Goal: Transaction & Acquisition: Purchase product/service

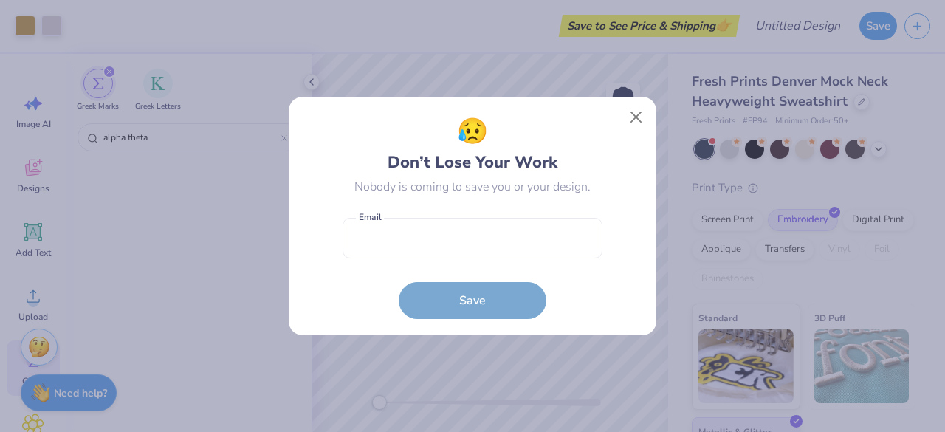
scroll to position [53, 0]
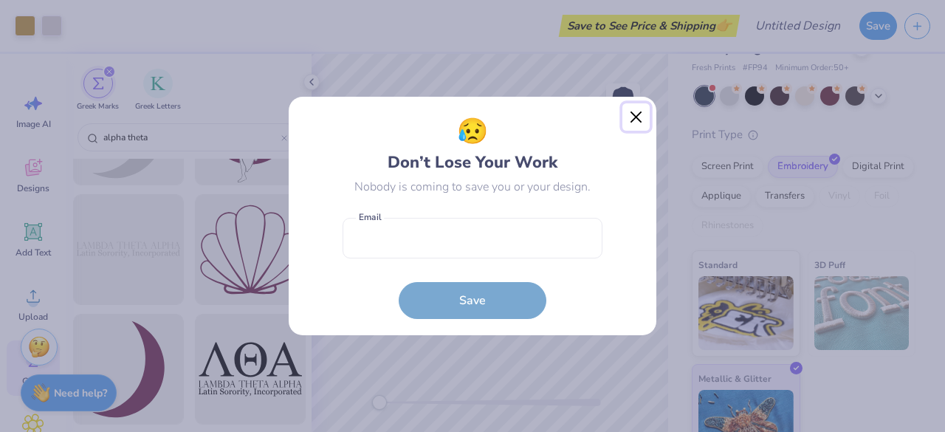
click at [636, 122] on button "Close" at bounding box center [636, 117] width 28 height 28
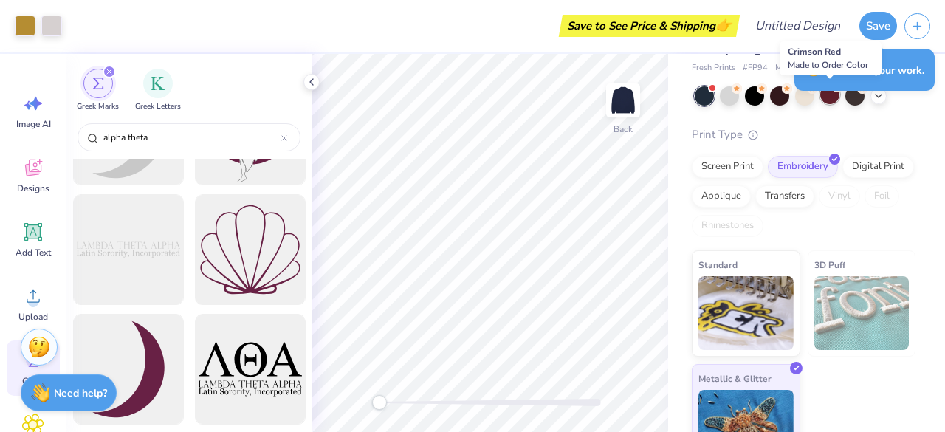
click at [828, 100] on div at bounding box center [829, 94] width 19 height 19
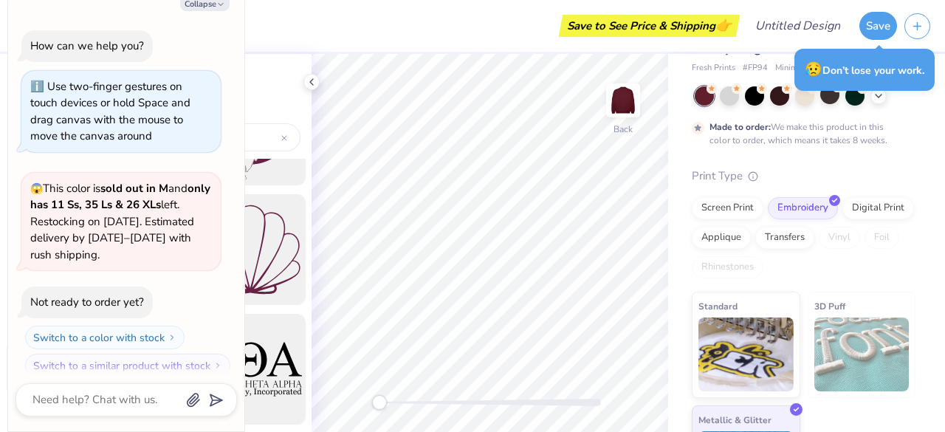
scroll to position [331, 0]
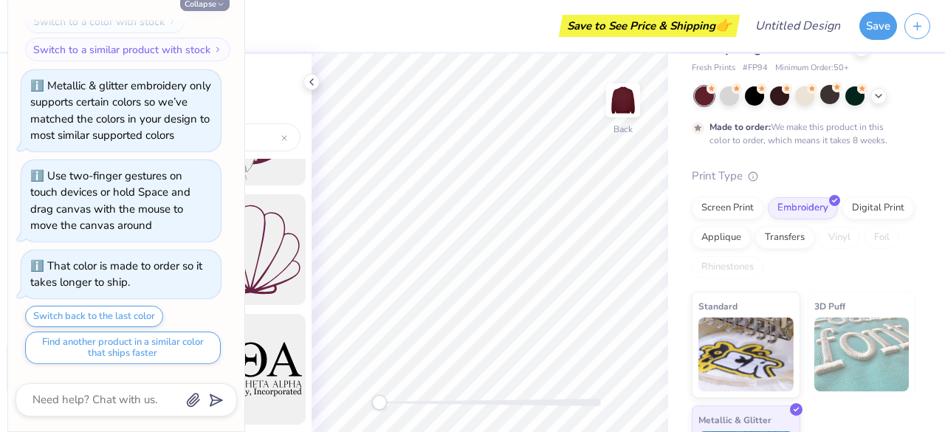
click at [213, 8] on button "Collapse" at bounding box center [204, 4] width 49 height 16
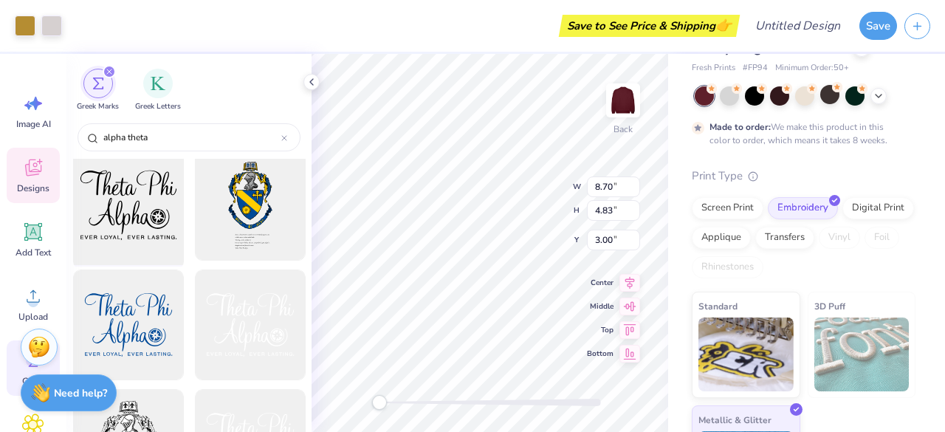
scroll to position [1812, 0]
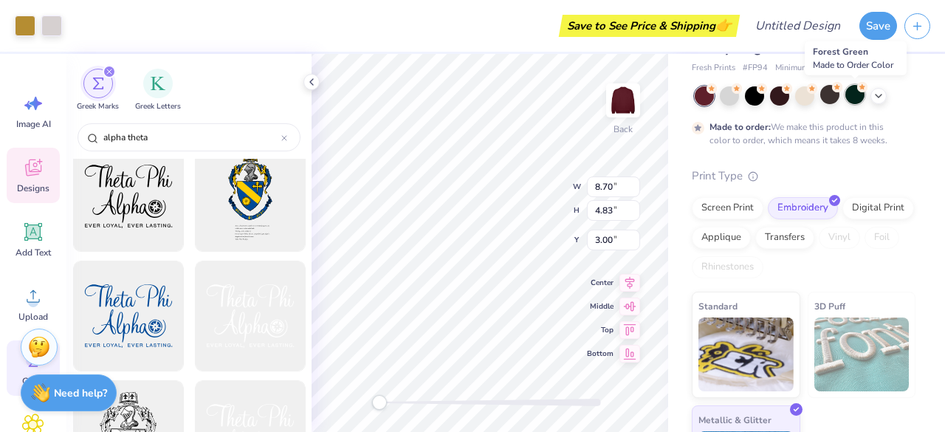
click at [862, 94] on div at bounding box center [854, 94] width 19 height 19
click at [884, 99] on icon at bounding box center [879, 95] width 12 height 12
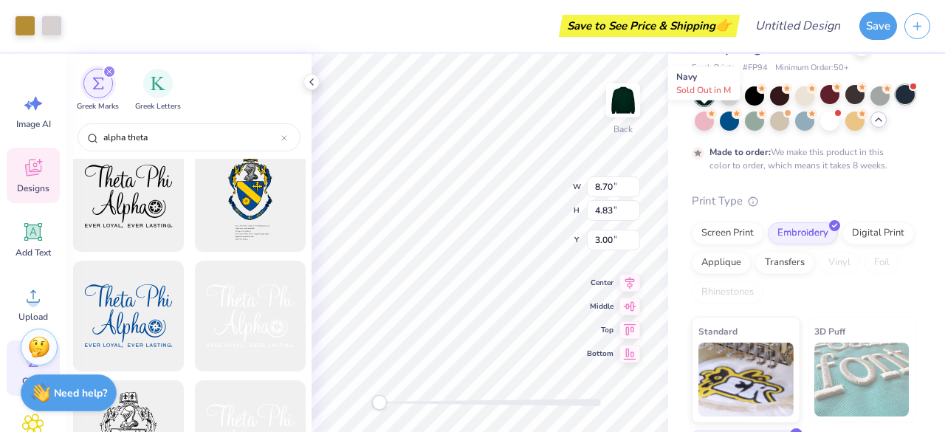
click at [895, 104] on div at bounding box center [904, 94] width 19 height 19
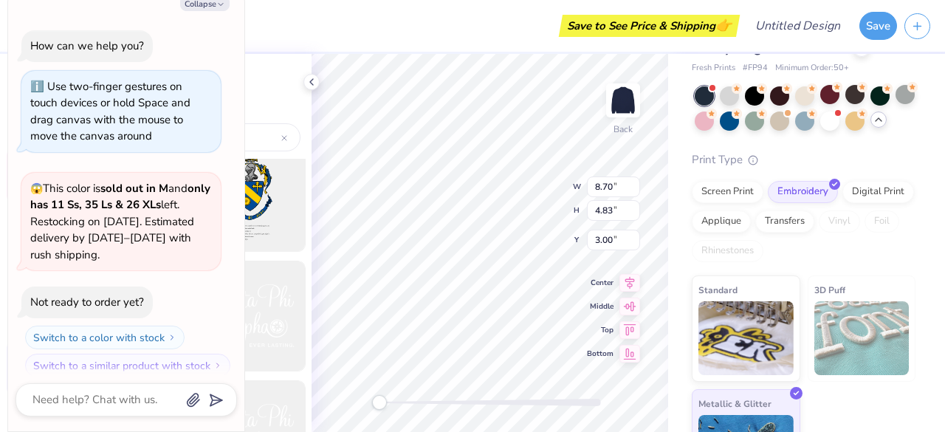
scroll to position [719, 0]
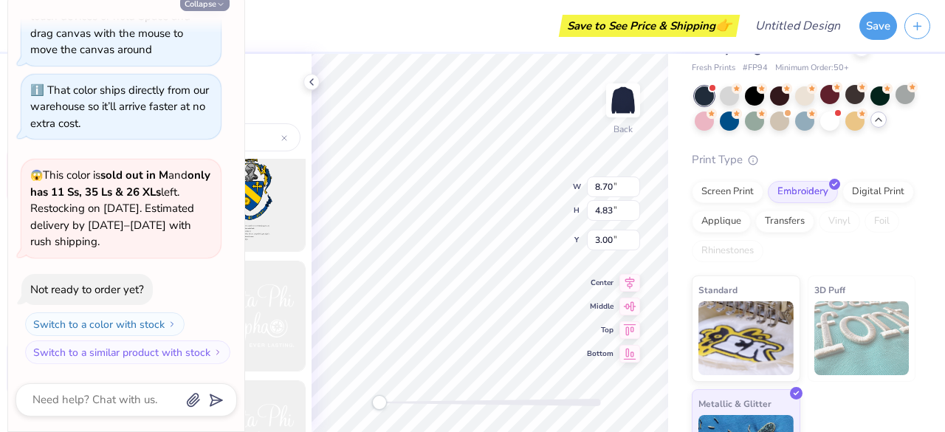
click at [209, 8] on button "Collapse" at bounding box center [204, 4] width 49 height 16
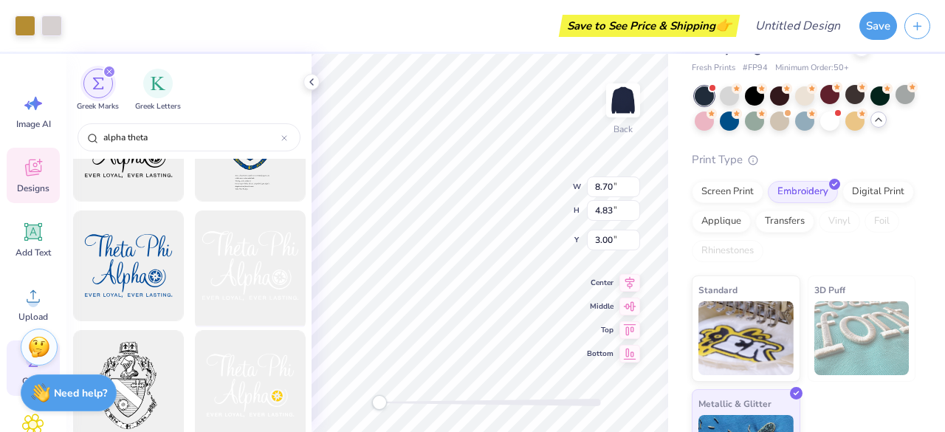
scroll to position [1884, 0]
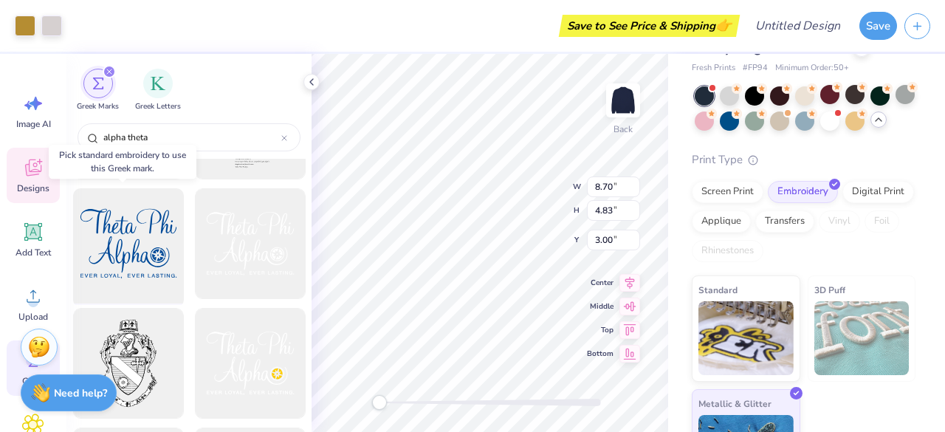
click at [152, 246] on div at bounding box center [128, 244] width 122 height 122
click at [120, 230] on div at bounding box center [128, 244] width 122 height 122
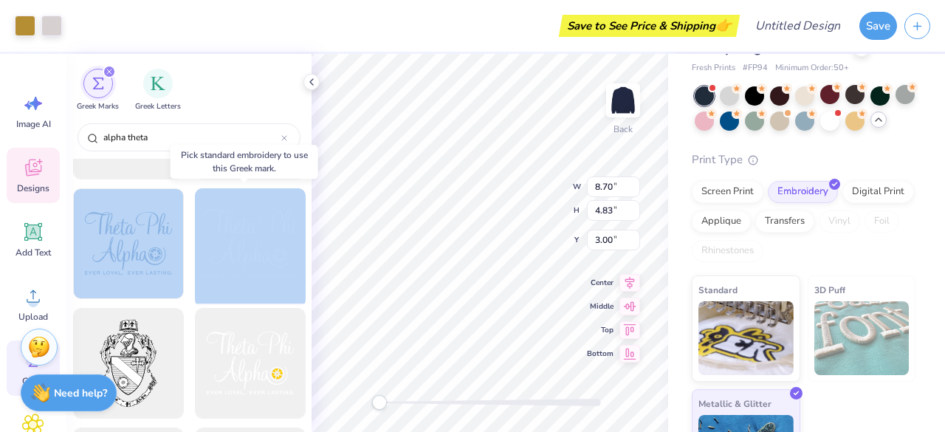
drag, startPoint x: 125, startPoint y: 258, endPoint x: 225, endPoint y: 247, distance: 101.0
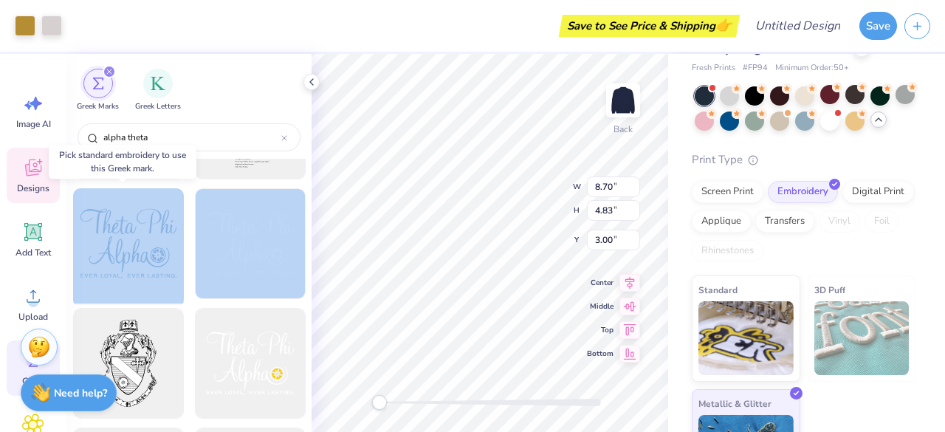
click at [143, 240] on div at bounding box center [128, 244] width 122 height 122
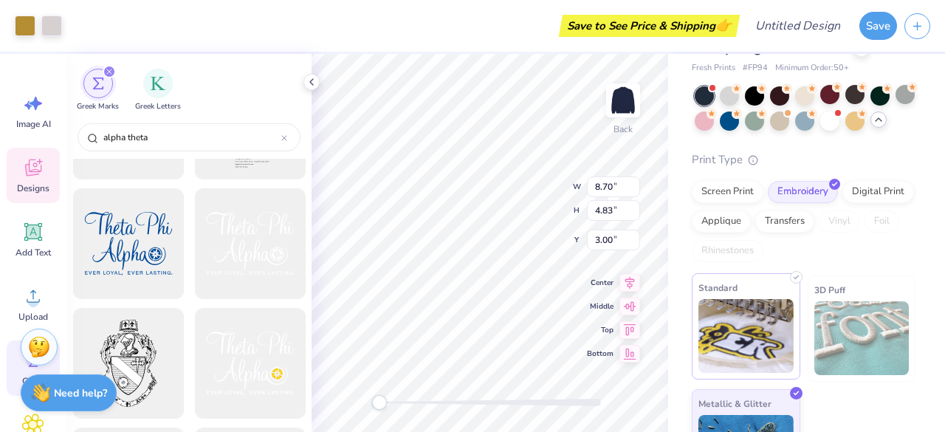
click at [751, 372] on img at bounding box center [745, 336] width 95 height 74
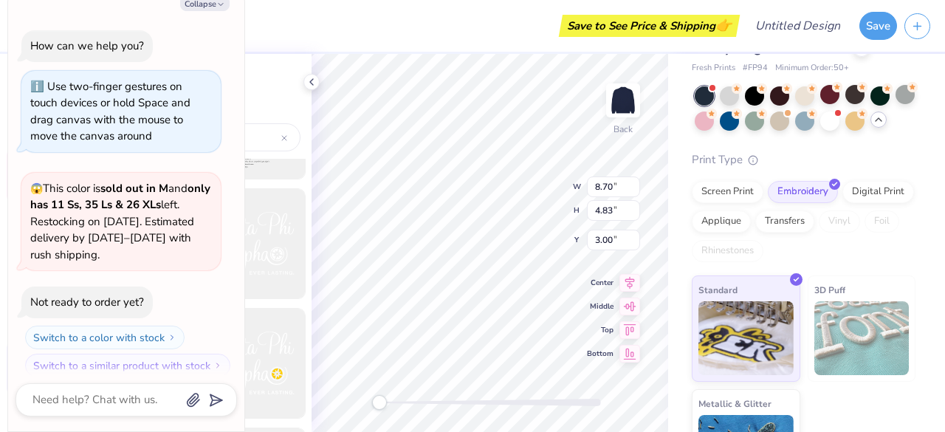
scroll to position [809, 0]
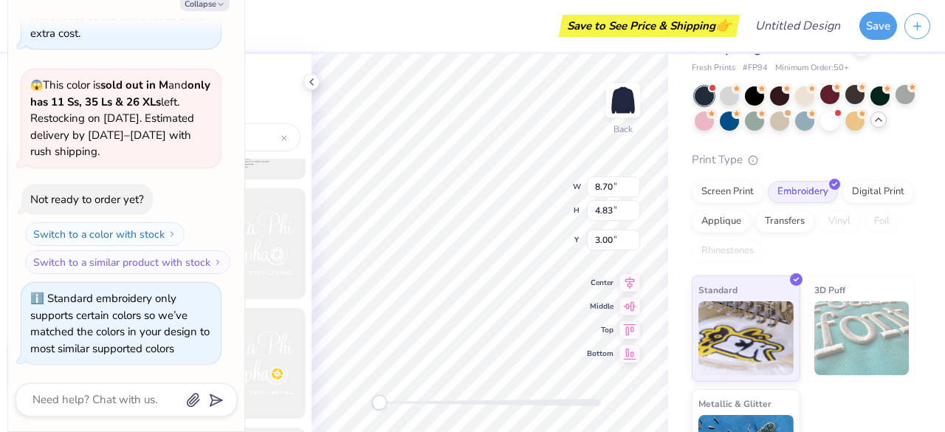
click at [135, 249] on div "Switch to a color with stock Switch to a similar product with stock" at bounding box center [120, 248] width 199 height 52
click at [206, 5] on button "Collapse" at bounding box center [204, 4] width 49 height 16
type textarea "x"
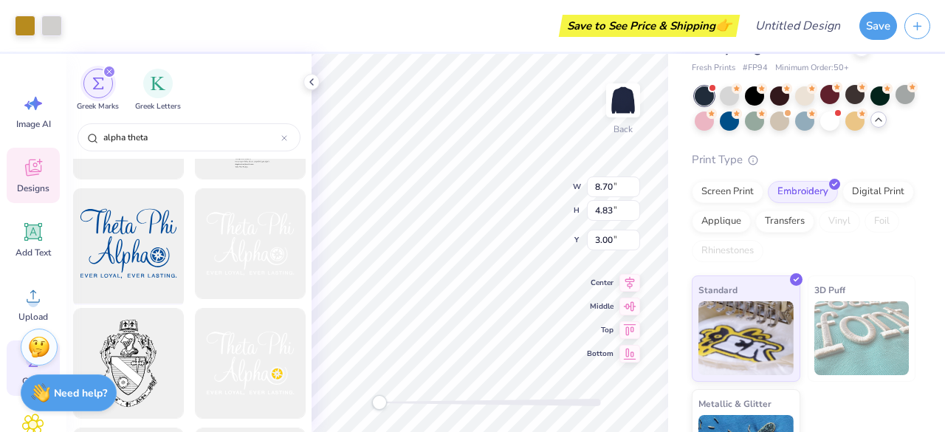
click at [152, 243] on div at bounding box center [128, 244] width 122 height 122
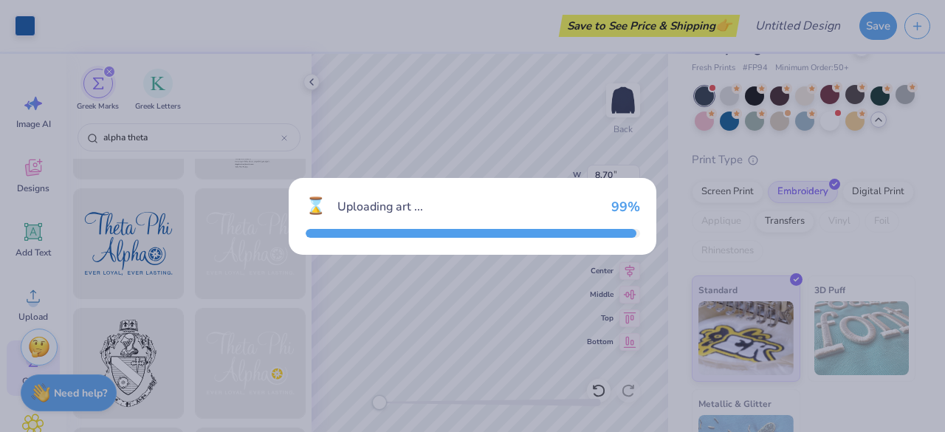
type input "12.00"
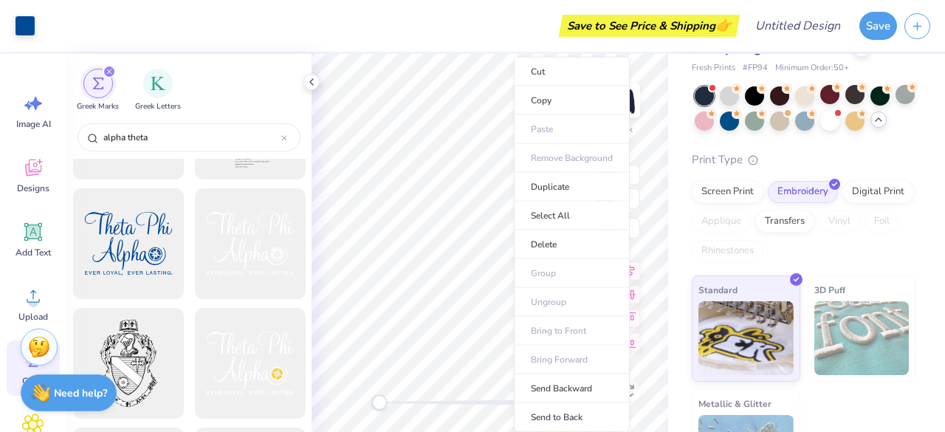
scroll to position [138, 0]
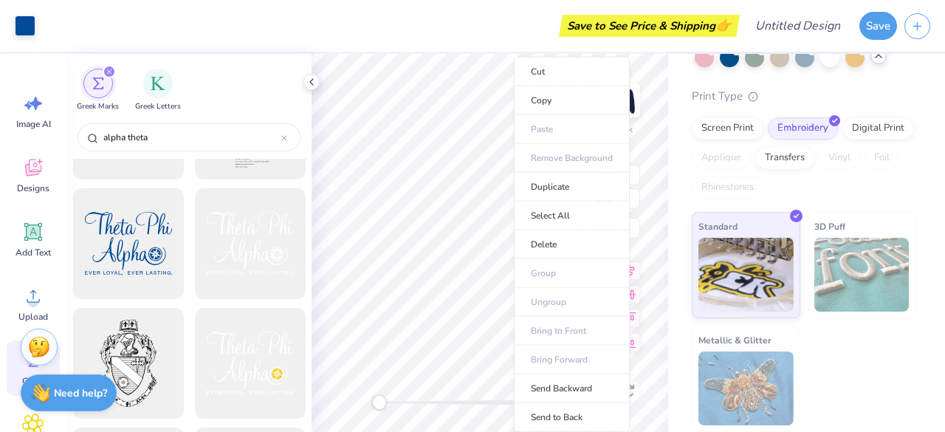
click at [675, 75] on div "Fresh Prints Denver Mock Neck Heavyweight Sweatshirt Fresh Prints # FP94 Minimu…" at bounding box center [806, 184] width 277 height 495
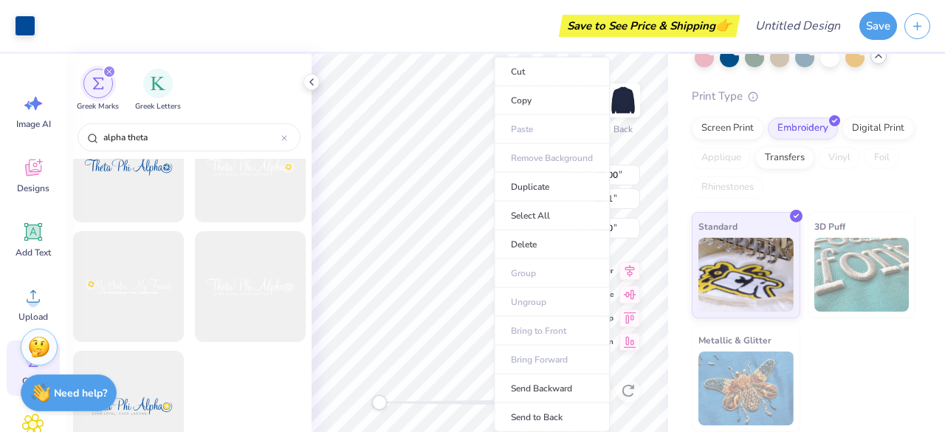
scroll to position [2720, 0]
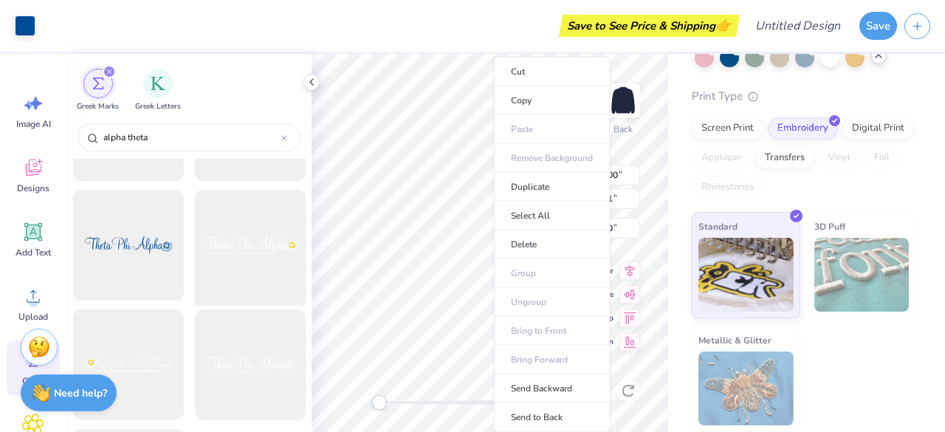
click at [269, 269] on div at bounding box center [250, 246] width 122 height 122
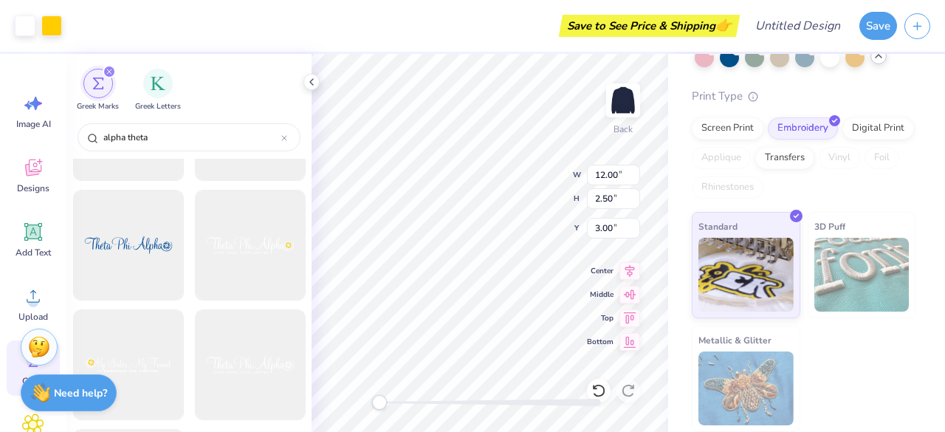
type input "8.71"
type input "8.70"
type input "4.83"
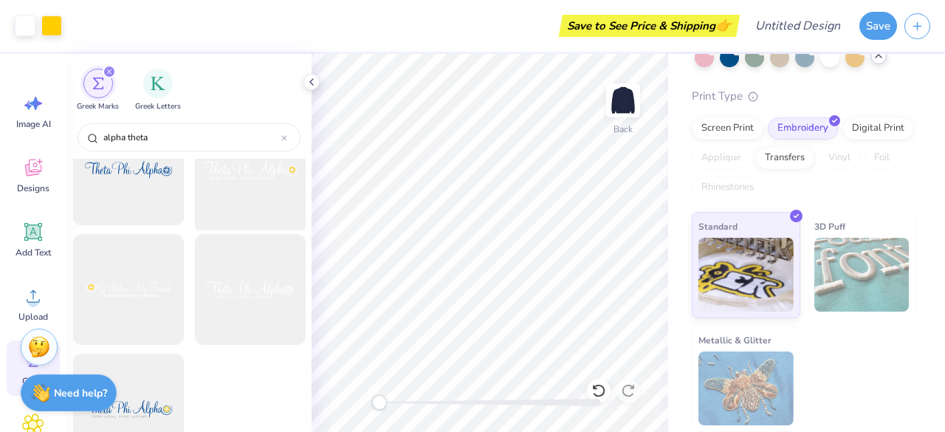
scroll to position [2835, 0]
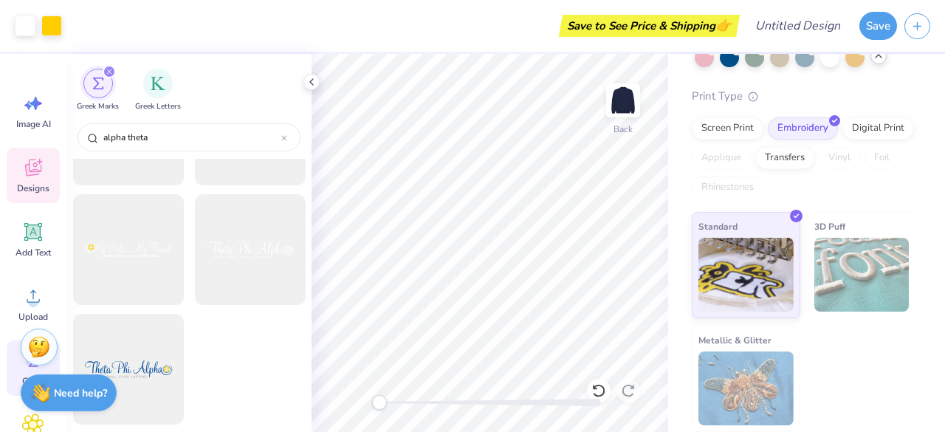
click at [33, 166] on icon at bounding box center [33, 168] width 22 height 22
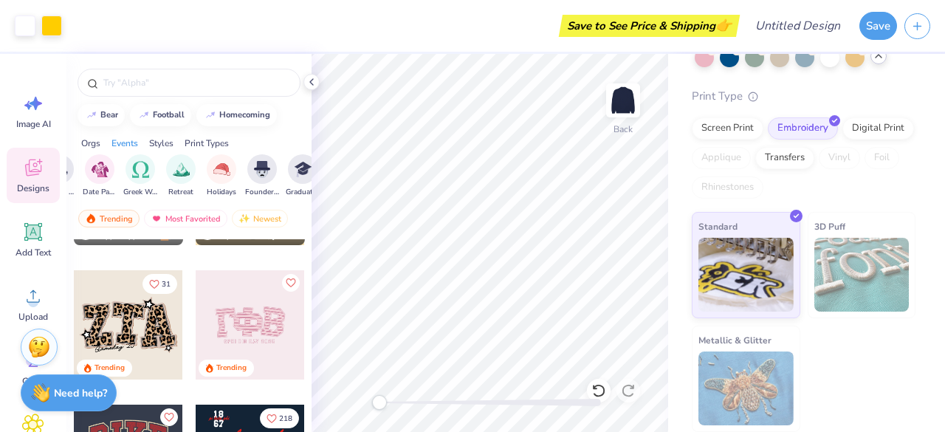
scroll to position [1448, 0]
click at [154, 82] on input "text" at bounding box center [196, 82] width 189 height 15
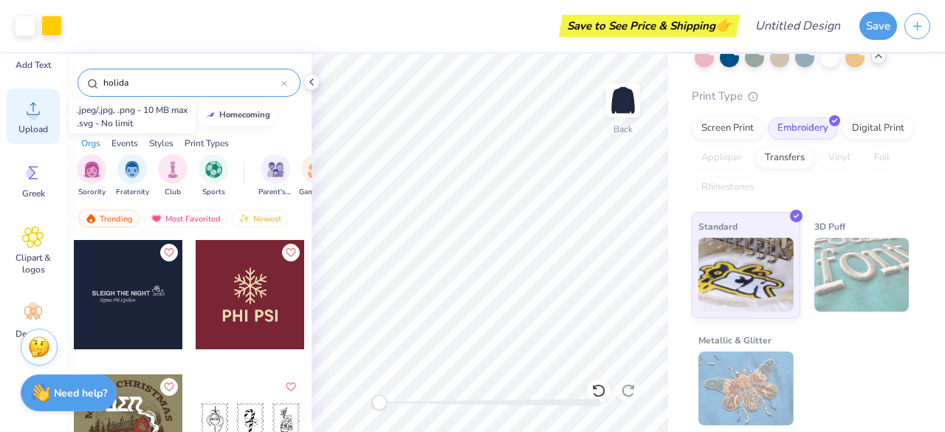
scroll to position [189, 0]
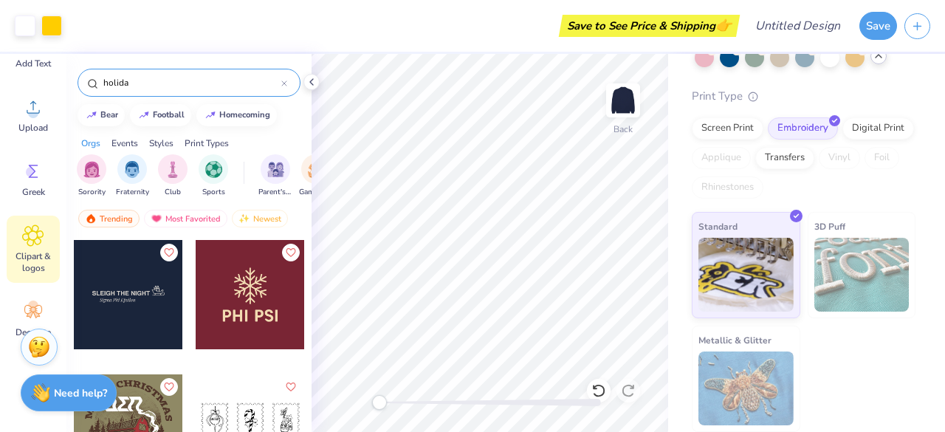
type input "holida"
click at [32, 266] on span "Clipart & logos" at bounding box center [33, 262] width 49 height 24
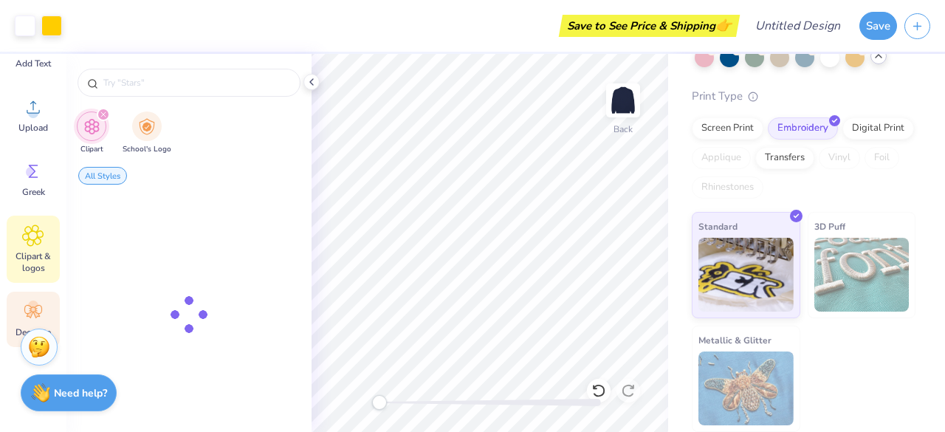
scroll to position [214, 0]
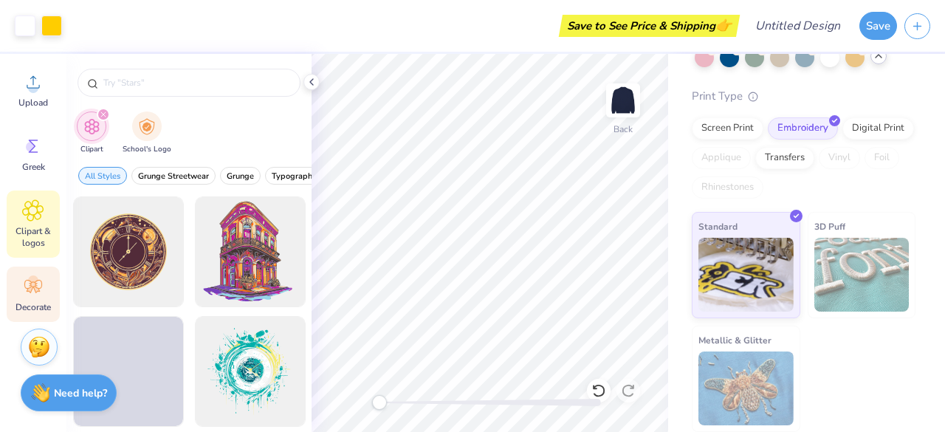
click at [32, 298] on div "Decorate" at bounding box center [33, 293] width 53 height 55
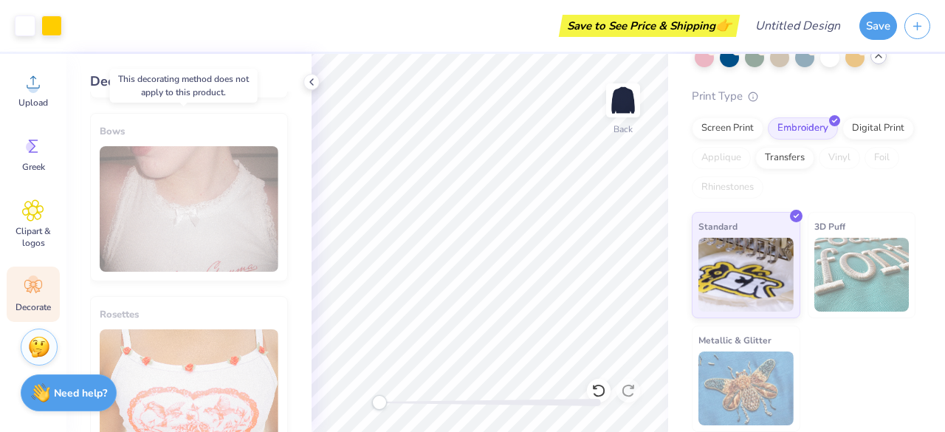
scroll to position [905, 0]
click at [188, 231] on div "Bows" at bounding box center [189, 198] width 198 height 168
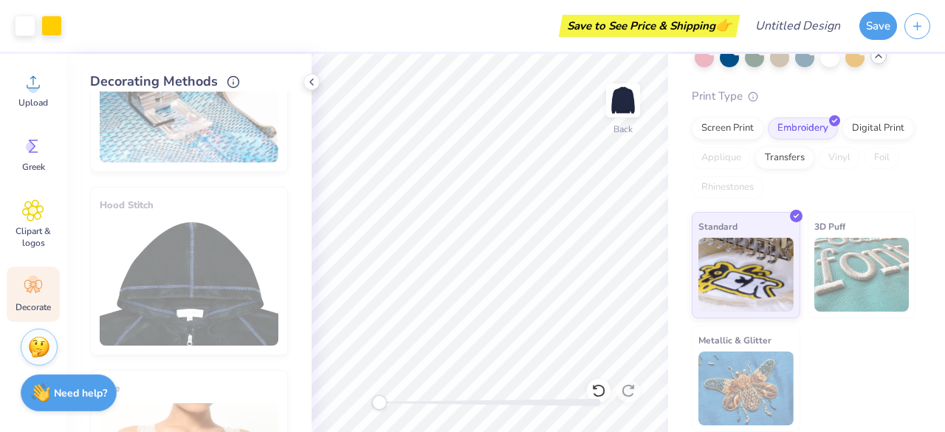
scroll to position [0, 0]
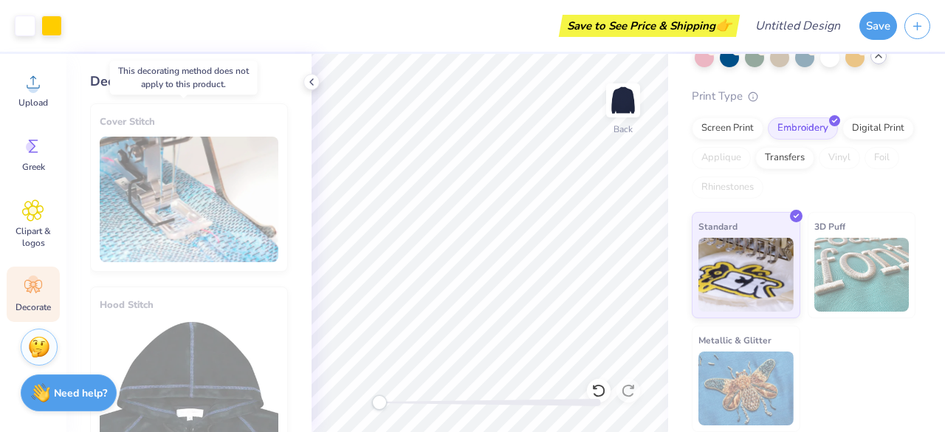
click at [179, 188] on div "Cover Stitch" at bounding box center [189, 187] width 198 height 168
click at [200, 374] on div "Hood Stitch" at bounding box center [189, 370] width 198 height 168
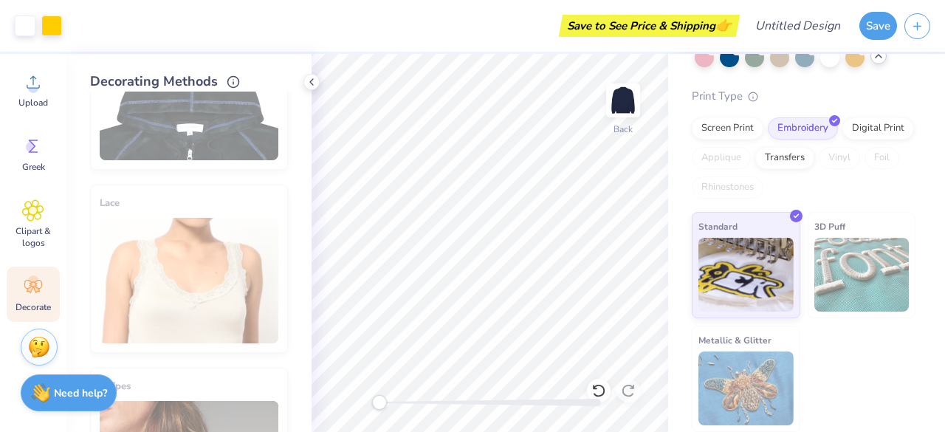
scroll to position [292, 0]
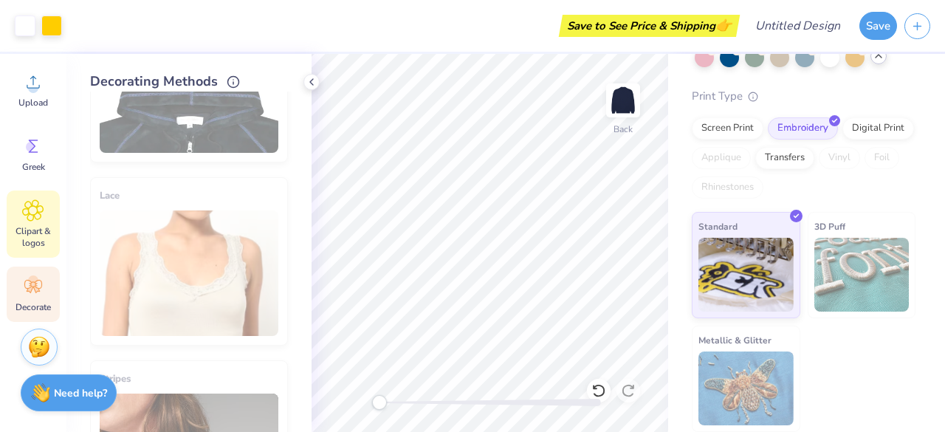
click at [37, 215] on icon at bounding box center [32, 210] width 21 height 22
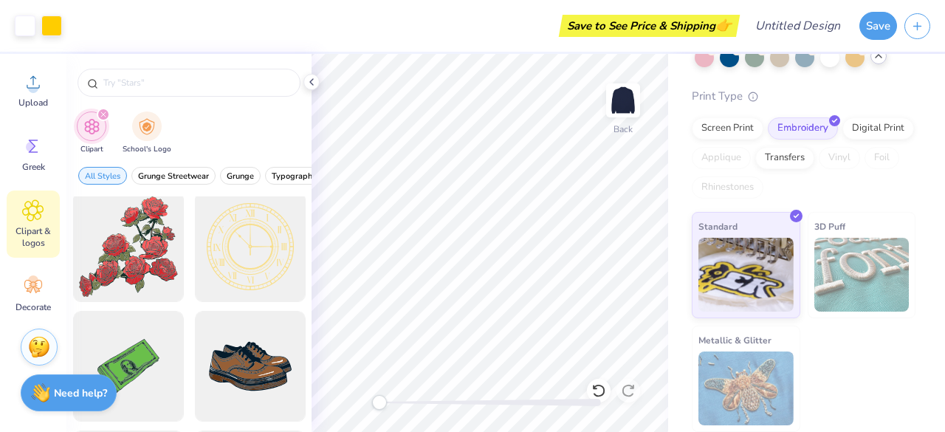
scroll to position [245, 0]
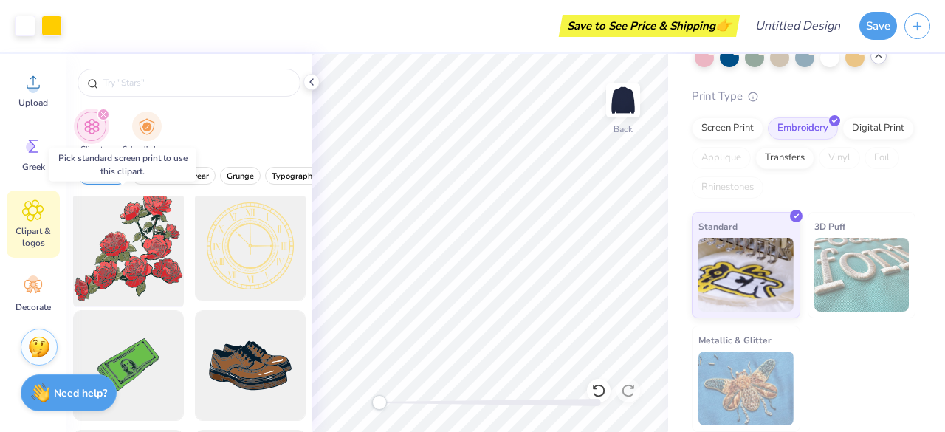
click at [148, 266] on div at bounding box center [128, 246] width 122 height 122
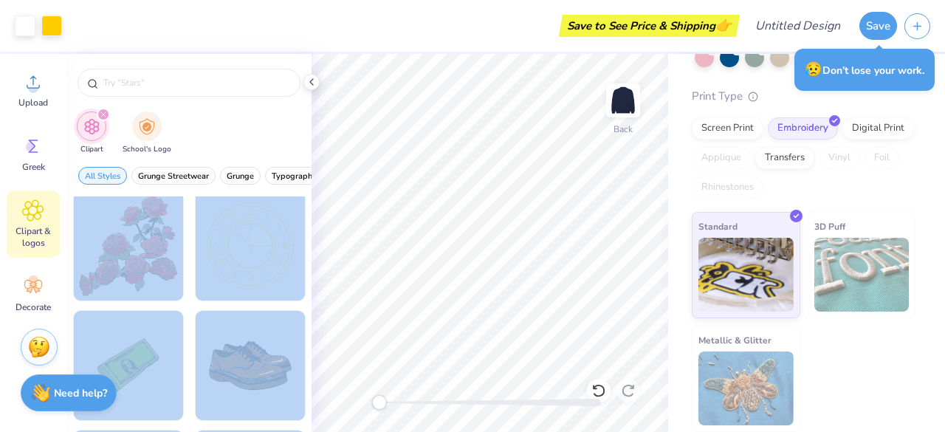
click at [353, 249] on div "Art colors Save to See Price & Shipping 👉 Design Title Save Image AI Designs Ad…" at bounding box center [472, 216] width 945 height 432
click at [125, 266] on div at bounding box center [128, 246] width 122 height 122
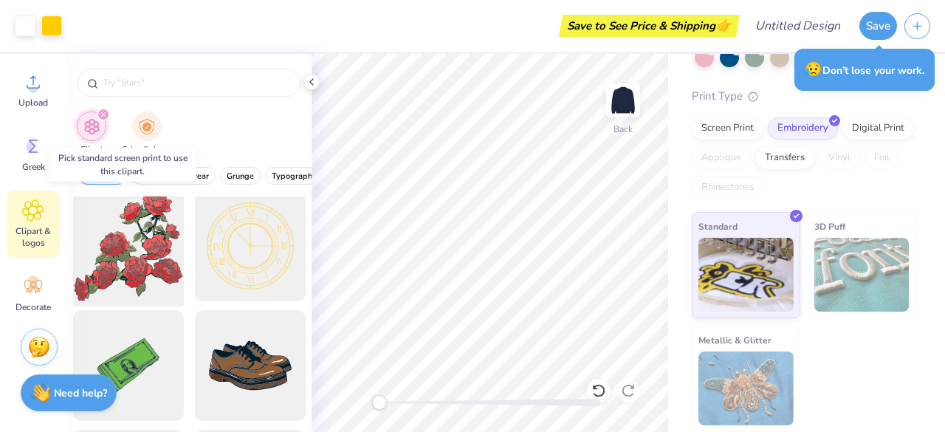
click at [109, 255] on div at bounding box center [128, 246] width 122 height 122
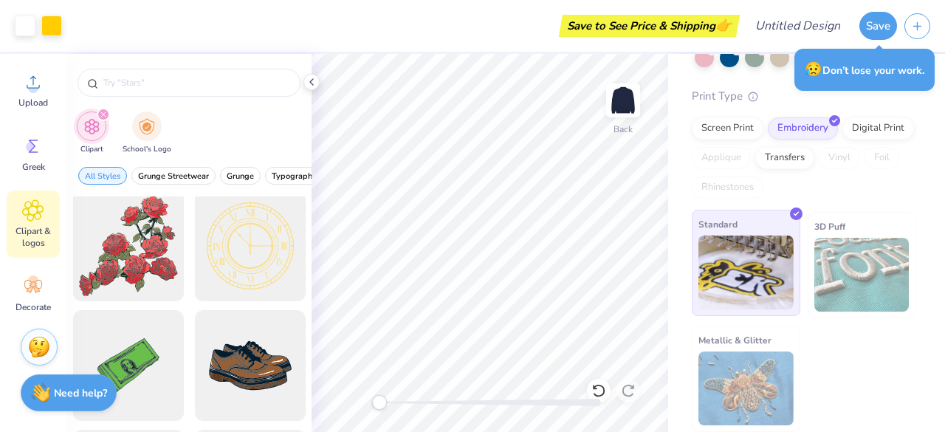
click at [760, 274] on img at bounding box center [745, 272] width 95 height 74
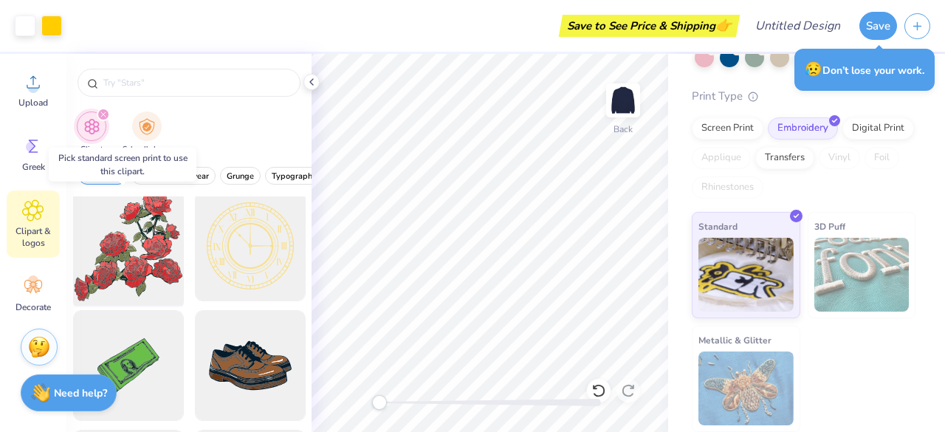
click at [122, 249] on div at bounding box center [128, 246] width 122 height 122
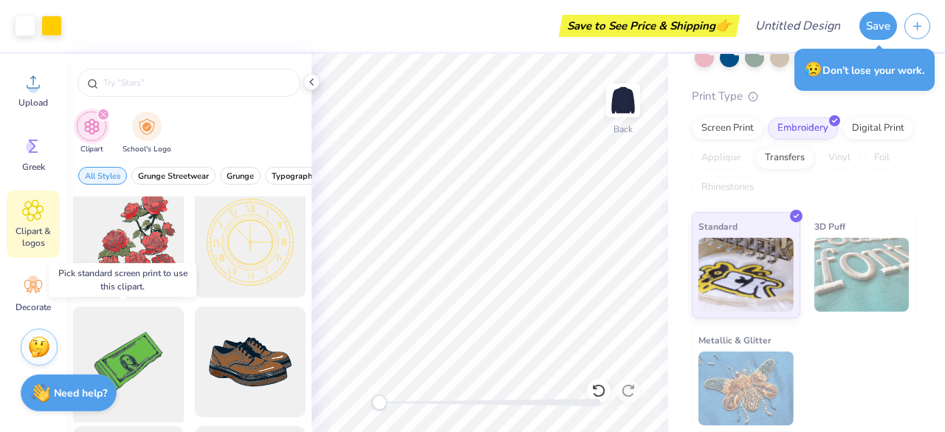
scroll to position [236, 0]
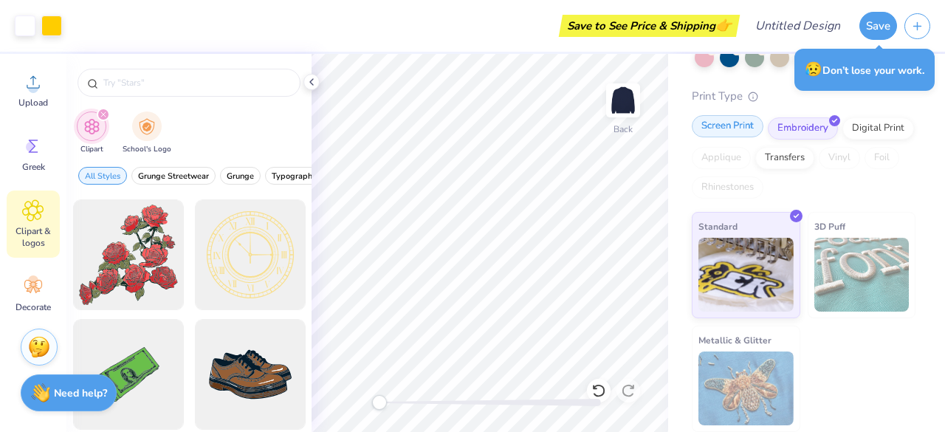
click at [720, 134] on div "Screen Print" at bounding box center [728, 126] width 72 height 22
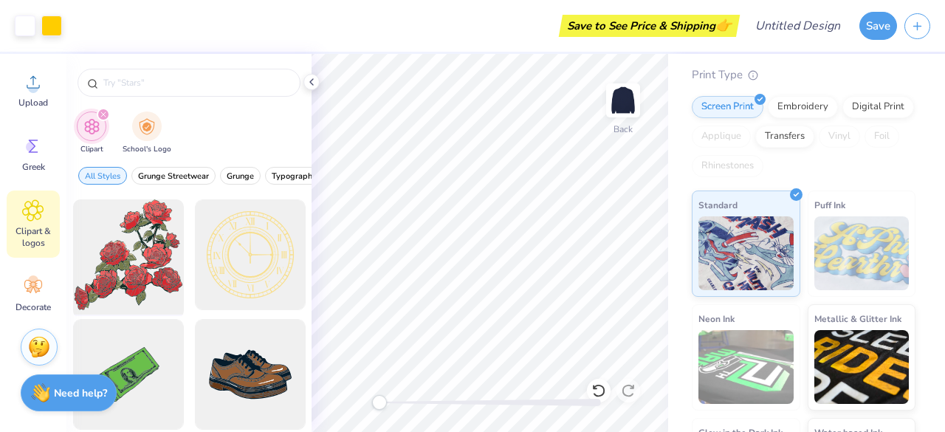
click at [128, 269] on div at bounding box center [128, 255] width 122 height 122
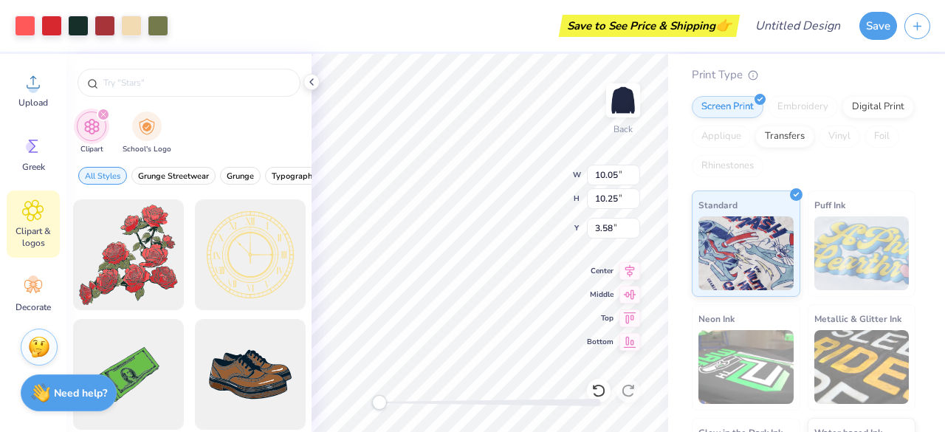
type input "10.05"
type input "10.25"
type input "3.58"
type input "12.00"
type input "2.50"
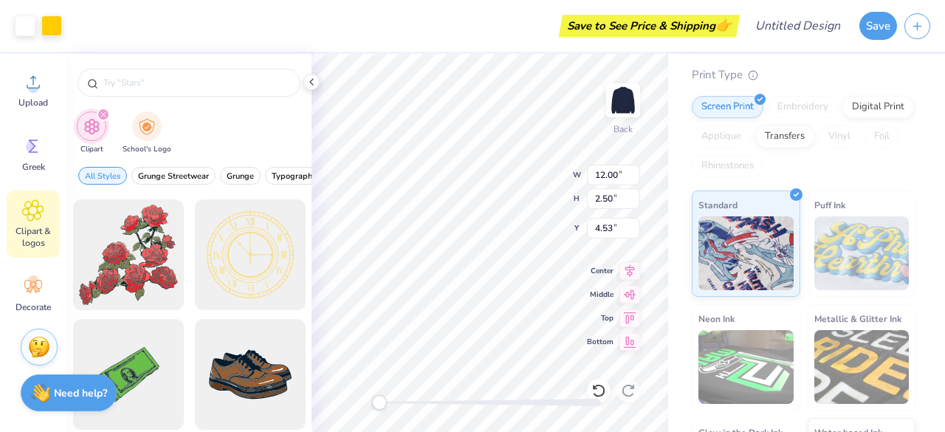
type input "4.53"
type input "10.05"
type input "10.25"
type input "7.03"
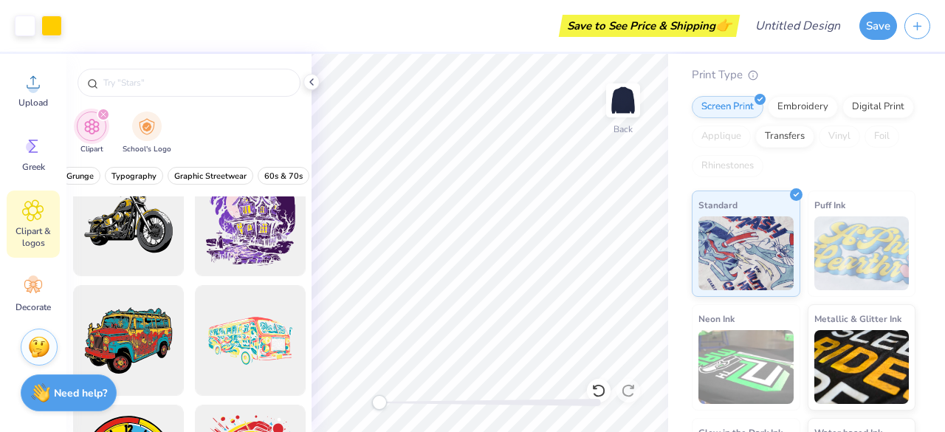
scroll to position [0, 164]
click at [207, 97] on div at bounding box center [188, 79] width 245 height 50
click at [195, 86] on input "text" at bounding box center [196, 82] width 189 height 15
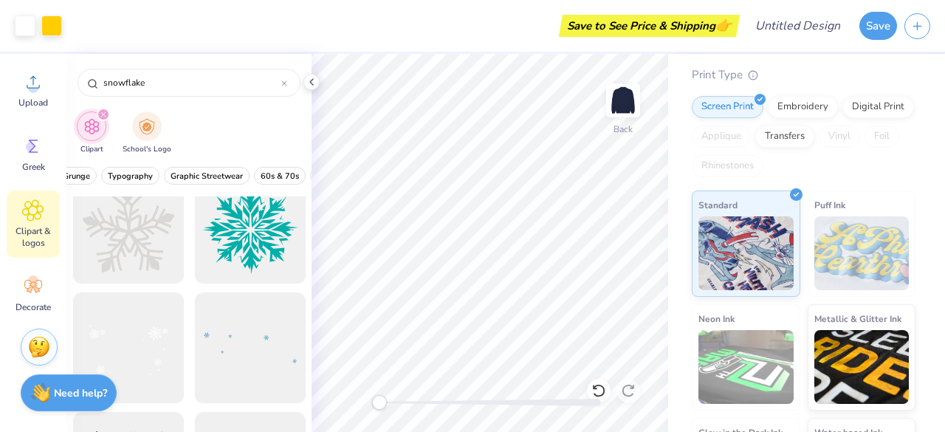
scroll to position [262, 0]
type input "snowflake"
click at [153, 345] on div at bounding box center [128, 349] width 122 height 122
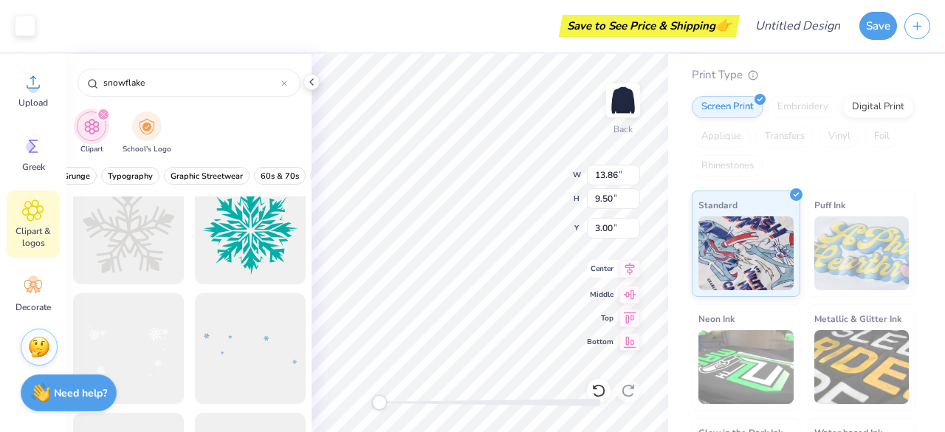
type input "13.86"
type input "9.50"
type input "12.00"
type input "8.23"
type input "2.50"
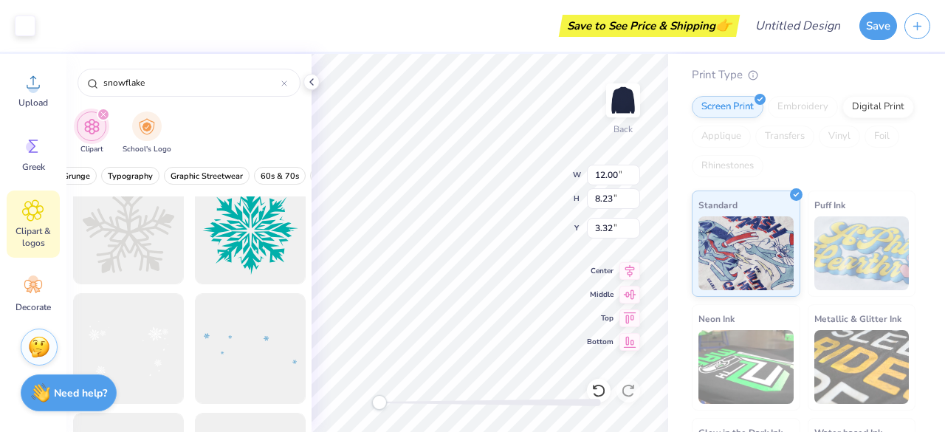
type input "6.59"
type input "8.23"
type input "11.27"
type input "2.50"
type input "6.51"
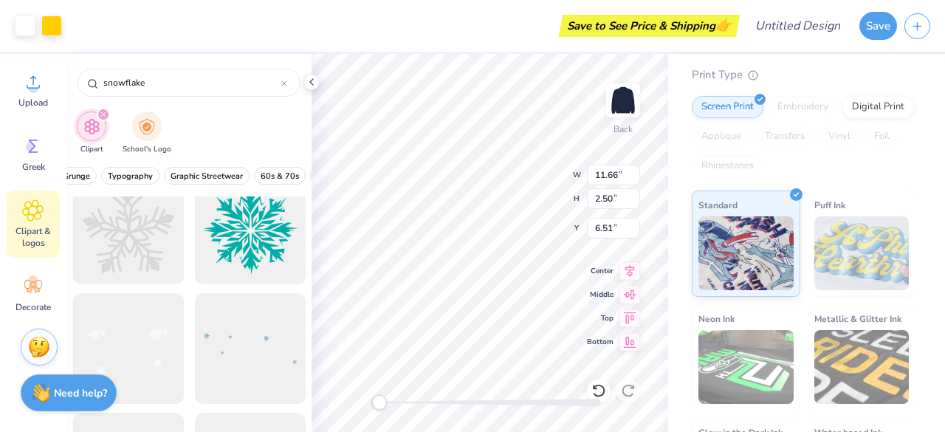
type input "11.66"
type input "2.43"
type input "11.46"
type input "2.39"
type input "12.00"
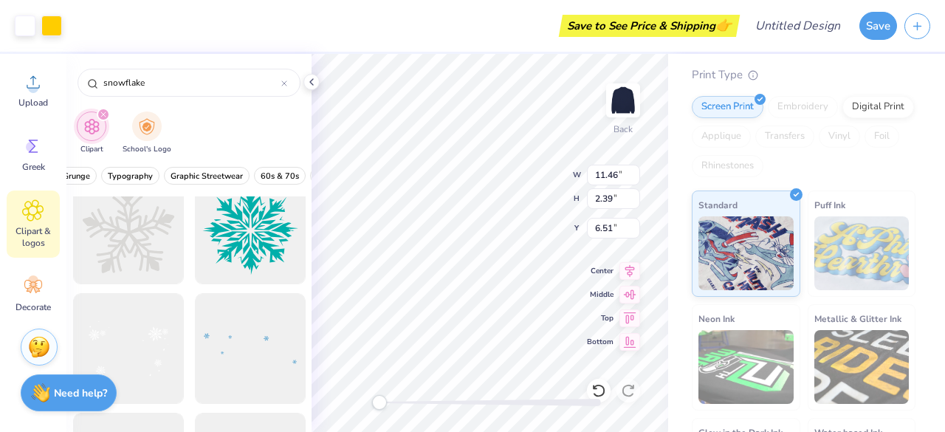
type input "8.23"
type input "9.01"
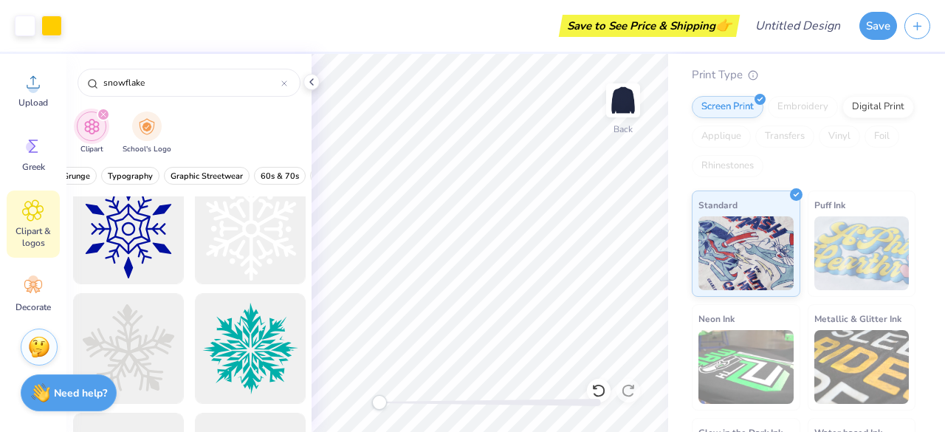
scroll to position [161, 0]
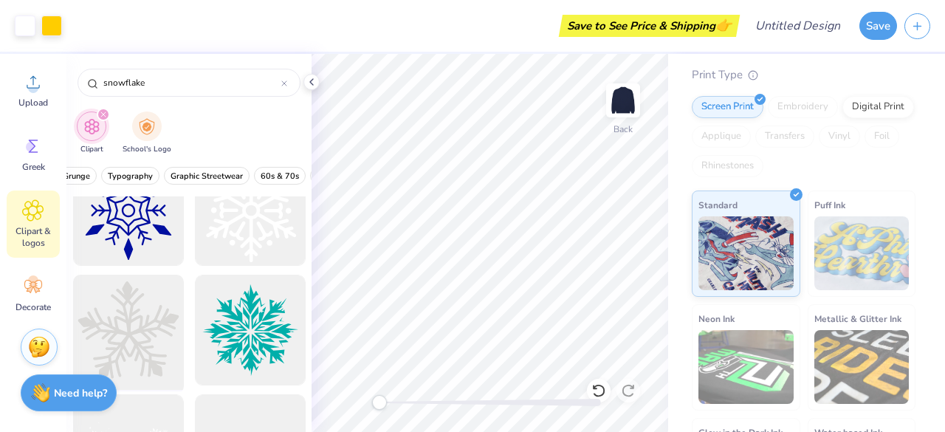
click at [139, 325] on div at bounding box center [128, 330] width 122 height 122
type input "4.49"
type input "4.33"
type input "3.96"
type input "3.82"
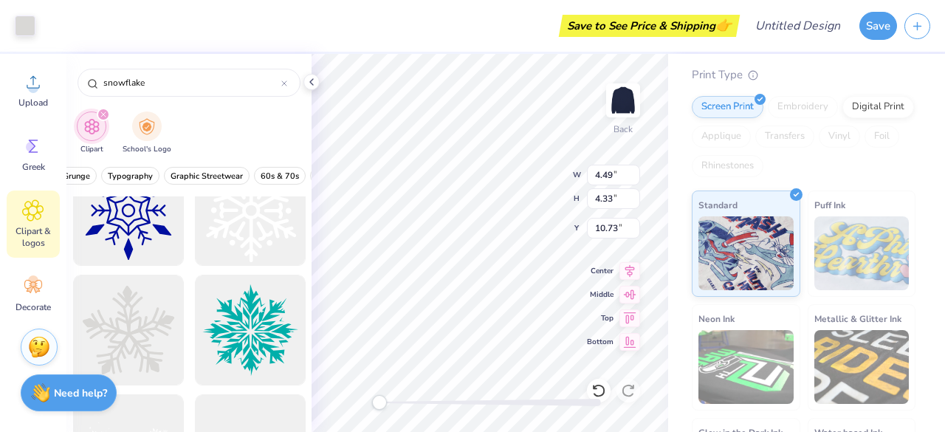
type input "10.73"
type input "2.91"
type input "3.01"
type input "10.67"
type input "2.42"
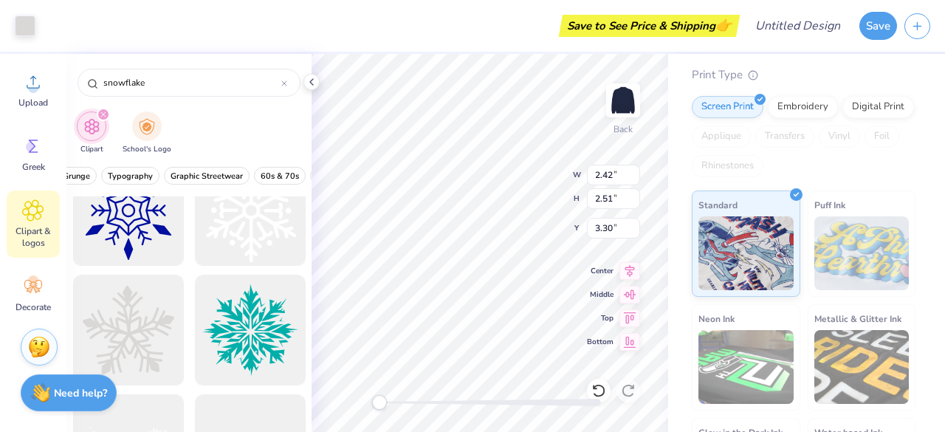
type input "2.51"
type input "3.30"
click at [142, 317] on div at bounding box center [128, 330] width 122 height 122
type input "2.62"
type input "2.52"
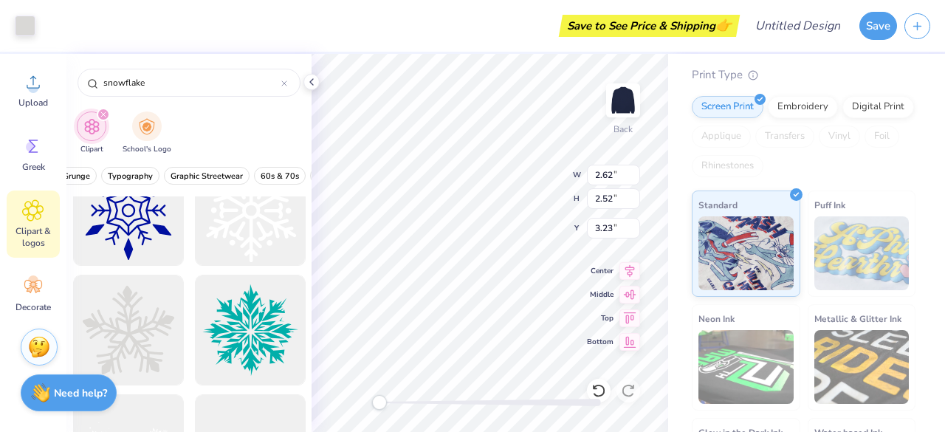
type input "1.62"
type input "1.67"
type input "3.23"
click at [123, 331] on div at bounding box center [128, 330] width 122 height 122
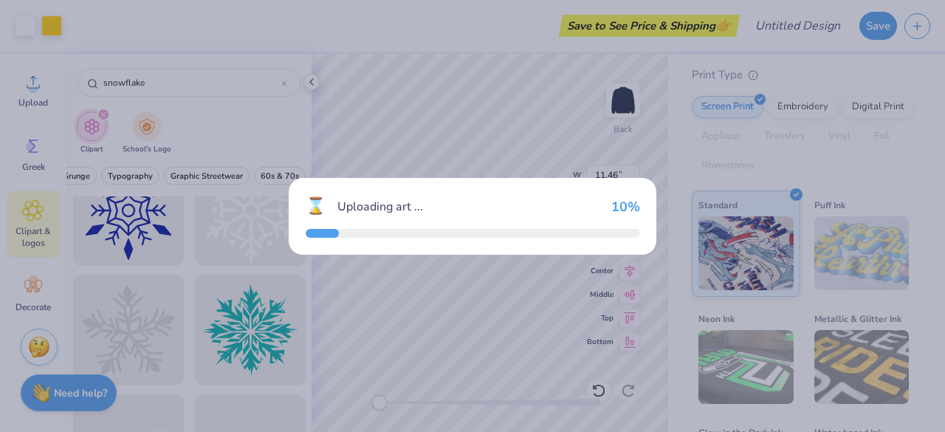
type input "15.00"
type input "14.46"
type input "3.00"
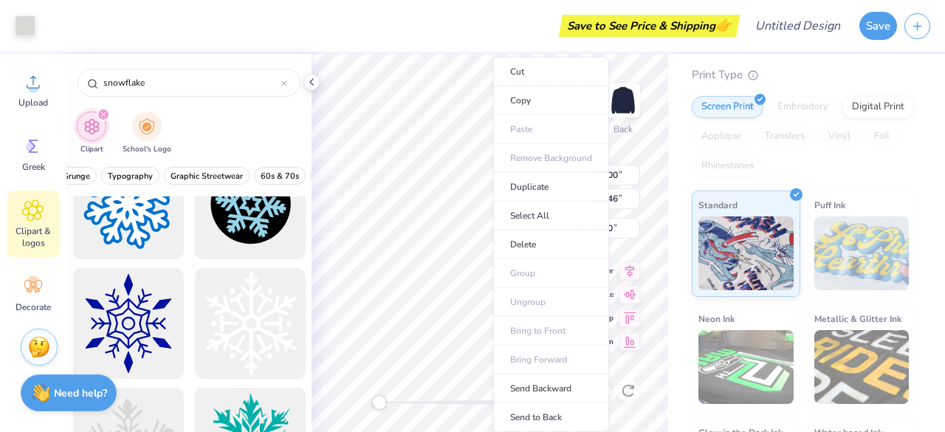
scroll to position [38, 0]
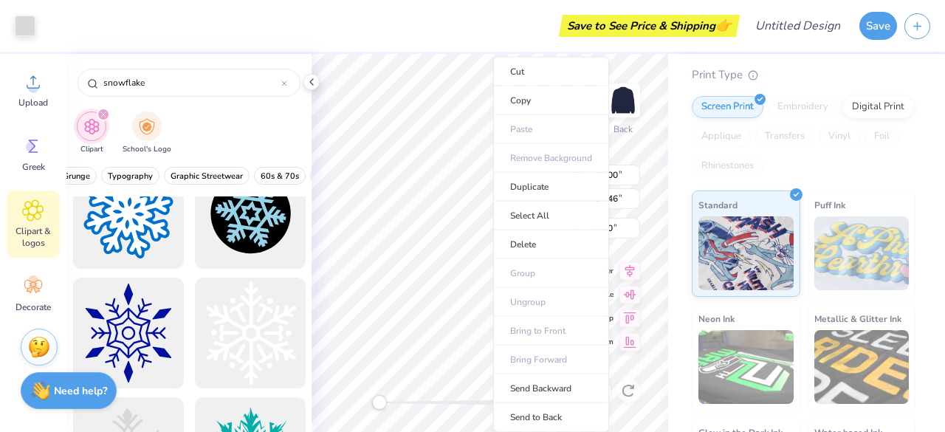
click at [68, 398] on div "Need help? Chat with us." at bounding box center [69, 390] width 96 height 37
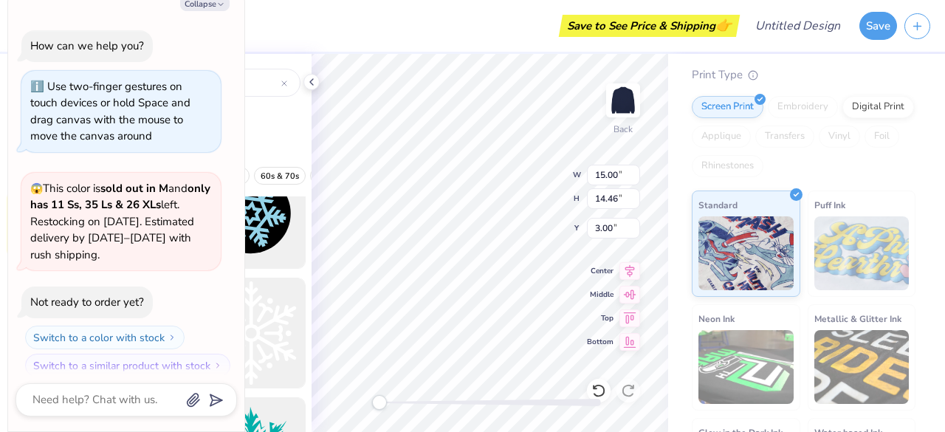
scroll to position [809, 0]
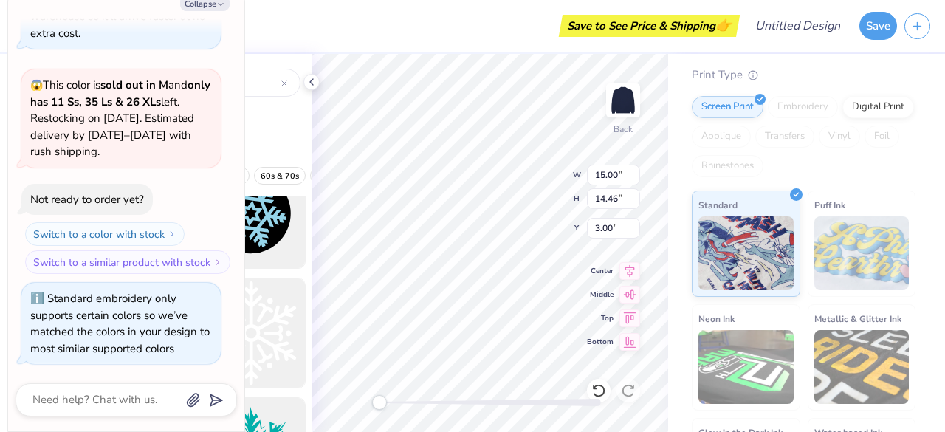
type textarea "x"
type input "1.06"
type input "1.02"
drag, startPoint x: 390, startPoint y: 405, endPoint x: 409, endPoint y: 398, distance: 20.6
click at [409, 398] on div "Accessibility label" at bounding box center [409, 402] width 15 height 15
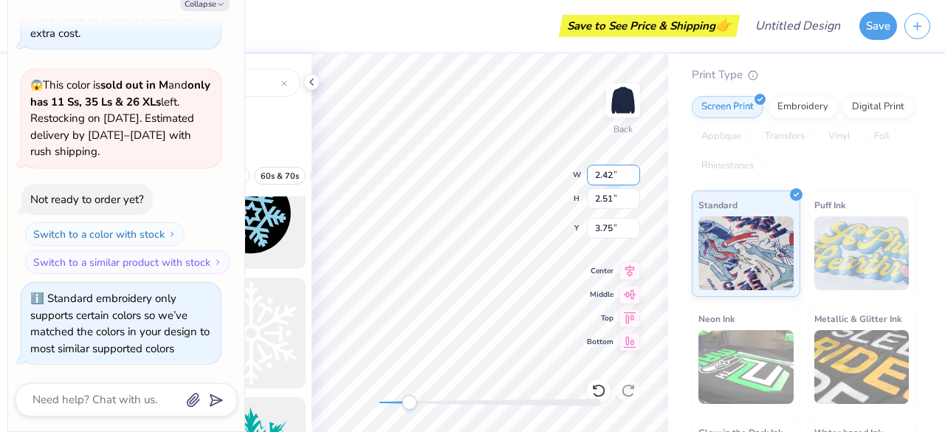
click at [588, 179] on div "Back W 2.42 2.42 " H 2.51 2.51 " Y 3.75 3.75 " Center Middle Top Bottom" at bounding box center [490, 243] width 357 height 378
type textarea "x"
type input "1.06"
type input "1.02"
type input "3.99"
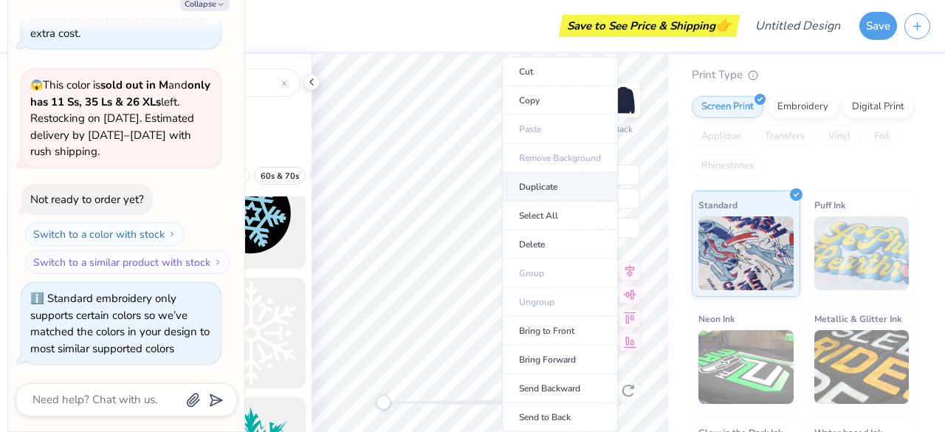
click at [559, 185] on li "Duplicate" at bounding box center [560, 187] width 116 height 29
type textarea "x"
type input "6.25"
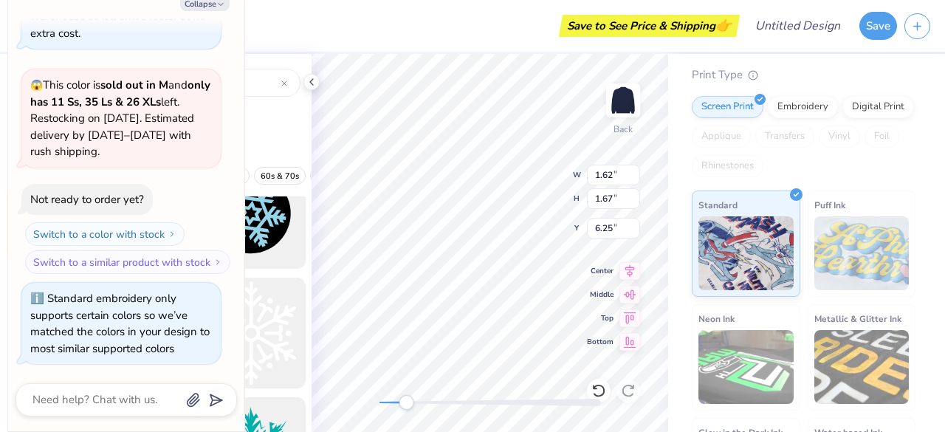
drag, startPoint x: 387, startPoint y: 402, endPoint x: 399, endPoint y: 401, distance: 12.6
click at [399, 401] on div "Accessibility label" at bounding box center [406, 402] width 15 height 15
type textarea "x"
type input "2.46"
type input "2.50"
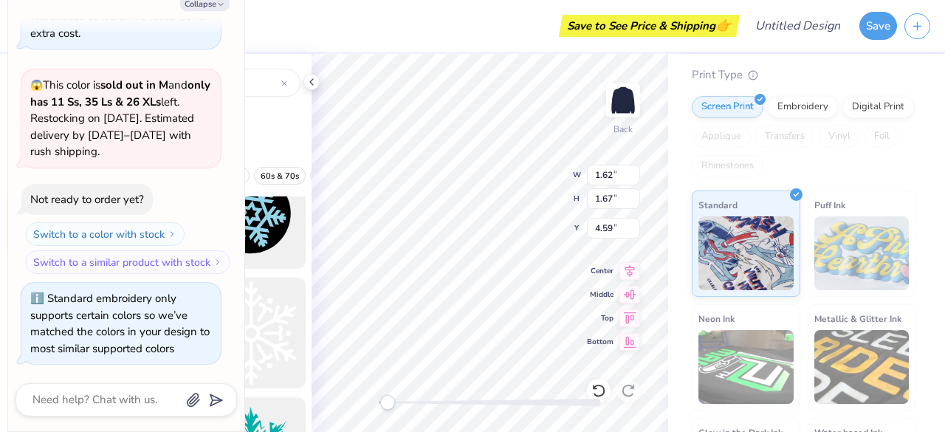
type input "3.70"
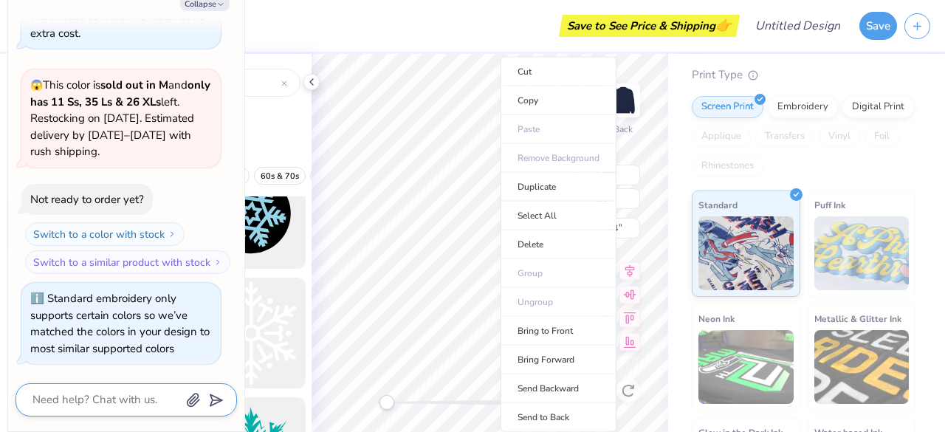
click at [86, 402] on textarea at bounding box center [106, 400] width 150 height 20
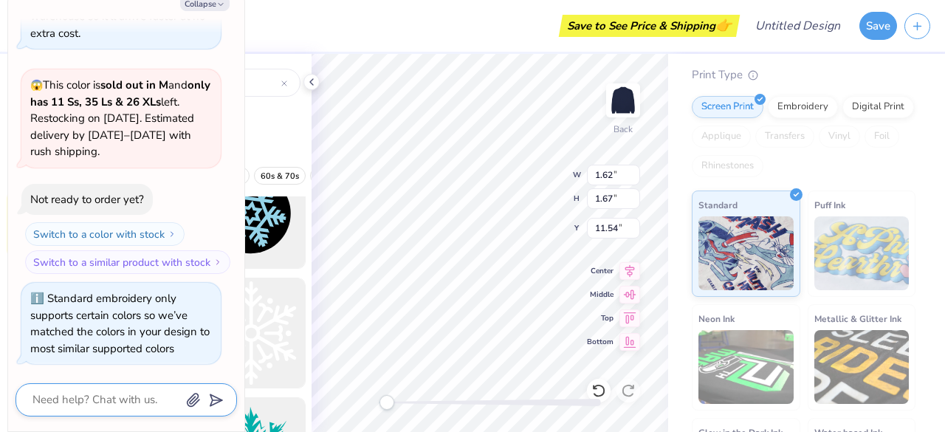
type textarea "x"
type textarea "h"
type textarea "x"
type textarea "ho"
type textarea "x"
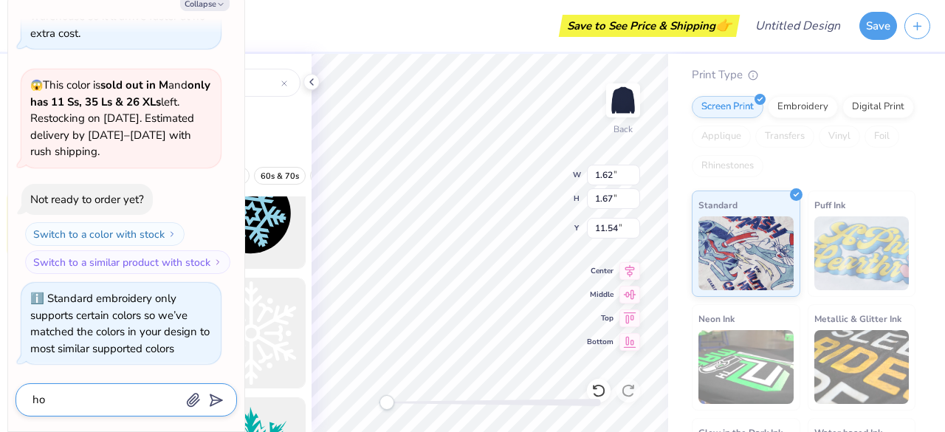
type textarea "how"
type textarea "x"
type textarea "how"
type textarea "x"
type textarea "how t"
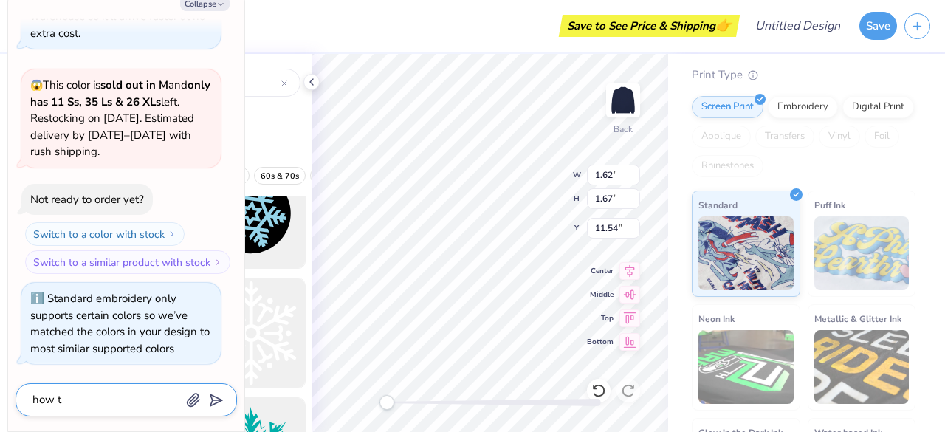
type textarea "x"
type textarea "how to"
type textarea "x"
type textarea "how to"
type textarea "x"
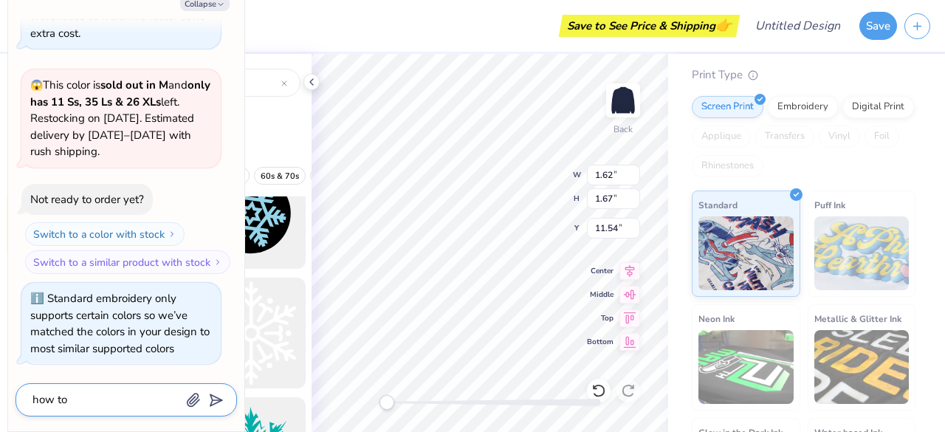
type textarea "how to c"
type textarea "x"
type textarea "how to ch"
type textarea "x"
type textarea "how to cha"
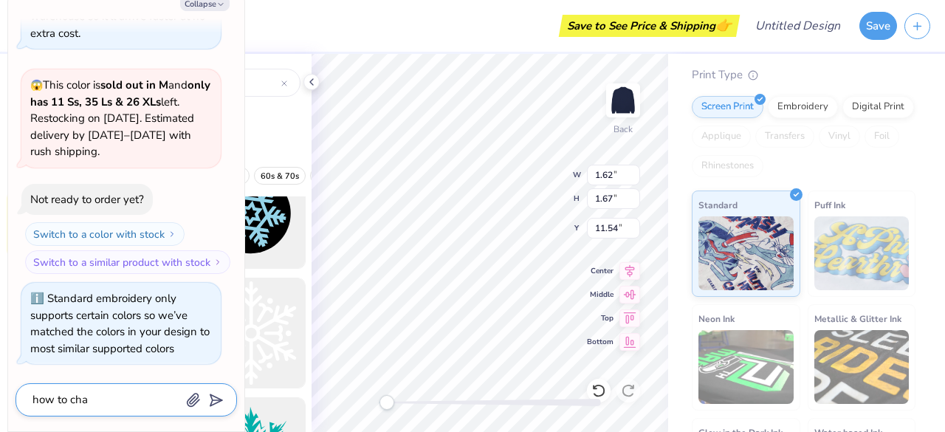
type textarea "x"
type textarea "how to [PERSON_NAME]"
type textarea "x"
type textarea "how to [PERSON_NAME]"
type textarea "x"
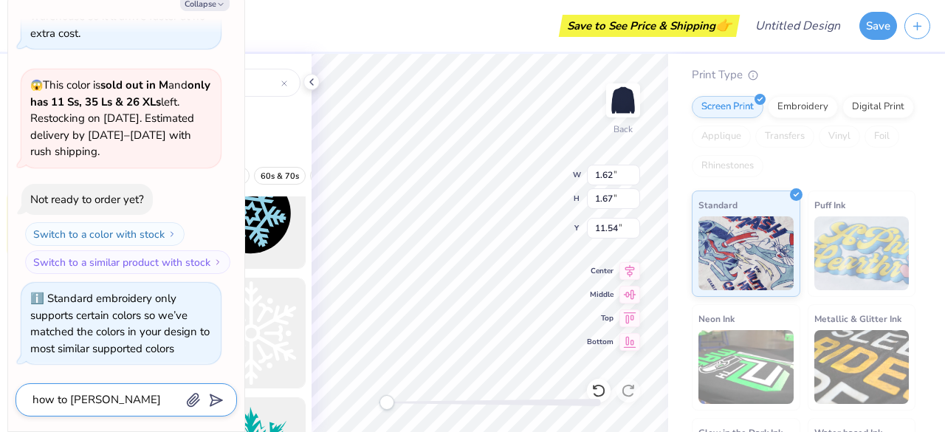
type textarea "how to change"
type textarea "x"
type textarea "how to change"
type textarea "x"
type textarea "how to change c"
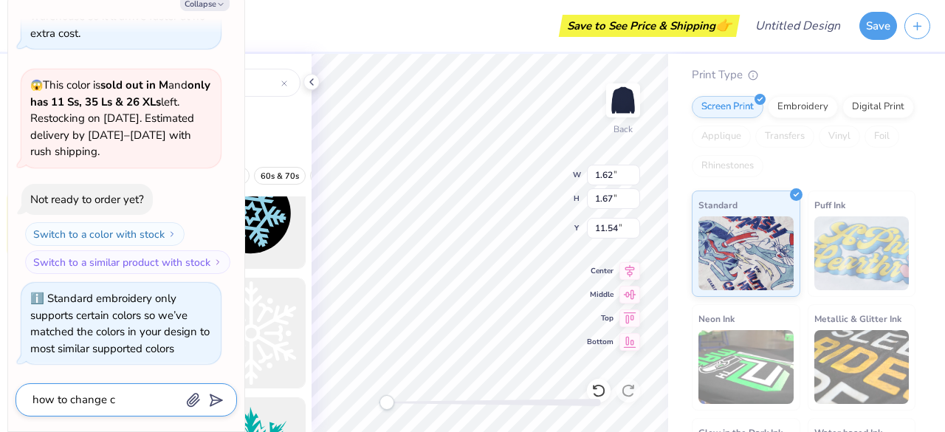
type textarea "x"
type textarea "how to change co"
type textarea "x"
type textarea "how to change col"
type textarea "x"
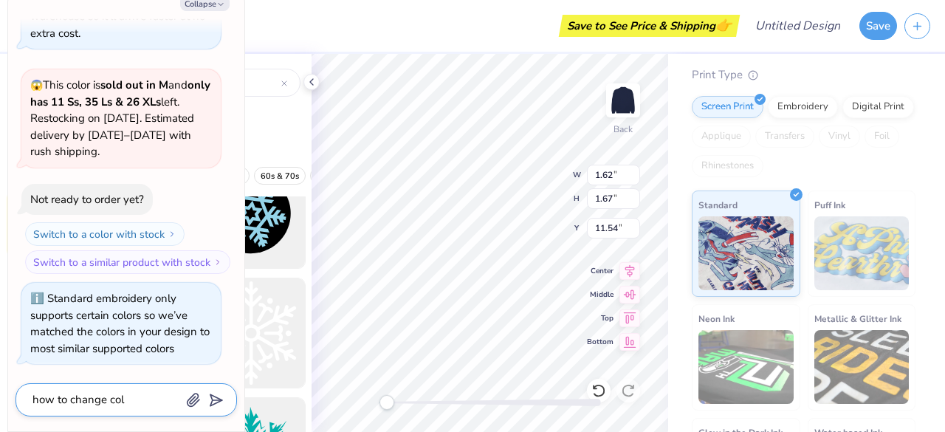
type textarea "how to change colo"
type textarea "x"
type textarea "how to change color"
type textarea "x"
type textarea "how to change color"
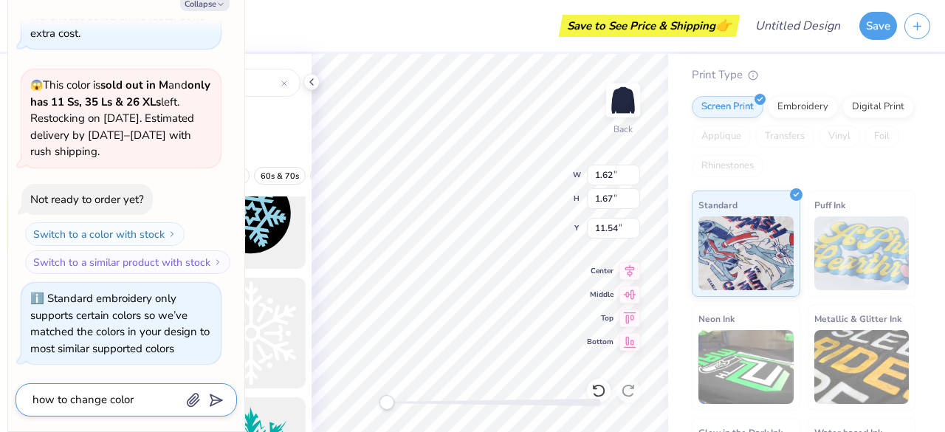
type textarea "x"
type textarea "how to change color o"
type textarea "x"
type textarea "how to change color of"
type textarea "x"
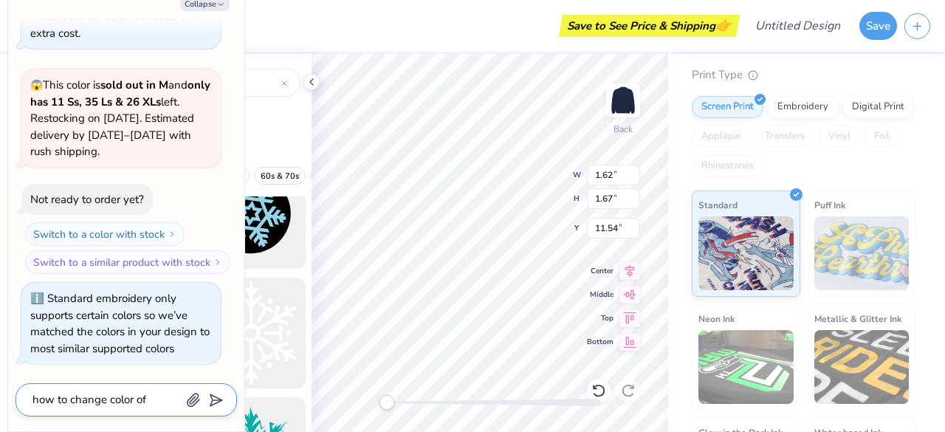
type textarea "how to change color of"
type textarea "x"
type textarea "how to change color of c"
type textarea "x"
type textarea "how to change color of cl"
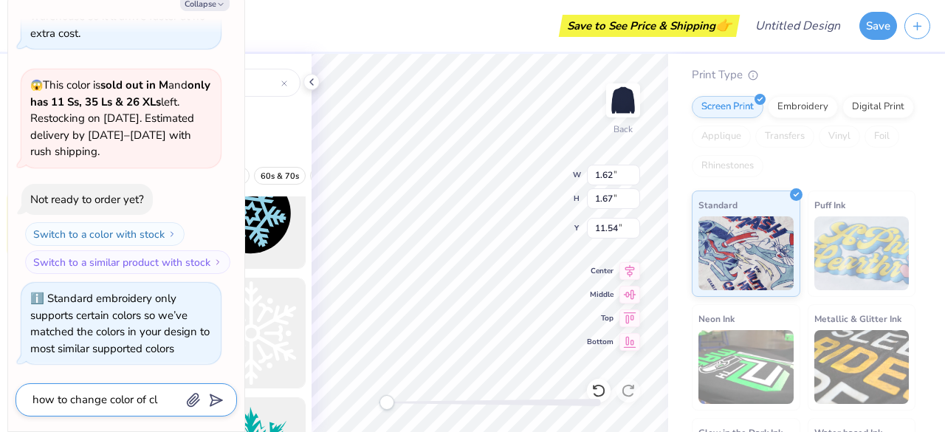
type textarea "x"
type textarea "how to change color of cli"
type textarea "x"
type textarea "how to change color of clip"
type textarea "x"
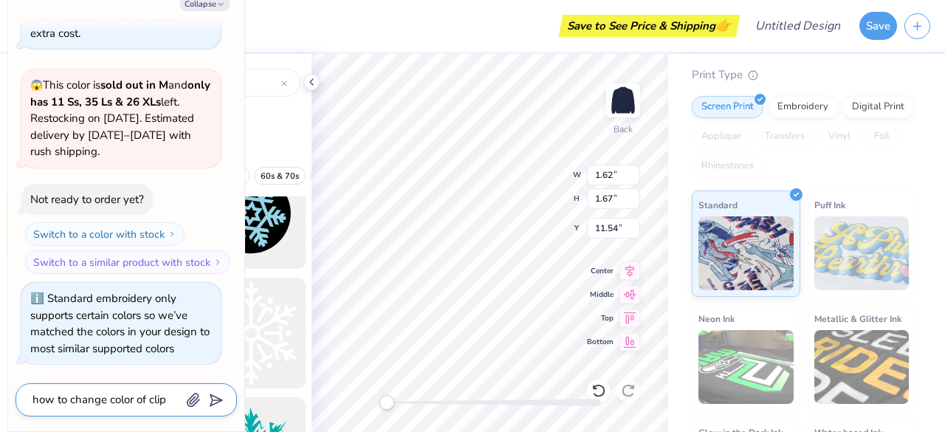
type textarea "how to change color of clipa"
type textarea "x"
type textarea "how to change color of clipar"
type textarea "x"
type textarea "how to change color of clipart"
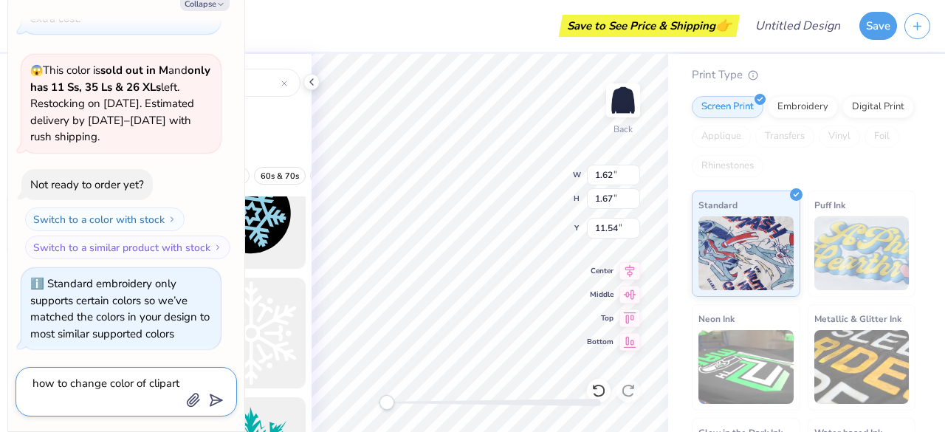
click at [104, 386] on textarea "how to change color of clipart" at bounding box center [106, 392] width 150 height 36
type textarea "x"
type textarea "how to change color of clipart"
type textarea "x"
type textarea "how to change t color of clipart"
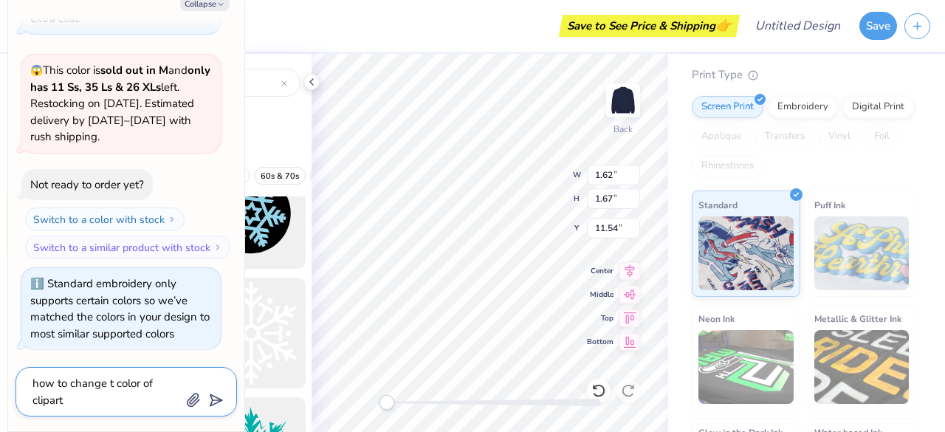
type textarea "x"
type textarea "how to change th color of clipart"
type textarea "x"
type textarea "how to change the color of clipart"
click at [34, 403] on textarea "how to change the color of clipart" at bounding box center [106, 392] width 150 height 36
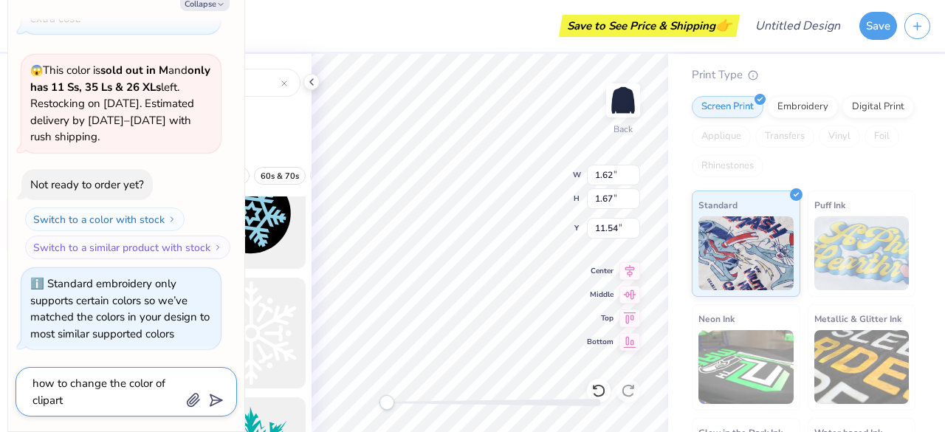
type textarea "x"
type textarea "how to change the color of aclipart"
type textarea "x"
type textarea "how to change the color of a clipart"
click at [214, 399] on icon "submit" at bounding box center [213, 400] width 21 height 21
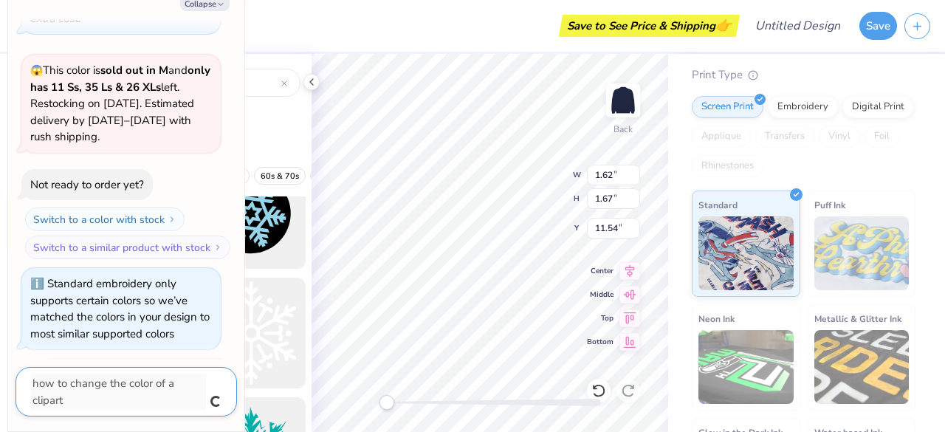
scroll to position [866, 0]
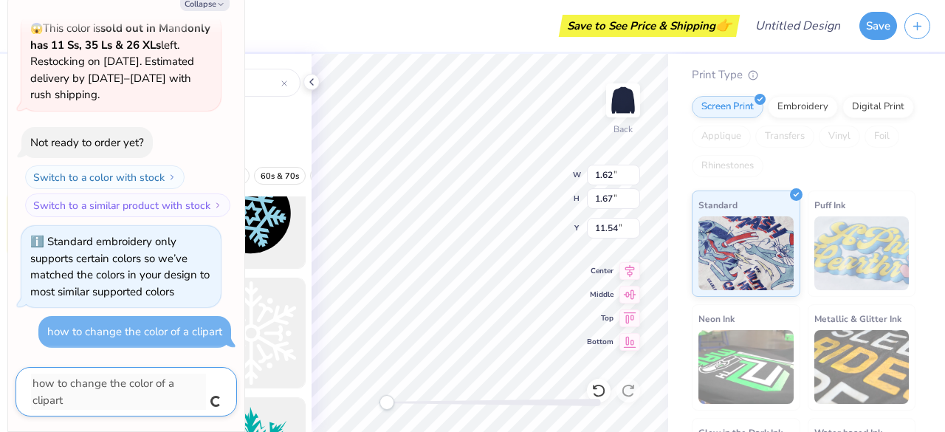
type textarea "x"
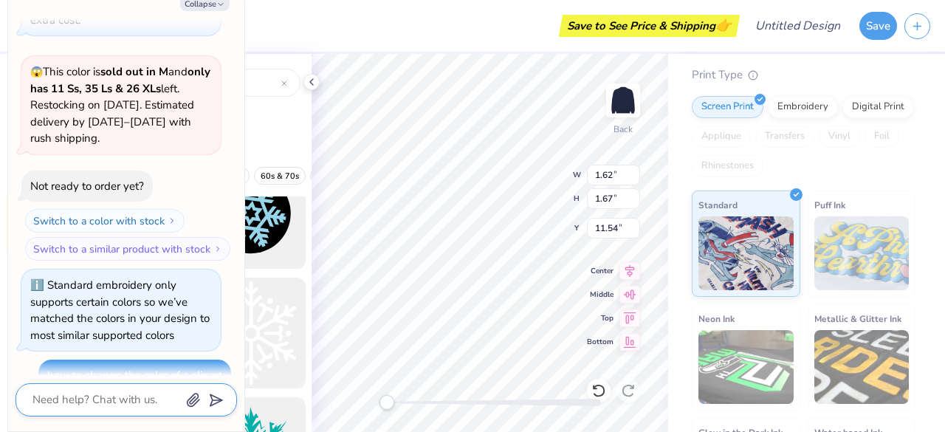
scroll to position [849, 0]
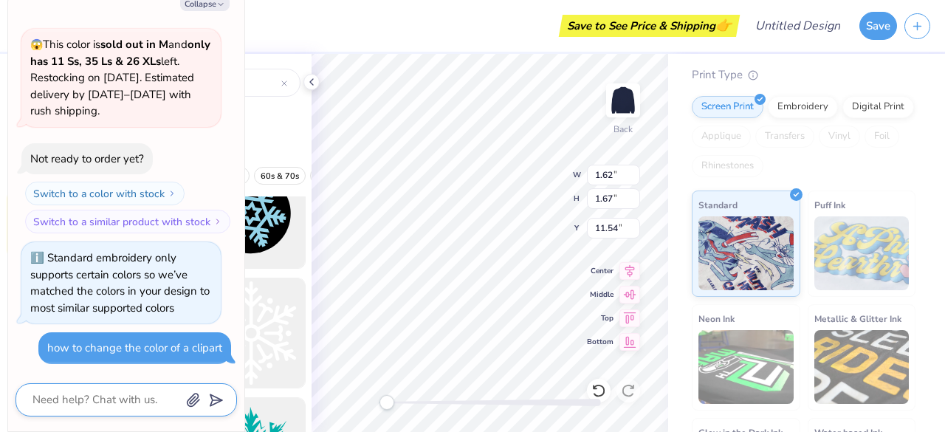
click at [86, 283] on div "Standard embroidery only supports certain colors so we’ve matched the colors in…" at bounding box center [119, 282] width 179 height 65
click at [215, 5] on button "Collapse" at bounding box center [204, 4] width 49 height 16
type textarea "x"
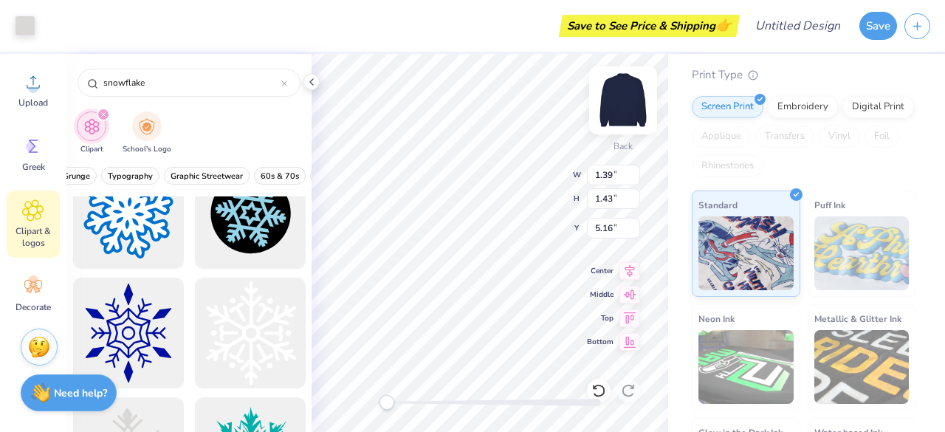
type input "1.39"
type input "1.43"
type input "5.16"
type input "1.18"
type input "1.19"
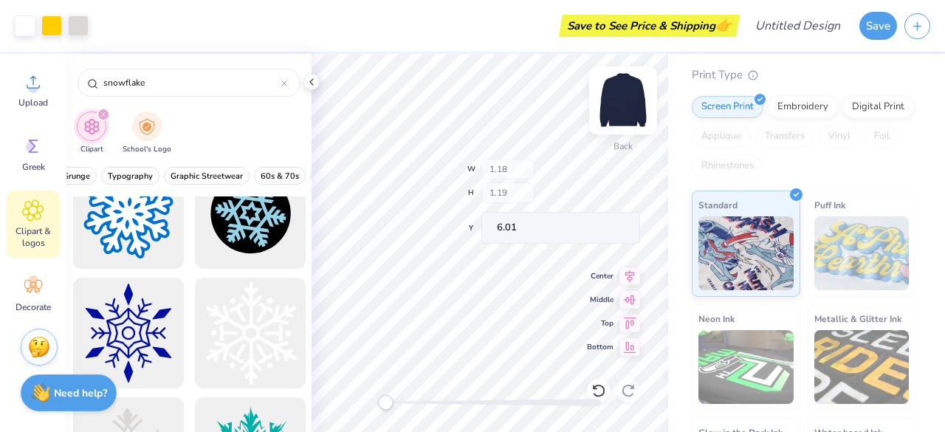
type input "6.01"
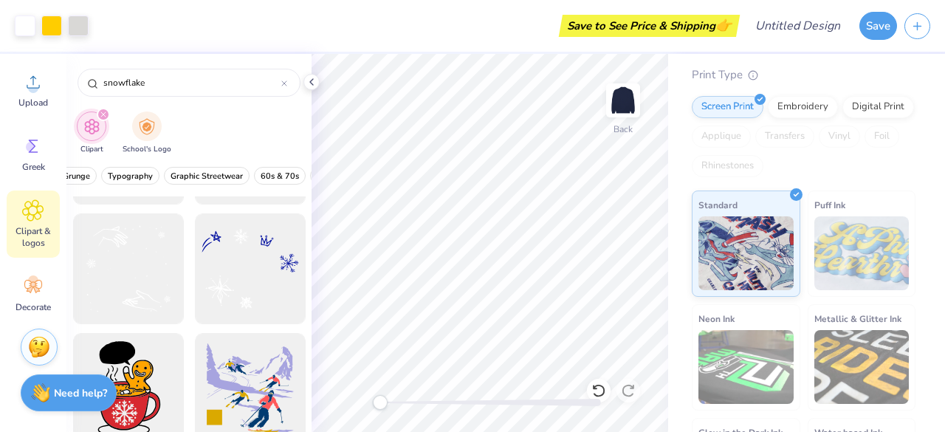
scroll to position [591, 0]
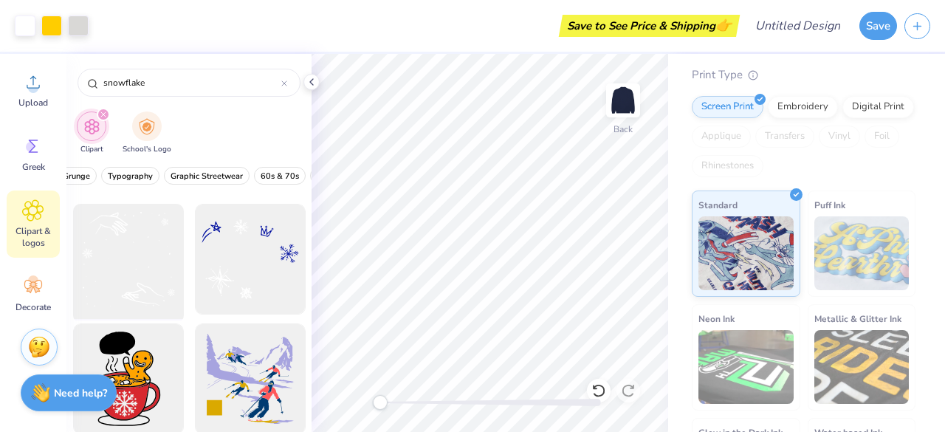
click at [136, 274] on div at bounding box center [128, 260] width 122 height 122
type input "11.22"
type input "11.45"
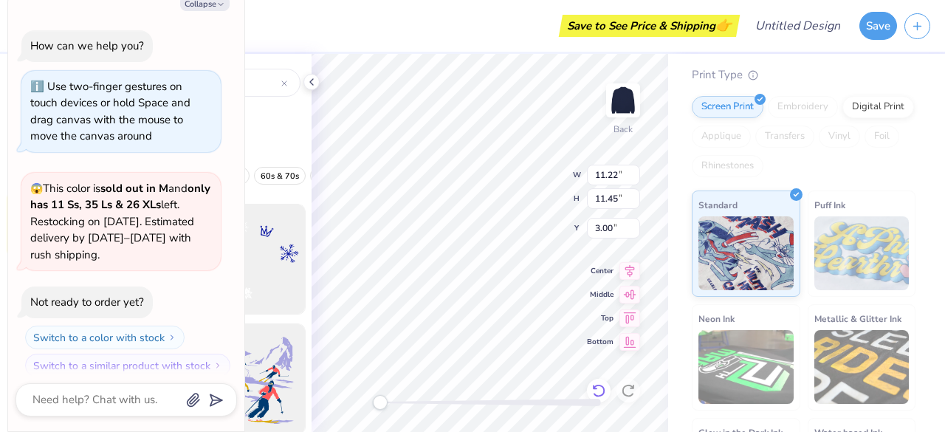
scroll to position [919, 0]
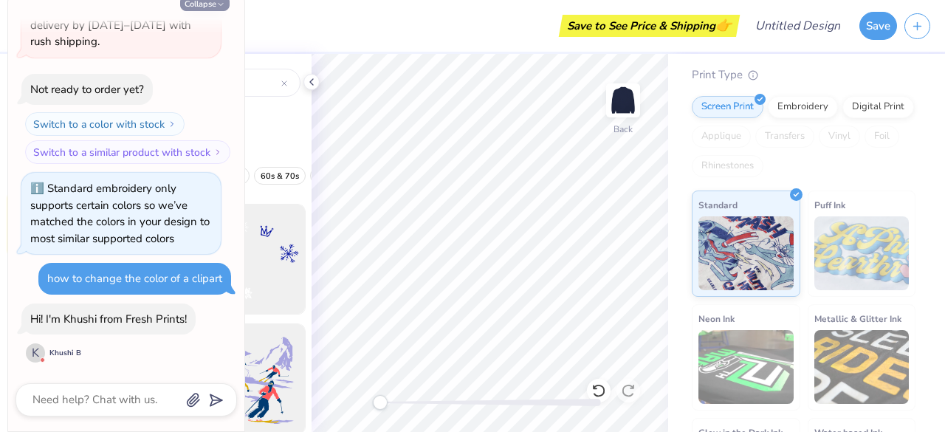
click at [211, 5] on button "Collapse" at bounding box center [204, 4] width 49 height 16
type textarea "x"
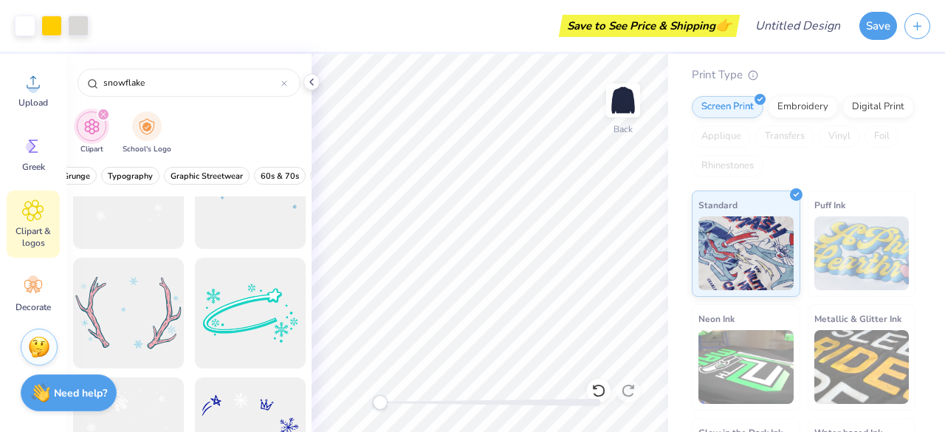
scroll to position [415, 0]
click at [148, 117] on img "filter for School's Logo" at bounding box center [147, 125] width 16 height 17
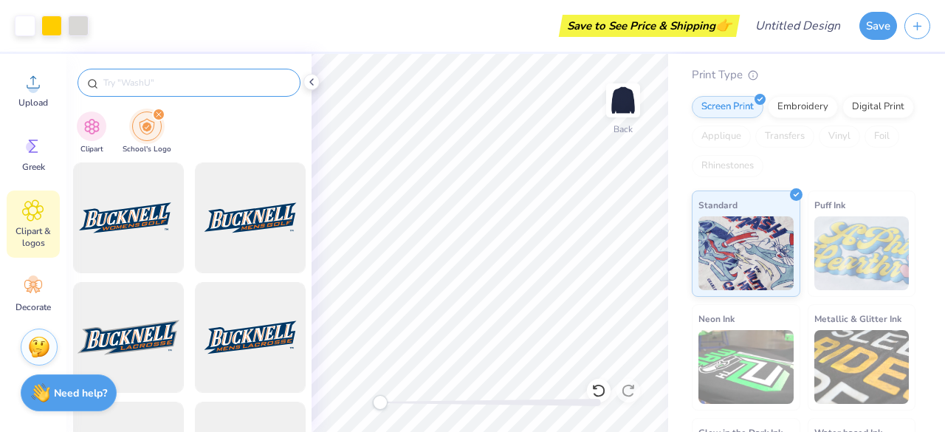
click at [192, 82] on input "text" at bounding box center [196, 82] width 189 height 15
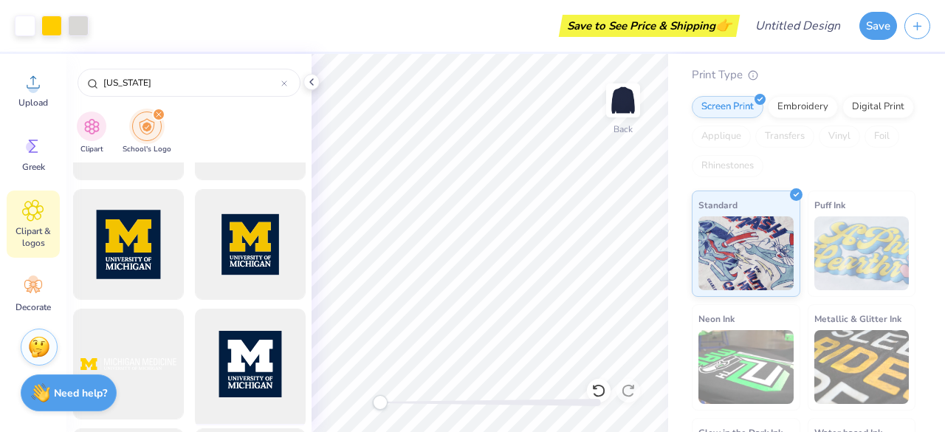
scroll to position [451, 0]
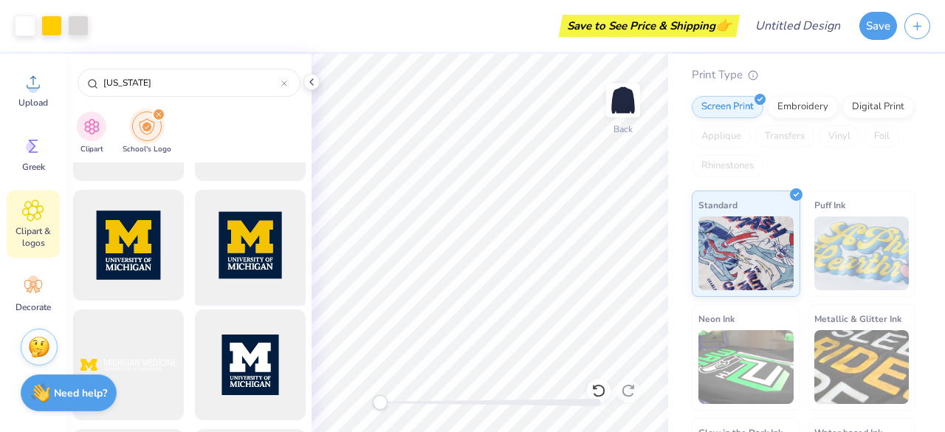
type input "[US_STATE]"
click at [257, 254] on div at bounding box center [250, 246] width 122 height 122
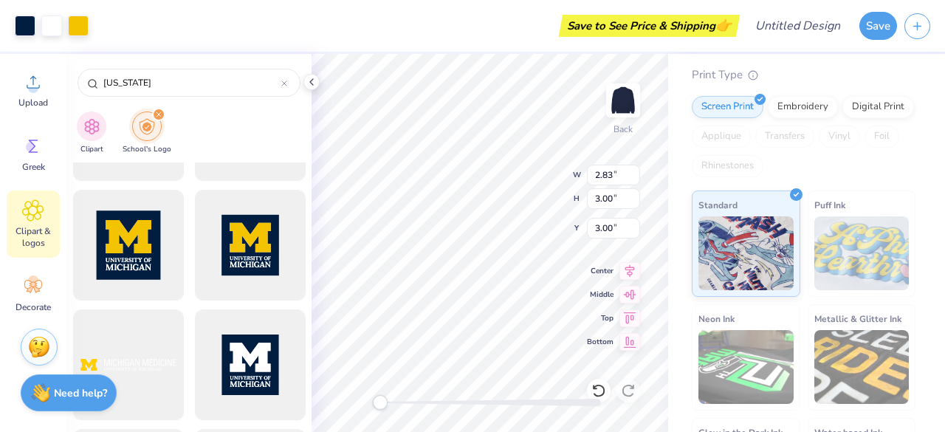
type input "2.83"
type input "3.00"
click at [313, 84] on icon at bounding box center [312, 82] width 12 height 12
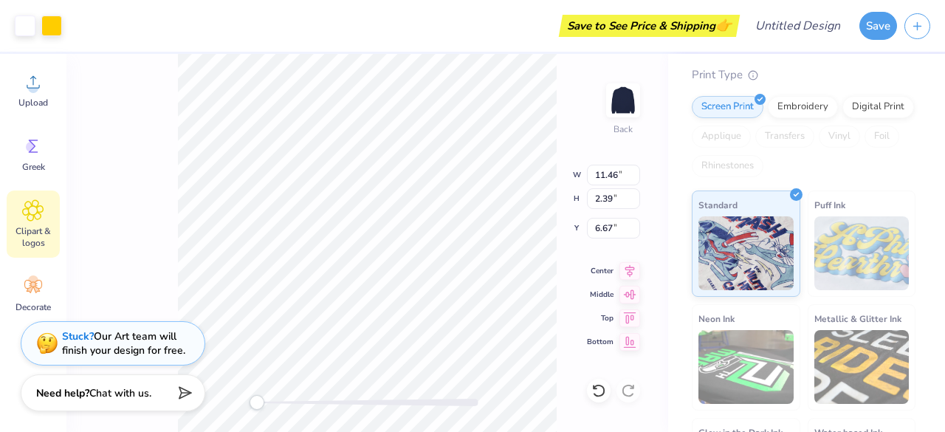
type input "2.40"
type input "2.51"
type input "4.49"
type input "2.83"
type input "3.00"
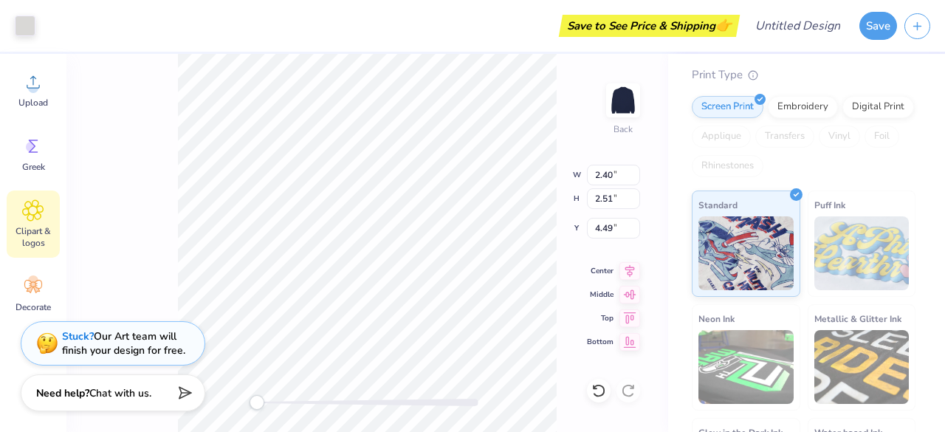
type input "0.50"
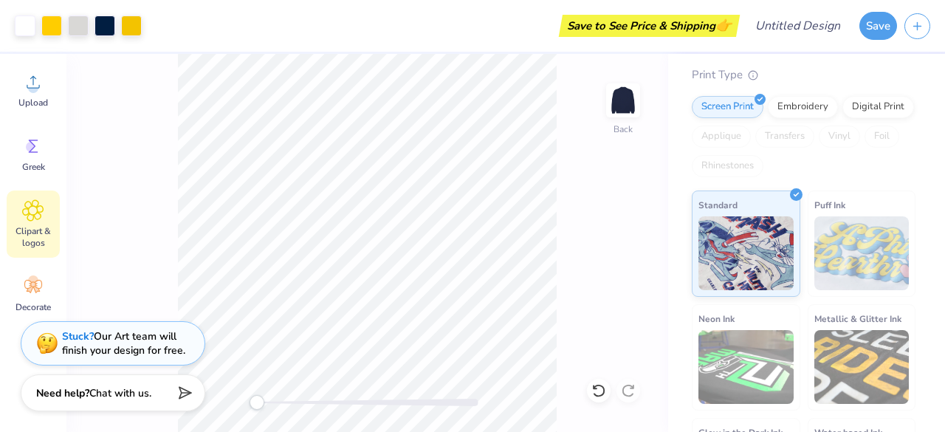
click at [32, 232] on span "Clipart & logos" at bounding box center [33, 237] width 49 height 24
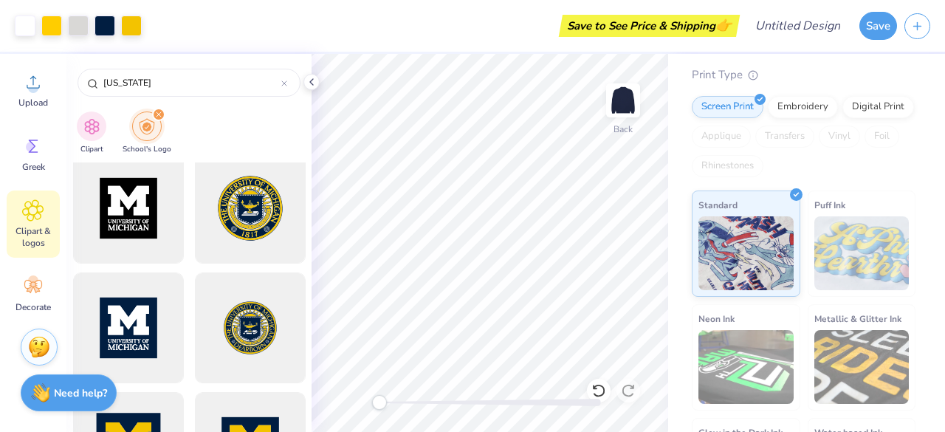
scroll to position [391, 0]
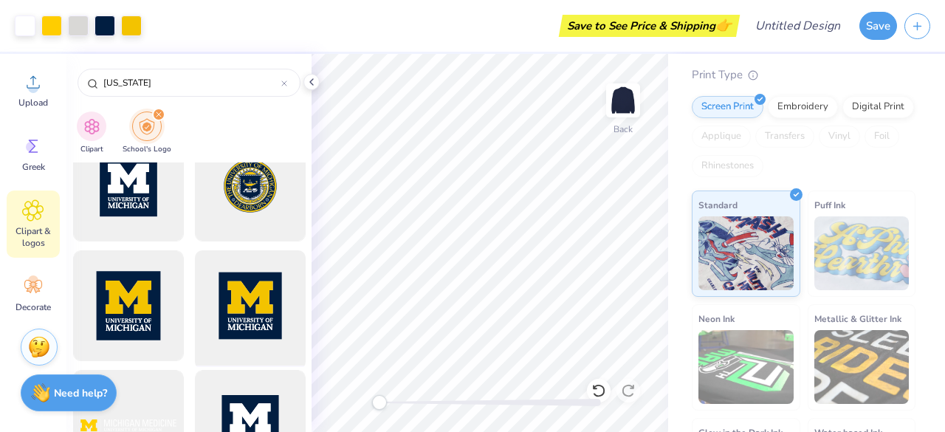
click at [250, 317] on div at bounding box center [250, 306] width 122 height 122
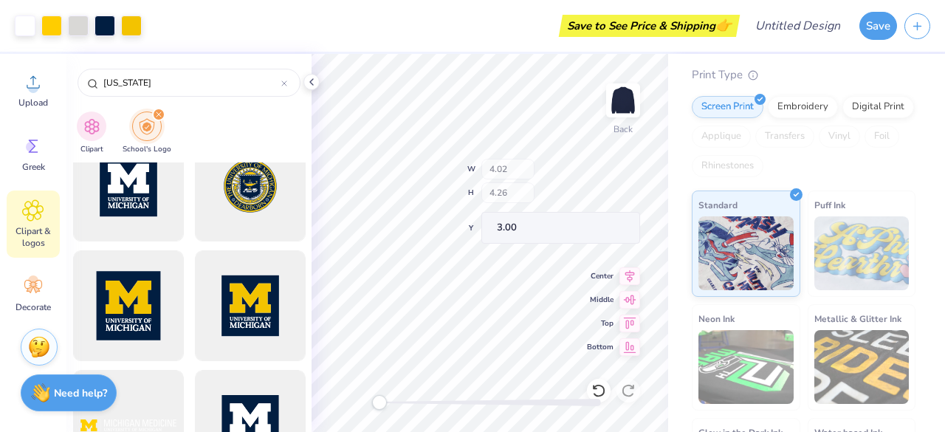
type input "4.02"
type input "4.26"
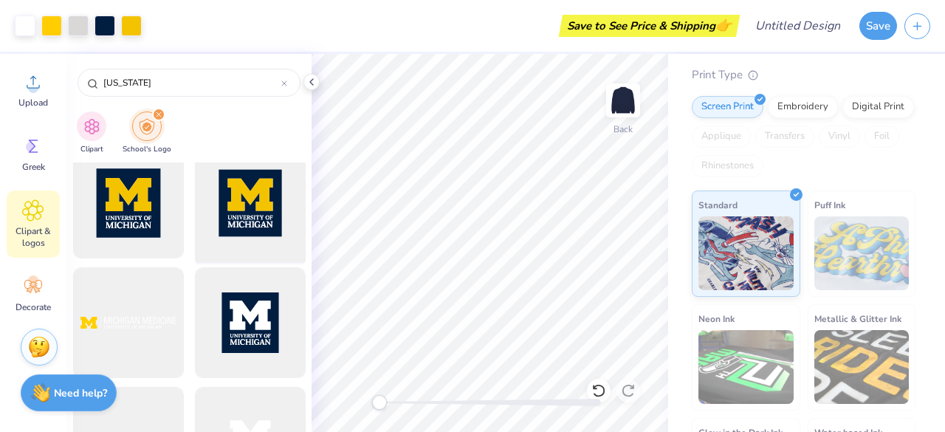
scroll to position [496, 0]
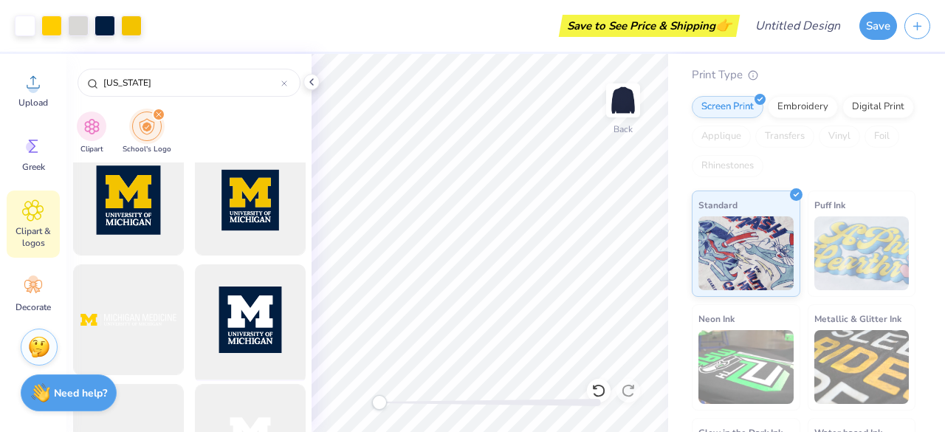
click at [241, 318] on div at bounding box center [250, 320] width 122 height 122
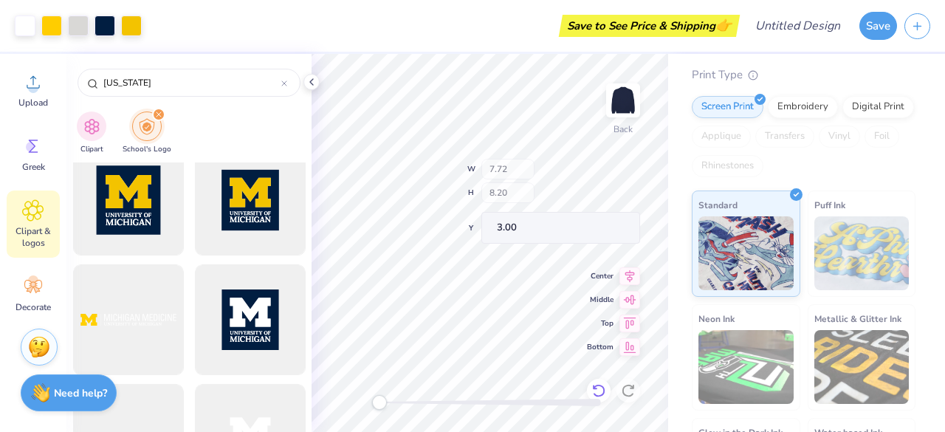
type input "7.72"
type input "8.20"
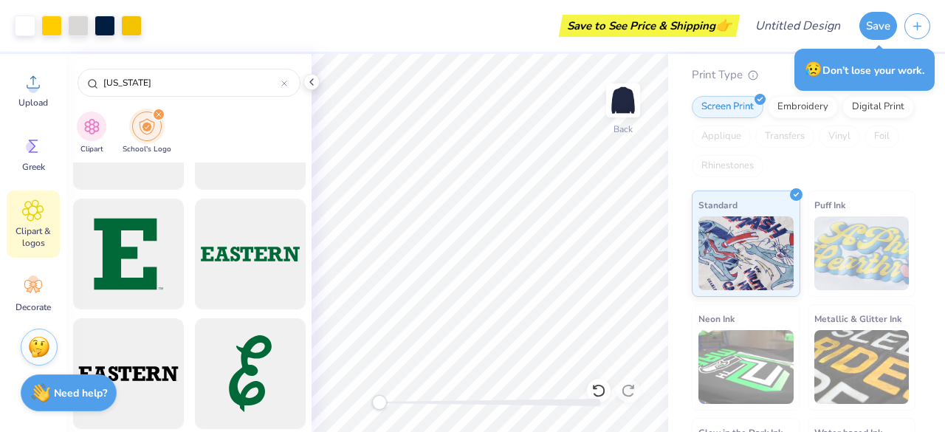
scroll to position [920, 0]
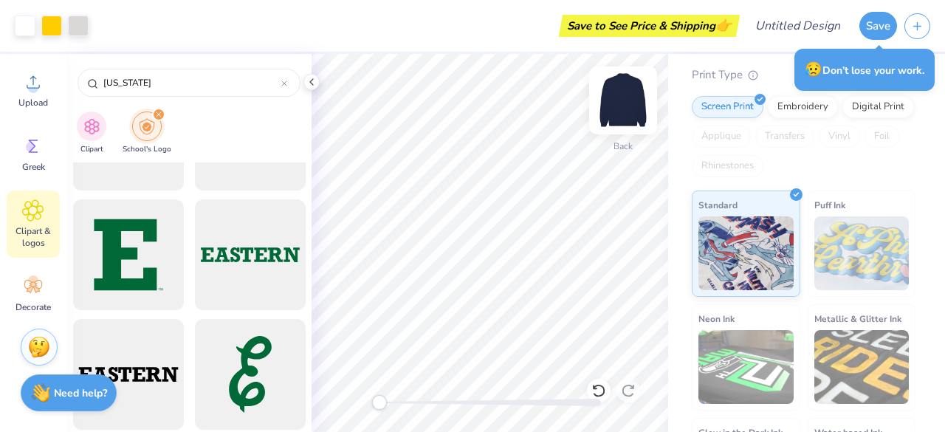
click at [636, 104] on img at bounding box center [623, 100] width 59 height 59
click at [620, 109] on img at bounding box center [623, 100] width 59 height 59
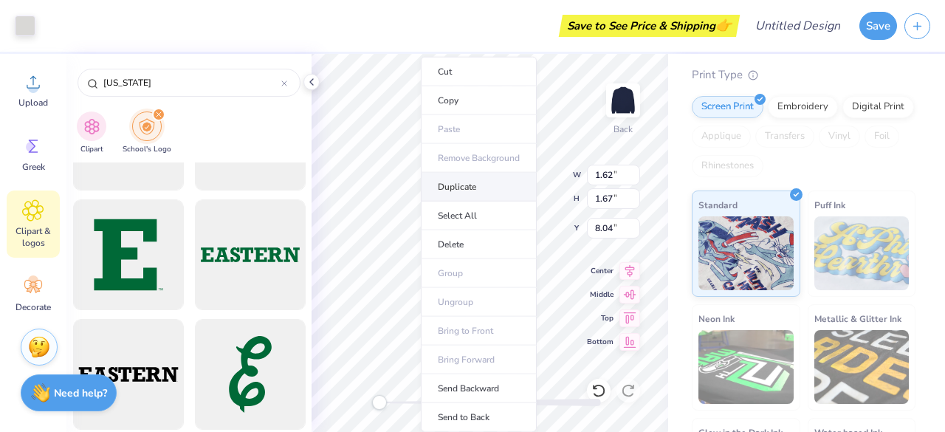
click at [464, 182] on li "Duplicate" at bounding box center [479, 187] width 116 height 29
type input "9.04"
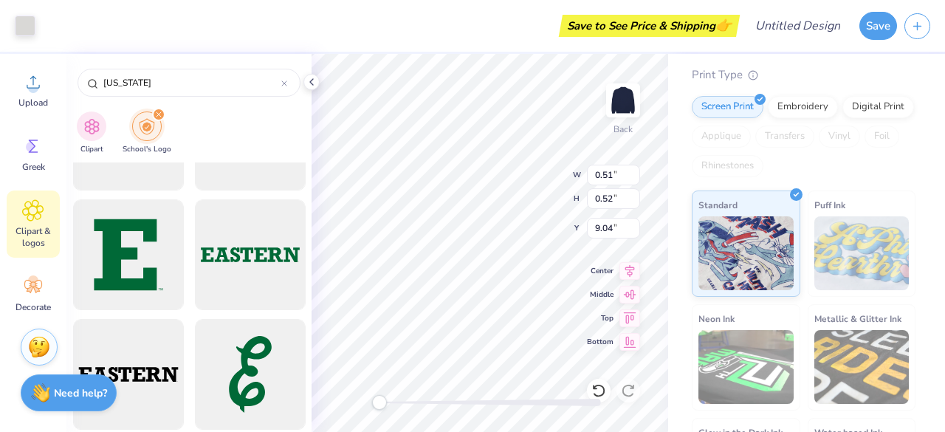
type input "0.51"
type input "0.52"
type input "9.22"
type input "1.62"
type input "1.67"
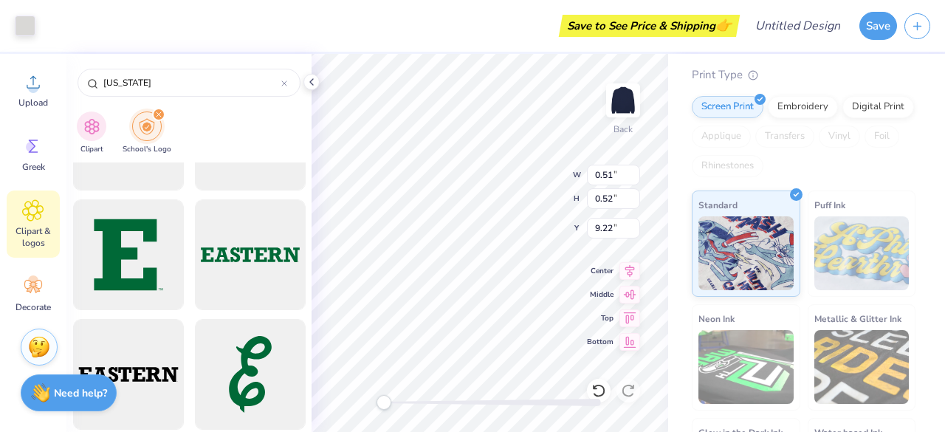
type input "8.04"
type input "1.62"
type input "1.67"
type input "7.55"
type input "0.64"
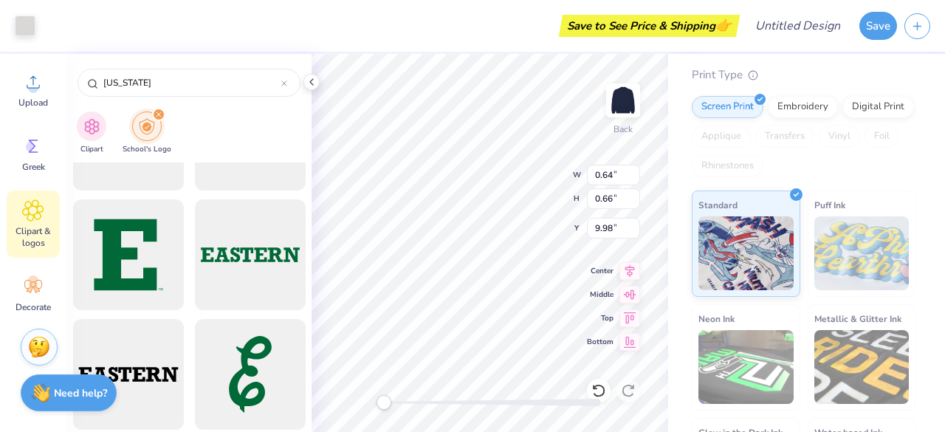
type input "0.66"
type input "9.98"
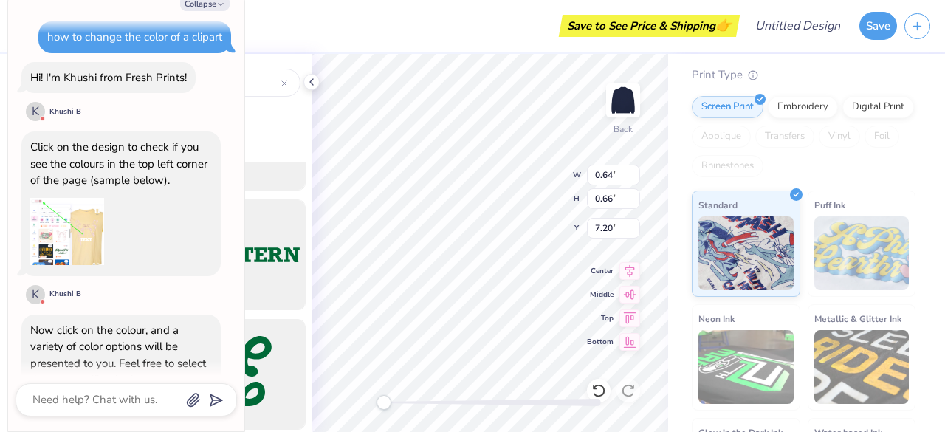
scroll to position [1145, 0]
click at [209, 4] on button "Collapse" at bounding box center [204, 4] width 49 height 16
type textarea "x"
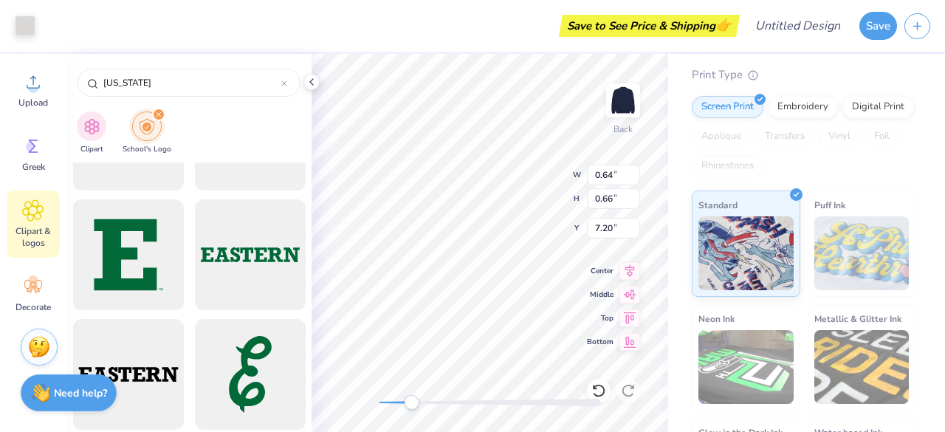
drag, startPoint x: 393, startPoint y: 403, endPoint x: 412, endPoint y: 403, distance: 19.2
click at [412, 403] on div "Accessibility label" at bounding box center [411, 402] width 15 height 15
click at [790, 116] on div "Embroidery" at bounding box center [803, 105] width 70 height 22
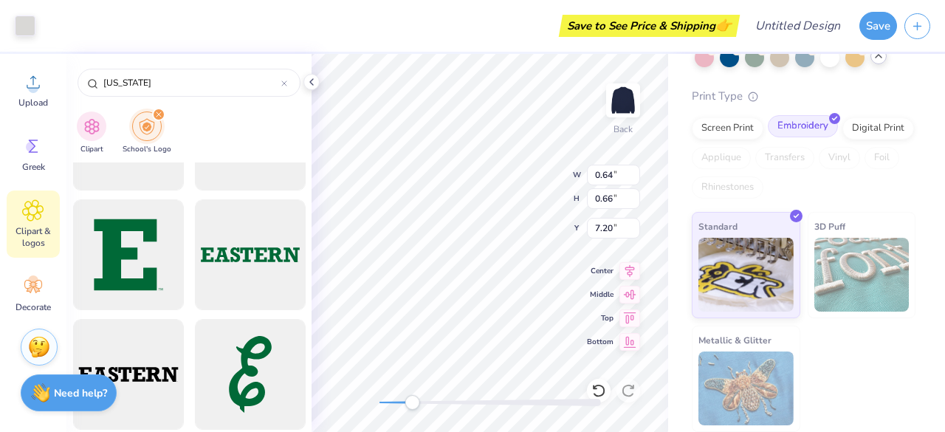
click at [799, 132] on div "Embroidery" at bounding box center [803, 126] width 70 height 22
click at [29, 21] on div at bounding box center [25, 24] width 21 height 21
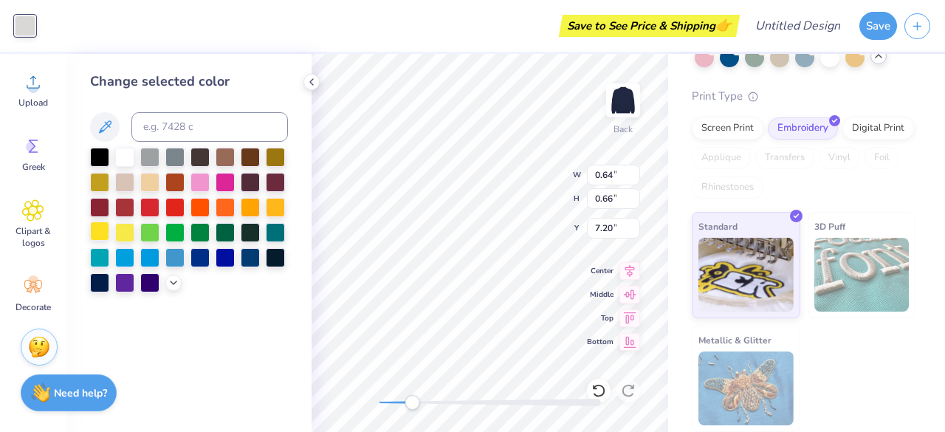
click at [103, 235] on div at bounding box center [99, 230] width 19 height 19
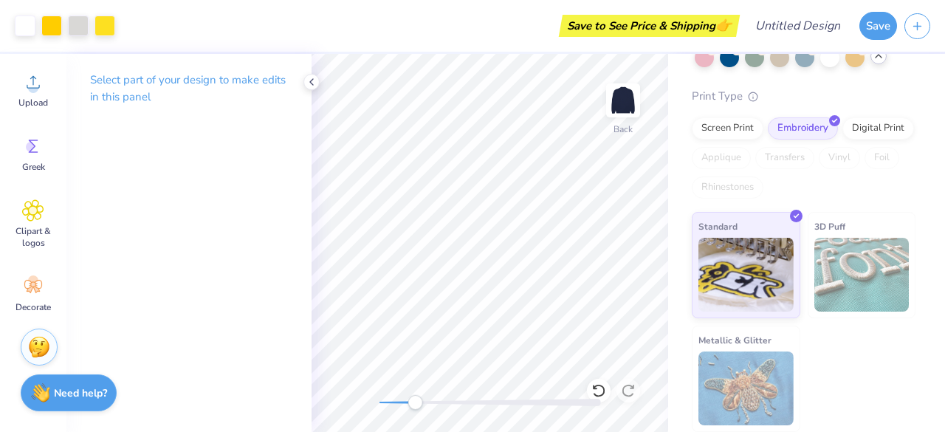
click at [445, 408] on div "Back" at bounding box center [490, 243] width 357 height 378
drag, startPoint x: 422, startPoint y: 405, endPoint x: 440, endPoint y: 405, distance: 18.5
click at [440, 405] on div "Accessibility label" at bounding box center [439, 402] width 15 height 15
click at [314, 82] on icon at bounding box center [312, 82] width 12 height 12
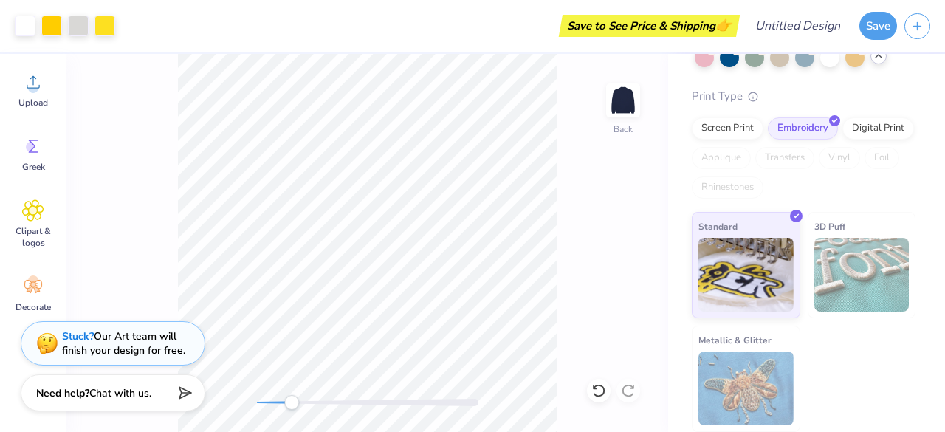
click at [295, 410] on div "Back" at bounding box center [367, 243] width 602 height 378
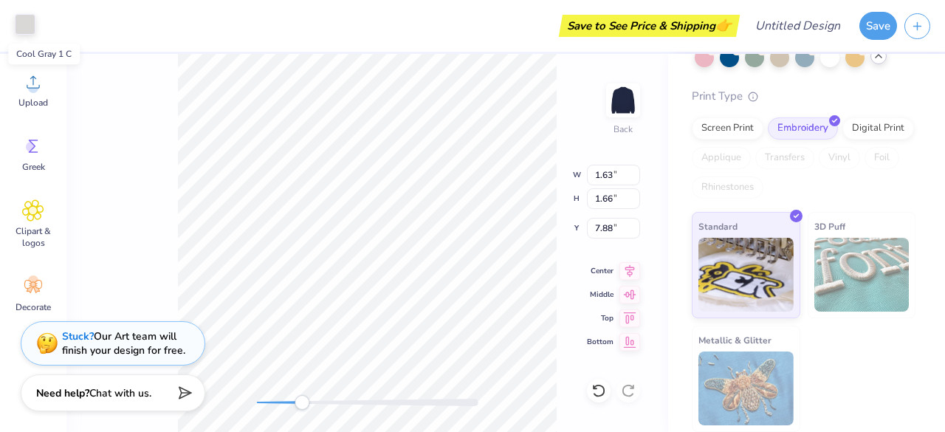
click at [29, 30] on div at bounding box center [25, 24] width 21 height 21
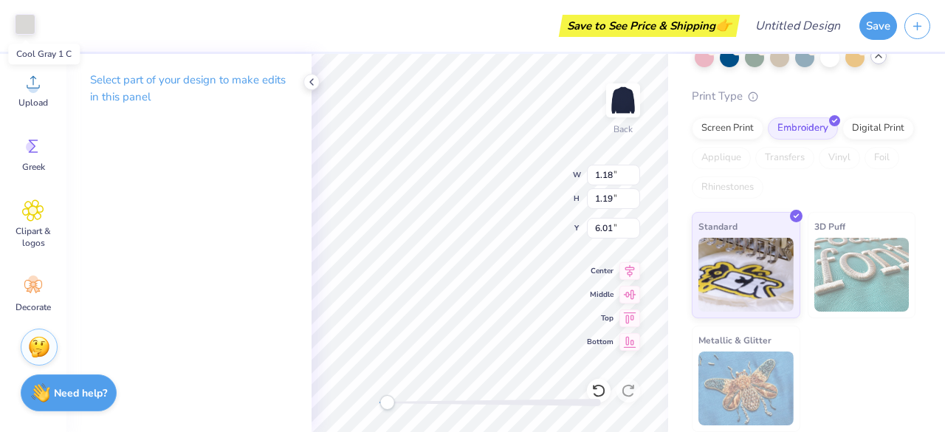
click at [28, 29] on div at bounding box center [25, 24] width 21 height 21
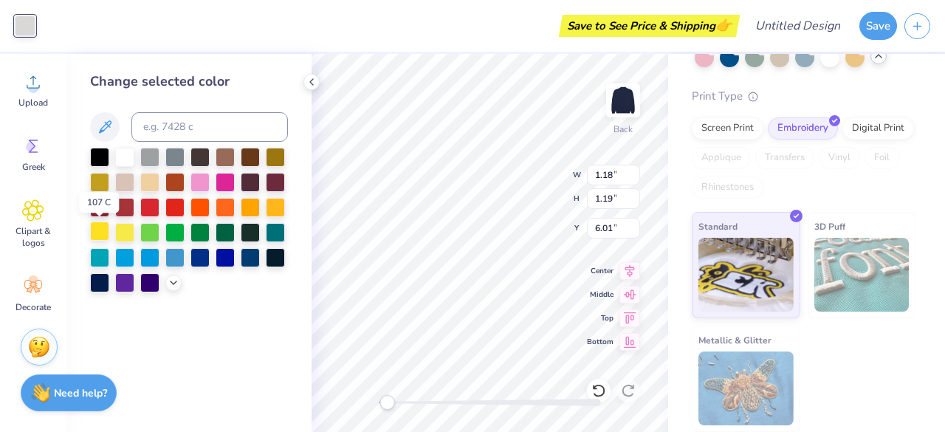
click at [103, 227] on div at bounding box center [99, 230] width 19 height 19
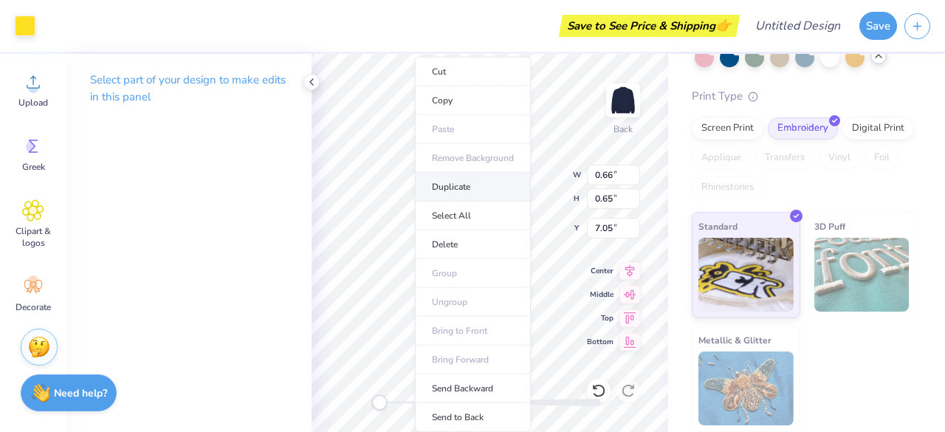
click at [450, 188] on li "Duplicate" at bounding box center [473, 187] width 116 height 29
type input "8.05"
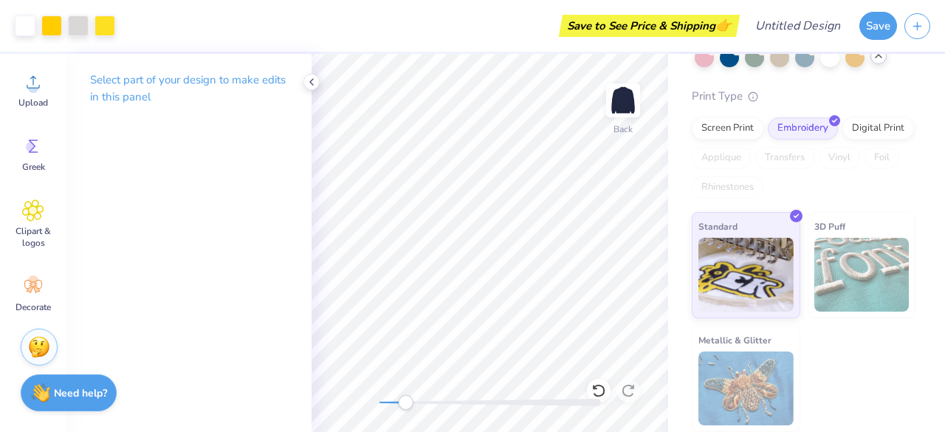
drag, startPoint x: 388, startPoint y: 403, endPoint x: 406, endPoint y: 403, distance: 18.5
click at [406, 403] on div "Accessibility label" at bounding box center [405, 402] width 15 height 15
type input "0.63"
type input "0.62"
type input "9.21"
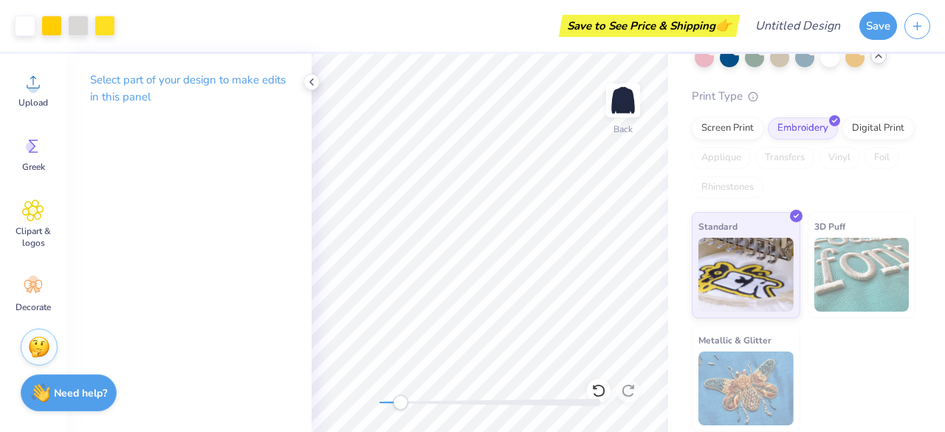
click at [400, 416] on div "Back" at bounding box center [490, 243] width 357 height 378
type input "1.63"
type input "1.66"
type input "7.86"
click at [346, 412] on div "Back" at bounding box center [490, 243] width 357 height 378
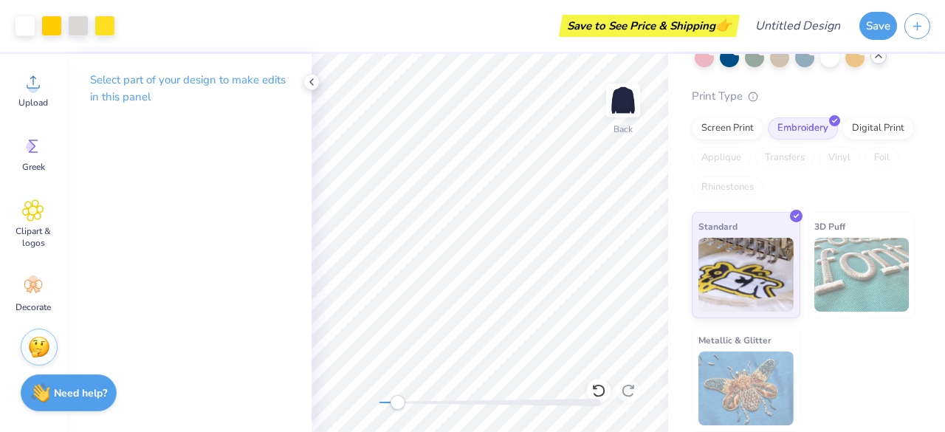
drag, startPoint x: 387, startPoint y: 405, endPoint x: 400, endPoint y: 406, distance: 13.4
click at [400, 406] on div "Accessibility label" at bounding box center [397, 402] width 15 height 15
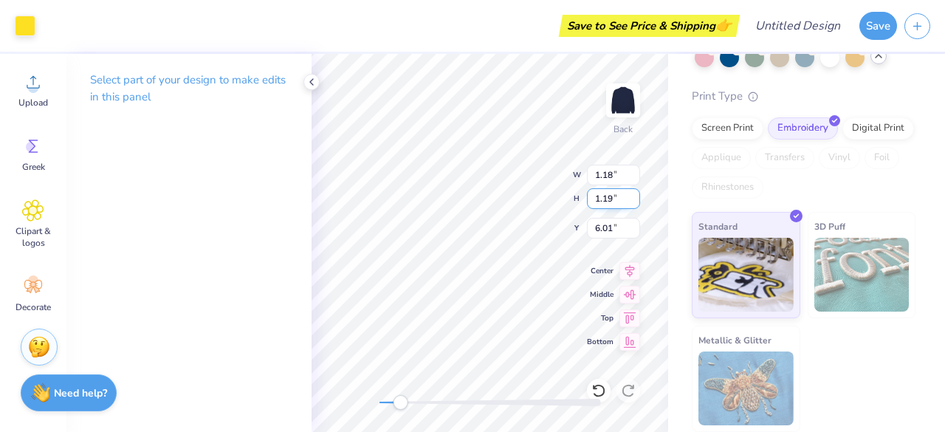
click at [610, 206] on div "Back W 1.18 1.18 " H 1.19 1.19 " Y 6.01 6.01 " Center [GEOGRAPHIC_DATA]" at bounding box center [490, 243] width 357 height 378
click at [616, 214] on div "Back W 1.18 1.18 " H 1.19 1.19 " Y 6.19 6.19 " Center [GEOGRAPHIC_DATA]" at bounding box center [490, 243] width 357 height 378
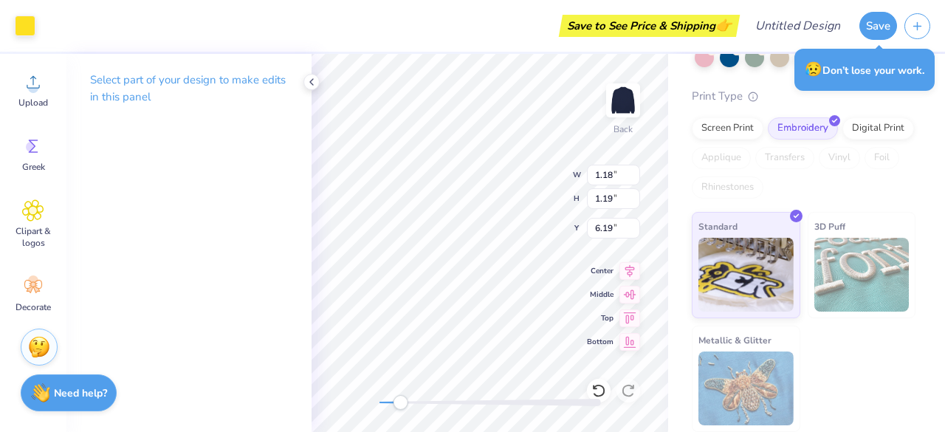
click at [616, 214] on div "Back W 1.18 1.18 " H 1.19 1.19 " Y 6.19 6.19 " Center [GEOGRAPHIC_DATA]" at bounding box center [490, 243] width 357 height 378
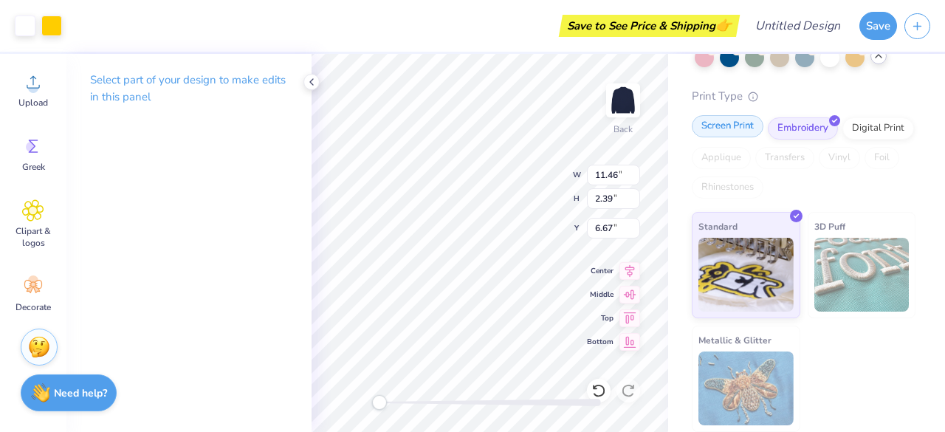
click at [723, 131] on div "Screen Print" at bounding box center [728, 126] width 72 height 22
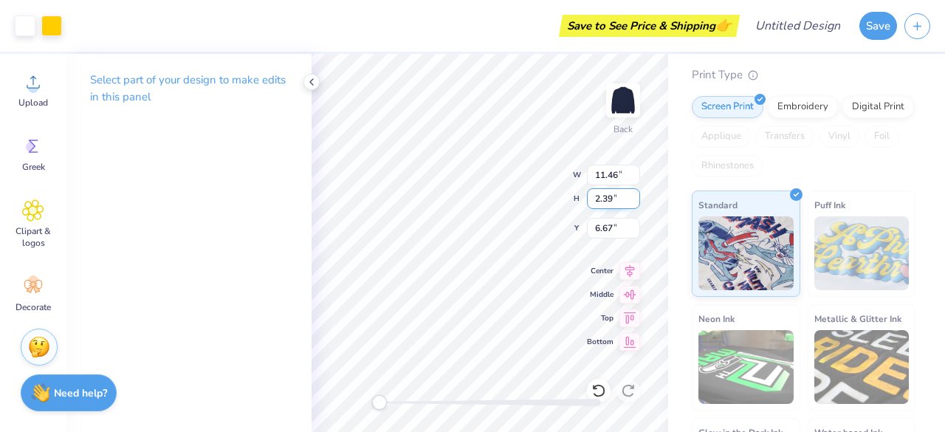
type input "2.40"
type input "2.51"
type input "4.49"
click at [811, 116] on div "Embroidery" at bounding box center [803, 105] width 70 height 22
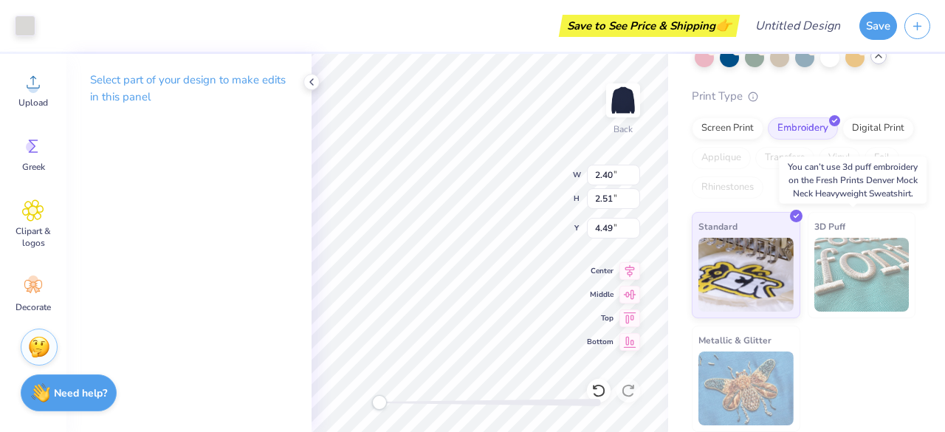
click at [856, 268] on img at bounding box center [861, 275] width 95 height 74
click at [870, 359] on div "Standard 3D Puff Metallic & Glitter" at bounding box center [804, 322] width 224 height 220
click at [804, 83] on div "Fresh Prints Denver Mock Neck Heavyweight Sweatshirt Fresh Prints # FP94 Minimu…" at bounding box center [804, 193] width 224 height 477
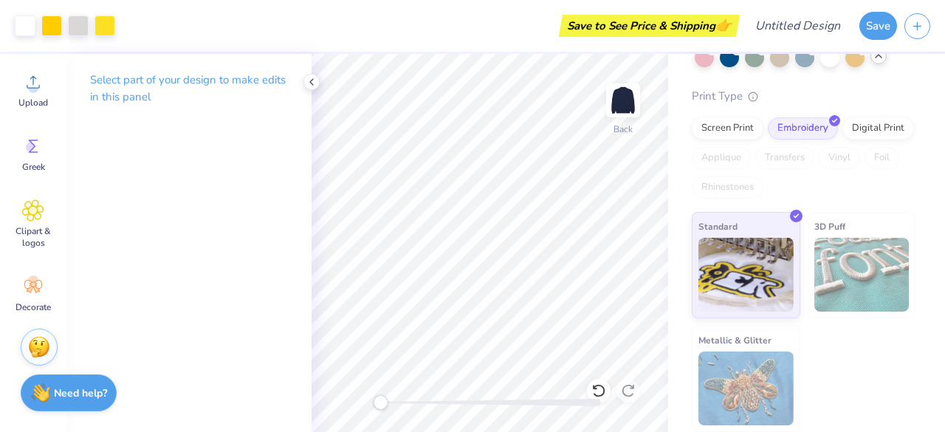
click at [382, 403] on div "Accessibility label" at bounding box center [380, 402] width 15 height 15
click at [311, 83] on icon at bounding box center [312, 82] width 12 height 12
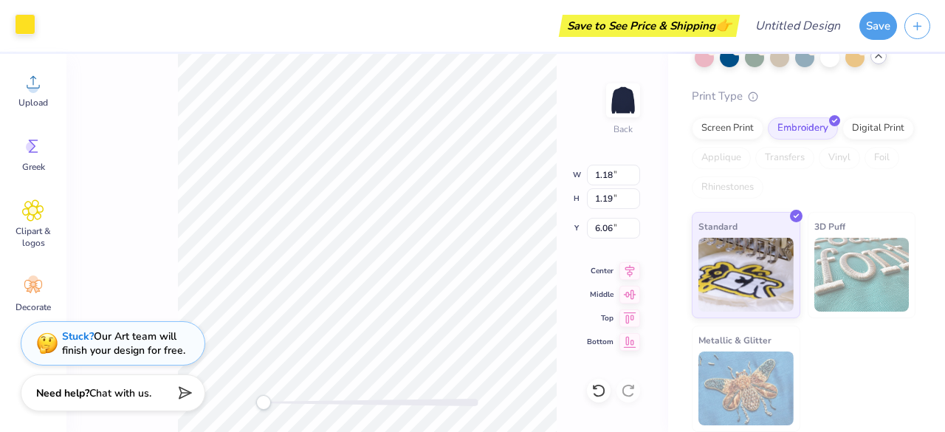
click at [24, 29] on div at bounding box center [25, 24] width 21 height 21
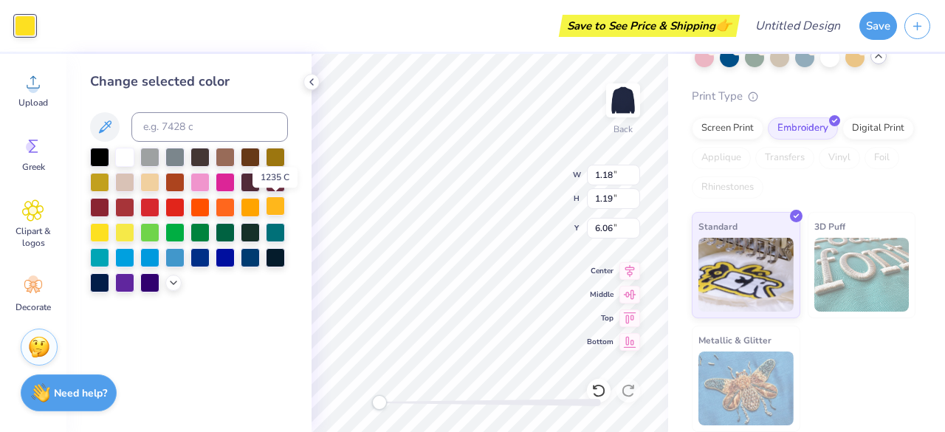
click at [281, 207] on div at bounding box center [275, 205] width 19 height 19
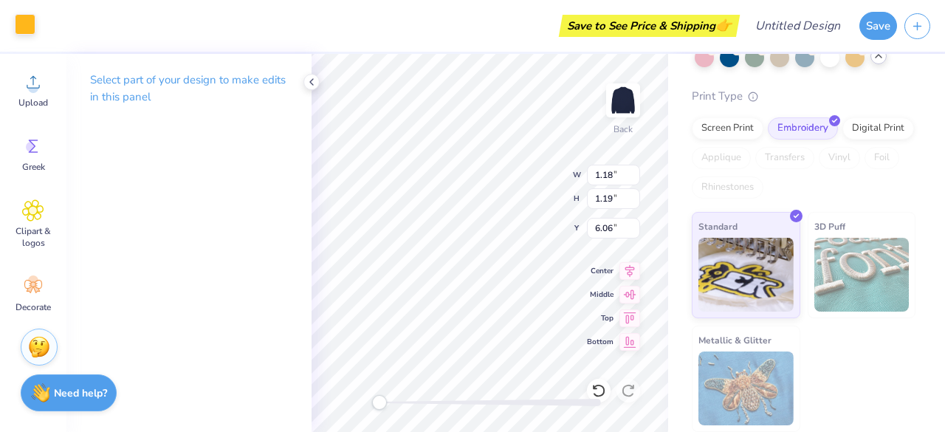
click at [29, 29] on div at bounding box center [25, 24] width 21 height 21
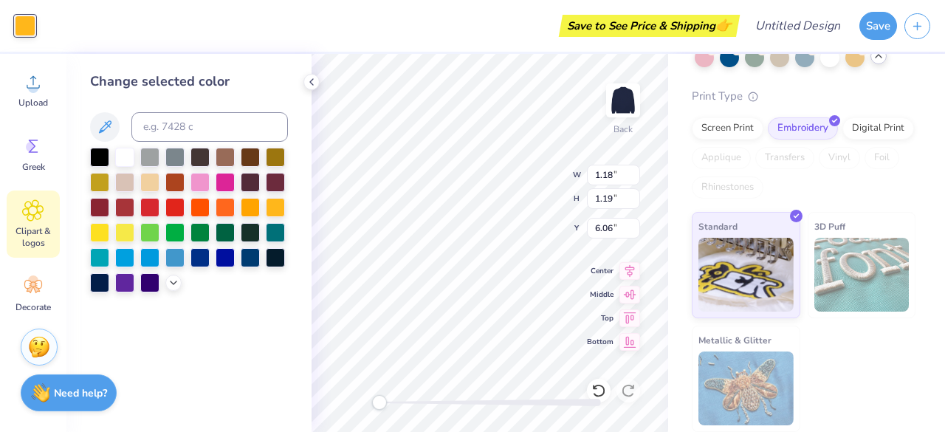
click at [38, 234] on span "Clipart & logos" at bounding box center [33, 237] width 49 height 24
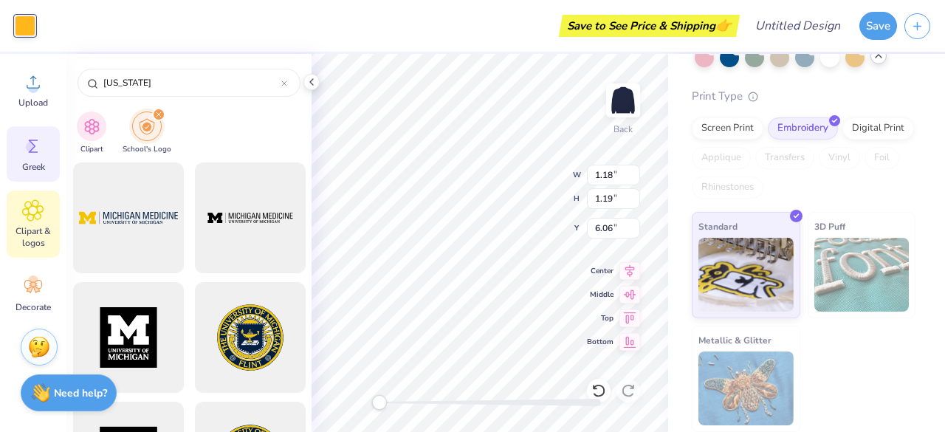
click at [21, 145] on div "Greek" at bounding box center [33, 153] width 53 height 55
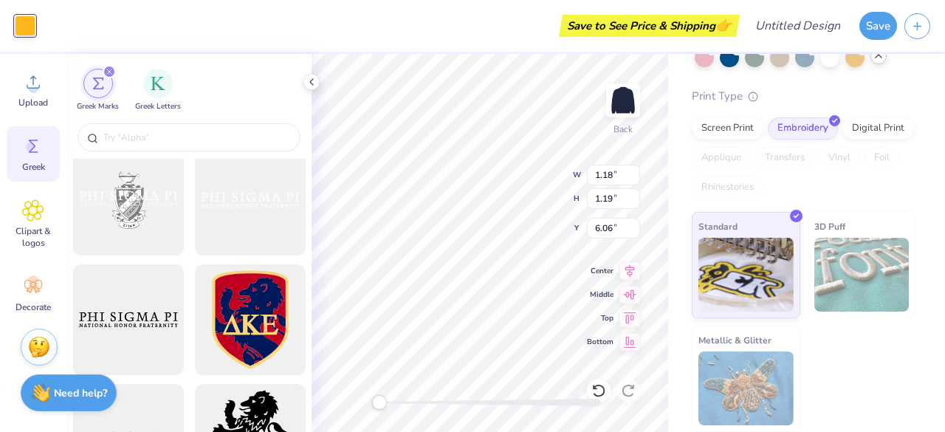
scroll to position [731, 0]
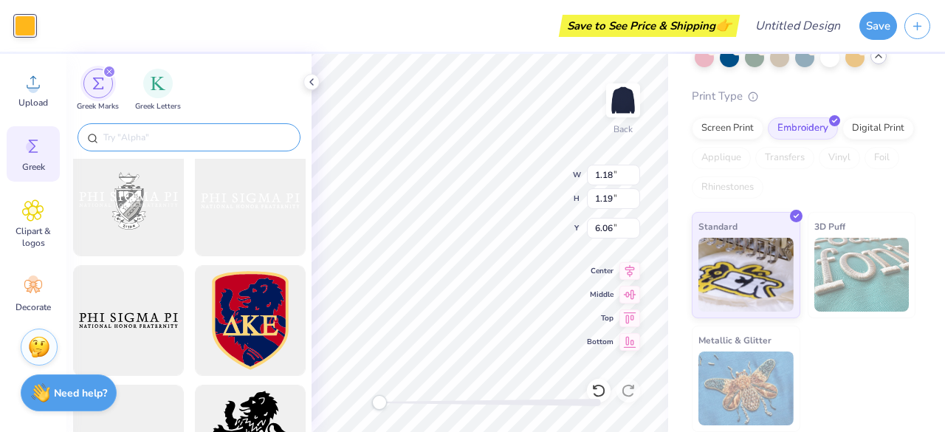
click at [161, 137] on input "text" at bounding box center [196, 137] width 189 height 15
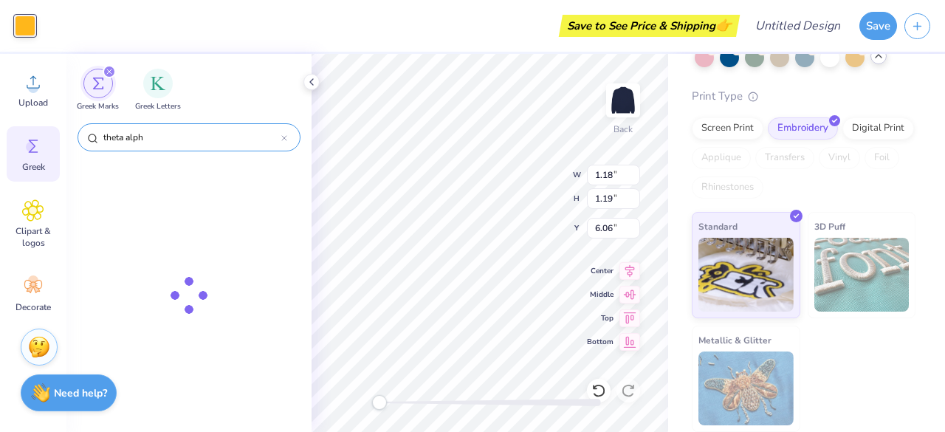
type input "theta alpha"
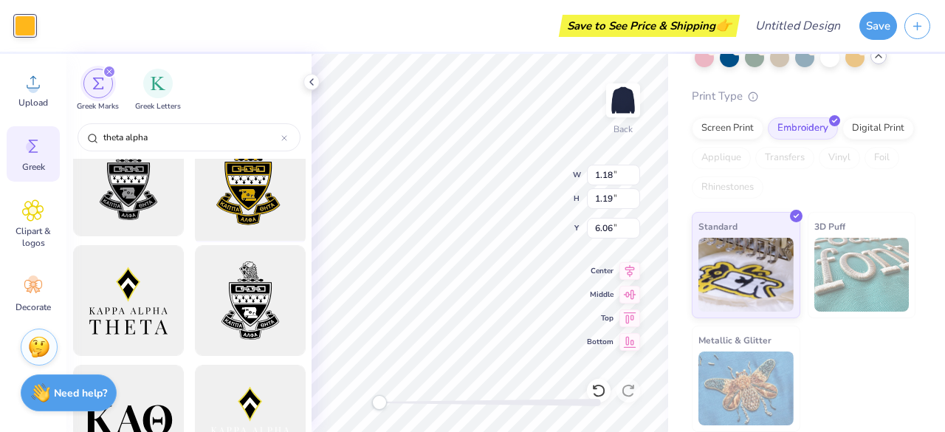
scroll to position [1348, 0]
type textarea "x"
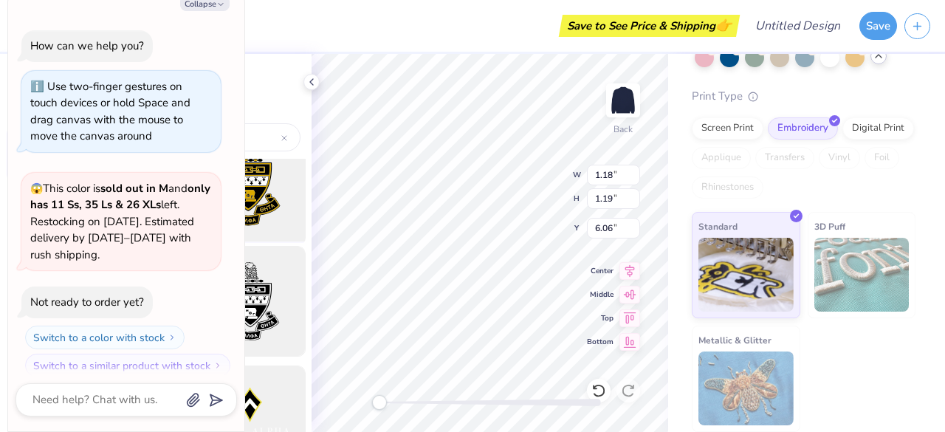
scroll to position [1457, 0]
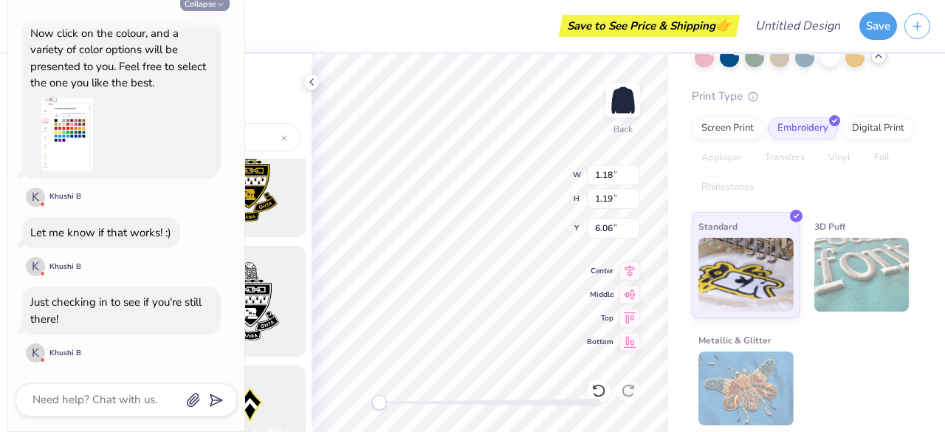
type input "theta alpha"
click at [204, 5] on button "Collapse" at bounding box center [204, 4] width 49 height 16
type textarea "x"
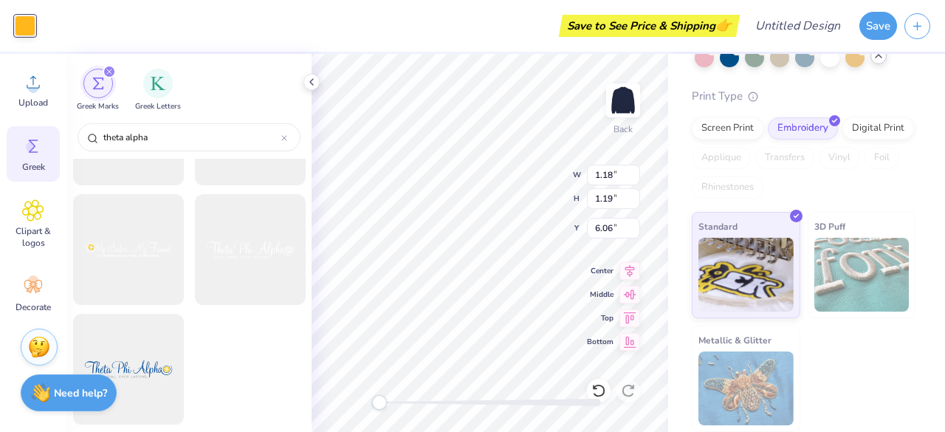
scroll to position [2833, 0]
click at [155, 88] on img "filter for Greek Letters" at bounding box center [158, 82] width 15 height 15
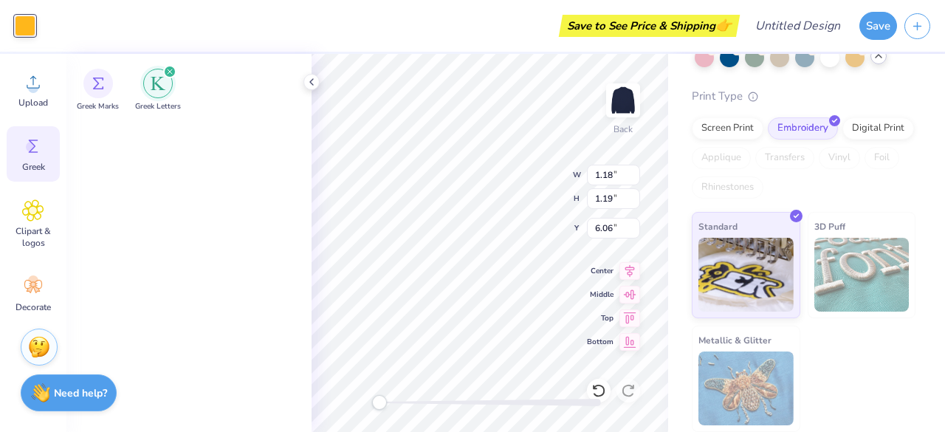
scroll to position [0, 0]
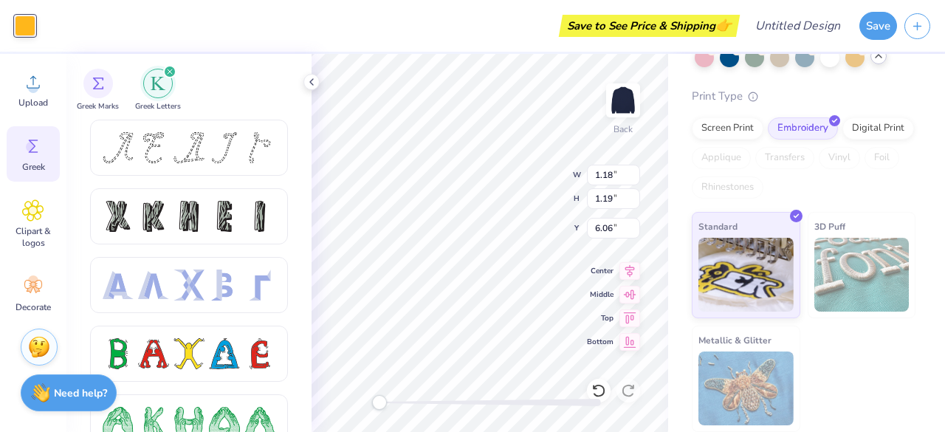
click at [679, 152] on div "Fresh Prints Denver Mock Neck Heavyweight Sweatshirt Fresh Prints # FP94 Minimu…" at bounding box center [806, 184] width 277 height 495
click at [669, 145] on div "Fresh Prints Denver Mock Neck Heavyweight Sweatshirt Fresh Prints # FP94 Minimu…" at bounding box center [806, 184] width 277 height 495
click at [876, 58] on polyline at bounding box center [879, 56] width 6 height 3
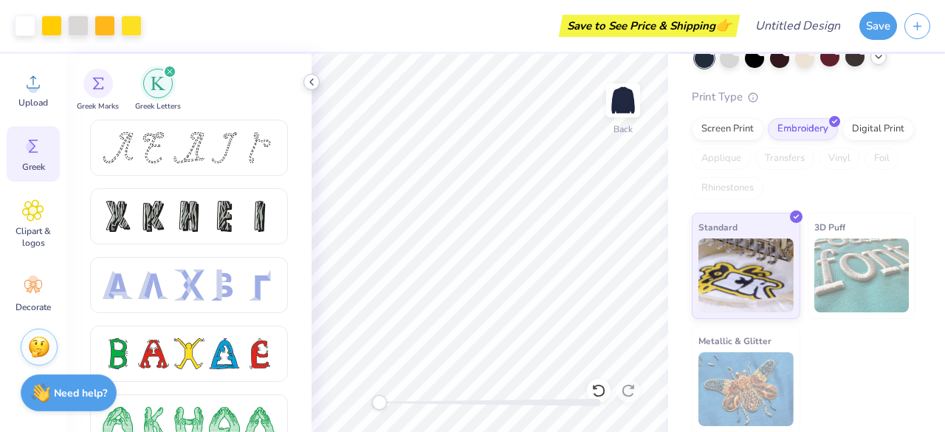
click at [311, 86] on icon at bounding box center [312, 82] width 12 height 12
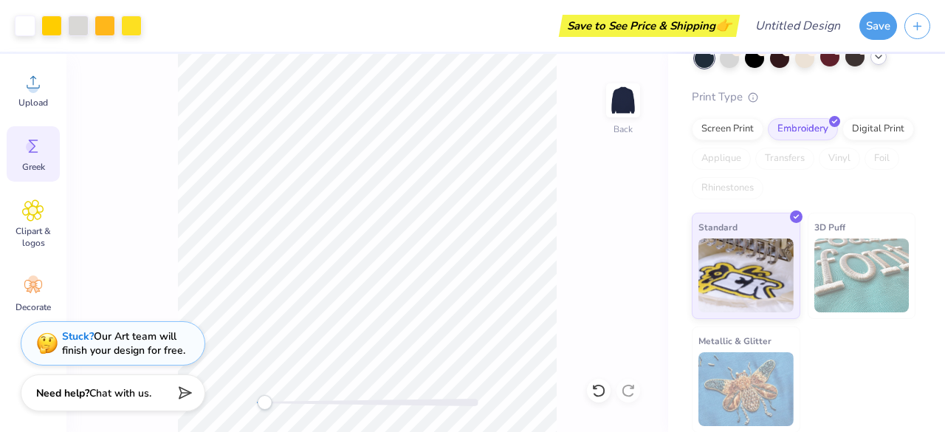
click at [265, 411] on div "Back" at bounding box center [367, 243] width 602 height 378
drag, startPoint x: 264, startPoint y: 404, endPoint x: 252, endPoint y: 405, distance: 11.8
click at [252, 405] on div "Accessibility label" at bounding box center [257, 402] width 15 height 15
click at [675, 143] on div "Fresh Prints Denver Mock Neck Heavyweight Sweatshirt Fresh Prints # FP94 Minimu…" at bounding box center [806, 198] width 277 height 470
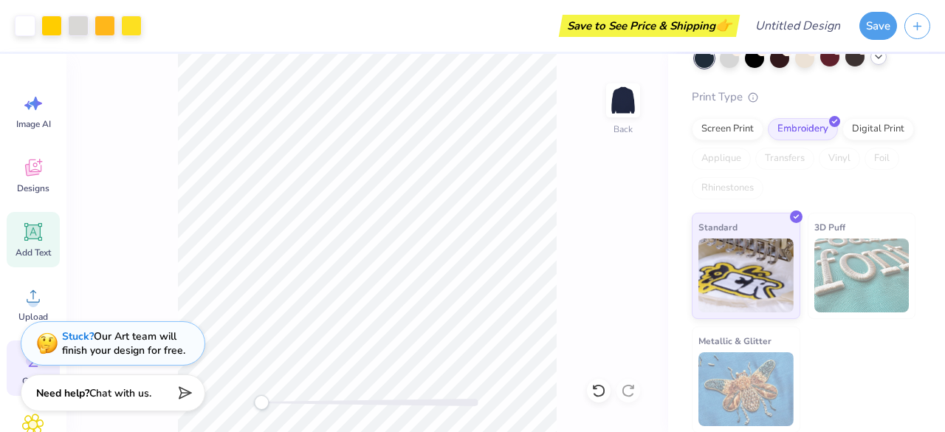
click at [40, 238] on icon at bounding box center [33, 232] width 22 height 22
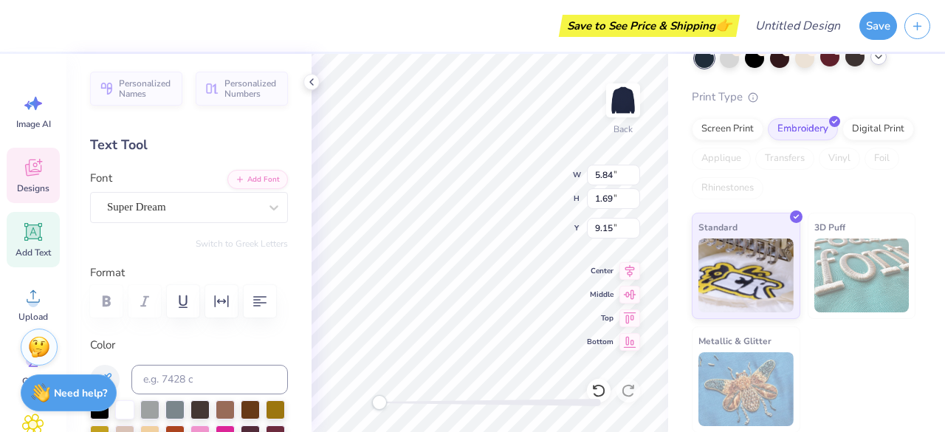
click at [37, 184] on span "Designs" at bounding box center [33, 188] width 32 height 12
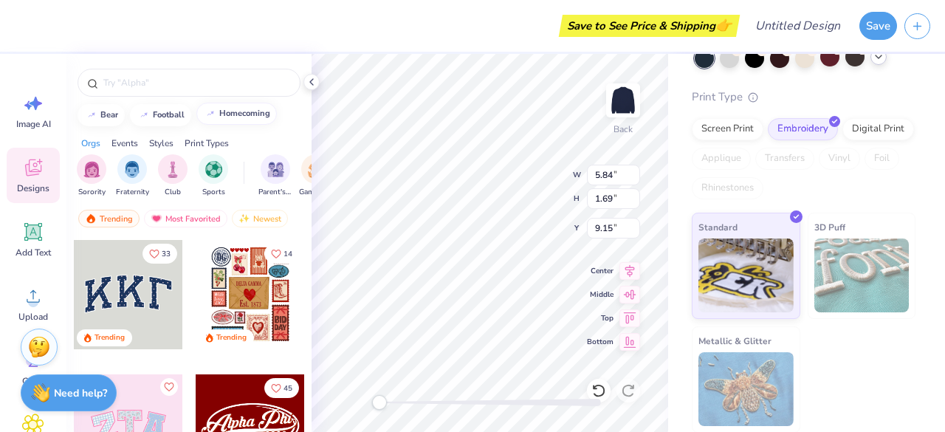
click at [235, 113] on div "homecoming" at bounding box center [244, 113] width 51 height 8
type input "homecoming"
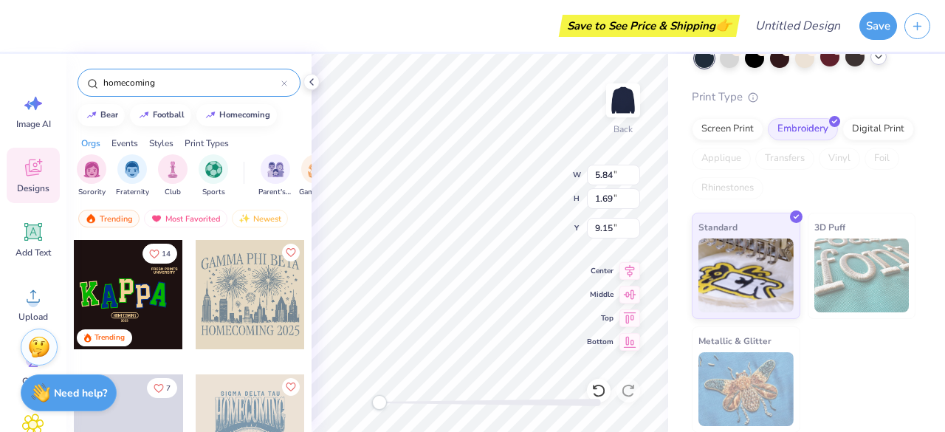
click at [283, 89] on div at bounding box center [284, 82] width 6 height 13
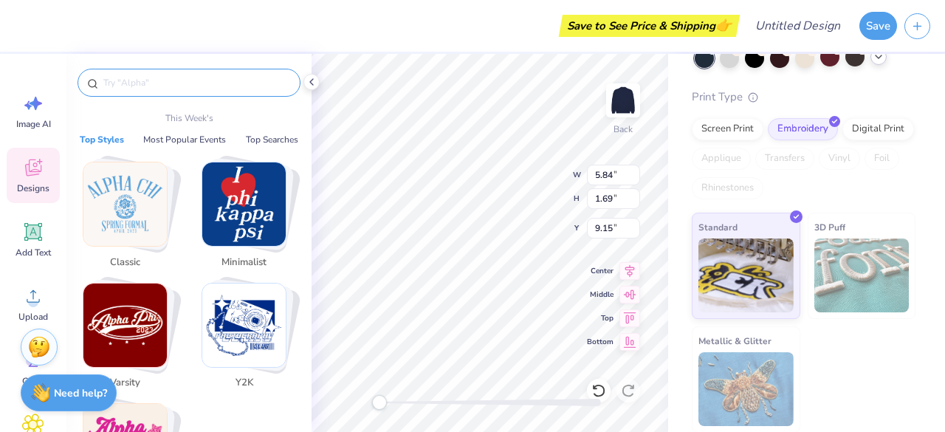
click at [162, 88] on input "text" at bounding box center [196, 82] width 189 height 15
paste input "[URL][DOMAIN_NAME]"
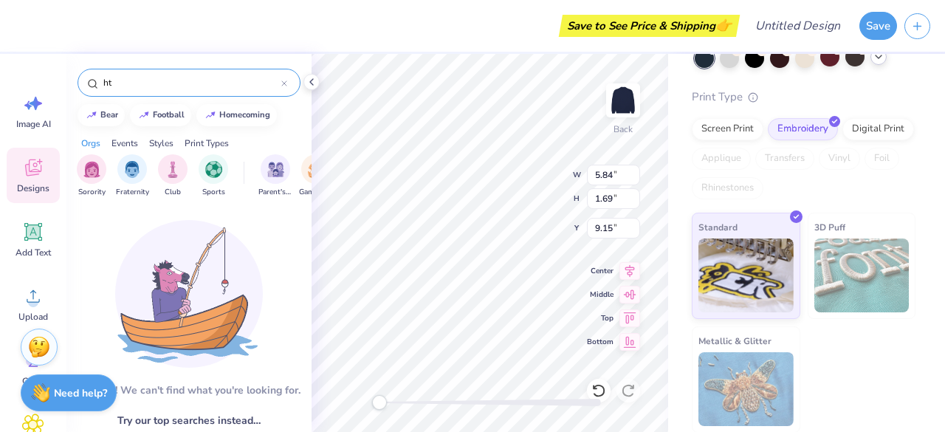
type input "h"
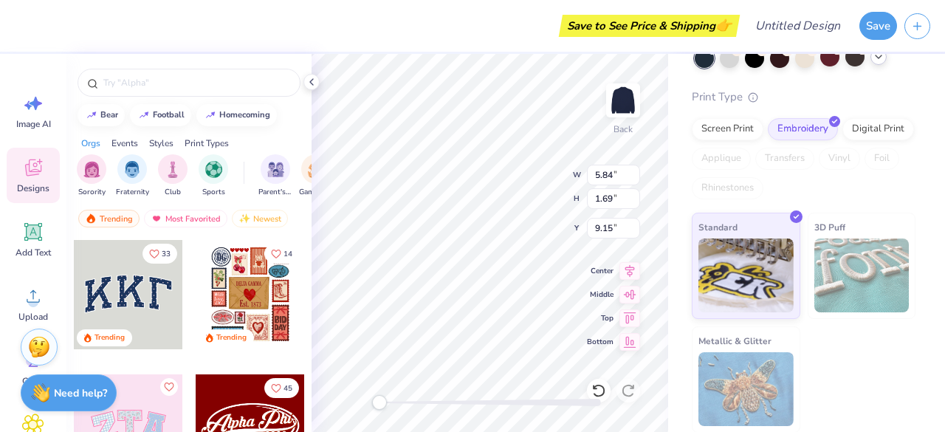
paste input "ΘΦΑ"
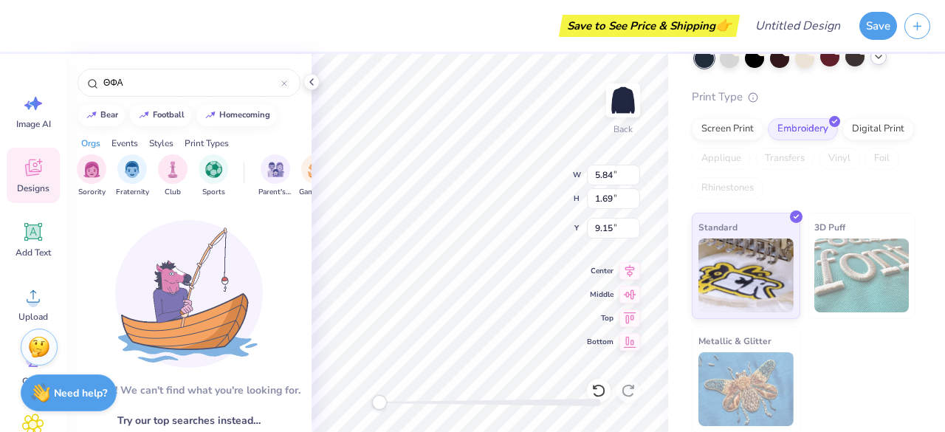
type input "ΘΦΑ"
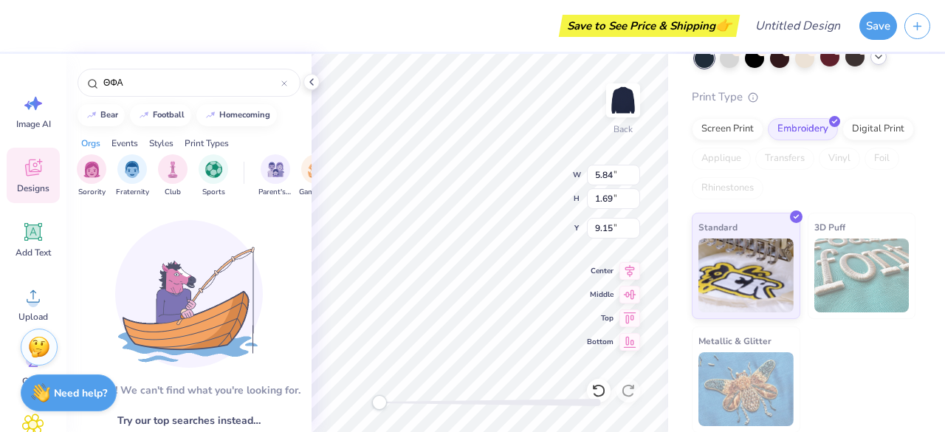
click at [35, 236] on icon at bounding box center [34, 232] width 14 height 14
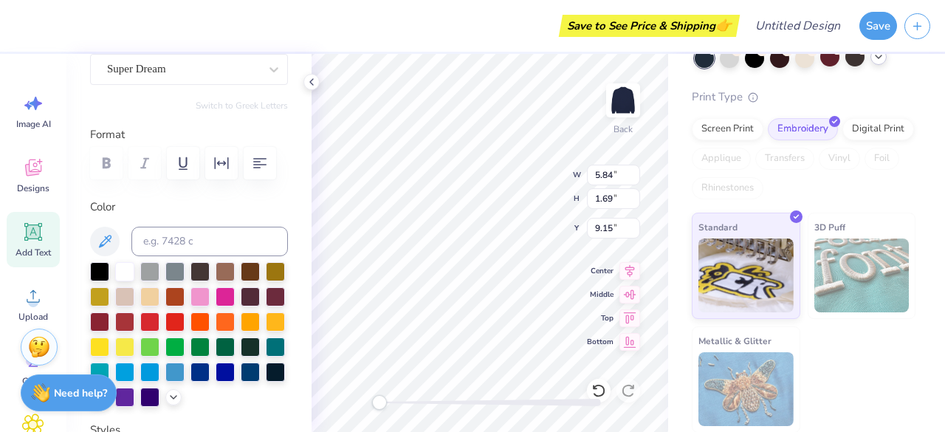
scroll to position [154, 0]
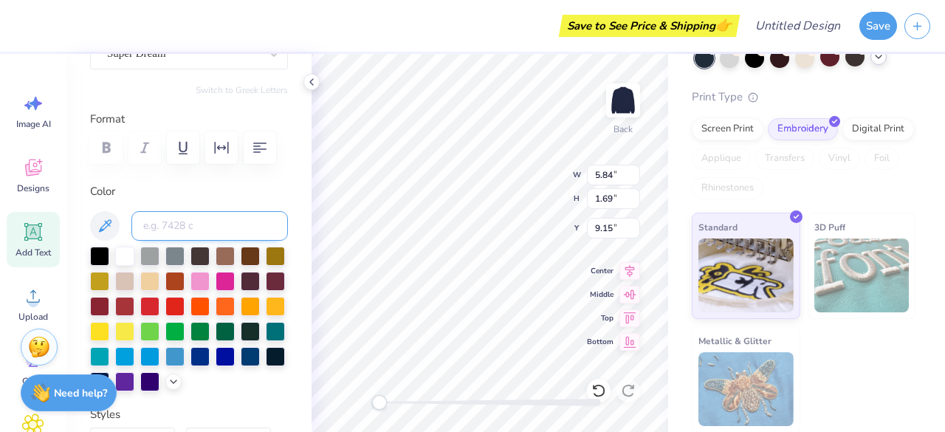
click at [176, 224] on input at bounding box center [209, 226] width 157 height 30
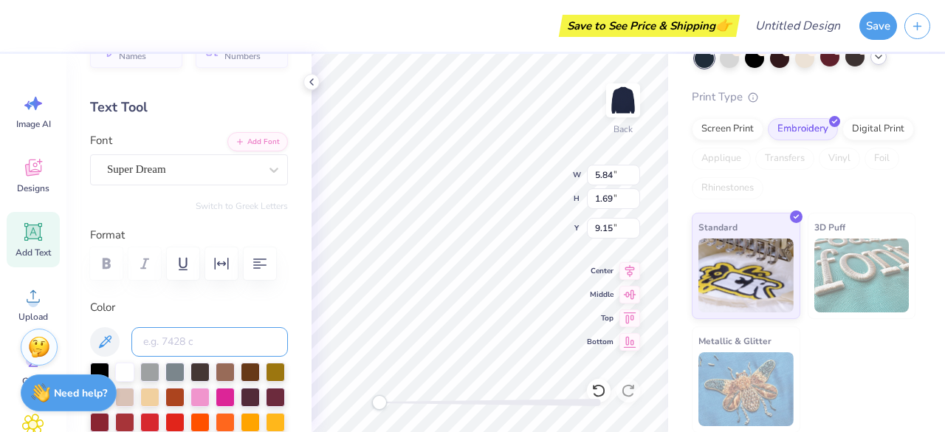
scroll to position [34, 0]
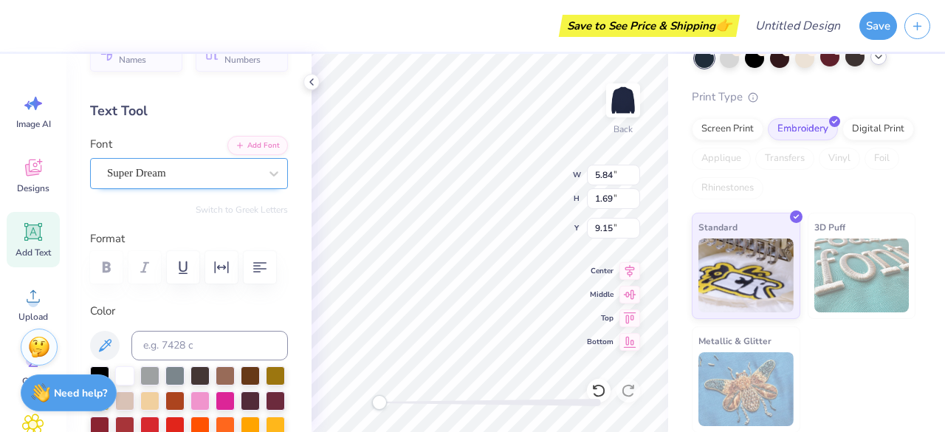
click at [245, 168] on div "Super Dream" at bounding box center [183, 173] width 155 height 23
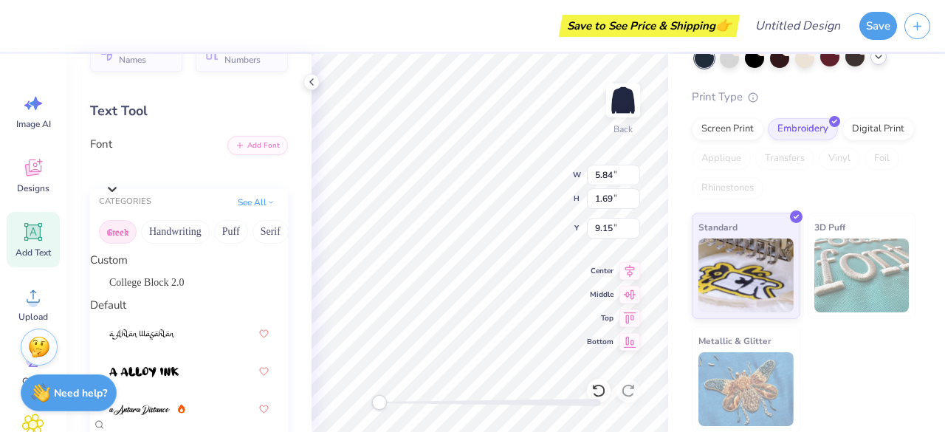
click at [121, 238] on button "Greek" at bounding box center [118, 232] width 38 height 24
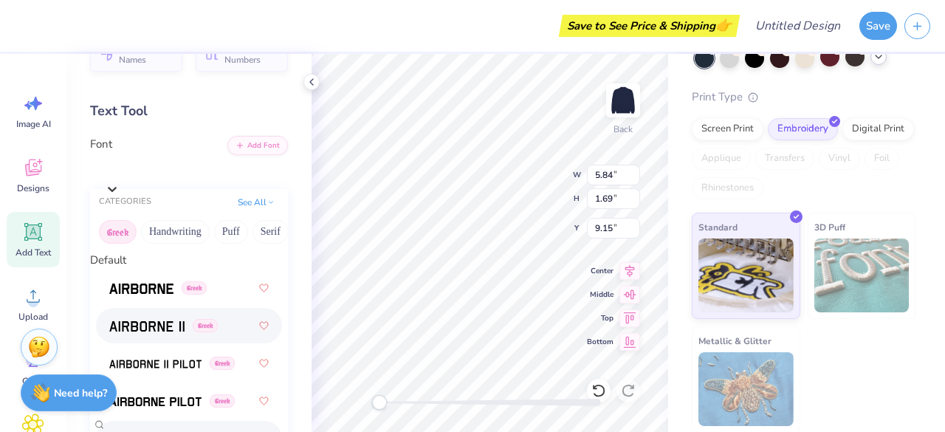
scroll to position [0, 0]
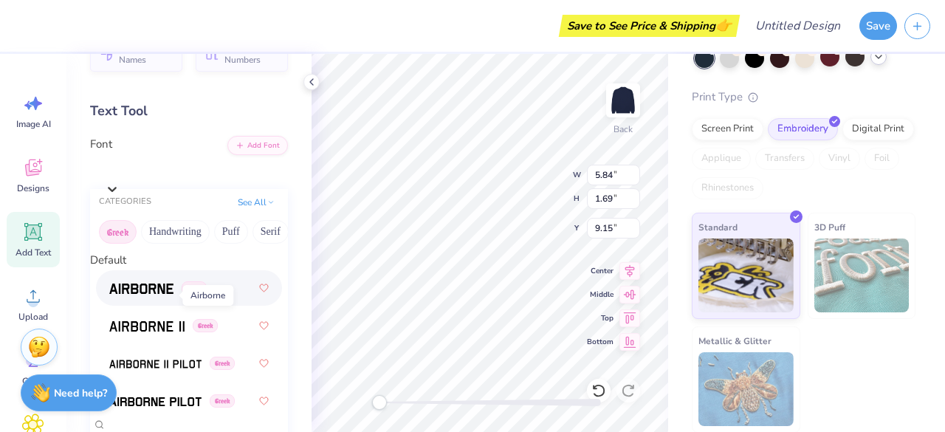
click at [152, 294] on img at bounding box center [141, 288] width 64 height 10
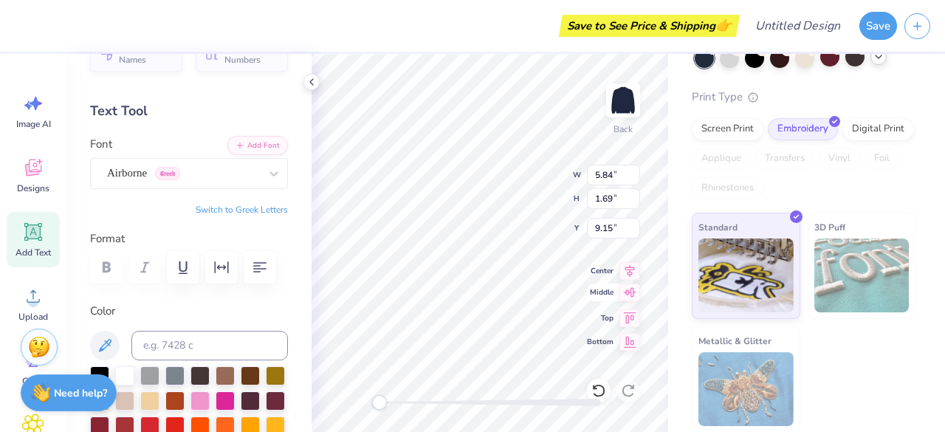
scroll to position [12, 1]
type textarea "QFA"
type input "4.04"
type input "1.95"
type input "9.03"
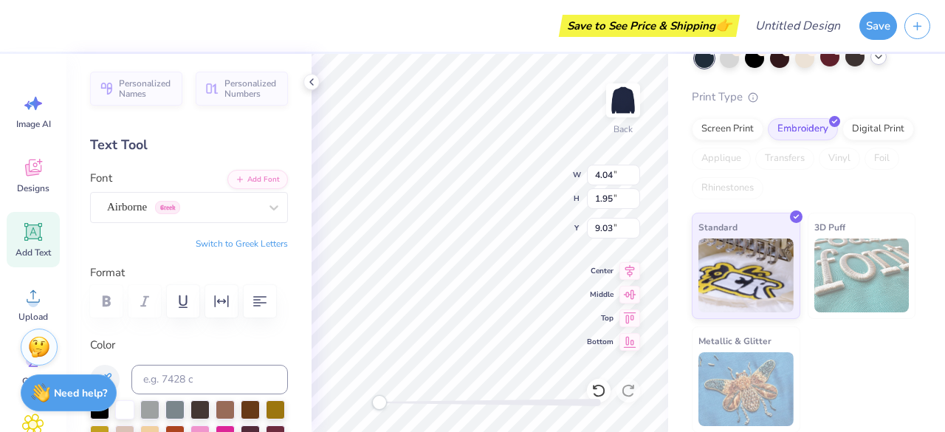
scroll to position [1, 0]
click at [244, 244] on button "Switch to Greek Letters" at bounding box center [242, 243] width 92 height 12
type input "5.84"
type input "1.69"
type input "9.15"
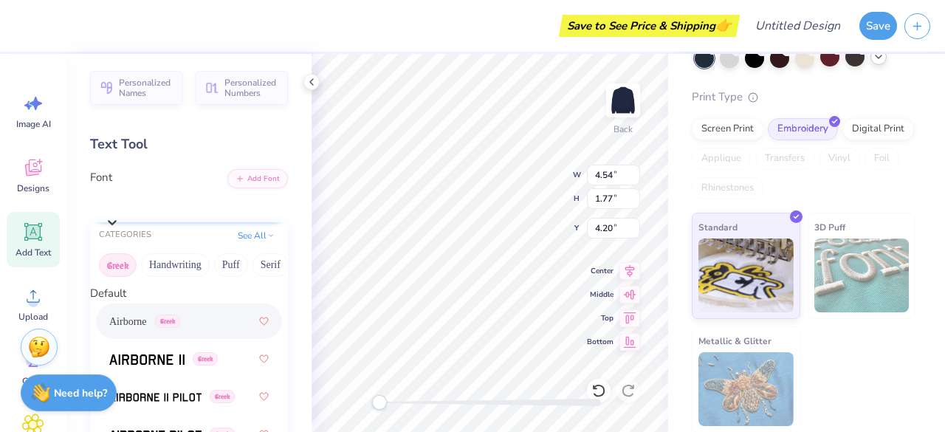
click at [221, 212] on div "Airborne Greek" at bounding box center [196, 202] width 183 height 23
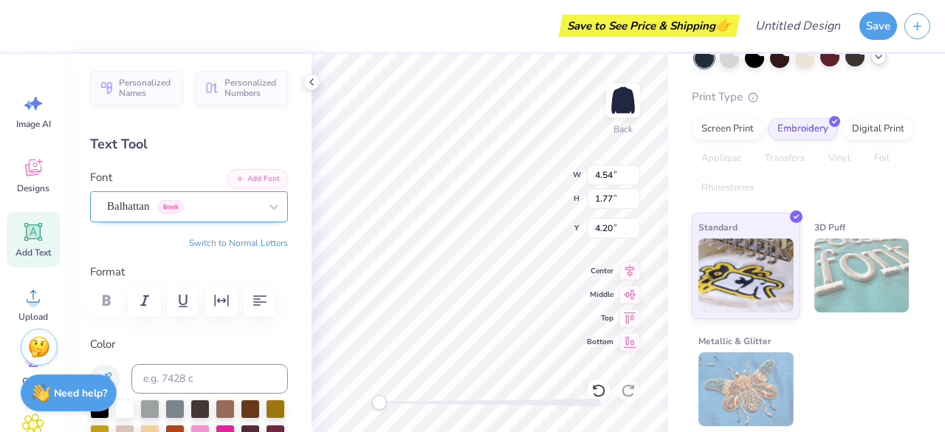
click at [185, 202] on div "Balhattan Greek" at bounding box center [183, 206] width 155 height 23
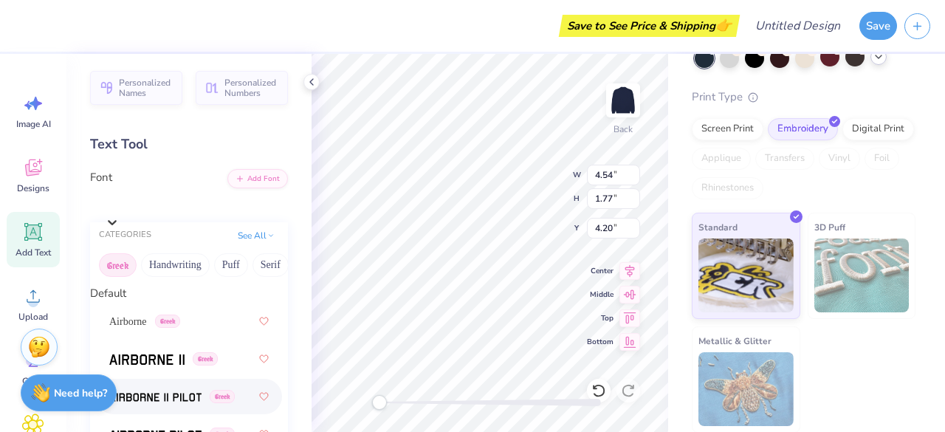
scroll to position [695, 0]
drag, startPoint x: 204, startPoint y: 393, endPoint x: 127, endPoint y: 199, distance: 209.7
click at [127, 199] on div "Balhattan Greek" at bounding box center [196, 202] width 183 height 23
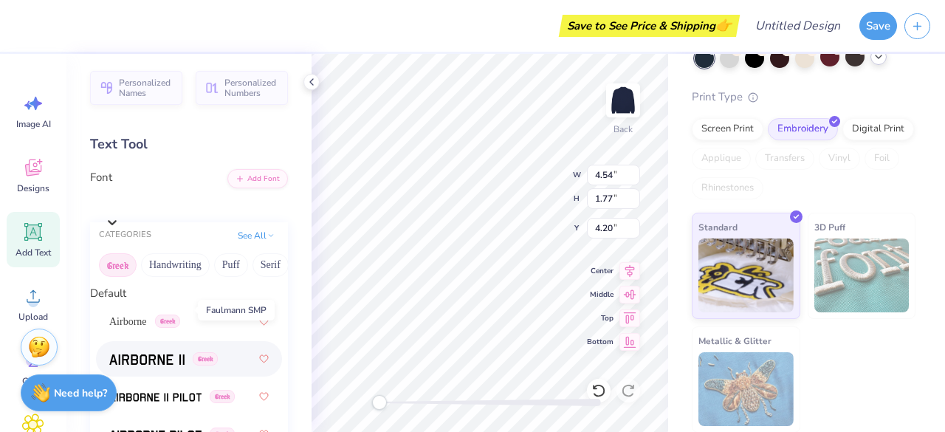
scroll to position [734, 0]
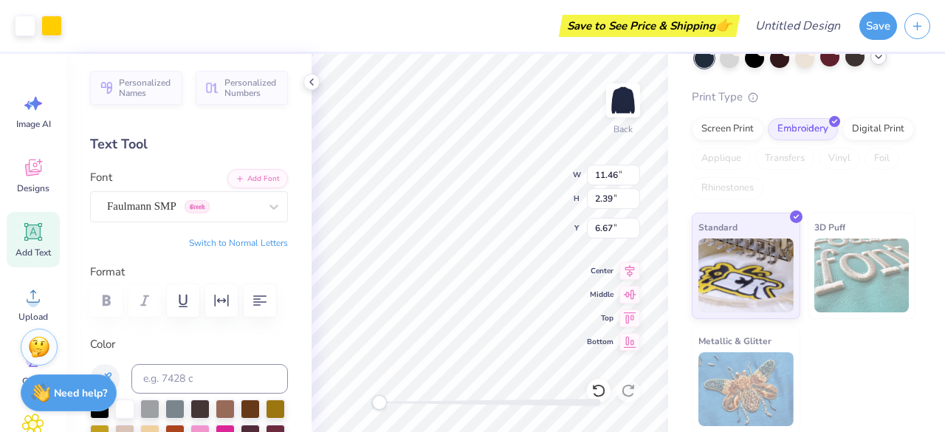
click at [492, 396] on div "Back W 11.46 11.46 " H 2.39 2.39 " Y 6.67 6.67 " Center Middle Top Bottom" at bounding box center [490, 243] width 357 height 378
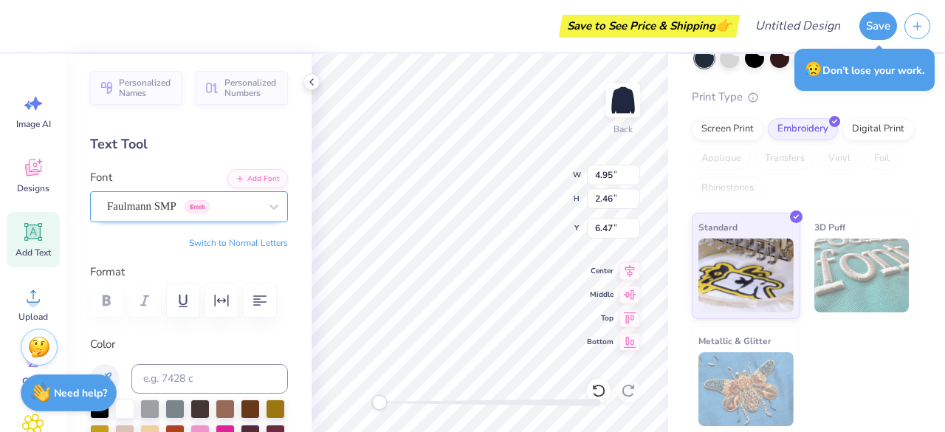
click at [219, 212] on div "Faulmann SMP Greek" at bounding box center [183, 206] width 155 height 23
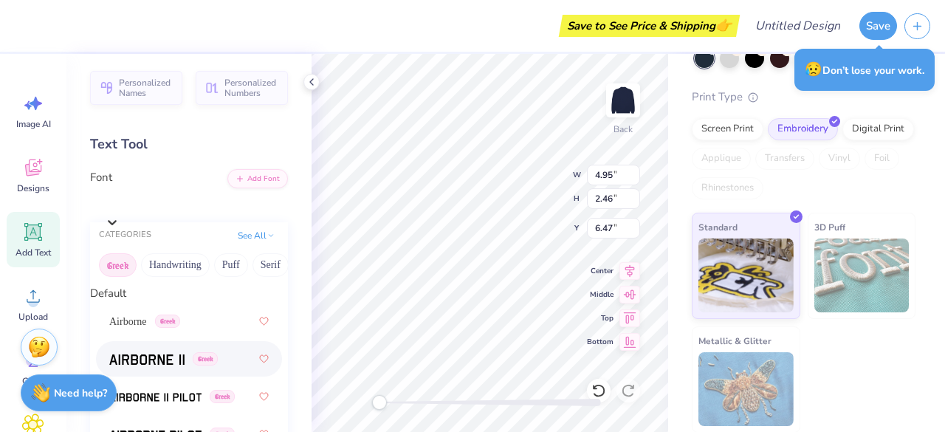
click at [145, 365] on img at bounding box center [146, 359] width 75 height 10
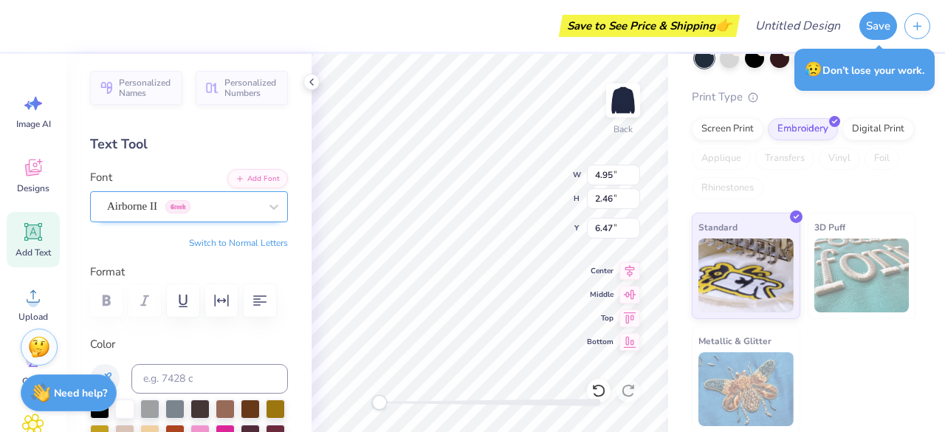
click at [137, 204] on div "Airborne II Greek" at bounding box center [183, 206] width 155 height 23
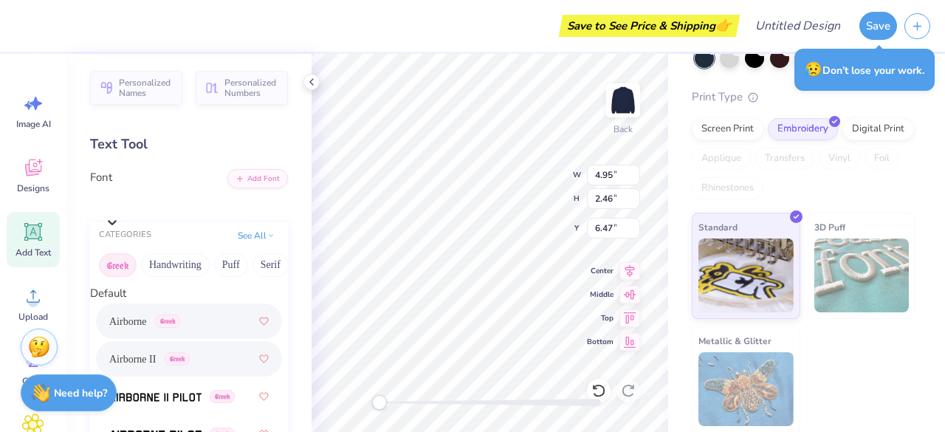
scroll to position [70, 0]
click at [182, 430] on img at bounding box center [155, 435] width 92 height 10
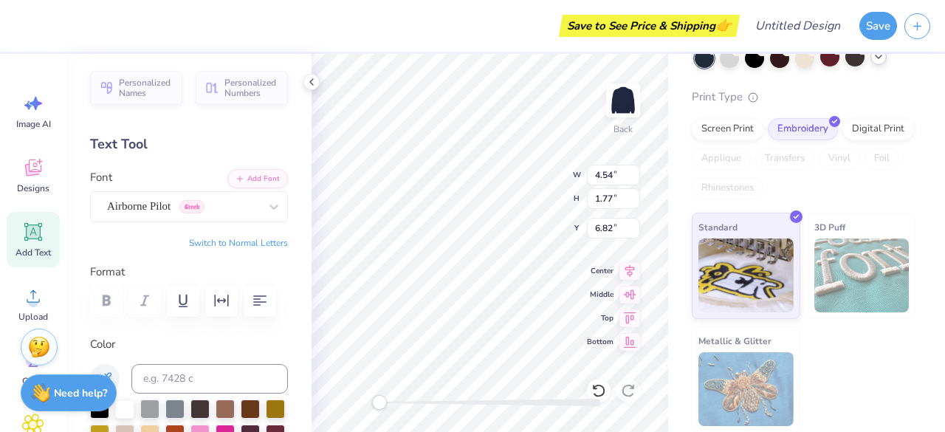
scroll to position [12, 1]
click at [311, 83] on polyline at bounding box center [311, 82] width 3 height 6
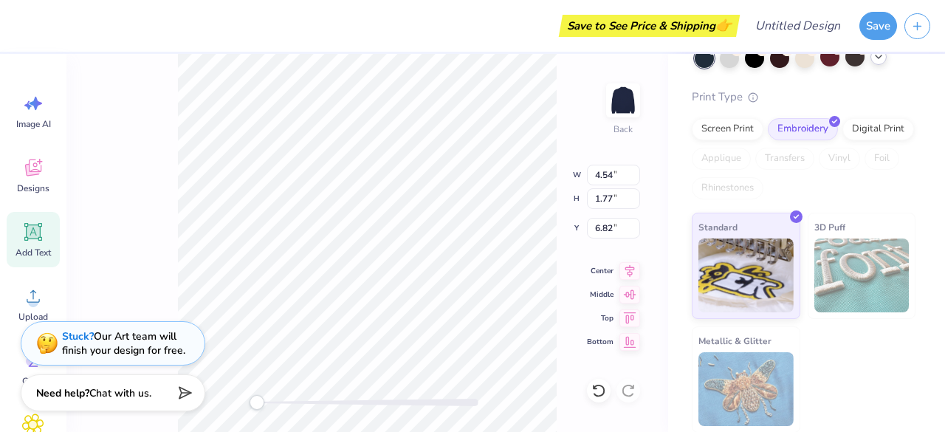
click at [32, 238] on icon at bounding box center [34, 232] width 14 height 14
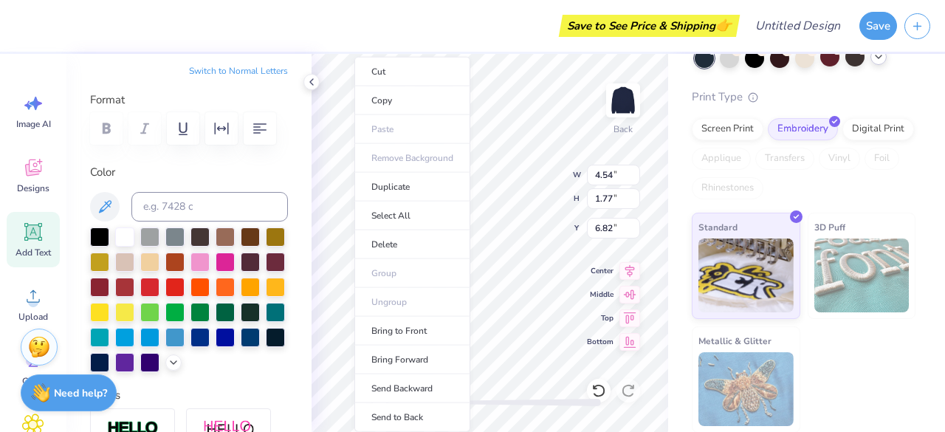
scroll to position [176, 0]
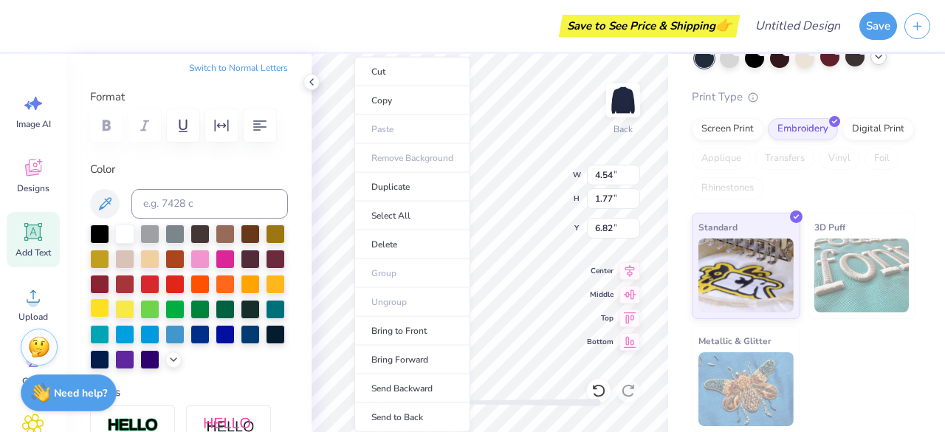
drag, startPoint x: 32, startPoint y: 238, endPoint x: 176, endPoint y: 303, distance: 158.2
click at [109, 303] on div at bounding box center [99, 307] width 19 height 19
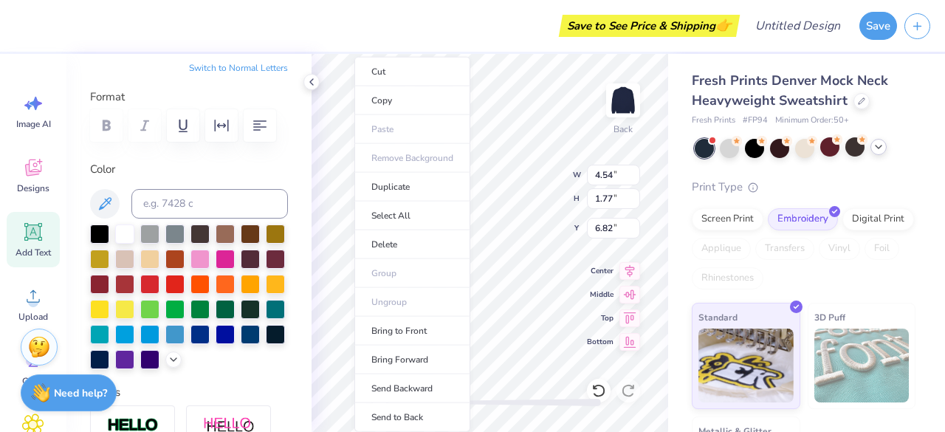
scroll to position [1, 0]
click at [266, 292] on div at bounding box center [275, 282] width 19 height 19
click at [109, 310] on div at bounding box center [99, 307] width 19 height 19
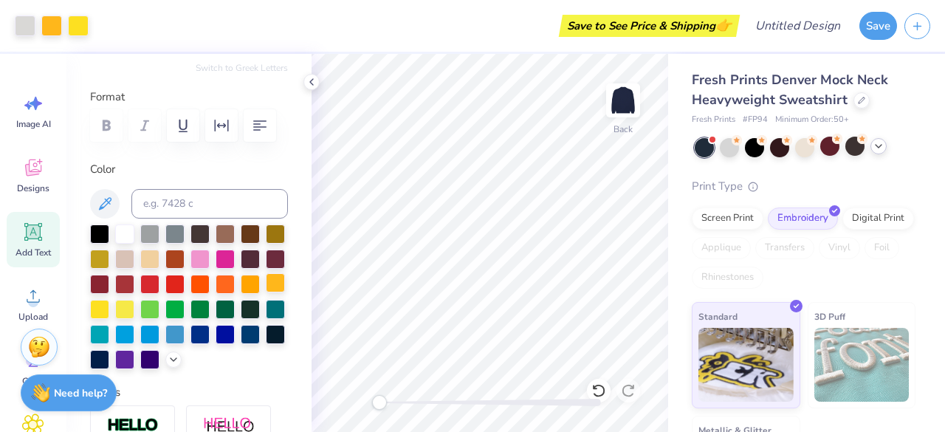
click at [266, 292] on div at bounding box center [275, 282] width 19 height 19
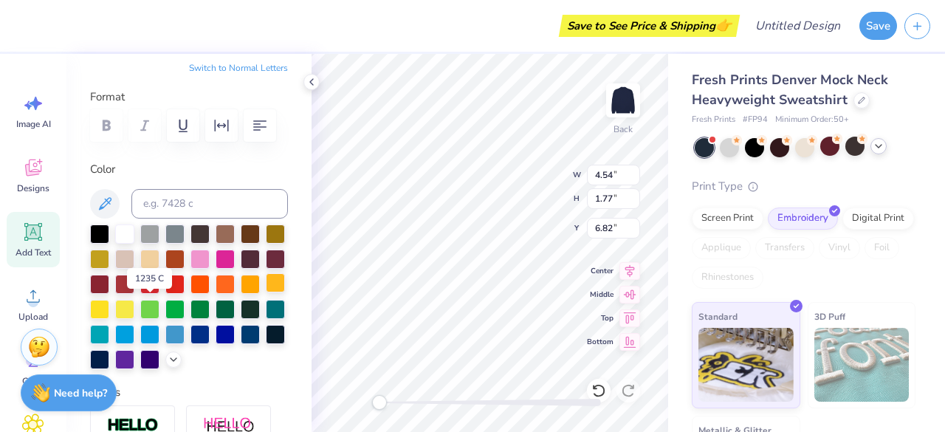
click at [266, 292] on div at bounding box center [275, 282] width 19 height 19
click at [109, 303] on div at bounding box center [99, 307] width 19 height 19
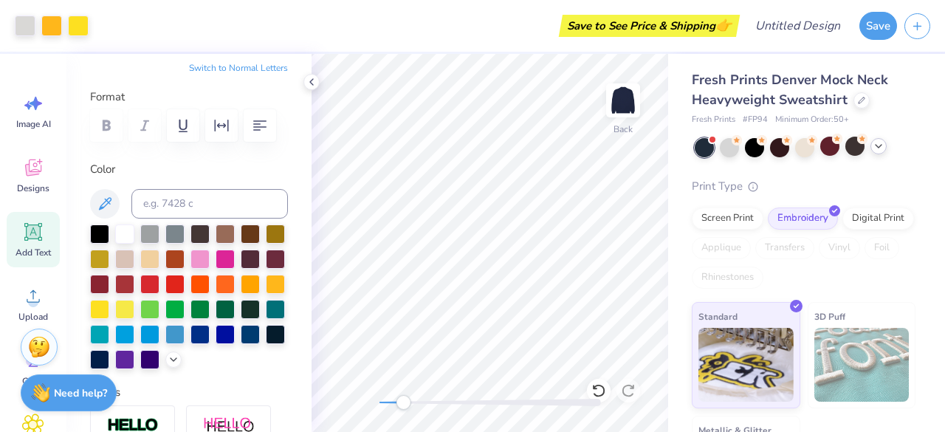
drag, startPoint x: 380, startPoint y: 405, endPoint x: 405, endPoint y: 405, distance: 24.4
click at [405, 405] on div "Accessibility label" at bounding box center [403, 402] width 15 height 15
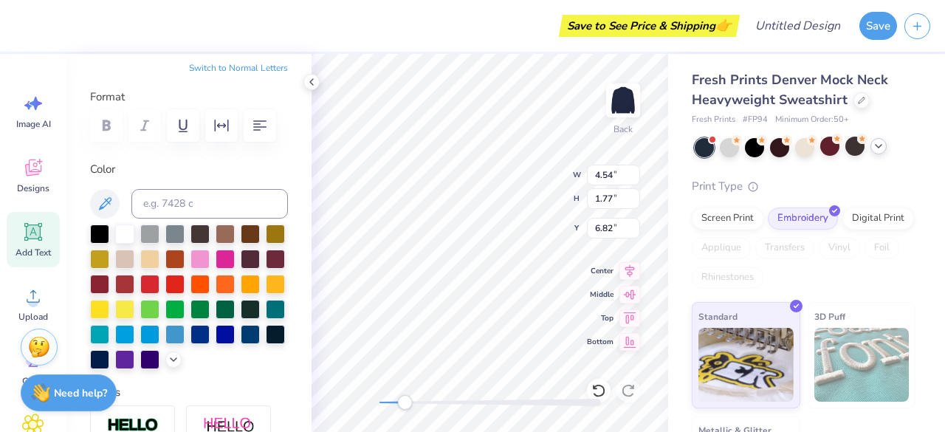
click at [35, 252] on span "Add Text" at bounding box center [33, 253] width 35 height 12
click at [692, 200] on div "Print Type Screen Print Embroidery Digital Print Applique Transfers Vinyl Foil …" at bounding box center [804, 350] width 224 height 345
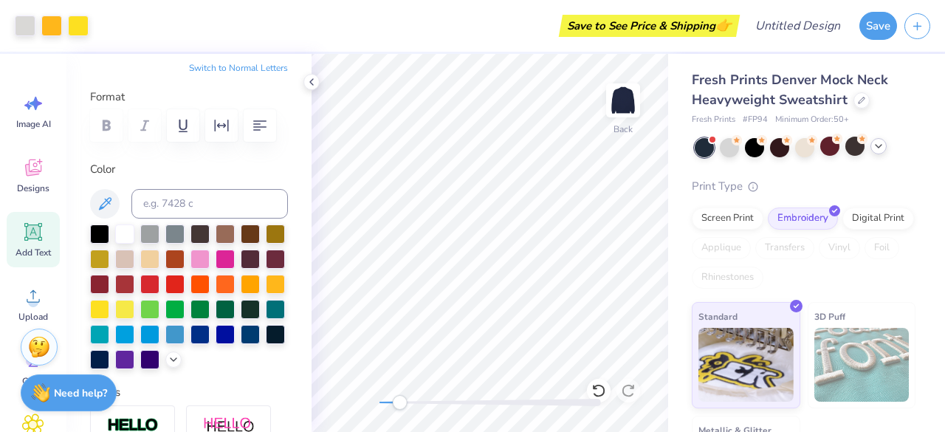
drag, startPoint x: 384, startPoint y: 405, endPoint x: 399, endPoint y: 404, distance: 15.5
click at [399, 404] on div "Accessibility label" at bounding box center [399, 402] width 15 height 15
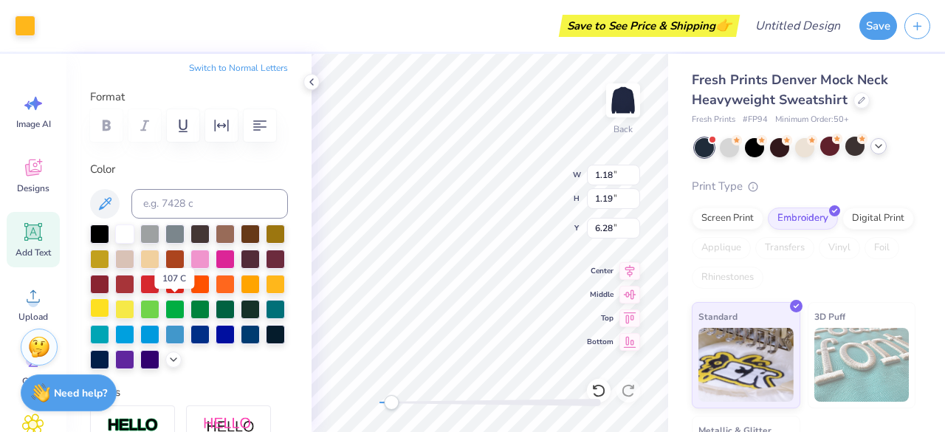
click at [109, 309] on div at bounding box center [99, 307] width 19 height 19
click at [20, 28] on div at bounding box center [25, 24] width 21 height 21
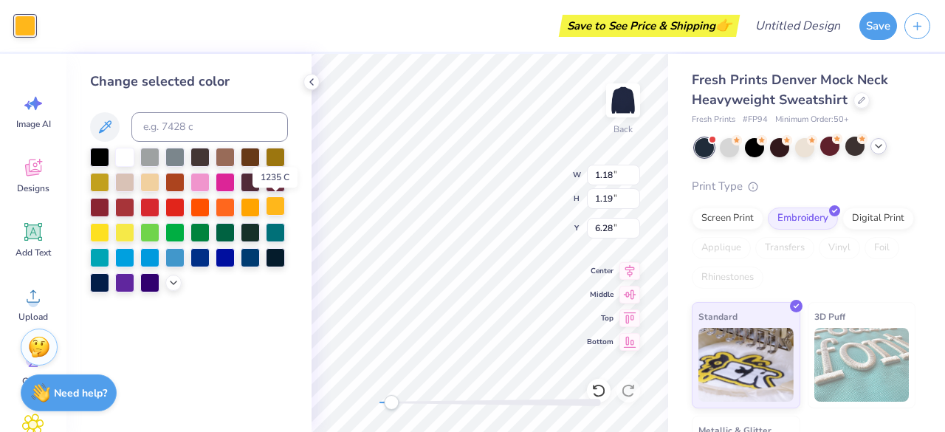
click at [278, 205] on div at bounding box center [275, 205] width 19 height 19
click at [100, 229] on div at bounding box center [99, 230] width 19 height 19
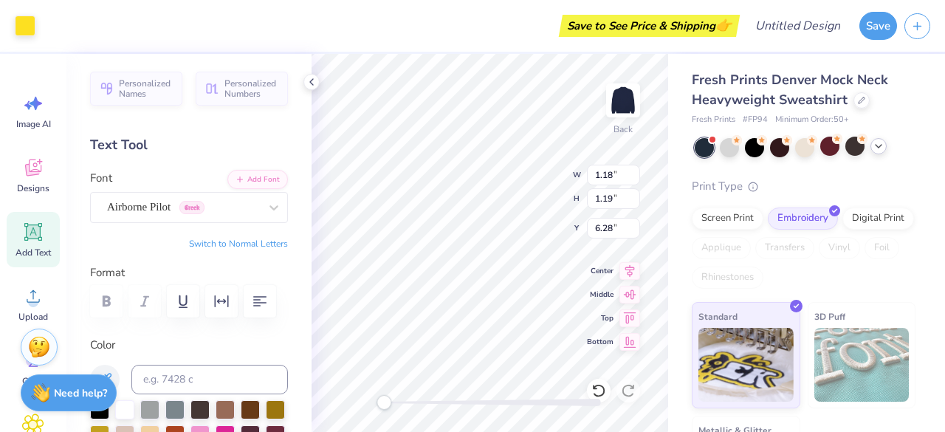
click at [674, 142] on div "Fresh Prints Denver Mock Neck Heavyweight Sweatshirt Fresh Prints # FP94 Minimu…" at bounding box center [806, 287] width 277 height 470
click at [678, 159] on div "Fresh Prints Denver Mock Neck Heavyweight Sweatshirt Fresh Prints # FP94 Minimu…" at bounding box center [806, 287] width 277 height 470
click at [898, 200] on div "Print Type Screen Print Embroidery Digital Print Applique Transfers Vinyl Foil …" at bounding box center [804, 350] width 224 height 345
click at [672, 86] on div "Fresh Prints Denver Mock Neck Heavyweight Sweatshirt Fresh Prints # FP94 Minimu…" at bounding box center [806, 287] width 277 height 470
click at [224, 241] on button "Switch to Normal Letters" at bounding box center [238, 244] width 99 height 12
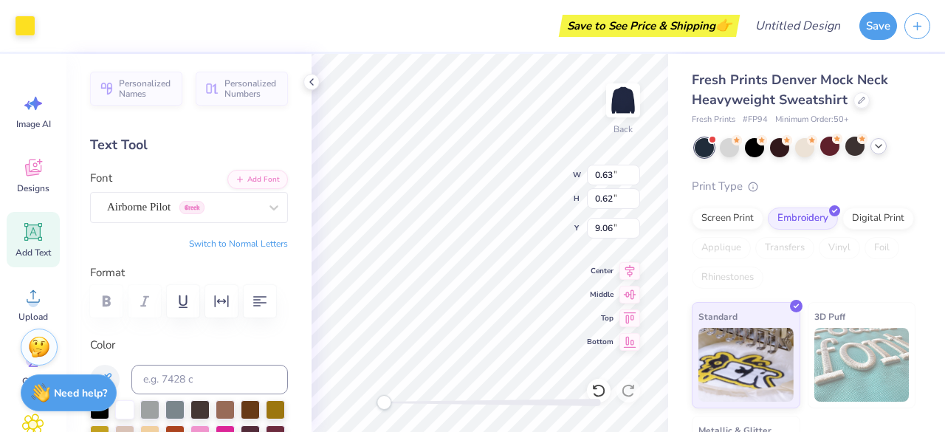
click at [227, 241] on button "Switch to Normal Letters" at bounding box center [238, 244] width 99 height 12
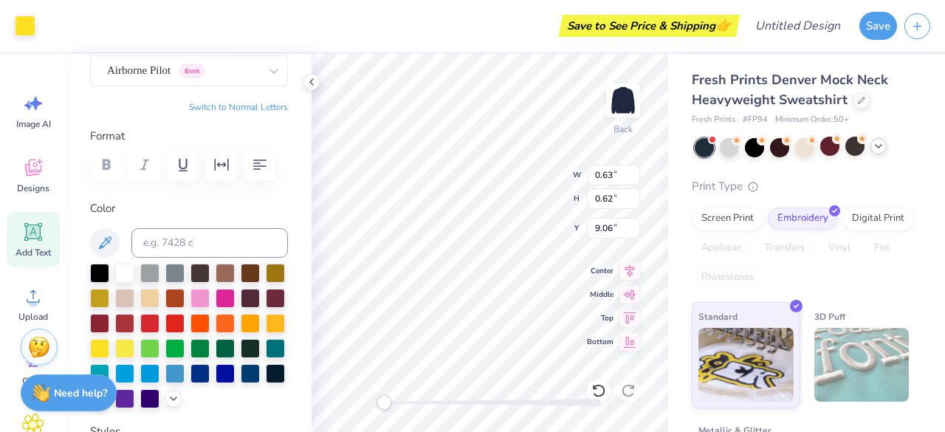
scroll to position [137, 0]
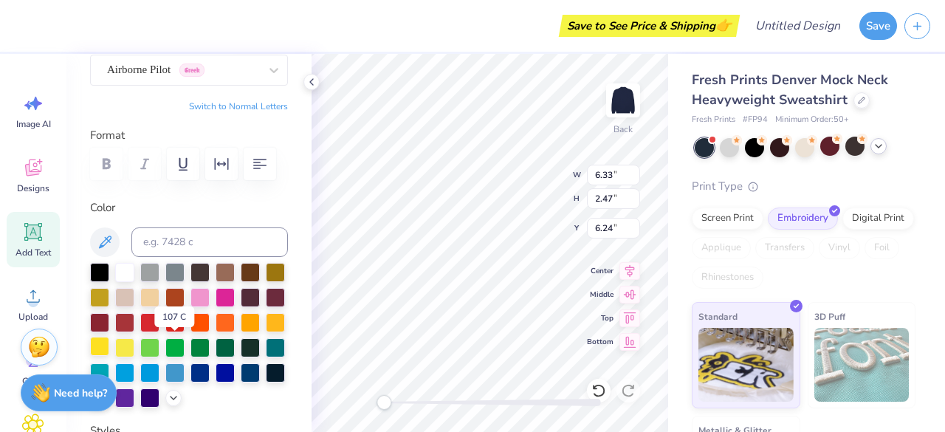
click at [109, 348] on div at bounding box center [99, 346] width 19 height 19
click at [109, 349] on div at bounding box center [99, 346] width 19 height 19
click at [285, 287] on div "Personalized Names Personalized Numbers Text Tool Add Font Font Airborne Pilot …" at bounding box center [188, 243] width 245 height 378
click at [34, 235] on icon at bounding box center [34, 232] width 14 height 14
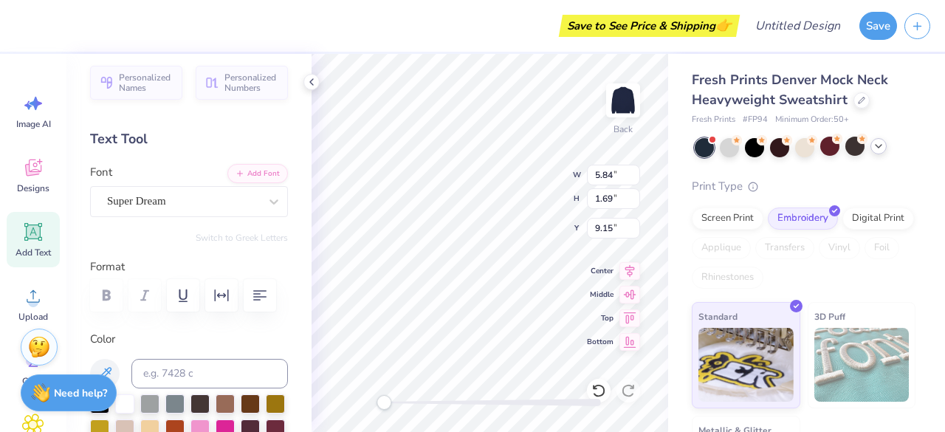
scroll to position [0, 0]
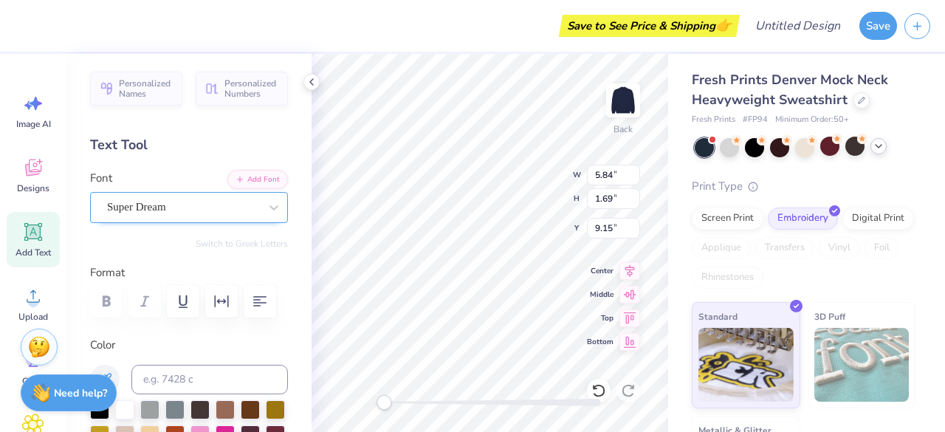
click at [193, 207] on div "Super Dream" at bounding box center [183, 207] width 155 height 23
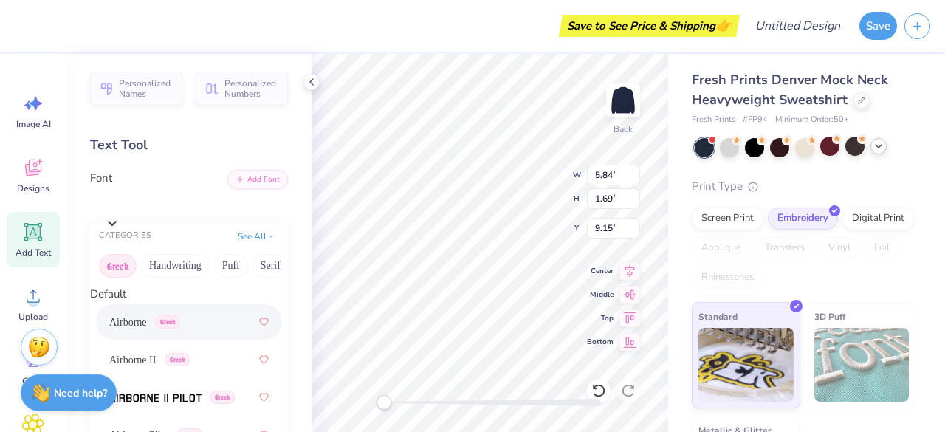
click at [137, 330] on span "Airborne" at bounding box center [128, 322] width 38 height 16
click at [137, 208] on div "Airborne Greek" at bounding box center [196, 203] width 183 height 23
click at [190, 206] on div "FairyMuffinRoundPop Greek" at bounding box center [196, 203] width 183 height 23
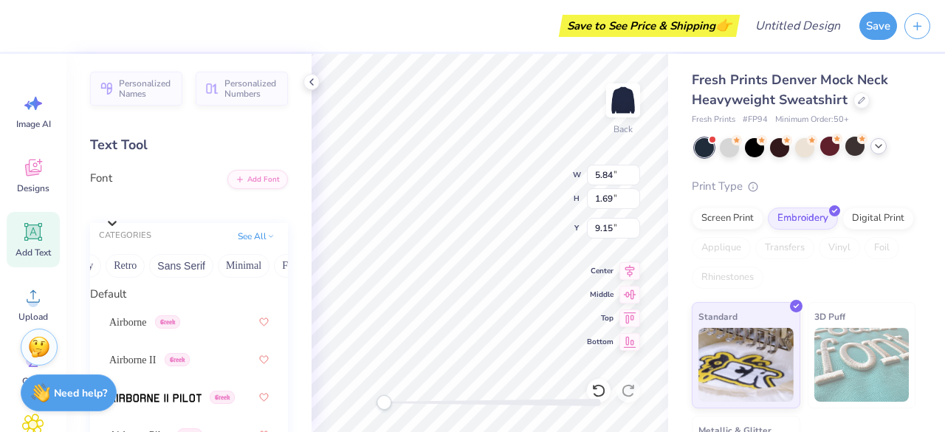
scroll to position [0, 298]
click at [235, 264] on button "Minimal" at bounding box center [243, 266] width 52 height 24
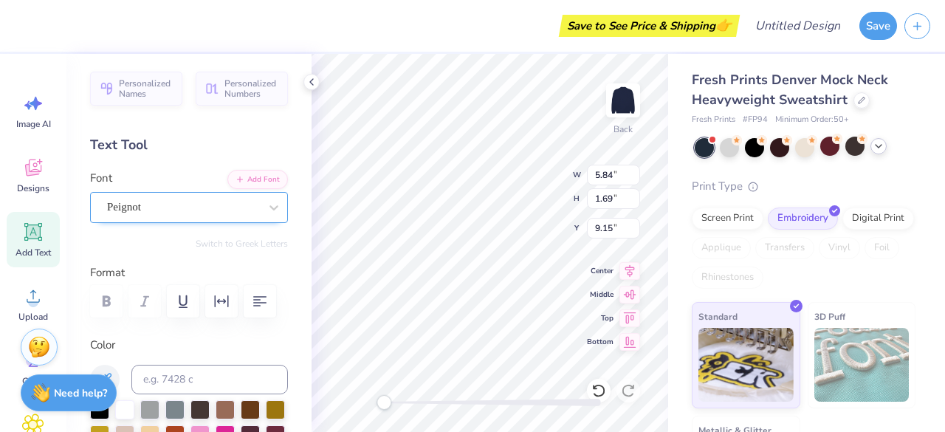
click at [185, 216] on div at bounding box center [183, 207] width 152 height 20
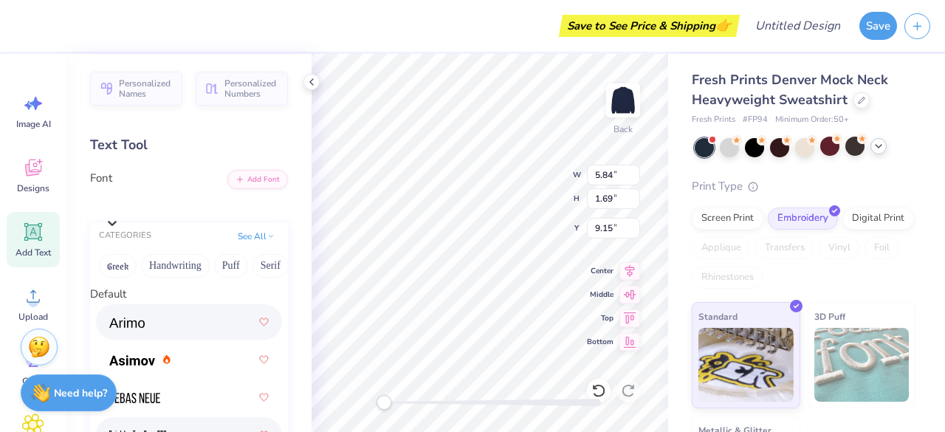
scroll to position [365, 0]
click at [162, 204] on div "Hi." at bounding box center [196, 203] width 183 height 23
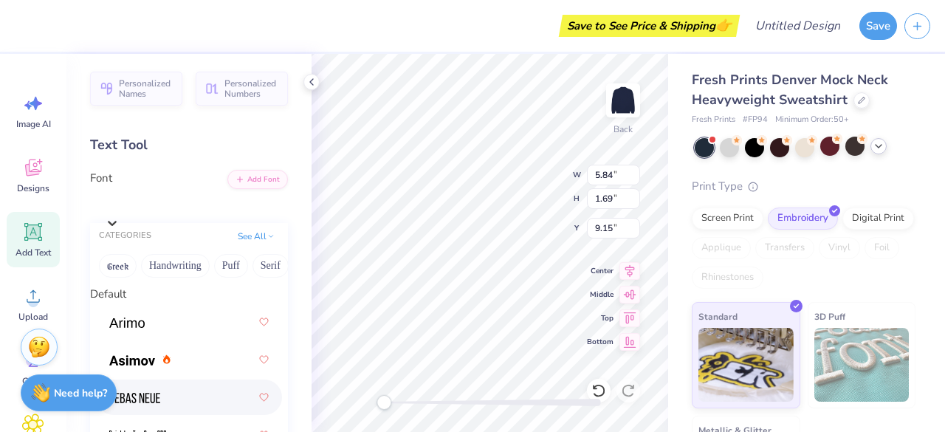
scroll to position [228, 0]
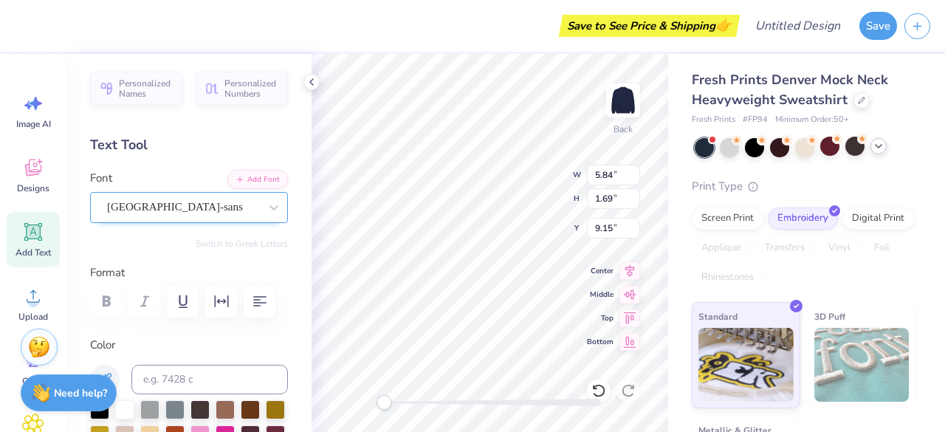
click at [189, 201] on div "[GEOGRAPHIC_DATA]-sans" at bounding box center [183, 207] width 155 height 23
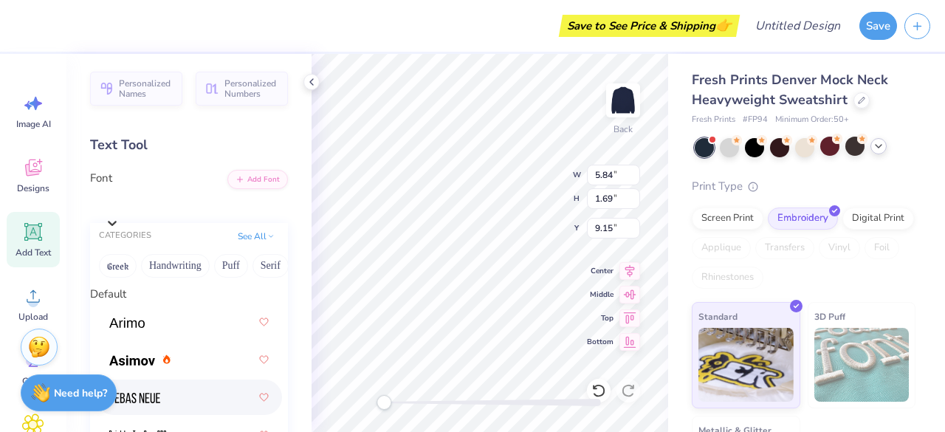
scroll to position [47, 0]
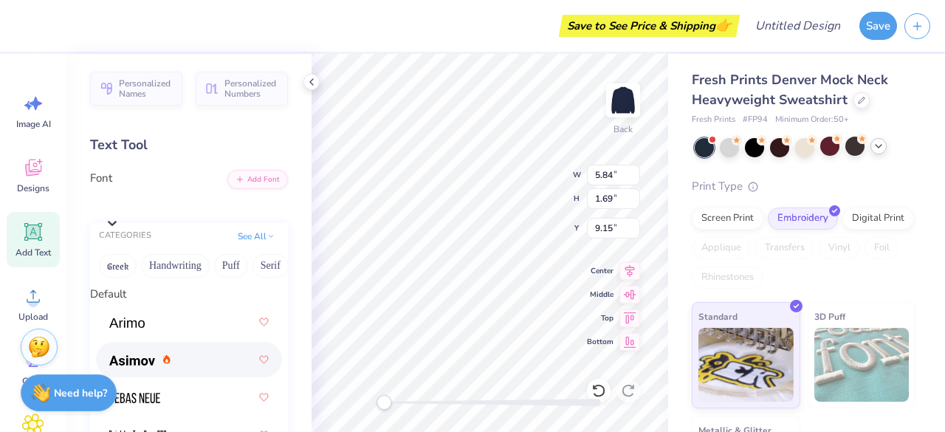
click at [155, 346] on div at bounding box center [188, 359] width 159 height 27
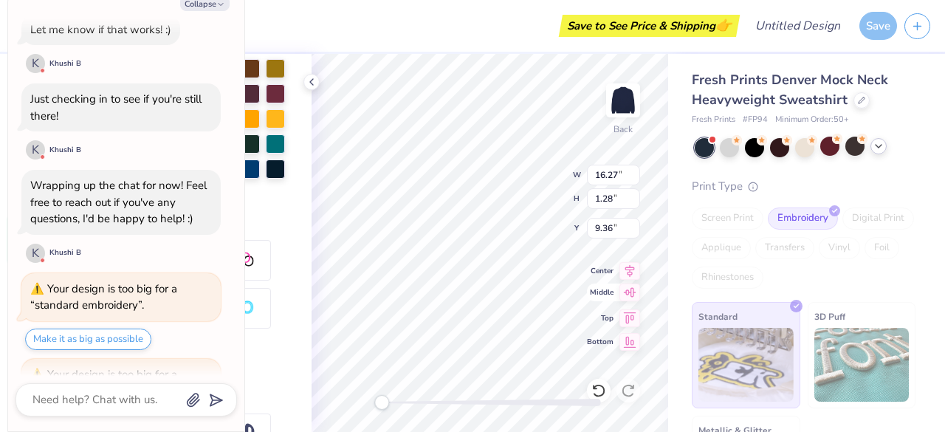
scroll to position [1730, 0]
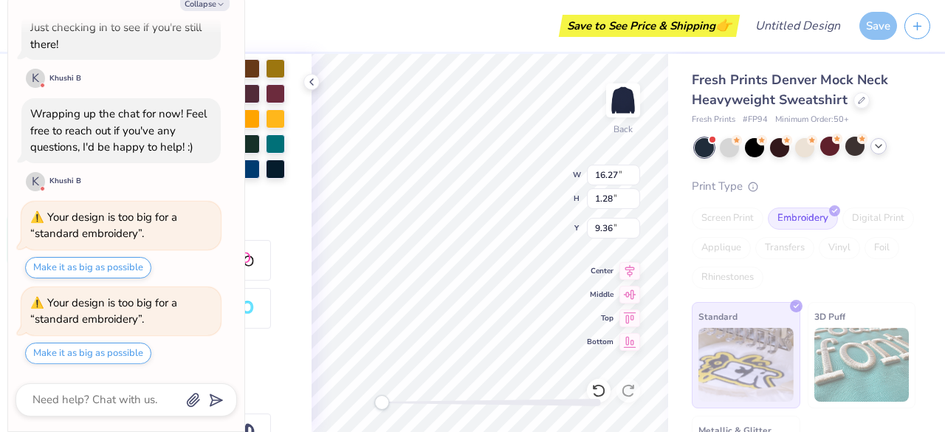
click at [722, 215] on div "Screen Print" at bounding box center [728, 218] width 72 height 22
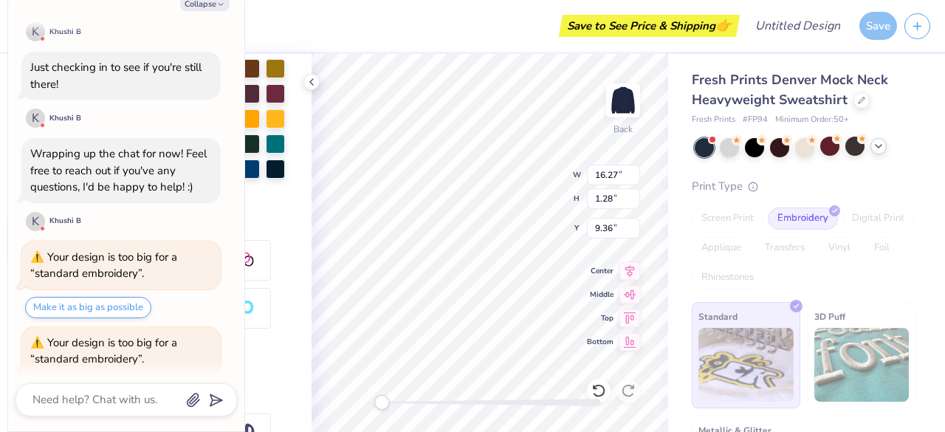
scroll to position [1676, 0]
click at [196, 4] on button "Collapse" at bounding box center [204, 4] width 49 height 16
click at [207, 1] on button "Collapse" at bounding box center [204, 4] width 49 height 16
click at [210, 7] on button "Collapse" at bounding box center [204, 4] width 49 height 16
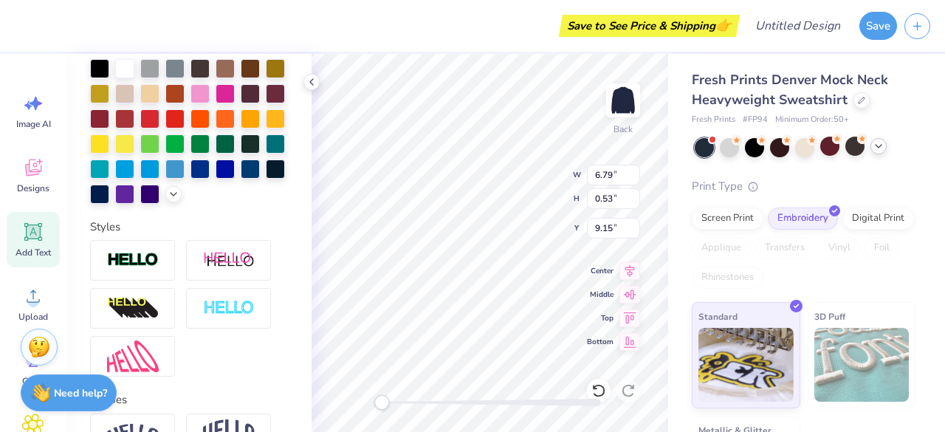
scroll to position [13, 1]
click at [857, 185] on div "Print Type" at bounding box center [804, 186] width 224 height 17
click at [677, 258] on div "Fresh Prints Denver Mock Neck Heavyweight Sweatshirt Fresh Prints # FP94 Minimu…" at bounding box center [806, 287] width 277 height 470
click at [915, 222] on div "Fresh Prints Denver Mock Neck Heavyweight Sweatshirt Fresh Prints # FP94 Minimu…" at bounding box center [806, 287] width 277 height 470
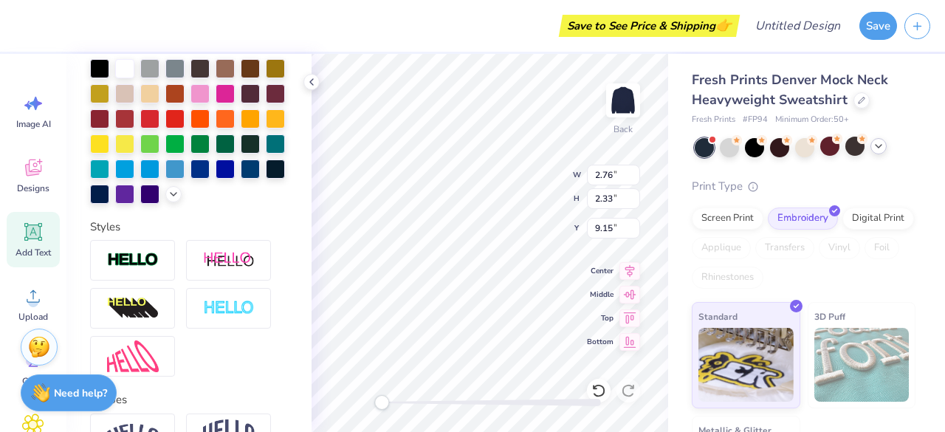
click at [676, 91] on div "Fresh Prints Denver Mock Neck Heavyweight Sweatshirt Fresh Prints # FP94 Minimu…" at bounding box center [806, 287] width 277 height 470
click at [123, 66] on div at bounding box center [124, 67] width 19 height 19
click at [504, 396] on div at bounding box center [489, 402] width 221 height 15
drag, startPoint x: 468, startPoint y: 401, endPoint x: 406, endPoint y: 395, distance: 62.3
click at [406, 395] on div "Accessibility label" at bounding box center [406, 402] width 15 height 15
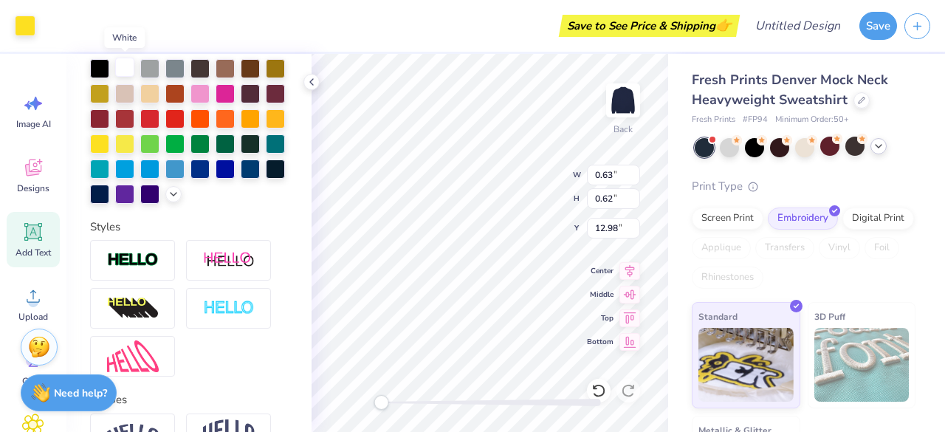
click at [131, 67] on div at bounding box center [124, 67] width 19 height 19
click at [28, 27] on div at bounding box center [25, 24] width 21 height 21
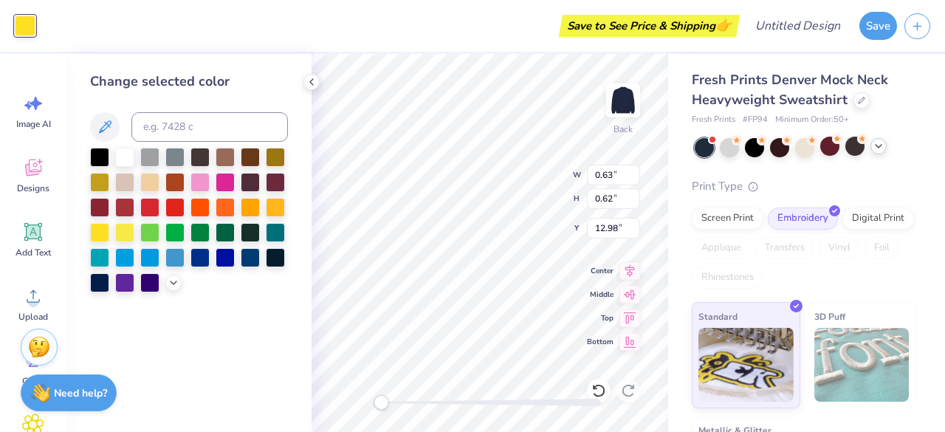
click at [32, 32] on div at bounding box center [25, 26] width 21 height 21
click at [123, 160] on div at bounding box center [124, 155] width 19 height 19
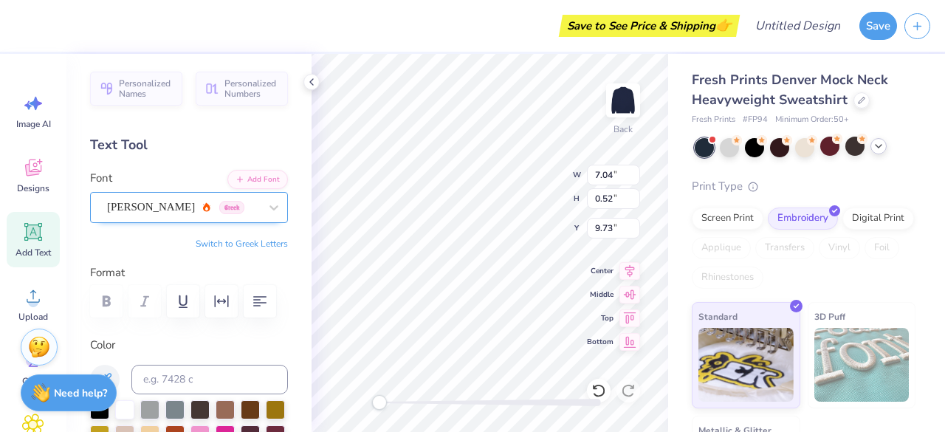
click at [215, 217] on div "[PERSON_NAME] Greek" at bounding box center [183, 207] width 155 height 23
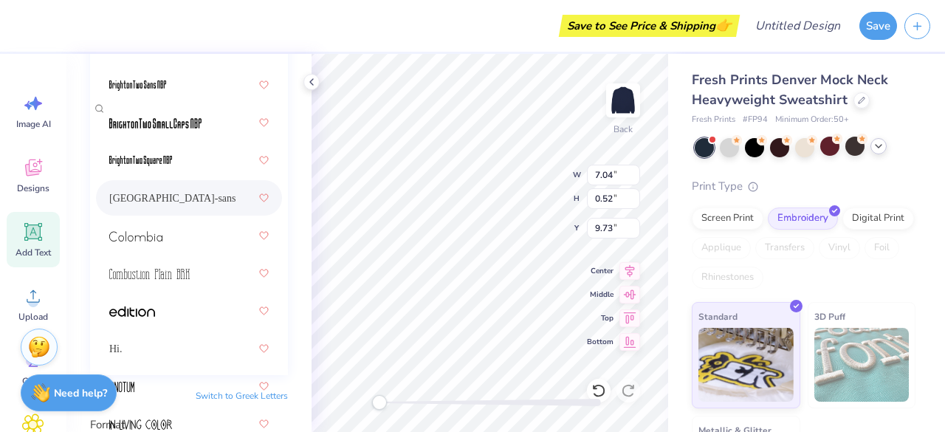
scroll to position [360, 0]
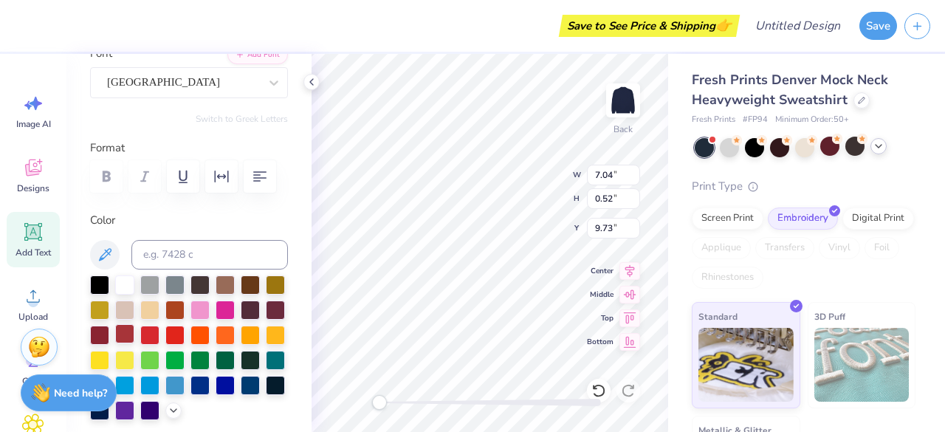
scroll to position [0, 0]
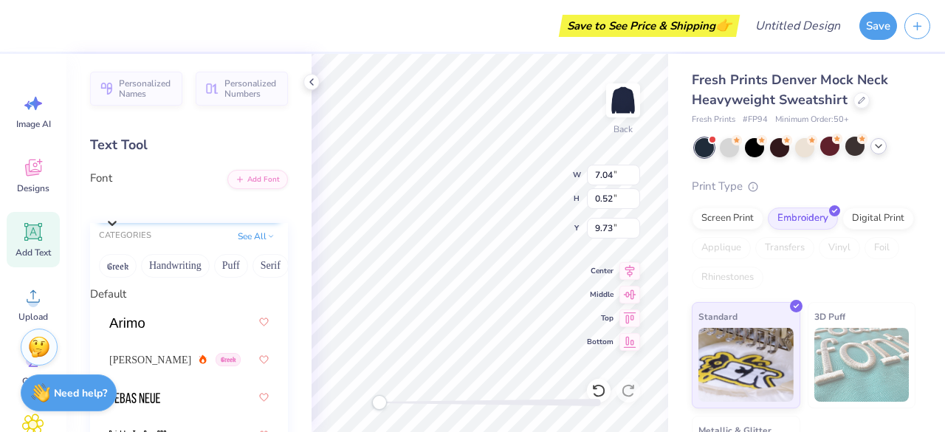
click at [165, 209] on div "[GEOGRAPHIC_DATA]" at bounding box center [196, 203] width 183 height 23
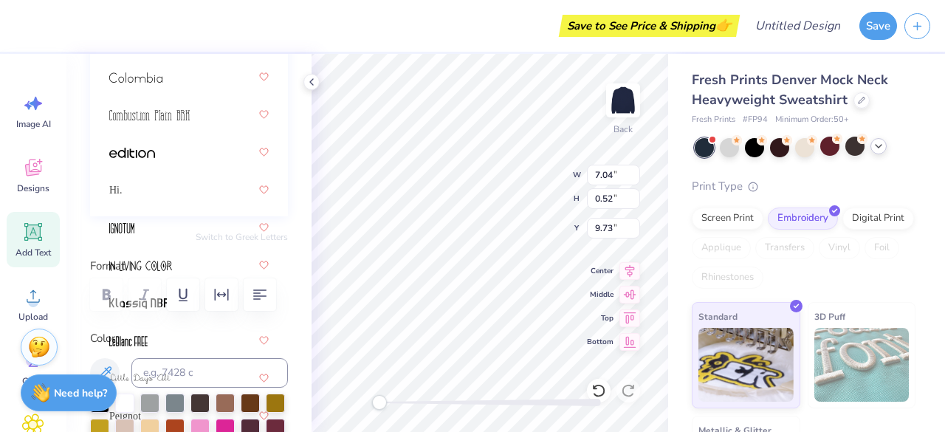
scroll to position [471, 0]
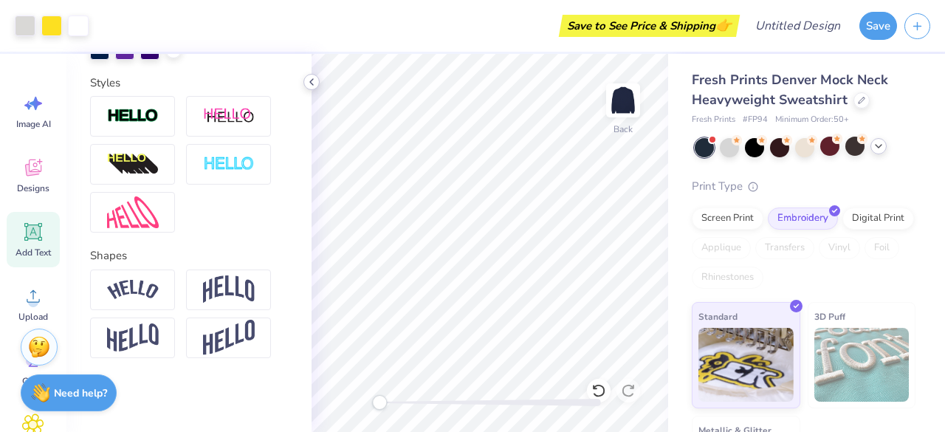
click at [314, 83] on icon at bounding box center [312, 82] width 12 height 12
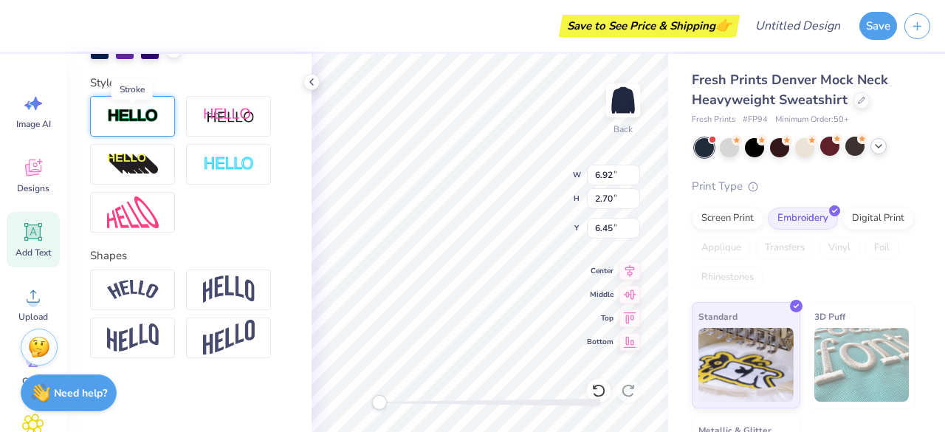
click at [137, 114] on img at bounding box center [133, 116] width 52 height 17
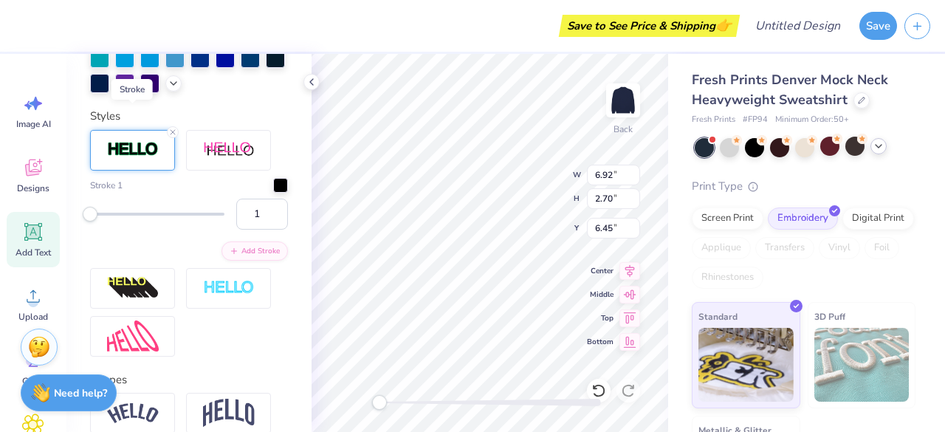
scroll to position [565, 0]
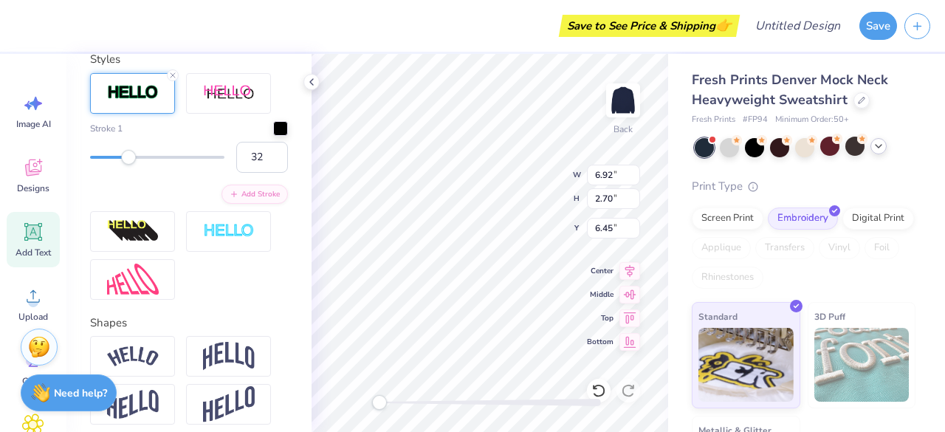
drag, startPoint x: 89, startPoint y: 181, endPoint x: 128, endPoint y: 200, distance: 44.2
click at [128, 200] on div "Stroke 1 32 Add Stroke" at bounding box center [189, 162] width 198 height 83
click at [171, 204] on div "Stroke 1 32 Add Stroke" at bounding box center [189, 162] width 198 height 83
drag, startPoint x: 133, startPoint y: 179, endPoint x: 108, endPoint y: 181, distance: 25.1
click at [108, 165] on div "Accessibility label" at bounding box center [107, 157] width 15 height 15
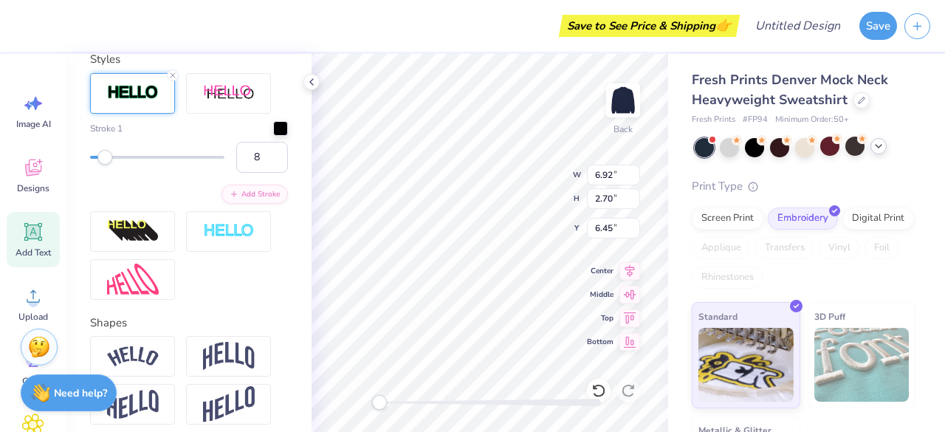
drag, startPoint x: 108, startPoint y: 181, endPoint x: 99, endPoint y: 179, distance: 9.0
click at [99, 165] on div "Accessibility label" at bounding box center [104, 157] width 15 height 15
click at [94, 165] on div "Accessibility label" at bounding box center [96, 157] width 15 height 15
click at [103, 165] on div at bounding box center [157, 157] width 134 height 15
drag, startPoint x: 108, startPoint y: 184, endPoint x: 93, endPoint y: 185, distance: 14.8
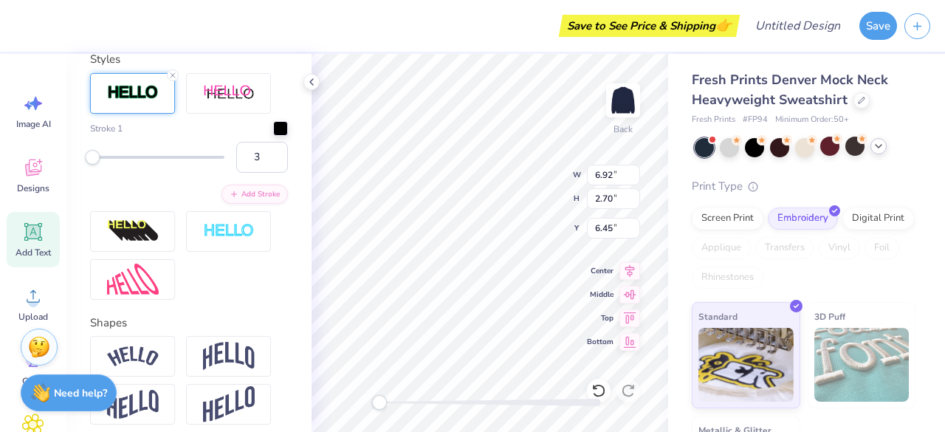
click at [93, 165] on div "Accessibility label" at bounding box center [92, 157] width 15 height 15
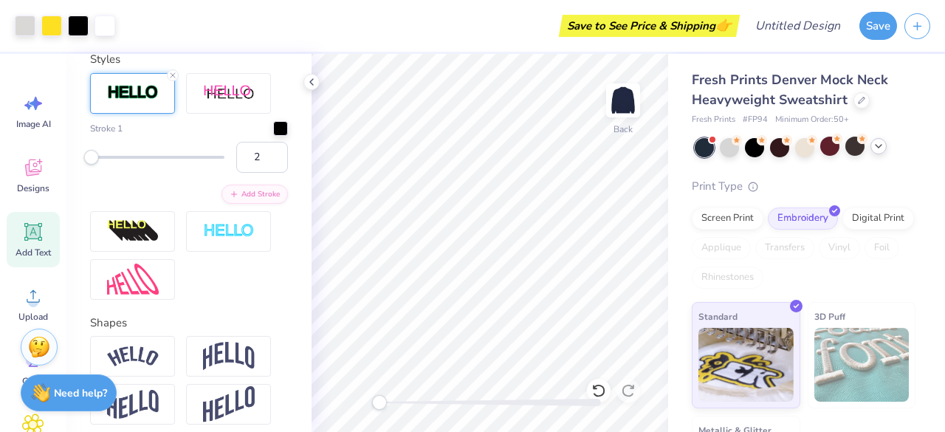
click at [92, 165] on div "Accessibility label" at bounding box center [91, 157] width 15 height 15
click at [137, 204] on div "Stroke 1 2 Add Stroke" at bounding box center [189, 162] width 198 height 83
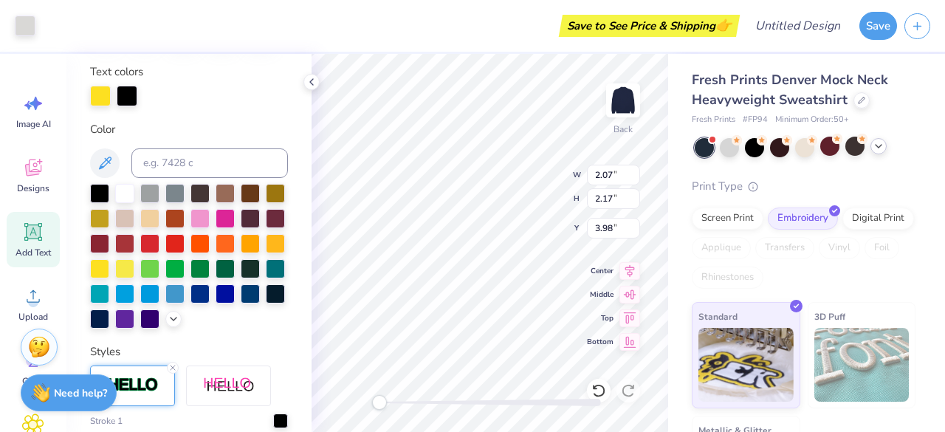
scroll to position [0, 0]
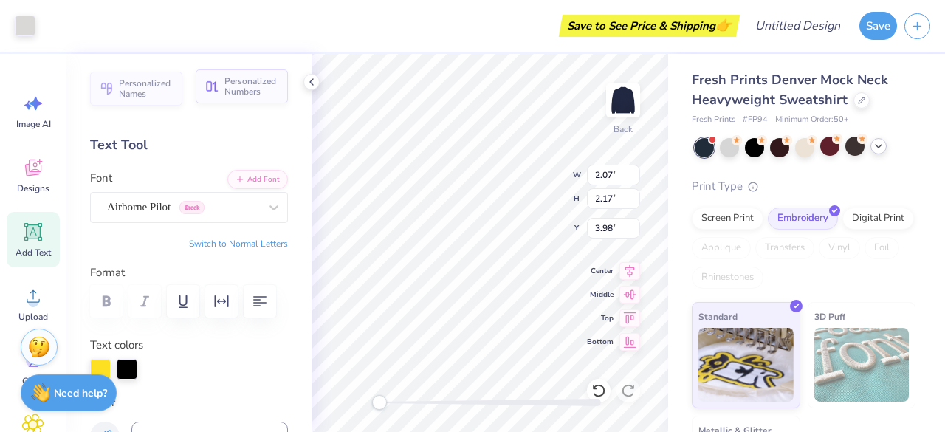
click at [227, 89] on span "Personalized Numbers" at bounding box center [251, 86] width 55 height 21
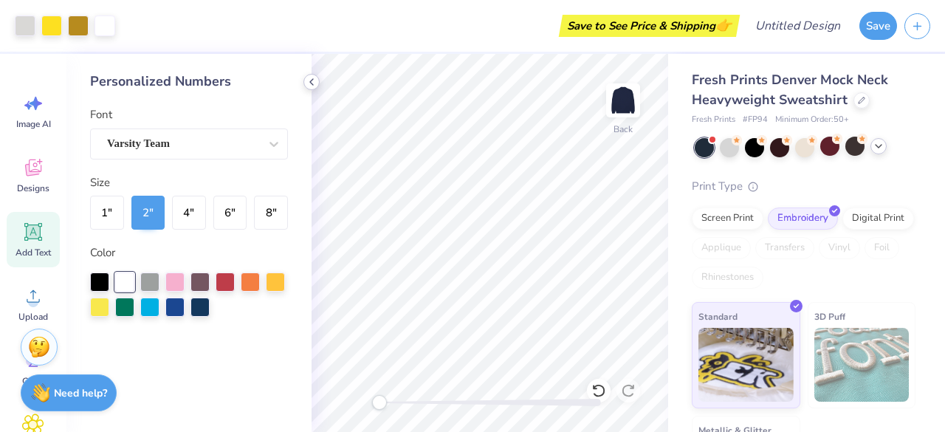
click at [314, 82] on icon at bounding box center [312, 82] width 12 height 12
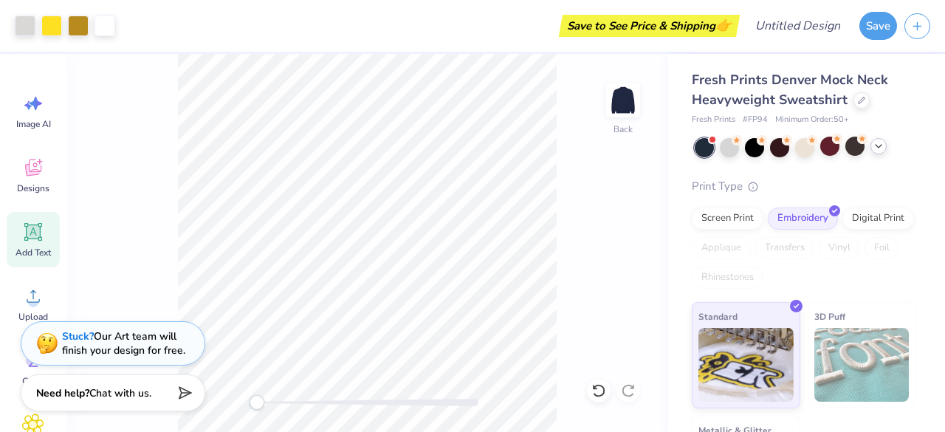
click at [235, 407] on div "Back" at bounding box center [367, 243] width 602 height 378
click at [618, 111] on img at bounding box center [623, 100] width 59 height 59
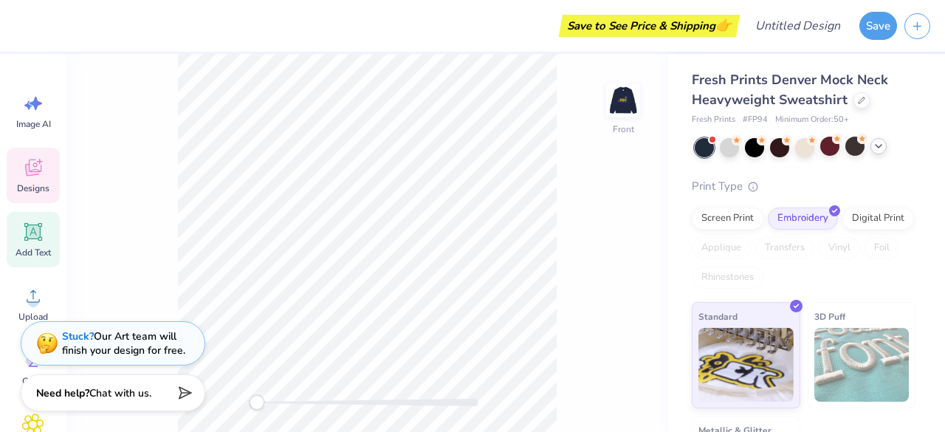
click at [38, 171] on icon at bounding box center [33, 167] width 16 height 17
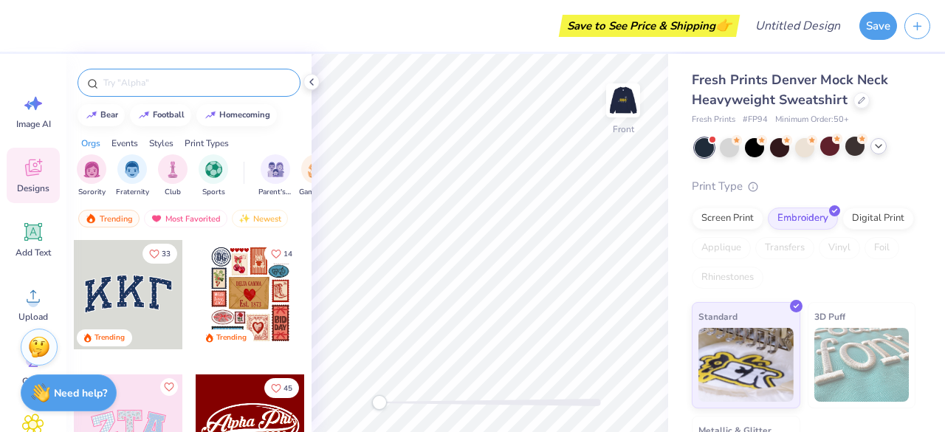
click at [134, 91] on div at bounding box center [189, 83] width 223 height 28
click at [147, 79] on input "text" at bounding box center [196, 82] width 189 height 15
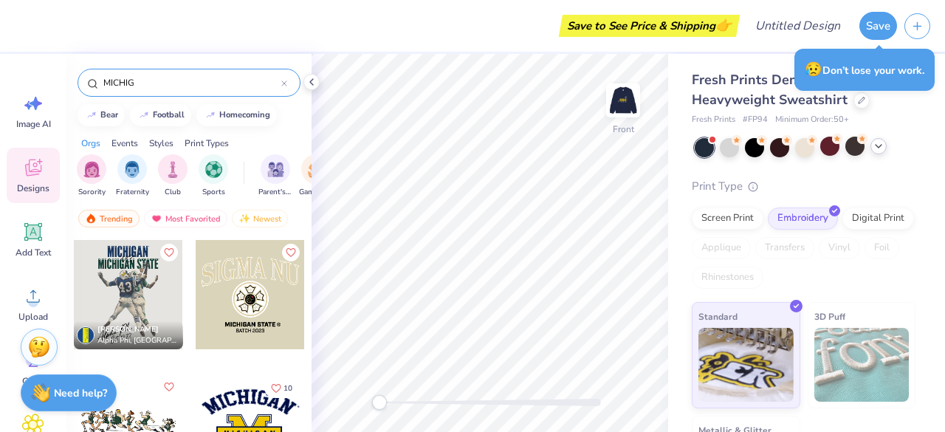
scroll to position [21, 0]
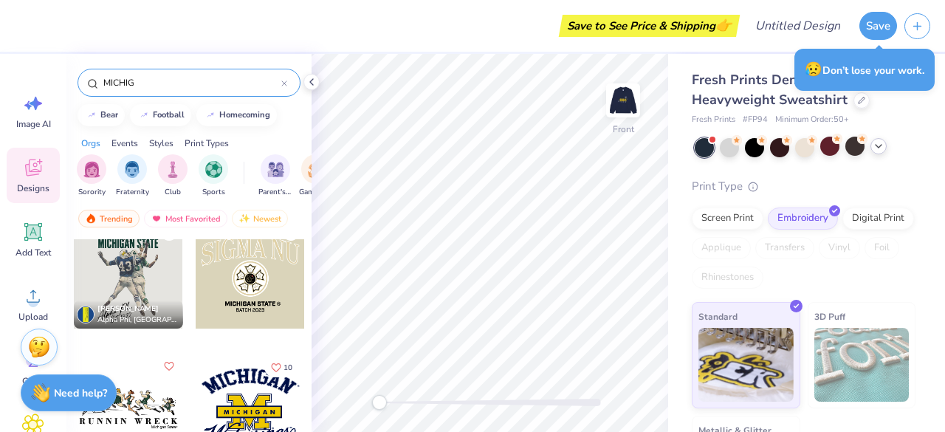
click at [250, 408] on div at bounding box center [250, 408] width 109 height 109
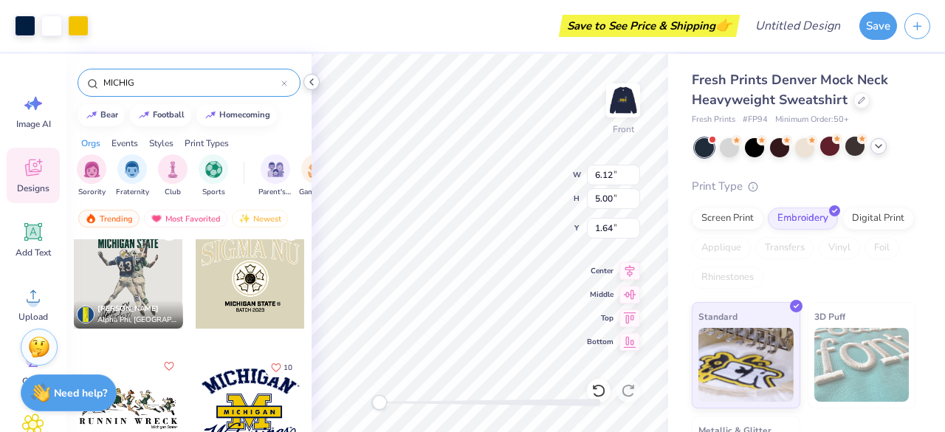
click at [316, 86] on icon at bounding box center [312, 82] width 12 height 12
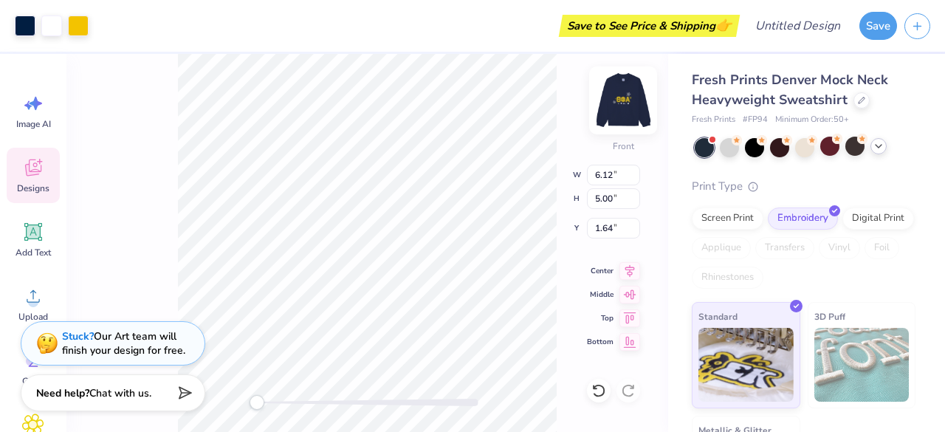
click at [626, 105] on img at bounding box center [623, 100] width 59 height 59
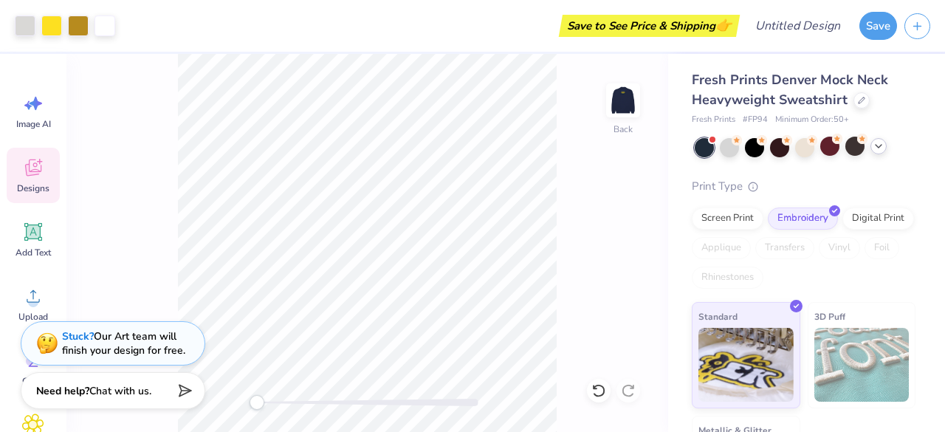
drag, startPoint x: 255, startPoint y: 401, endPoint x: 176, endPoint y: 399, distance: 79.7
click at [176, 399] on div "Art colors Save to See Price & Shipping 👉 Design Title Save Image AI Designs Ad…" at bounding box center [472, 216] width 945 height 432
click at [239, 405] on div "Back" at bounding box center [367, 243] width 602 height 378
click at [34, 255] on span "Add Text" at bounding box center [33, 253] width 35 height 12
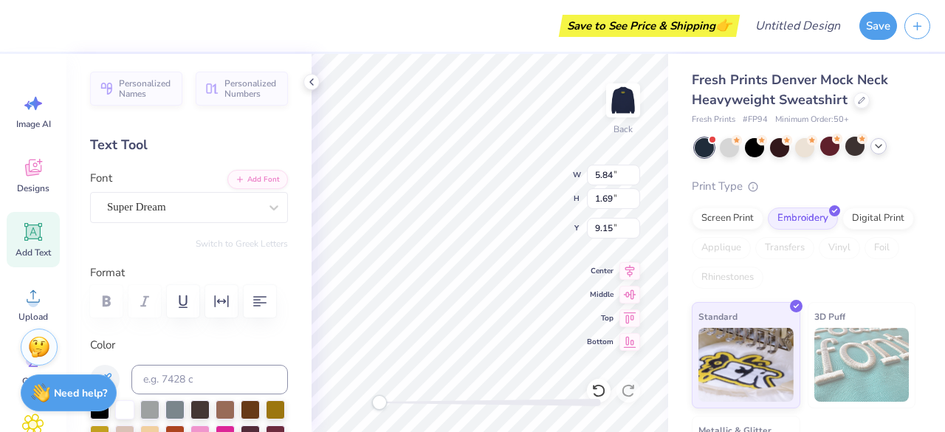
scroll to position [12, 1]
click at [61, 382] on div "Need help? Chat with us." at bounding box center [69, 390] width 96 height 37
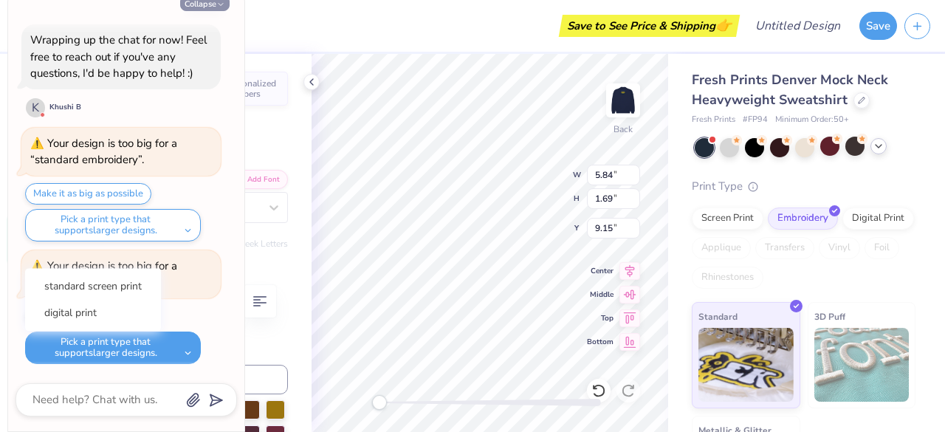
click at [201, 7] on button "Collapse" at bounding box center [204, 4] width 49 height 16
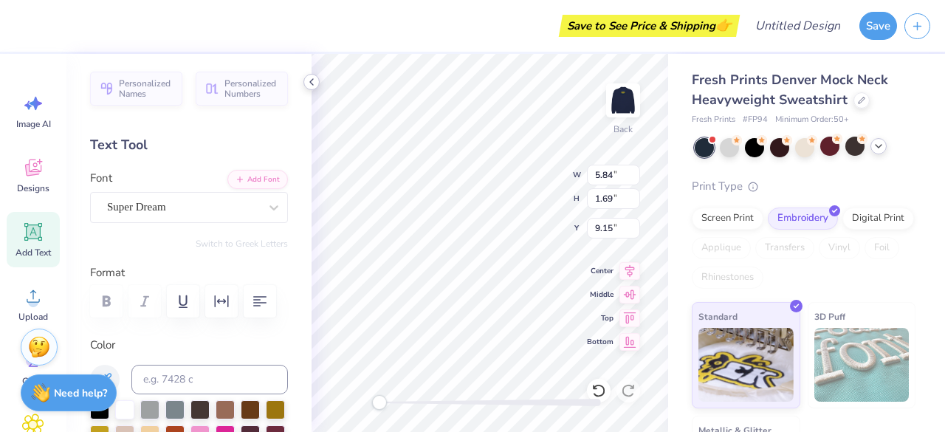
click at [313, 85] on polyline at bounding box center [311, 82] width 3 height 6
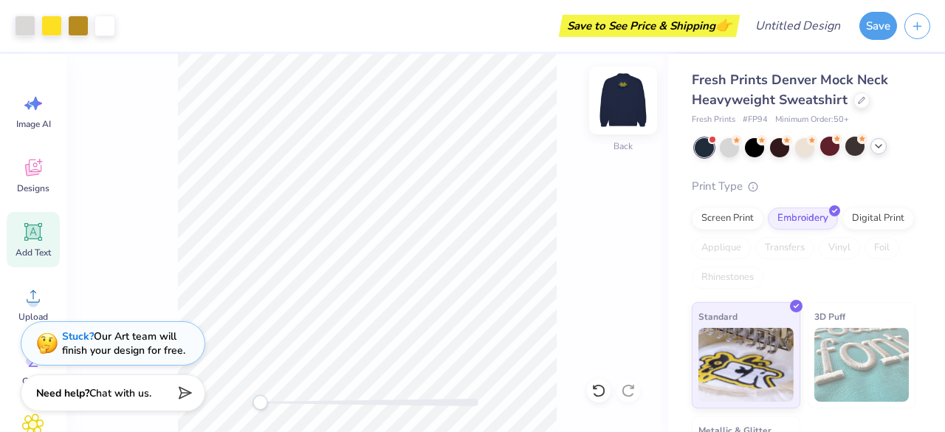
click at [622, 104] on img at bounding box center [623, 100] width 59 height 59
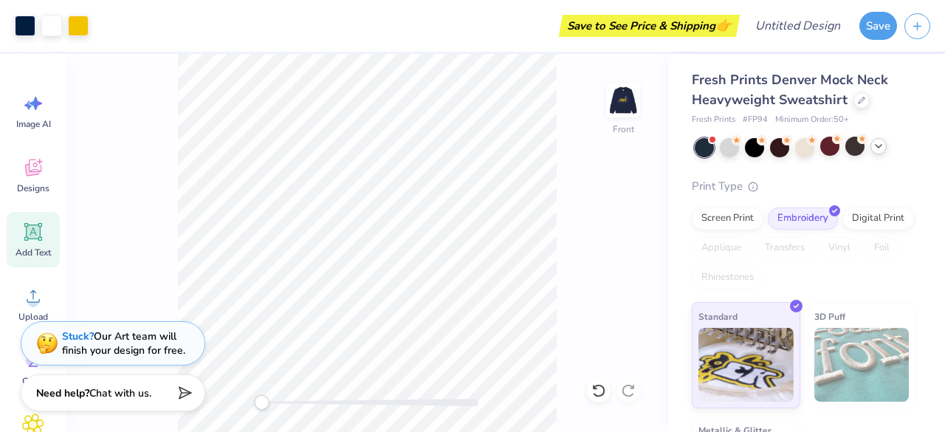
click at [261, 402] on div "Accessibility label" at bounding box center [261, 402] width 15 height 15
click at [629, 116] on img at bounding box center [623, 100] width 59 height 59
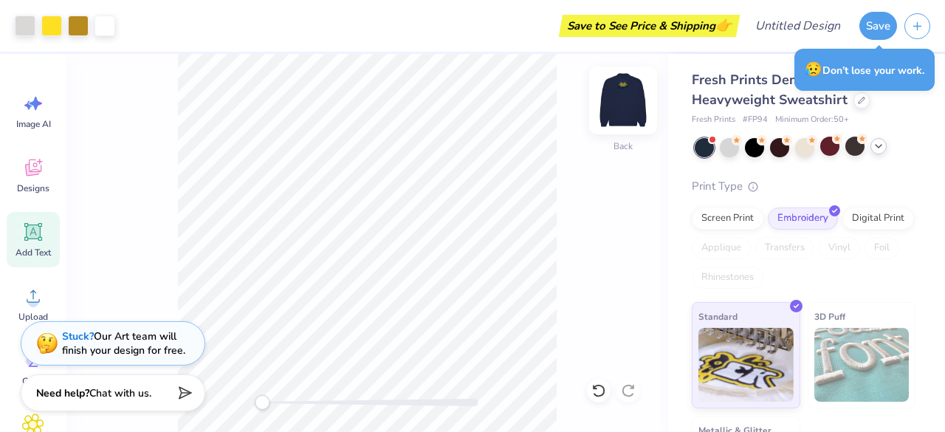
click at [610, 101] on img at bounding box center [623, 100] width 59 height 59
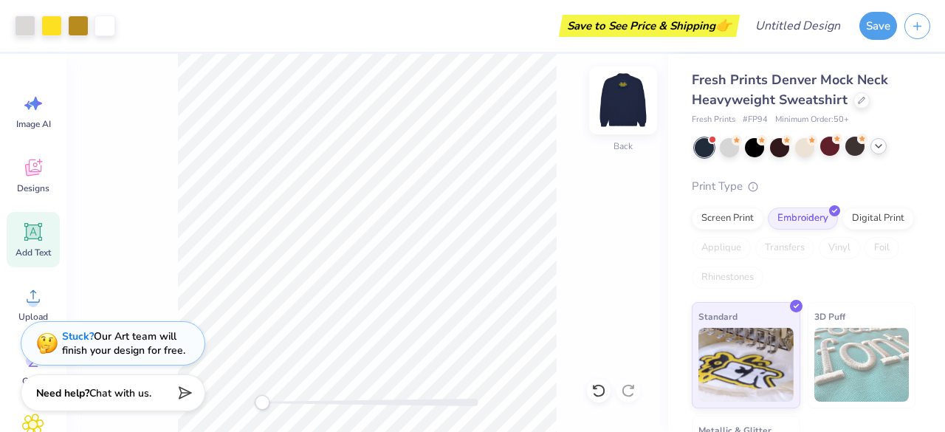
click at [627, 107] on img at bounding box center [623, 100] width 59 height 59
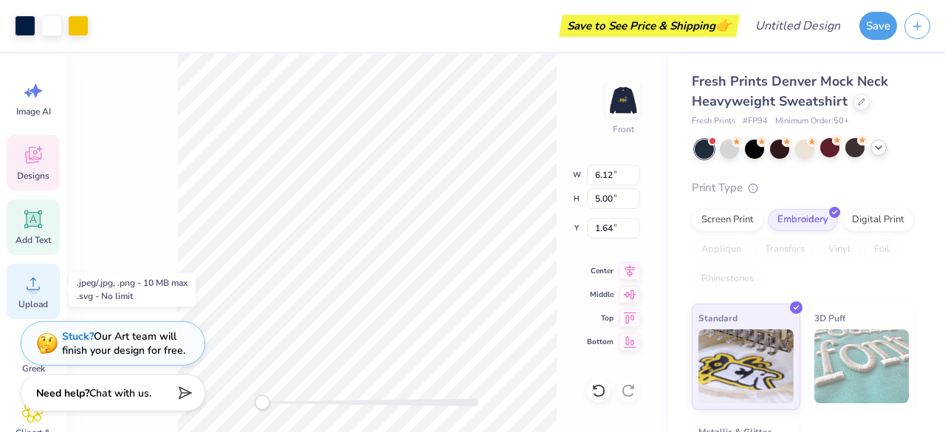
scroll to position [18, 0]
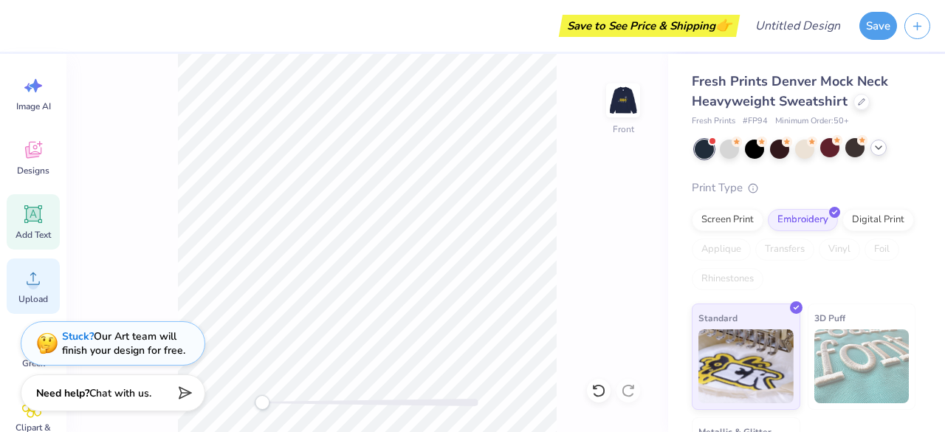
click at [35, 298] on span "Upload" at bounding box center [33, 299] width 30 height 12
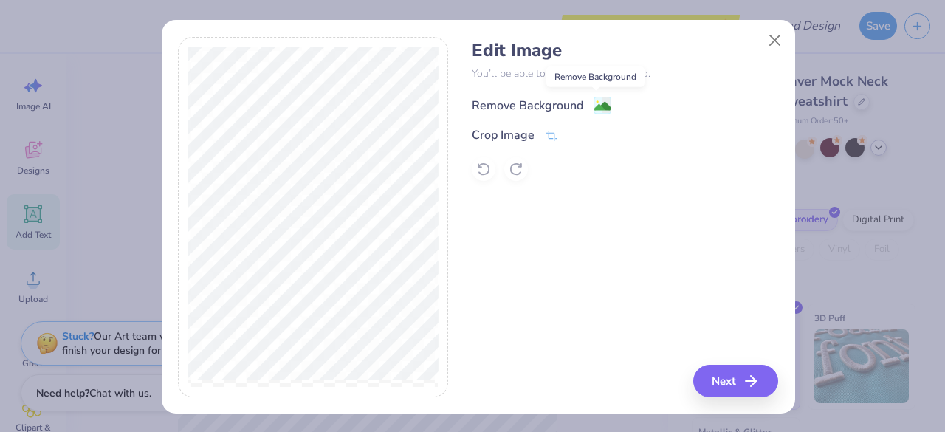
click at [600, 98] on image at bounding box center [602, 106] width 16 height 16
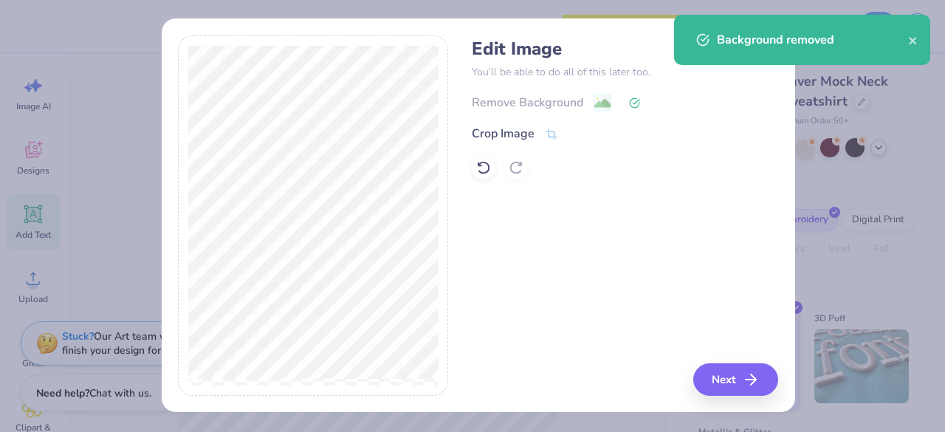
scroll to position [0, 0]
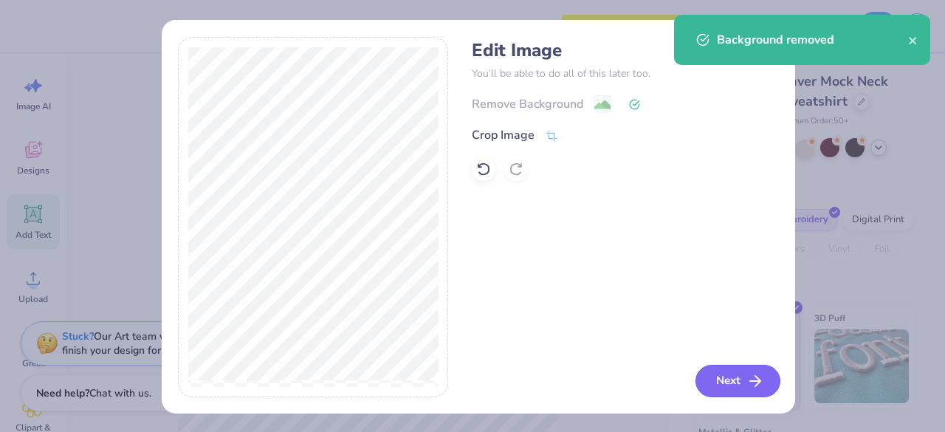
click at [724, 383] on button "Next" at bounding box center [737, 381] width 85 height 32
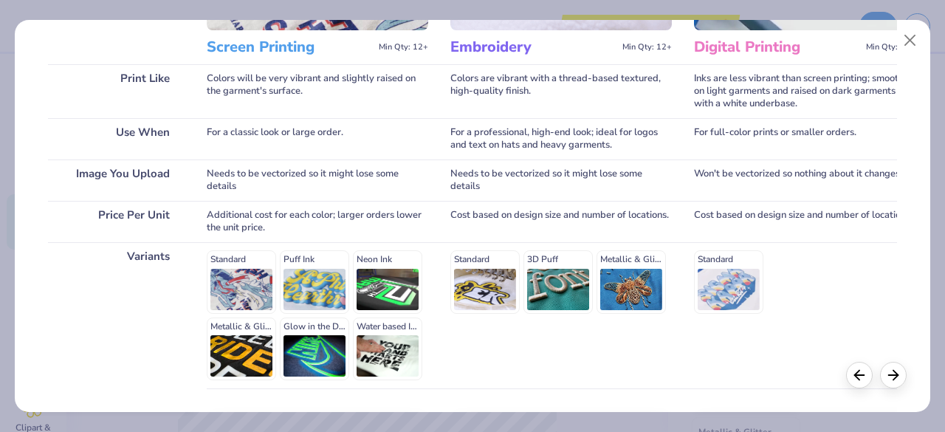
scroll to position [293, 0]
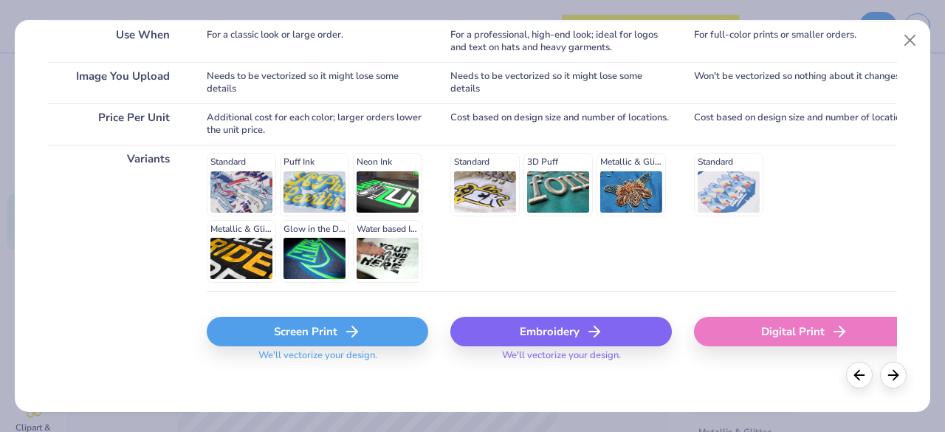
click at [536, 327] on div "Embroidery" at bounding box center [560, 332] width 221 height 30
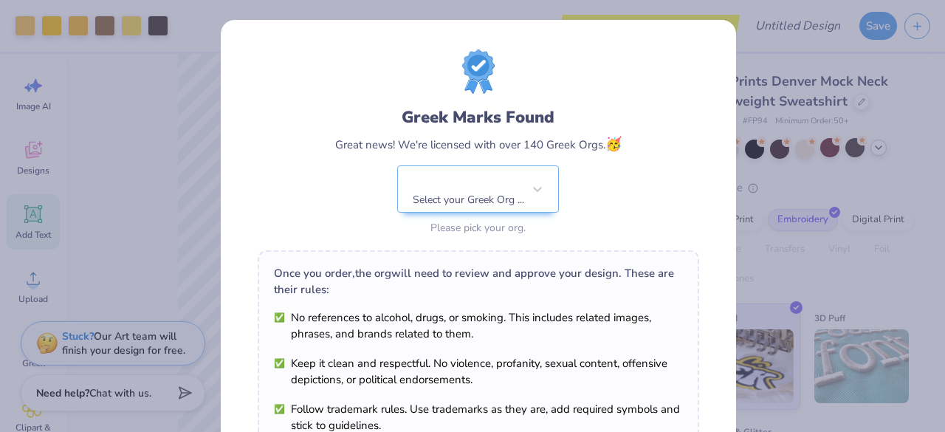
scroll to position [257, 0]
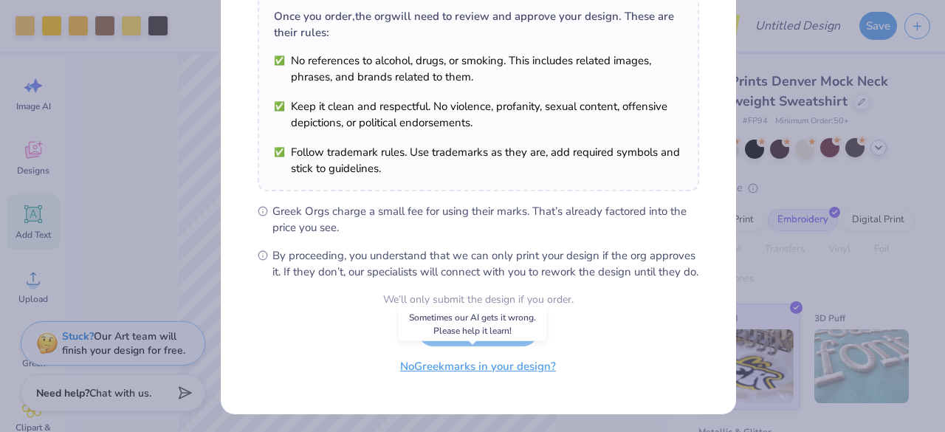
click at [501, 368] on button "No Greek marks in your design?" at bounding box center [478, 366] width 181 height 30
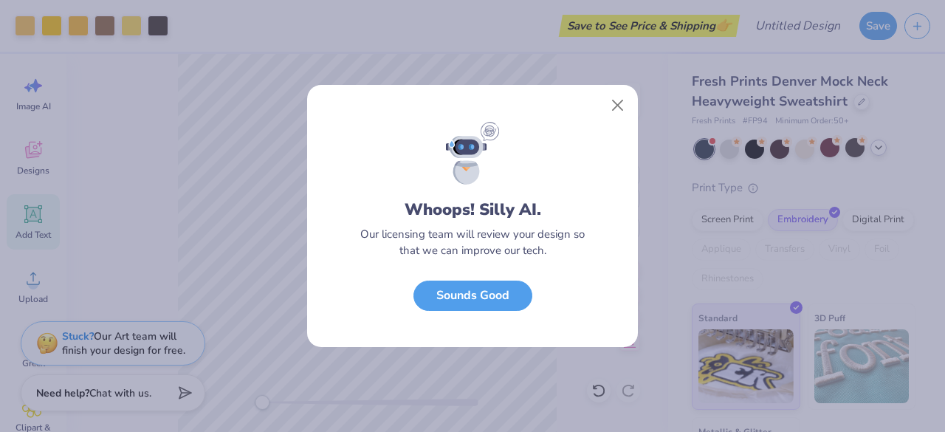
scroll to position [41, 0]
click at [519, 295] on button "Sounds Good" at bounding box center [472, 292] width 119 height 30
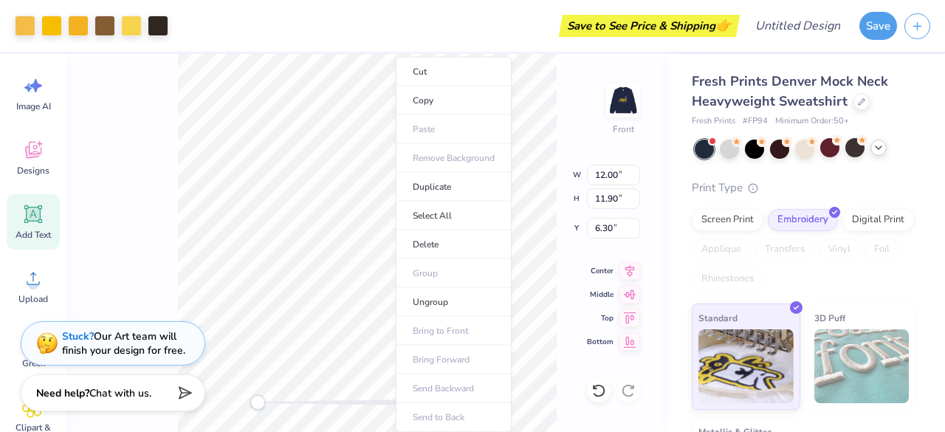
click at [447, 331] on ul "Cut Copy Paste Remove Background Duplicate Select All Delete Group Ungroup Brin…" at bounding box center [454, 244] width 116 height 375
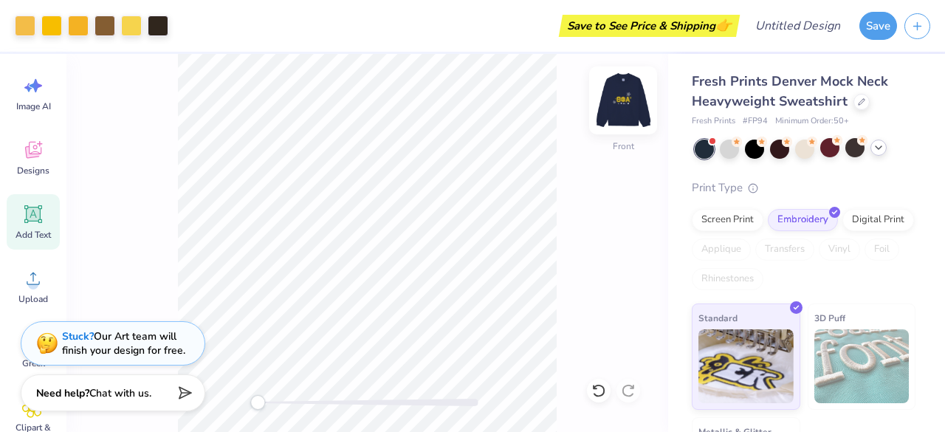
click at [623, 101] on img at bounding box center [623, 100] width 59 height 59
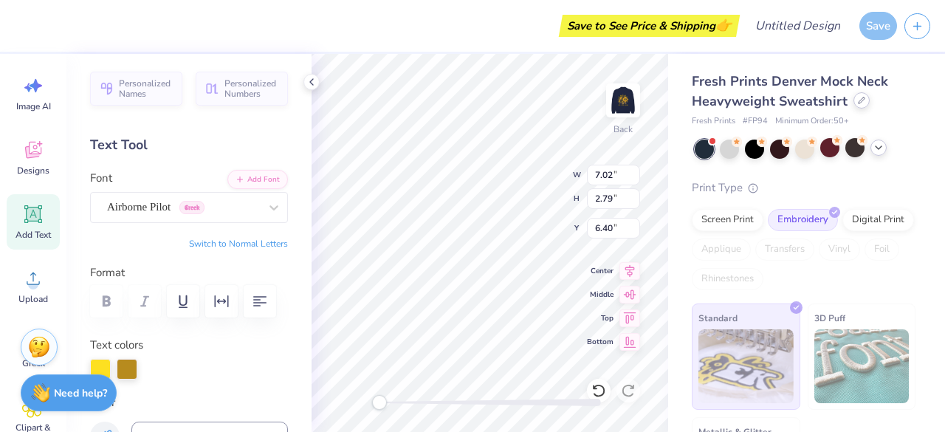
click at [859, 104] on div at bounding box center [861, 100] width 16 height 16
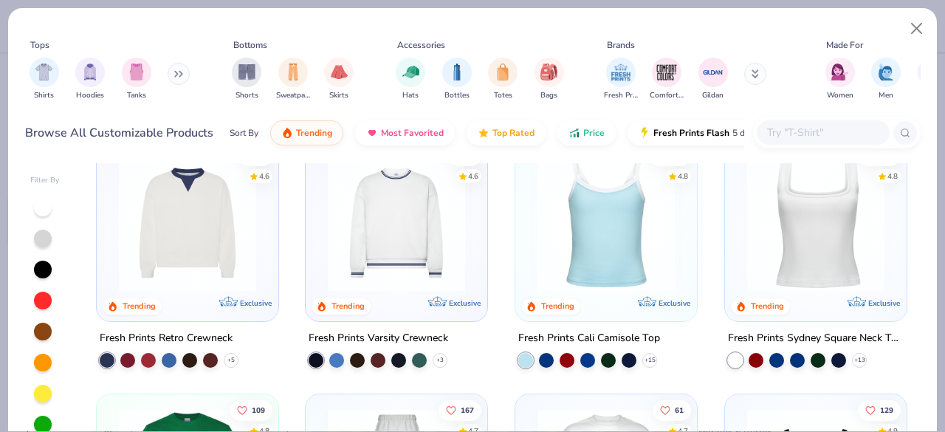
scroll to position [211, 0]
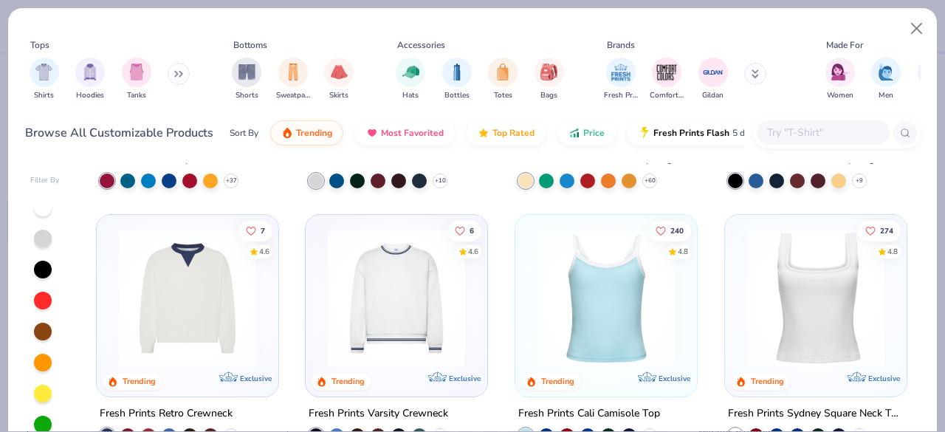
click at [410, 315] on img at bounding box center [396, 298] width 152 height 137
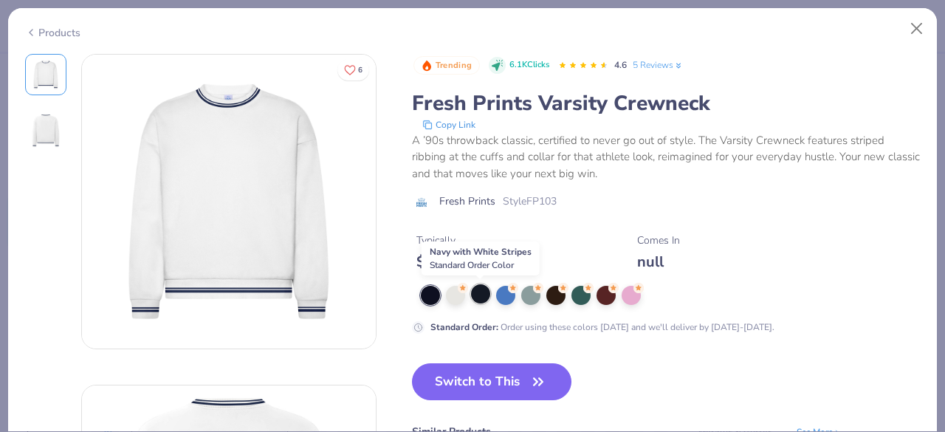
click at [486, 296] on div at bounding box center [480, 293] width 19 height 19
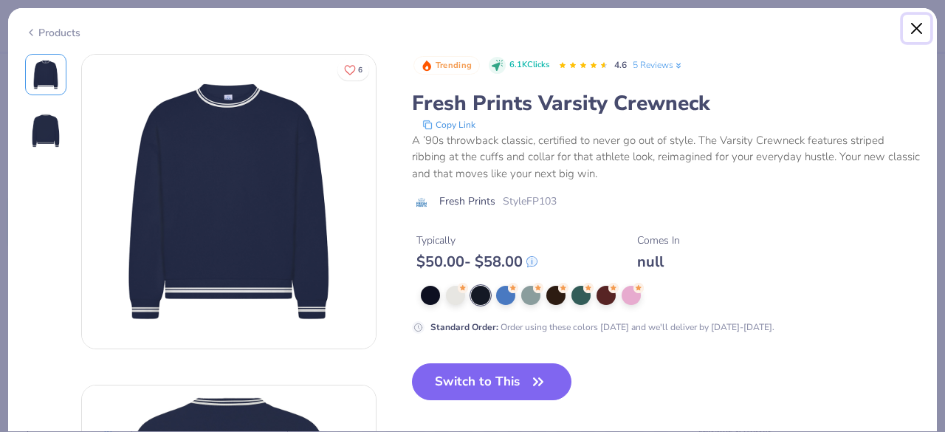
click at [912, 27] on button "Close" at bounding box center [917, 29] width 28 height 28
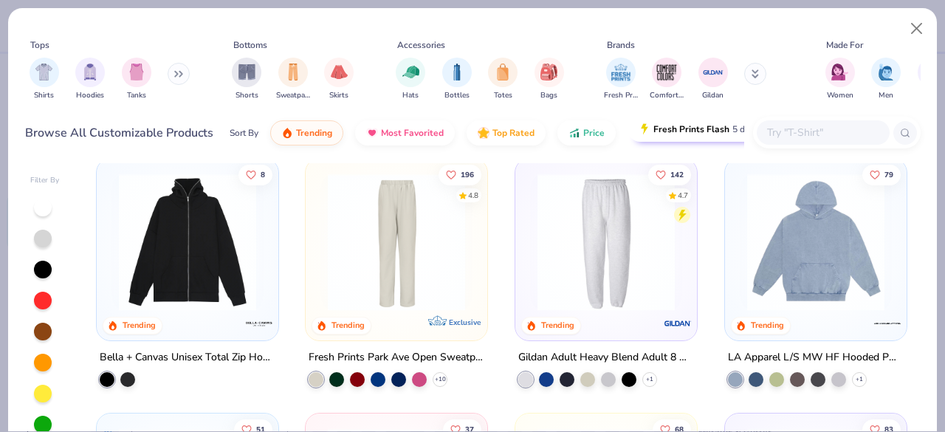
scroll to position [2093, 0]
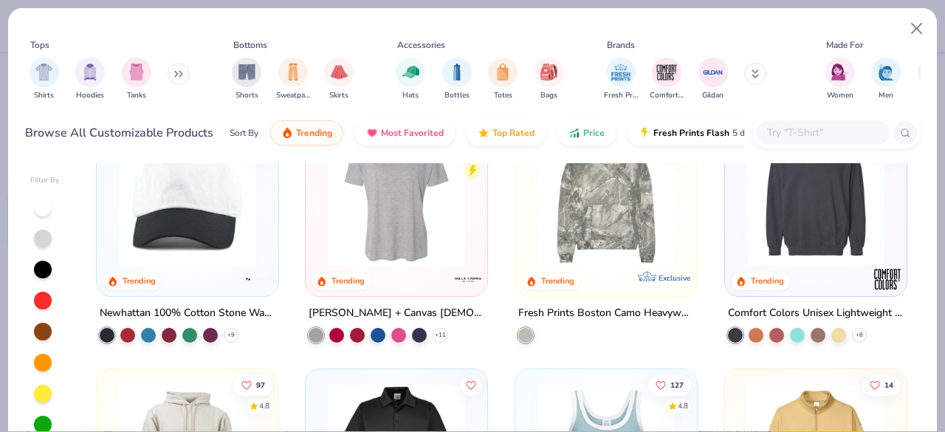
click at [785, 128] on input "text" at bounding box center [823, 132] width 114 height 17
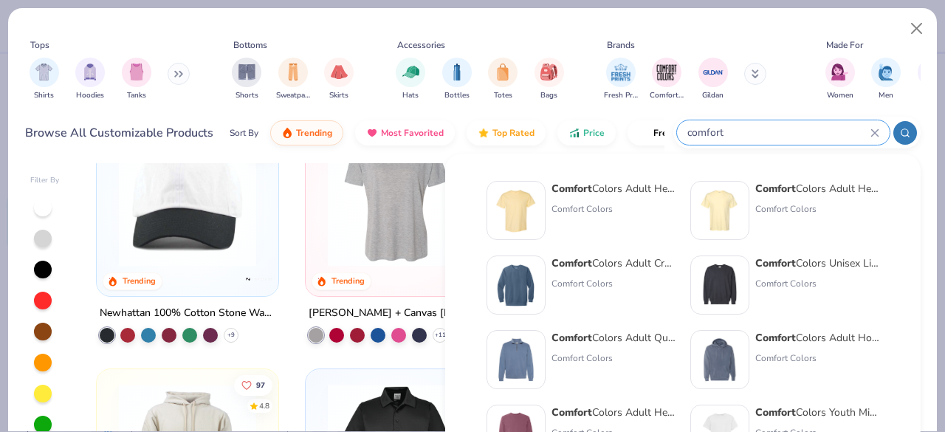
click at [819, 266] on div "Comfort Colors Unisex Lightweight Cotton Crewneck Sweatshirt" at bounding box center [817, 263] width 124 height 16
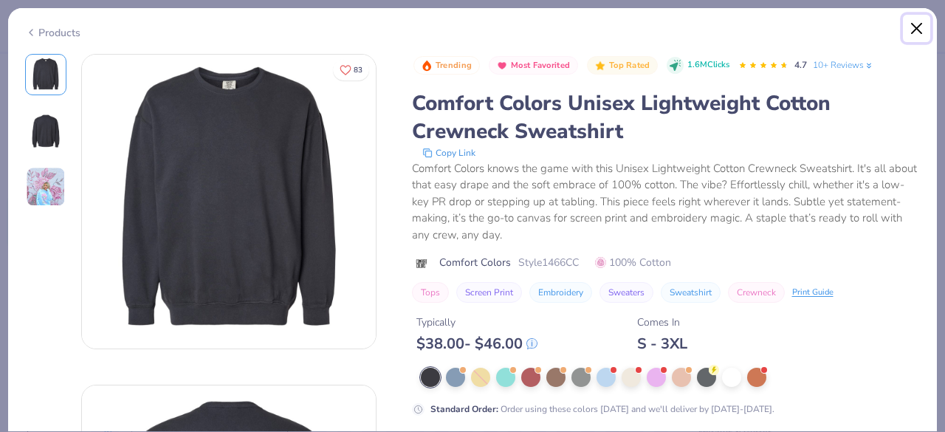
click at [913, 32] on button "Close" at bounding box center [917, 29] width 28 height 28
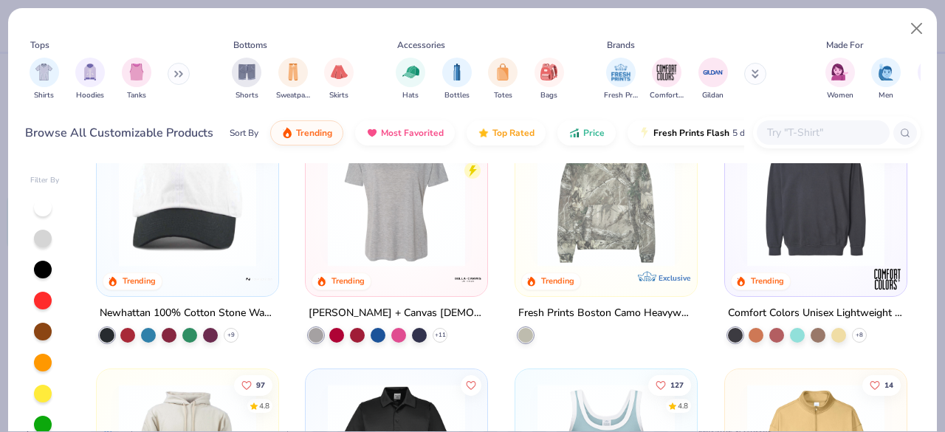
scroll to position [2119, 0]
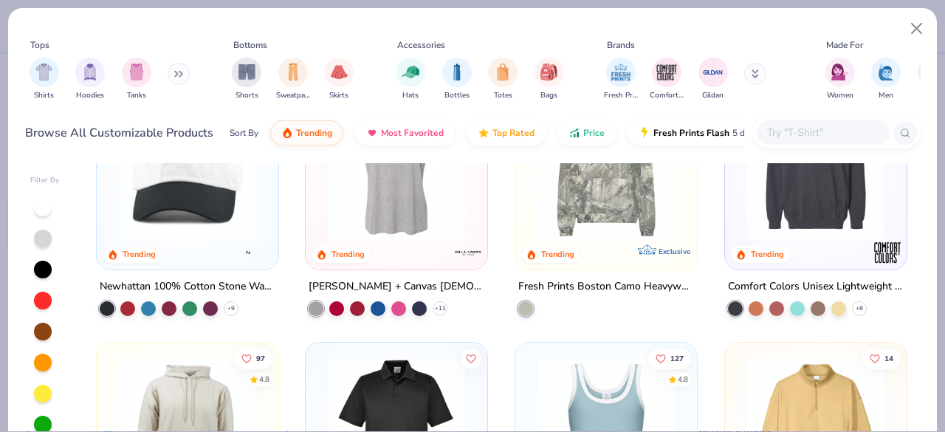
click at [797, 129] on input "text" at bounding box center [823, 132] width 114 height 17
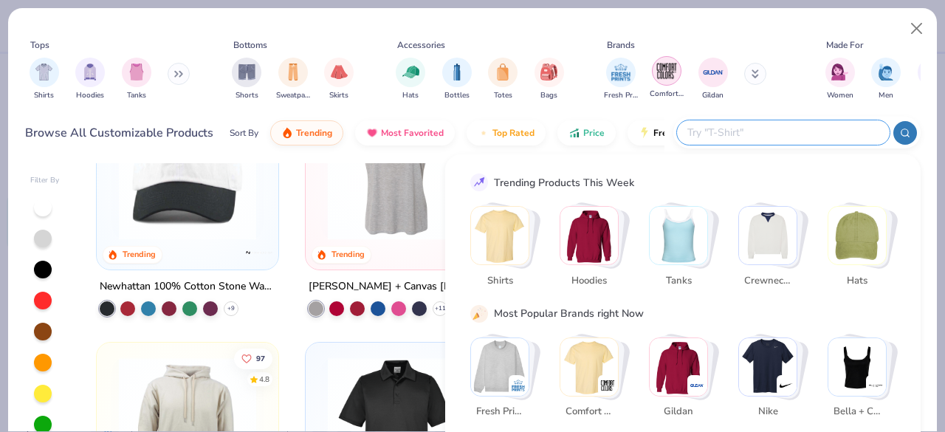
click at [672, 78] on img "filter for Comfort Colors" at bounding box center [667, 71] width 22 height 22
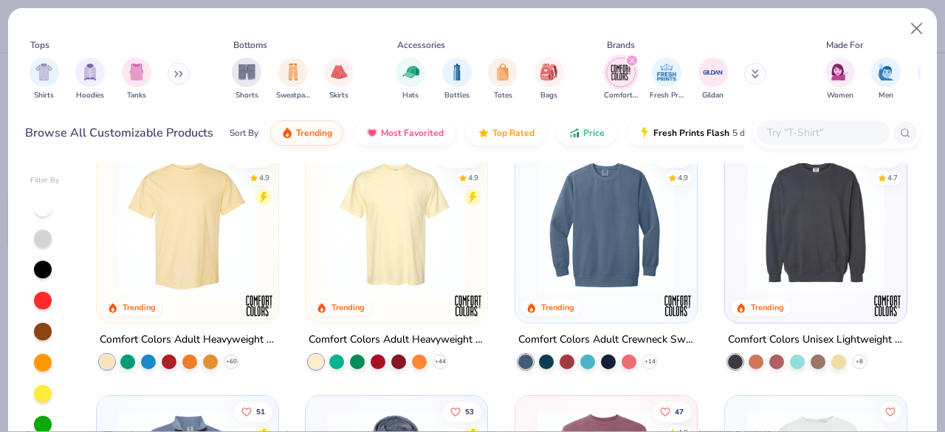
scroll to position [12, 0]
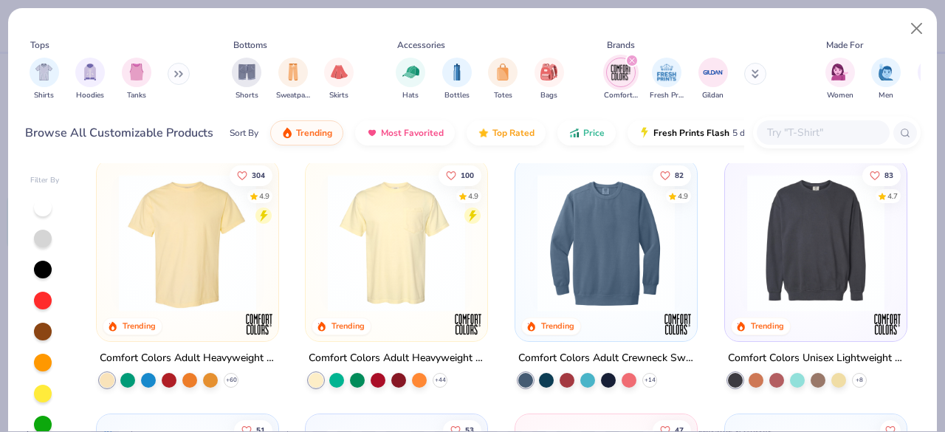
click at [630, 254] on img at bounding box center [606, 242] width 152 height 137
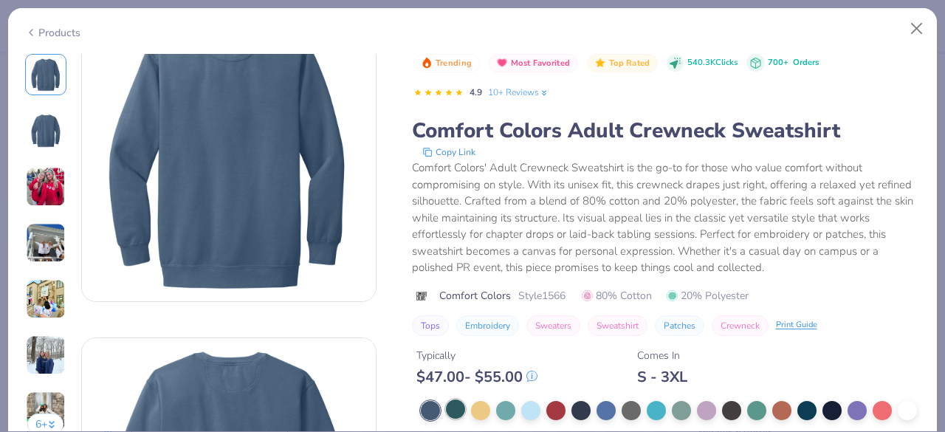
scroll to position [171, 0]
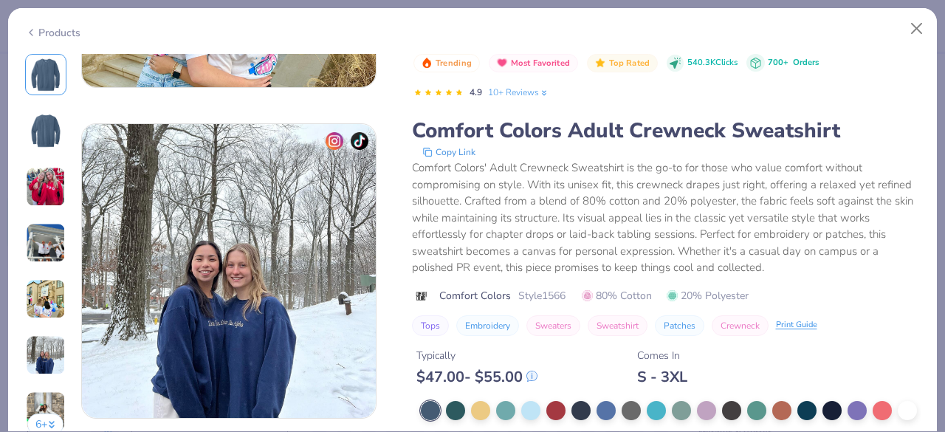
scroll to position [1637, 0]
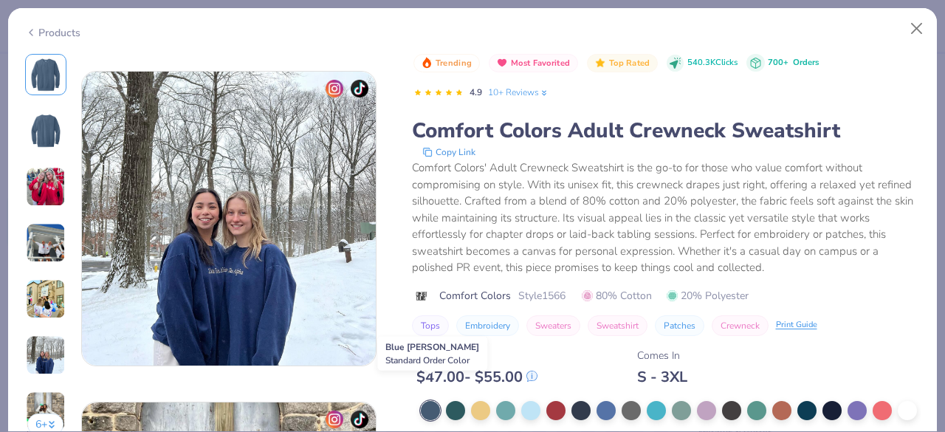
click at [429, 401] on div at bounding box center [430, 410] width 19 height 19
click at [583, 399] on div at bounding box center [580, 408] width 19 height 19
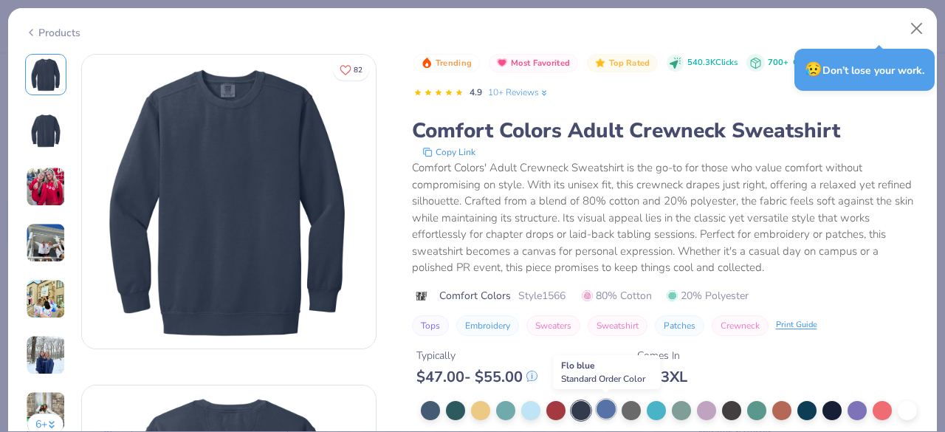
click at [605, 409] on div at bounding box center [605, 408] width 19 height 19
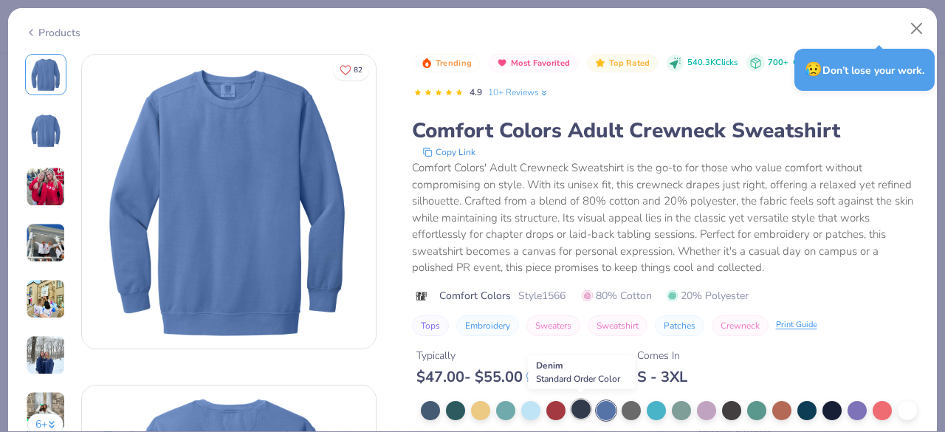
click at [580, 407] on div at bounding box center [580, 408] width 19 height 19
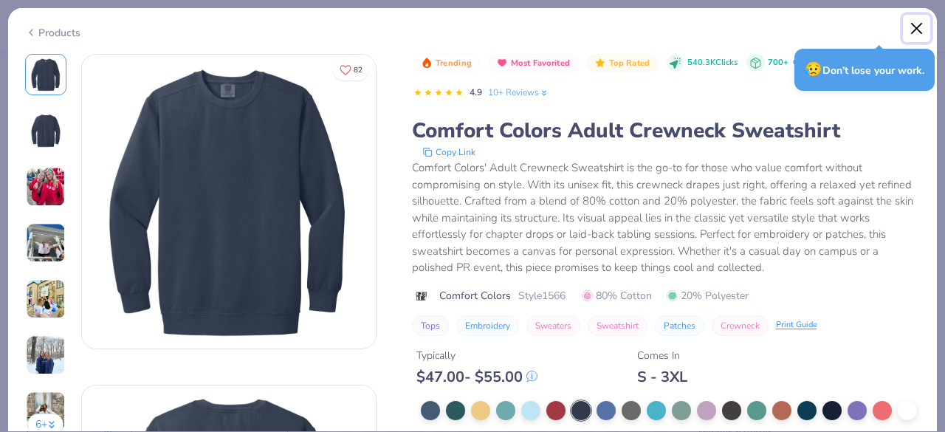
click at [918, 30] on button "Close" at bounding box center [917, 29] width 28 height 28
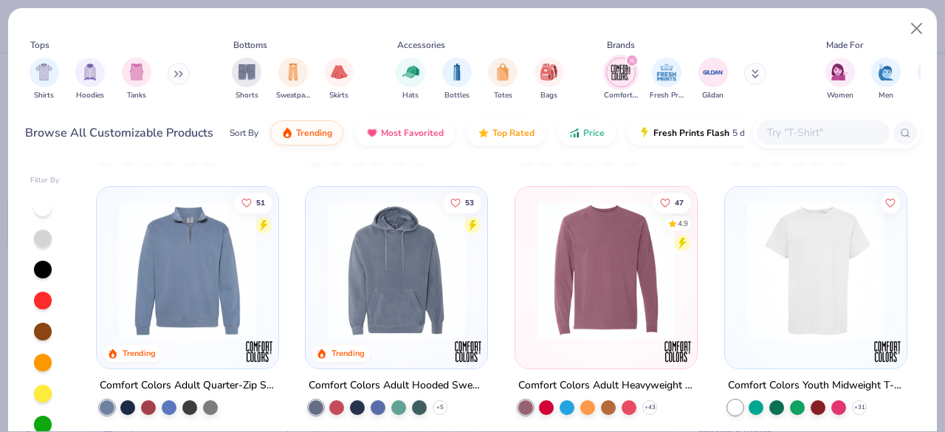
scroll to position [275, 0]
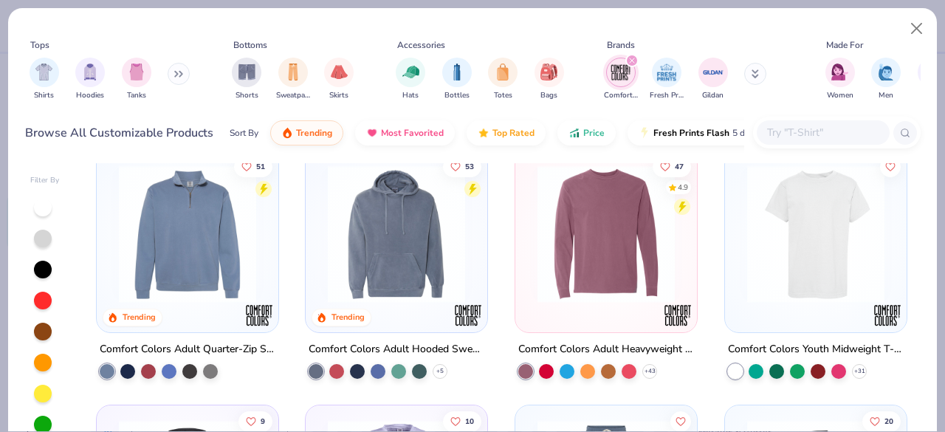
click at [201, 247] on img at bounding box center [187, 233] width 152 height 137
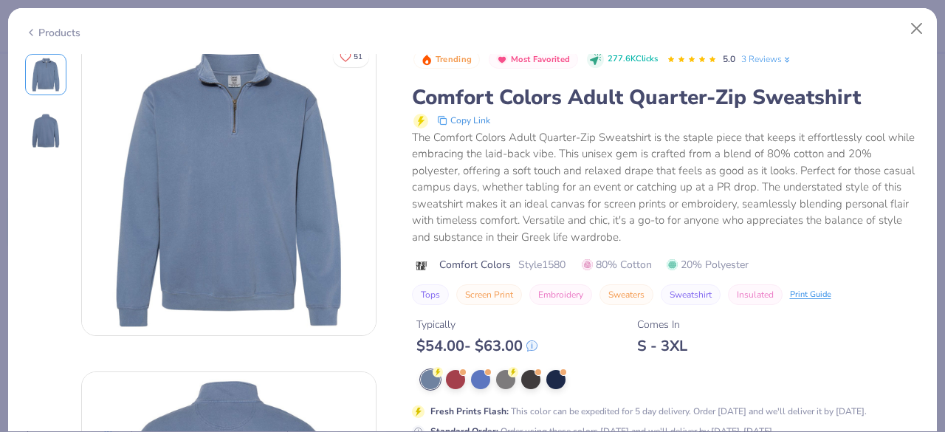
scroll to position [30, 0]
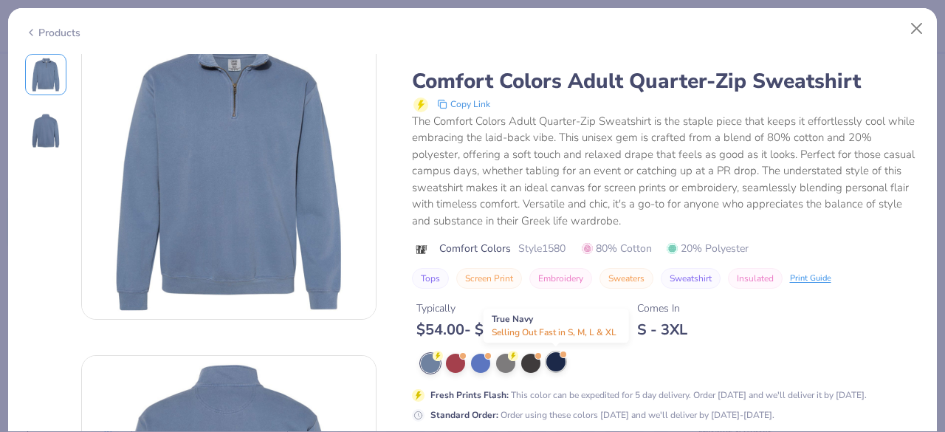
click at [557, 364] on div at bounding box center [555, 361] width 19 height 19
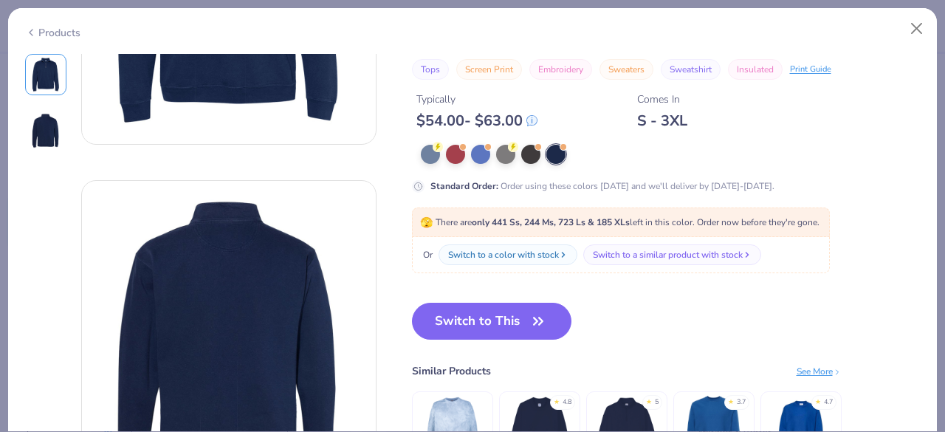
scroll to position [242, 0]
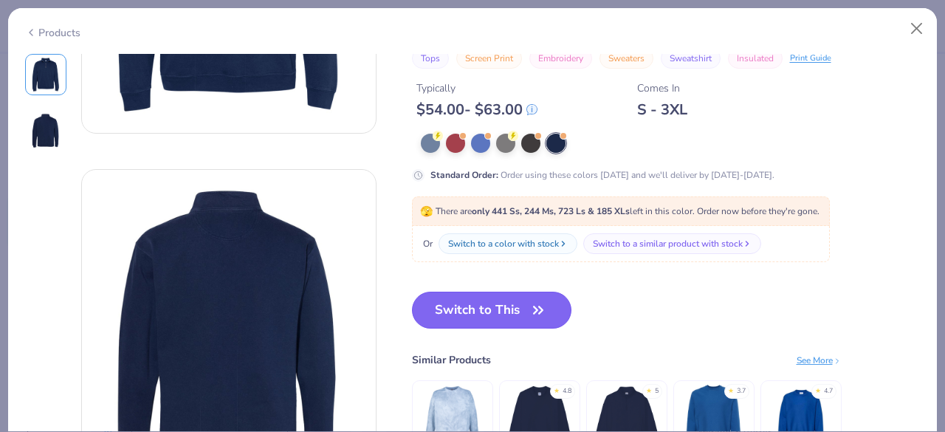
click at [526, 307] on button "Switch to This" at bounding box center [492, 310] width 160 height 37
click at [529, 311] on icon "button" at bounding box center [538, 310] width 21 height 21
click at [486, 309] on button "Switch to This" at bounding box center [492, 310] width 160 height 37
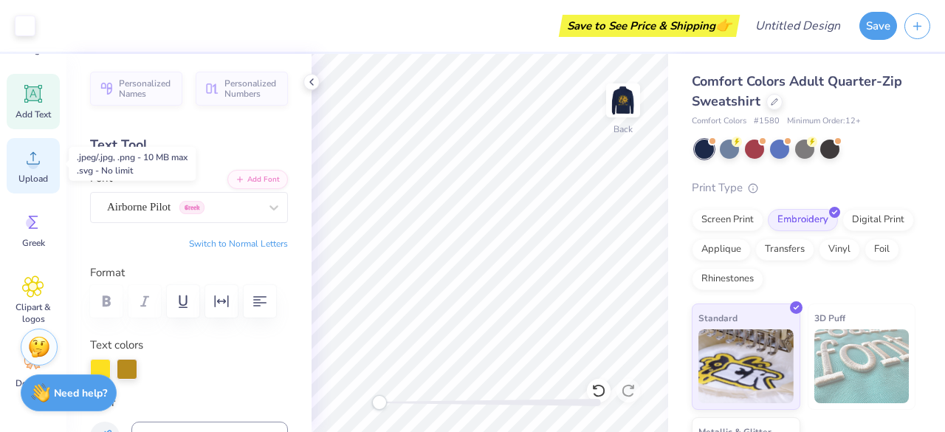
scroll to position [180, 0]
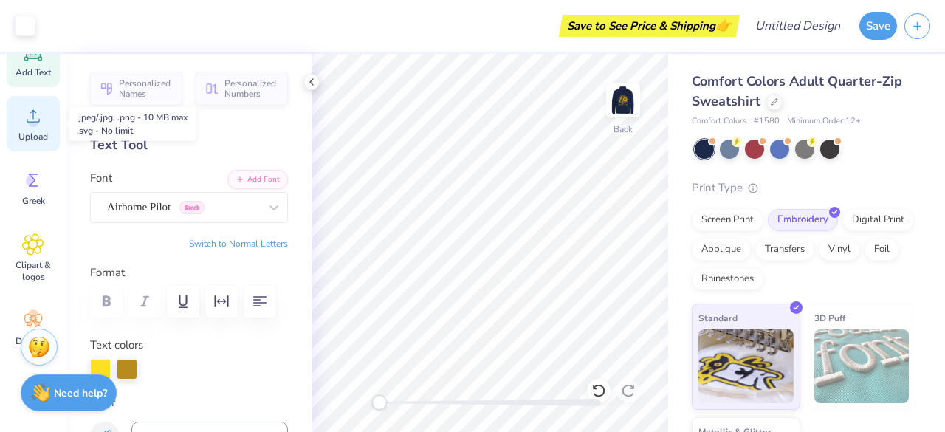
click at [31, 139] on span "Upload" at bounding box center [33, 137] width 30 height 12
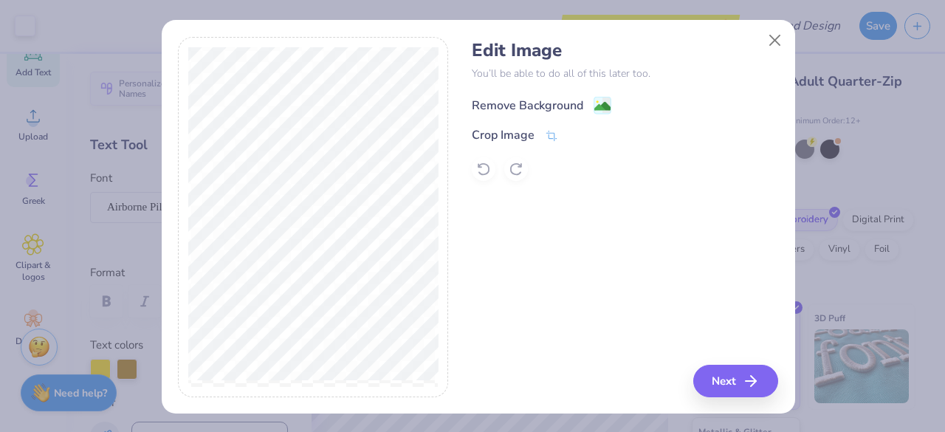
click at [537, 103] on div "Remove Background" at bounding box center [527, 106] width 111 height 18
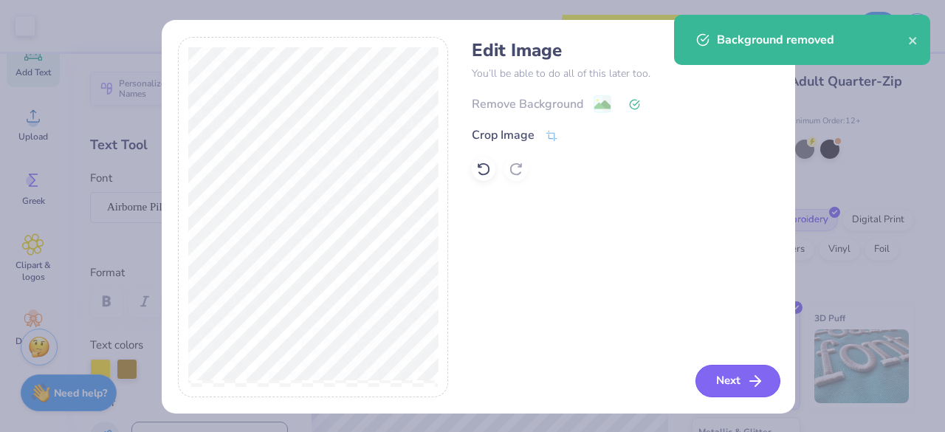
click at [727, 392] on button "Next" at bounding box center [737, 381] width 85 height 32
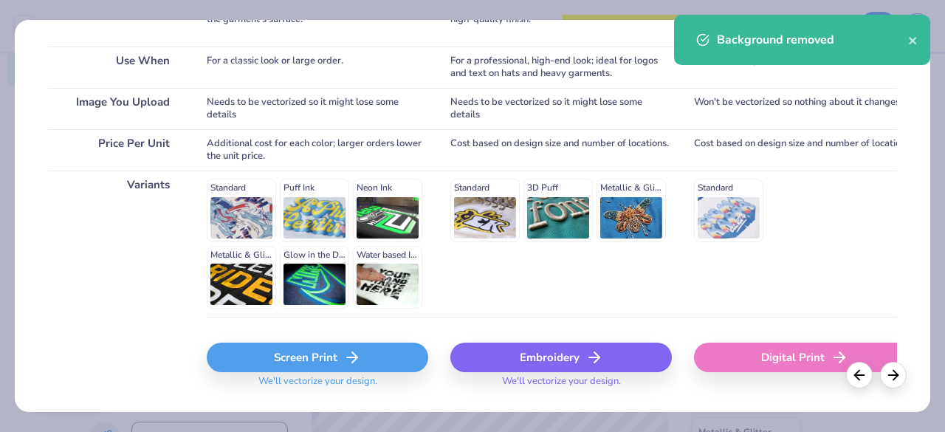
scroll to position [269, 0]
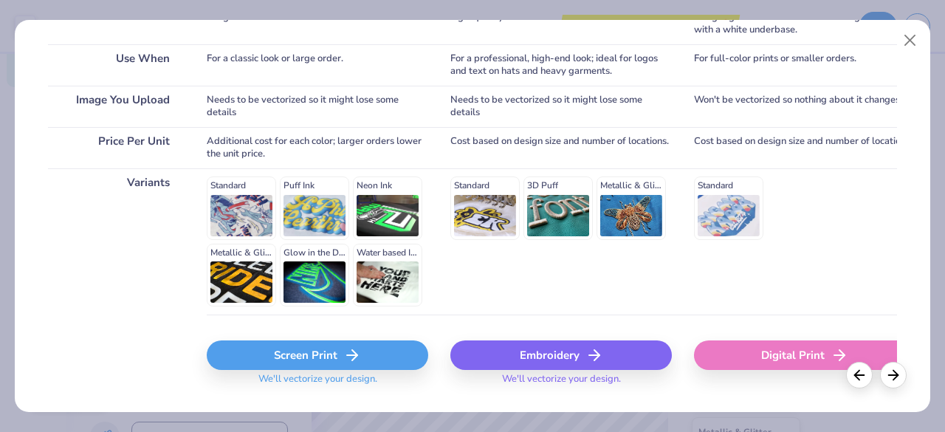
click at [574, 348] on div "Embroidery" at bounding box center [560, 355] width 221 height 30
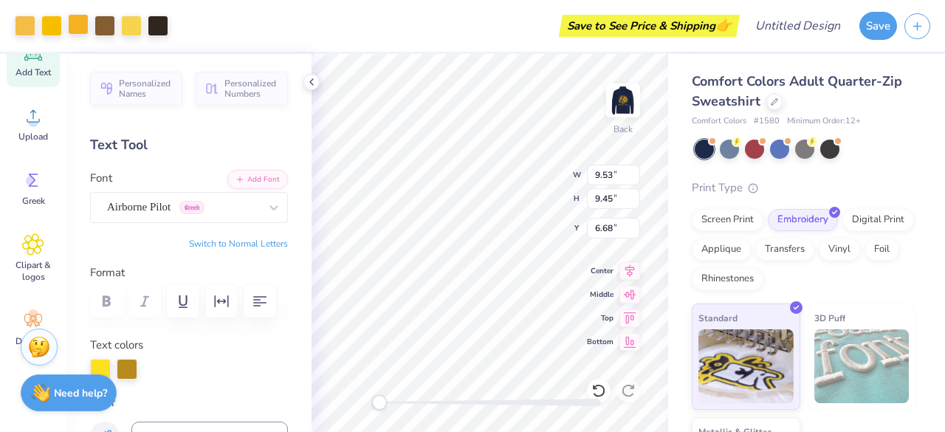
type input "9.53"
type input "9.45"
click at [77, 28] on div at bounding box center [78, 24] width 21 height 21
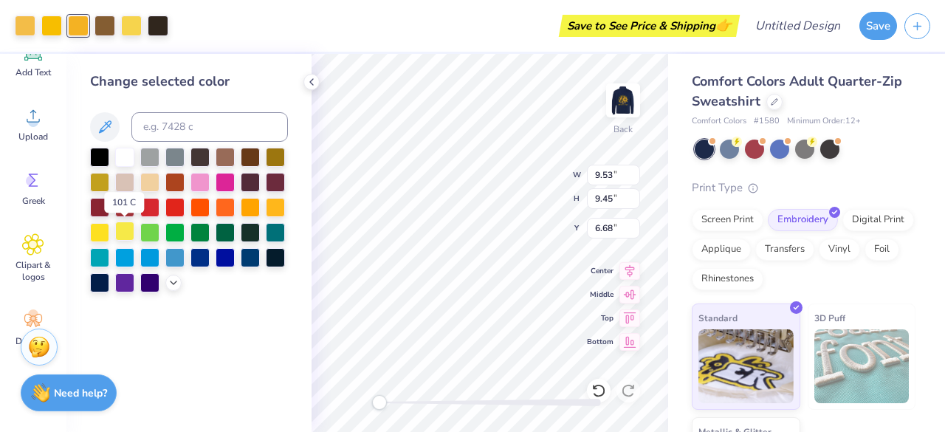
click at [128, 233] on div at bounding box center [124, 230] width 19 height 19
click at [271, 207] on div at bounding box center [275, 205] width 19 height 19
click at [280, 207] on div at bounding box center [275, 205] width 19 height 19
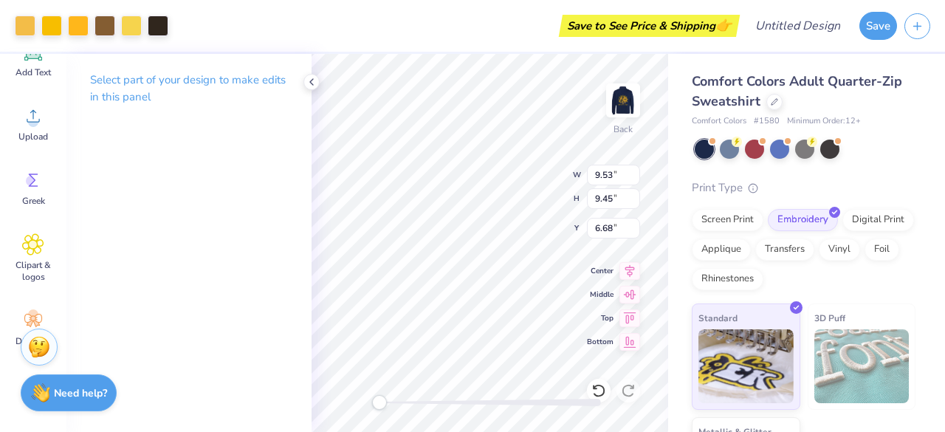
type input "6.03"
type input "0.63"
type input "13.17"
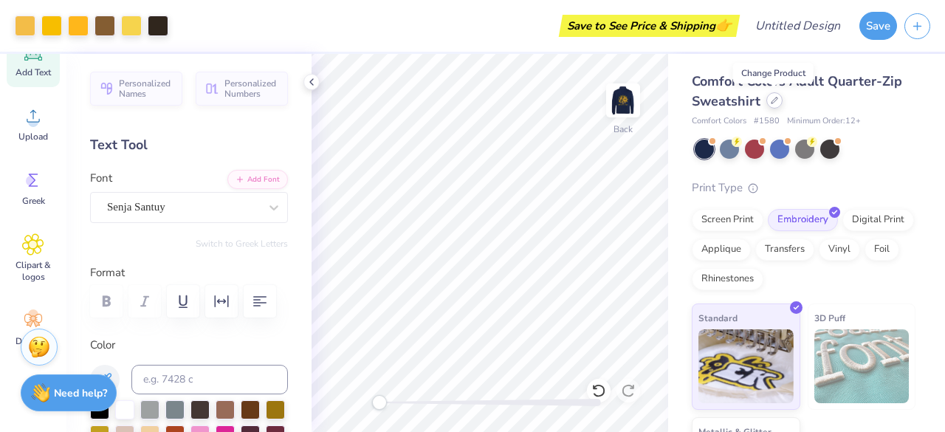
click at [772, 103] on icon at bounding box center [774, 100] width 7 height 7
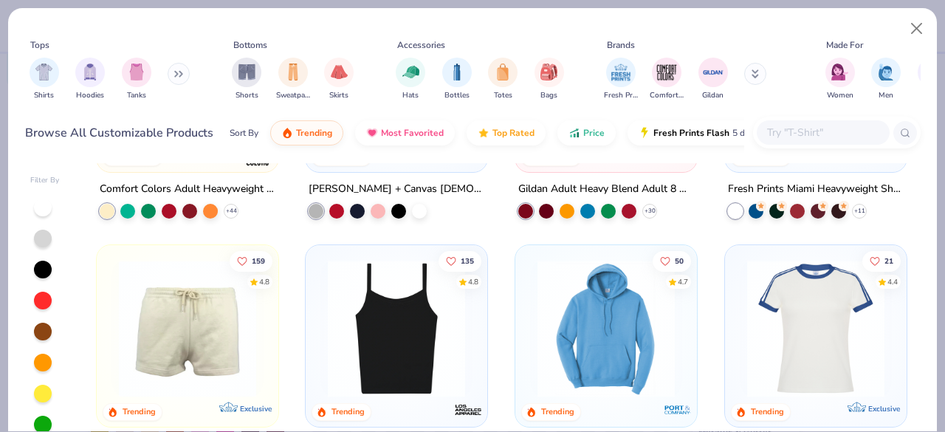
scroll to position [1238, 0]
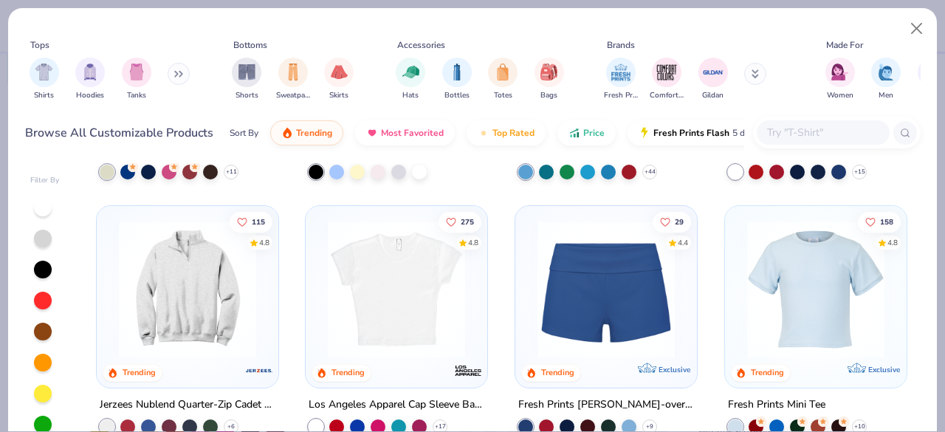
click at [799, 134] on input "text" at bounding box center [823, 132] width 114 height 17
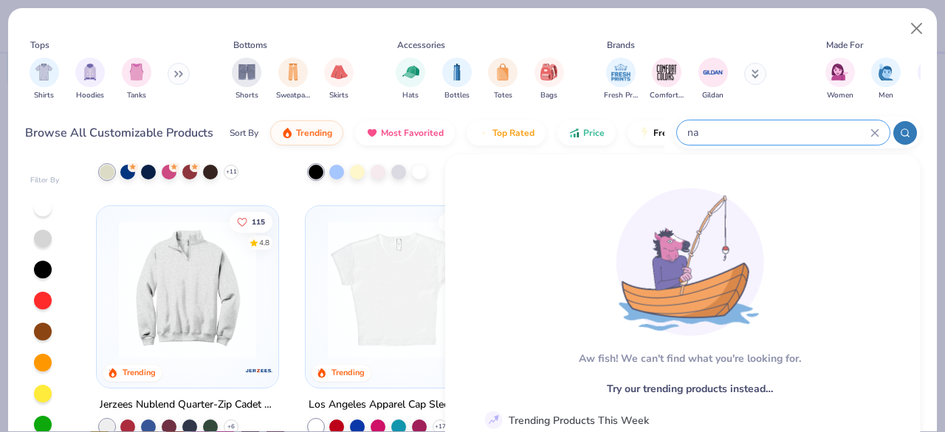
type input "n"
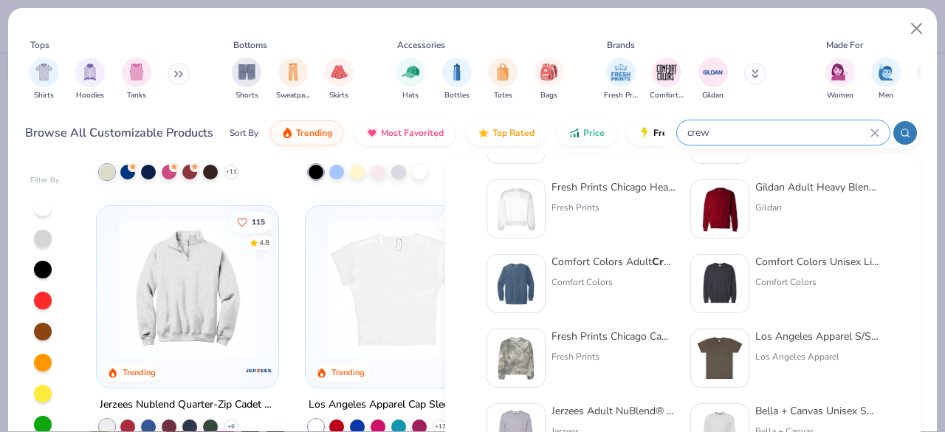
scroll to position [80, 0]
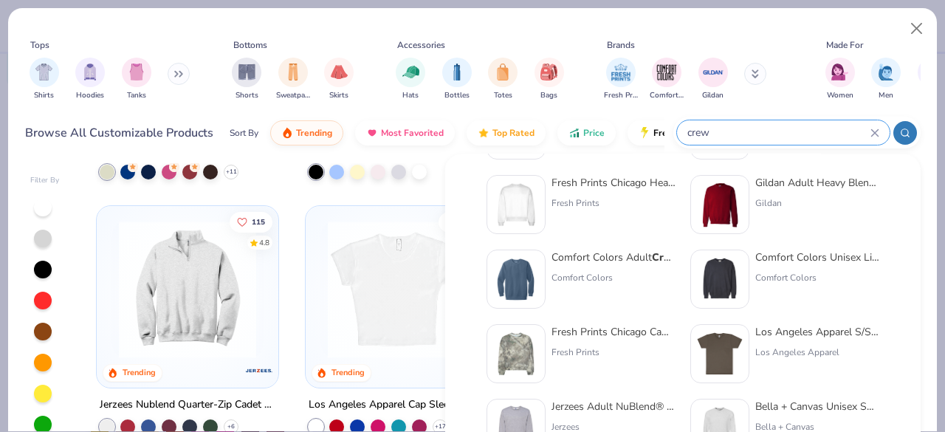
type input "crew"
click at [814, 190] on div "Gildan Adult Heavy Blend Adult 8 Oz. 50/50 Fleece Crew Gildan" at bounding box center [817, 204] width 124 height 59
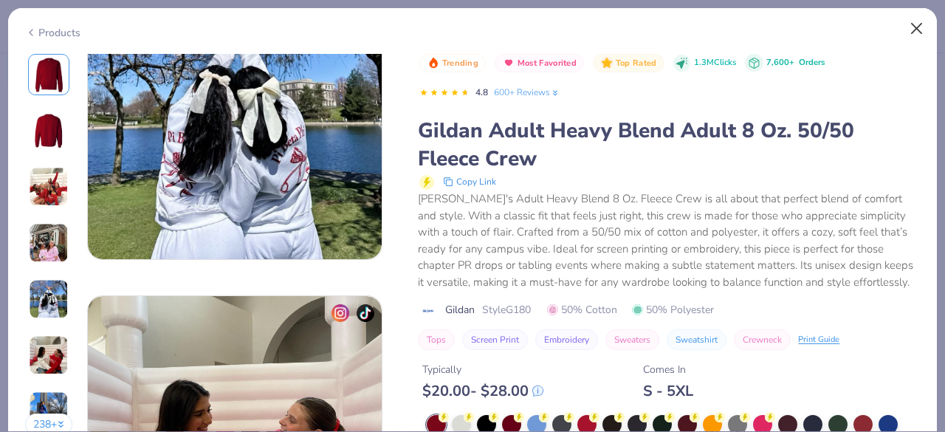
scroll to position [1411, 0]
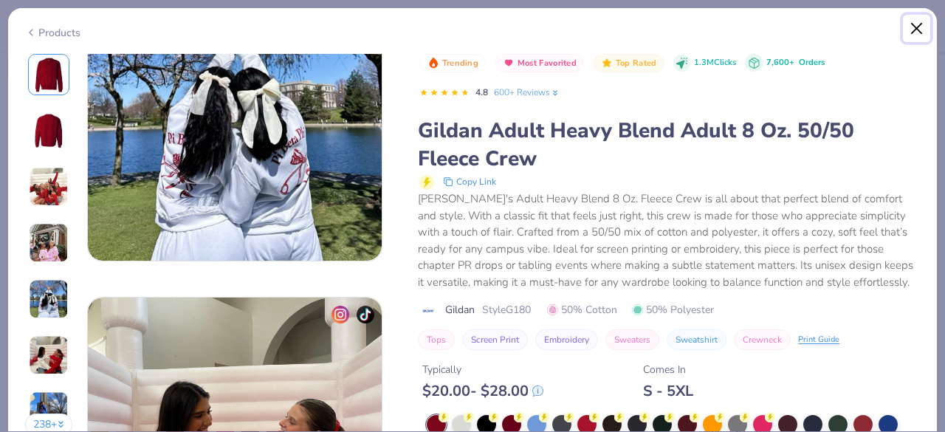
click at [911, 26] on button "Close" at bounding box center [917, 29] width 28 height 28
click at [830, 173] on div "Copy Link" at bounding box center [669, 182] width 501 height 18
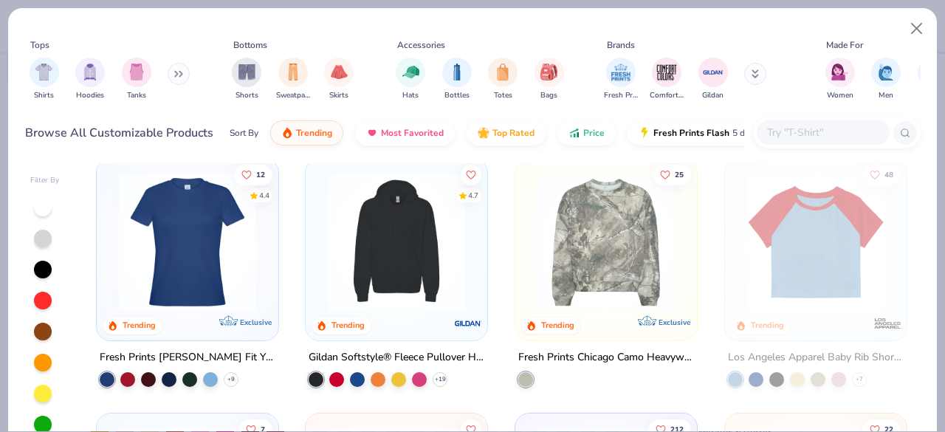
scroll to position [2921, 0]
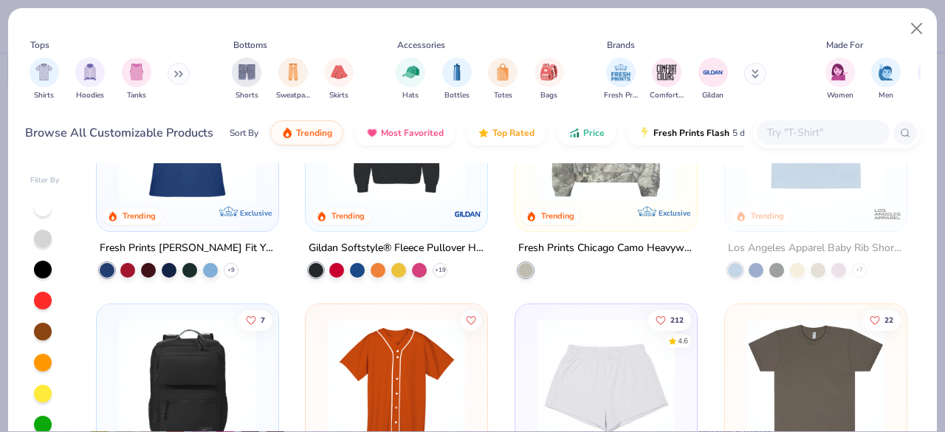
click at [750, 75] on button at bounding box center [755, 74] width 22 height 22
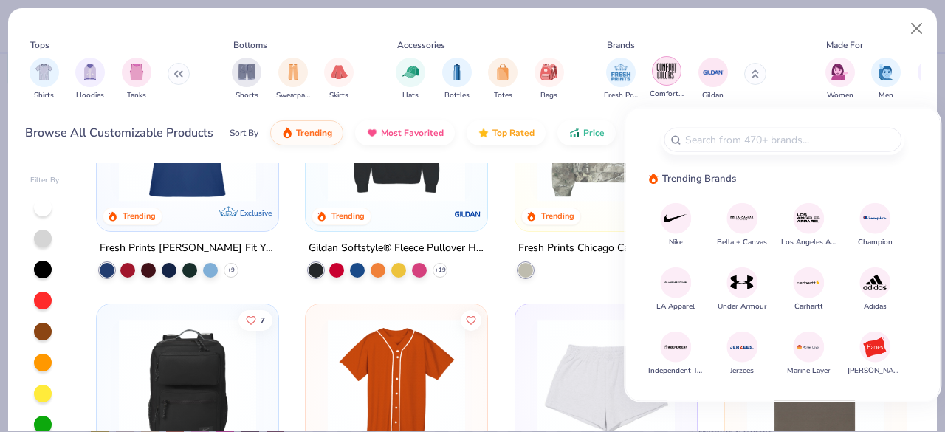
click at [669, 73] on img "filter for Comfort Colors" at bounding box center [667, 71] width 22 height 22
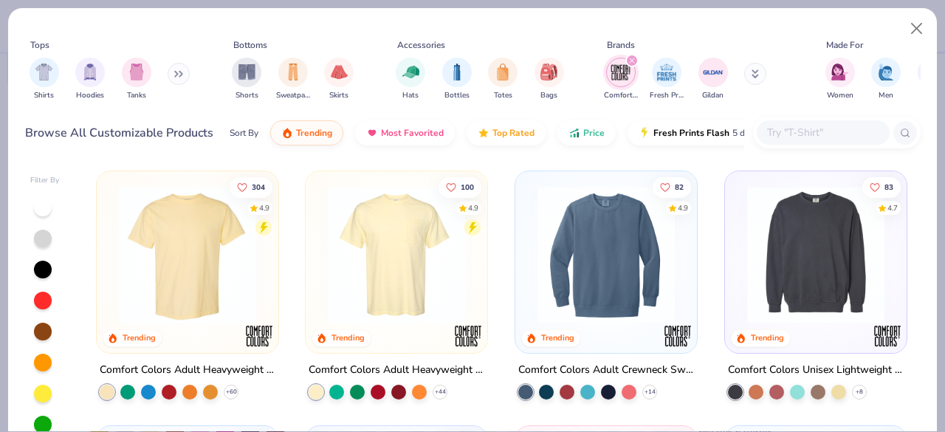
click at [559, 228] on img at bounding box center [606, 254] width 152 height 137
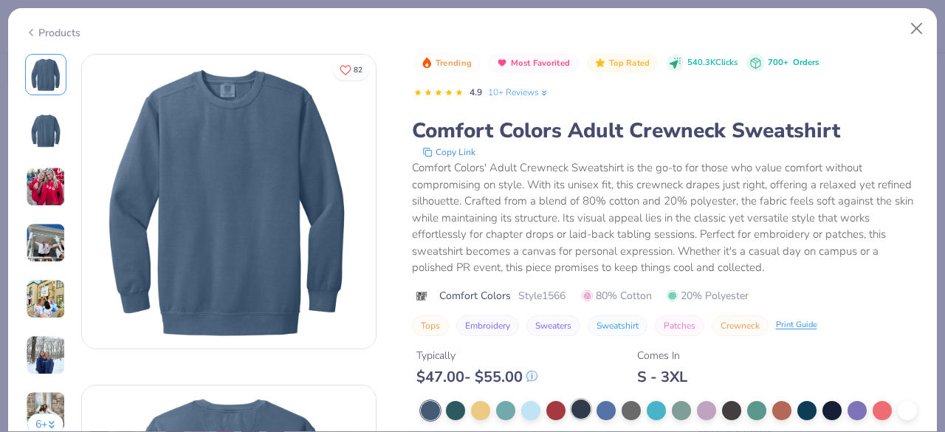
click at [579, 407] on div at bounding box center [580, 408] width 19 height 19
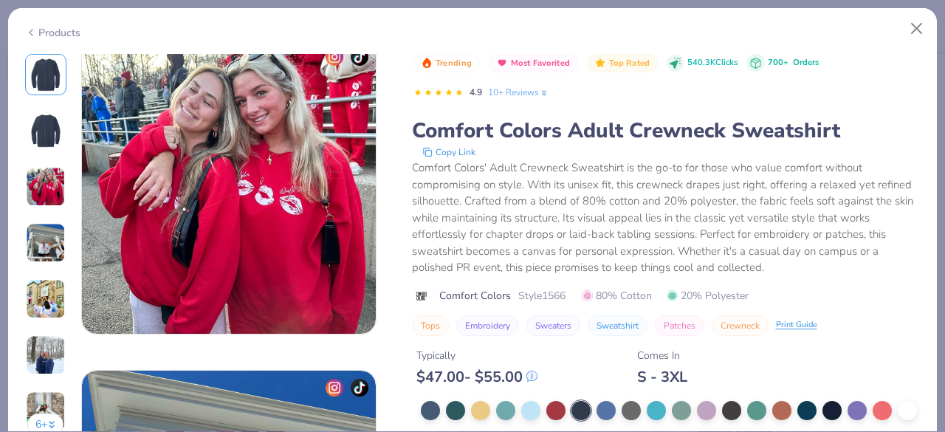
scroll to position [732, 0]
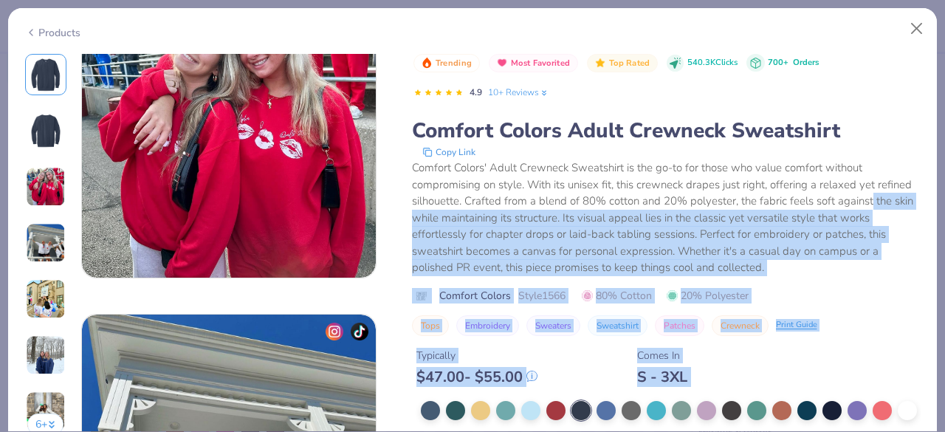
drag, startPoint x: 924, startPoint y: 133, endPoint x: 908, endPoint y: 198, distance: 66.8
click at [908, 198] on div "6 + 82 AB Alpha Omicron Pi, Indiana University Bloomington DU Delta Gamma, Sant…" at bounding box center [472, 243] width 929 height 378
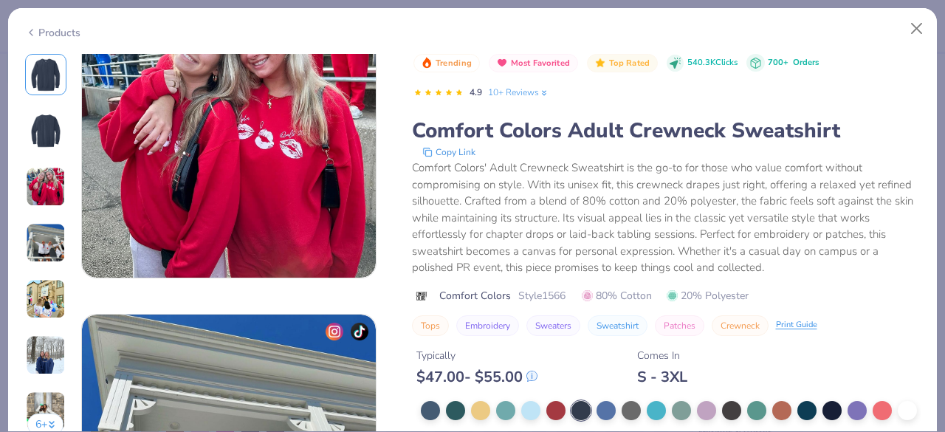
click at [804, 196] on div "Comfort Colors' Adult Crewneck Sweatshirt is the go-to for those who value comf…" at bounding box center [666, 217] width 509 height 117
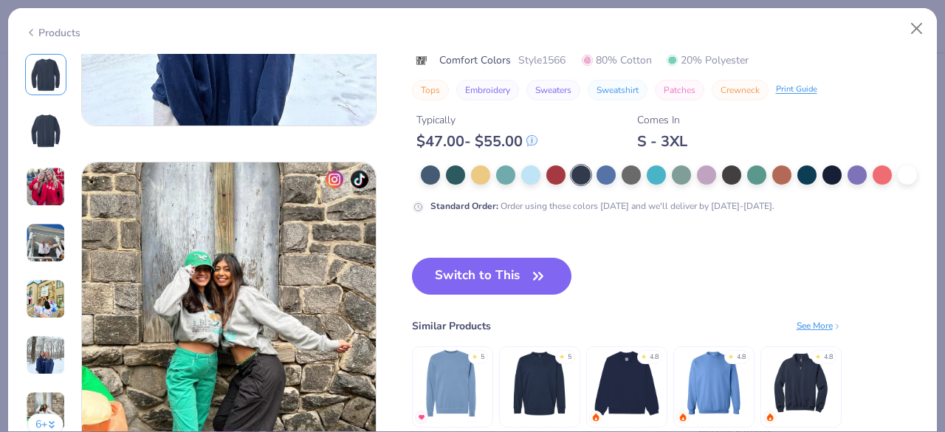
scroll to position [1875, 0]
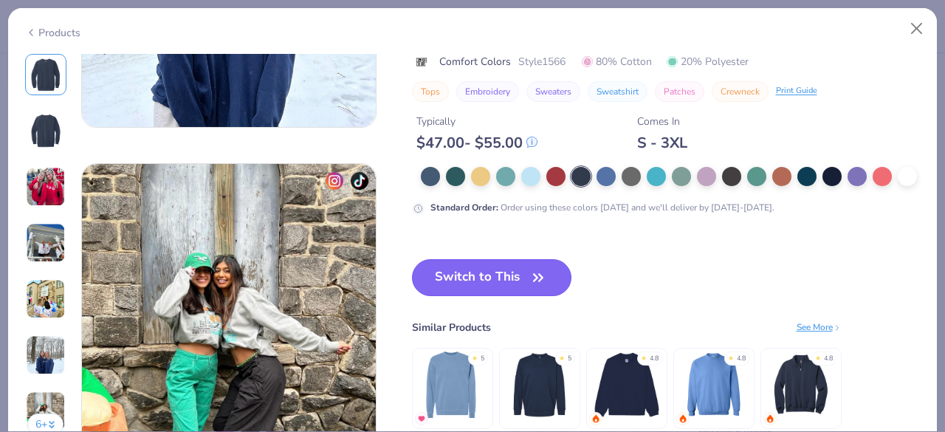
click at [518, 268] on button "Switch to This" at bounding box center [492, 277] width 160 height 37
click at [505, 278] on button "Switch to This" at bounding box center [492, 277] width 160 height 37
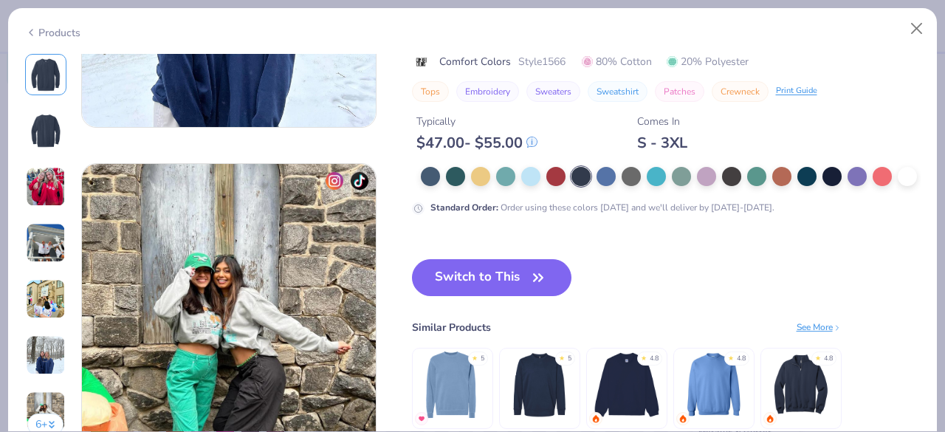
scroll to position [1866, 0]
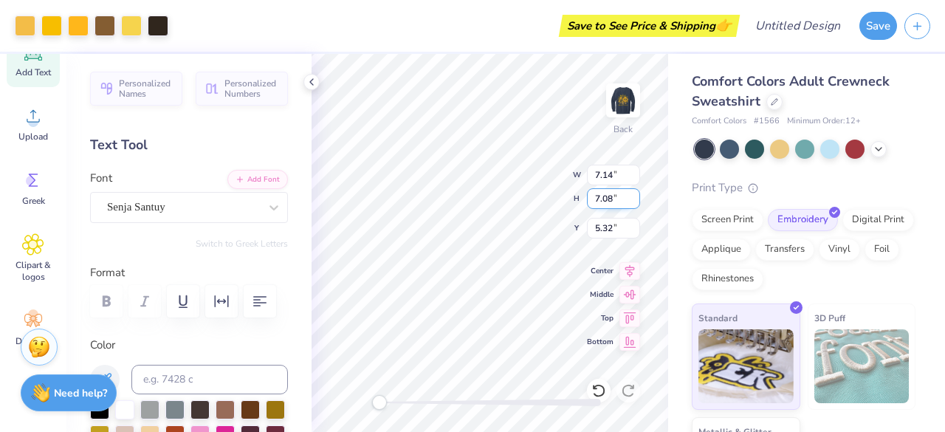
type input "7.14"
type input "7.08"
type input "5.32"
type input "7.62"
type input "7.56"
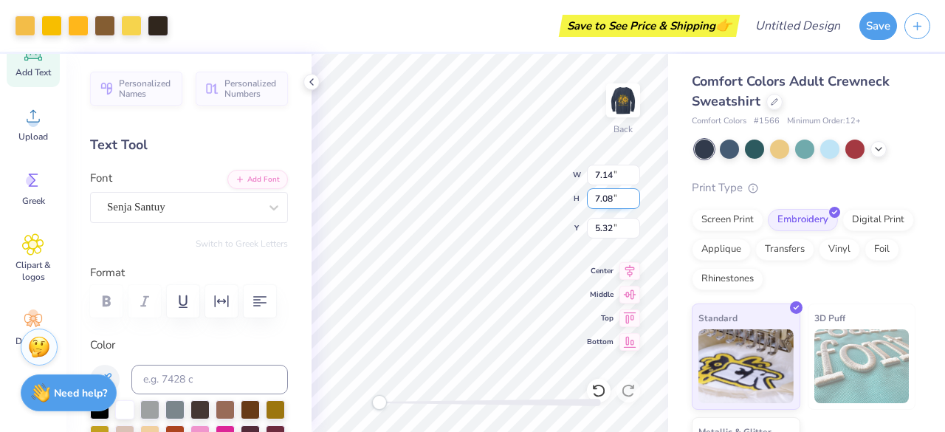
type input "5.48"
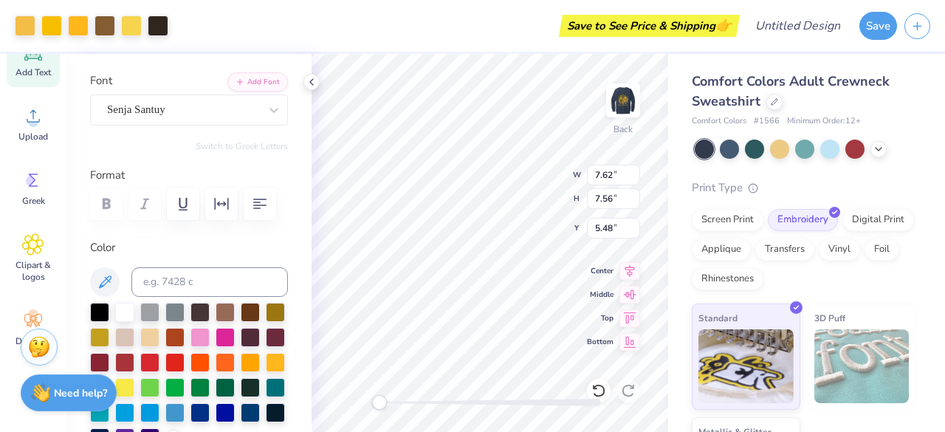
scroll to position [100, 0]
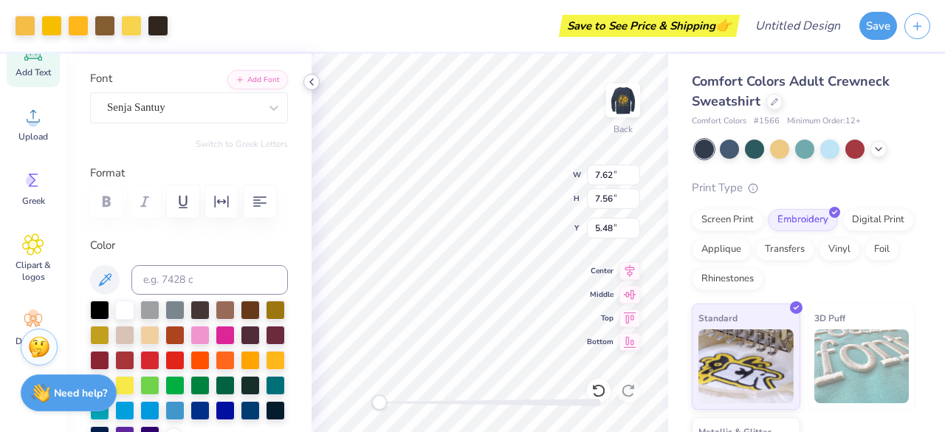
click at [310, 88] on div at bounding box center [311, 82] width 16 height 16
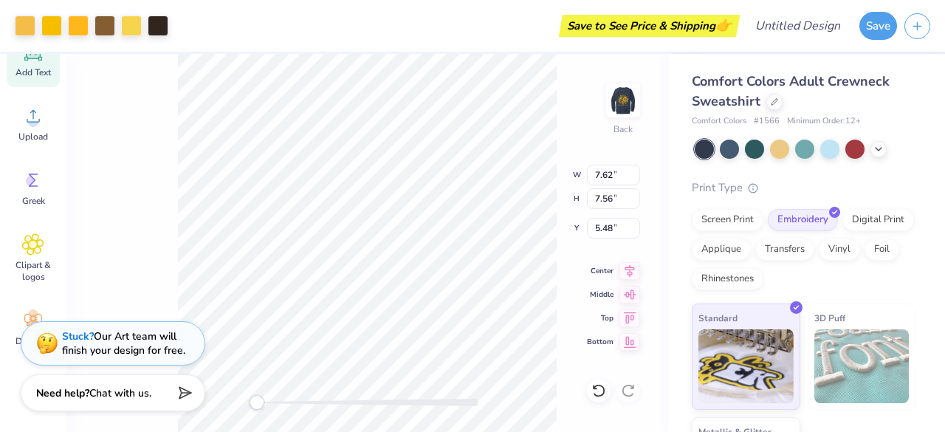
click at [559, 148] on div "Back W 7.62 7.62 " H 7.56 7.56 " Y 5.48 5.48 " Center Middle Top Bottom" at bounding box center [367, 243] width 602 height 378
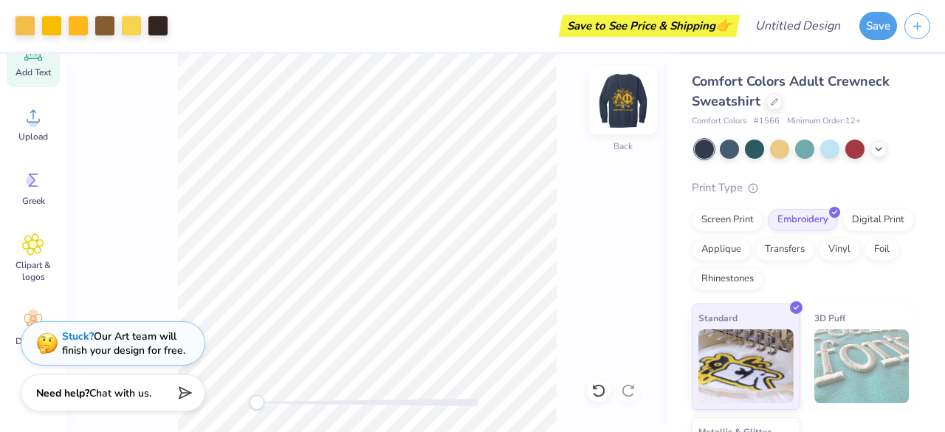
click at [629, 107] on img at bounding box center [623, 100] width 59 height 59
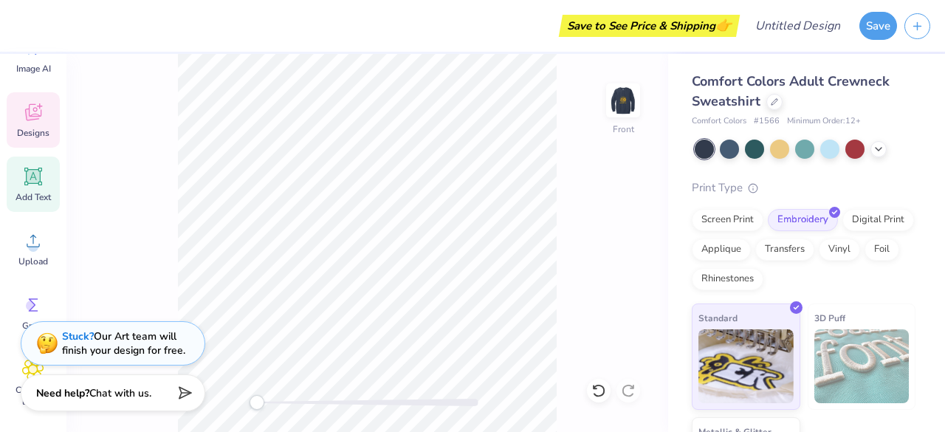
scroll to position [55, 0]
click at [40, 128] on span "Designs" at bounding box center [33, 134] width 32 height 12
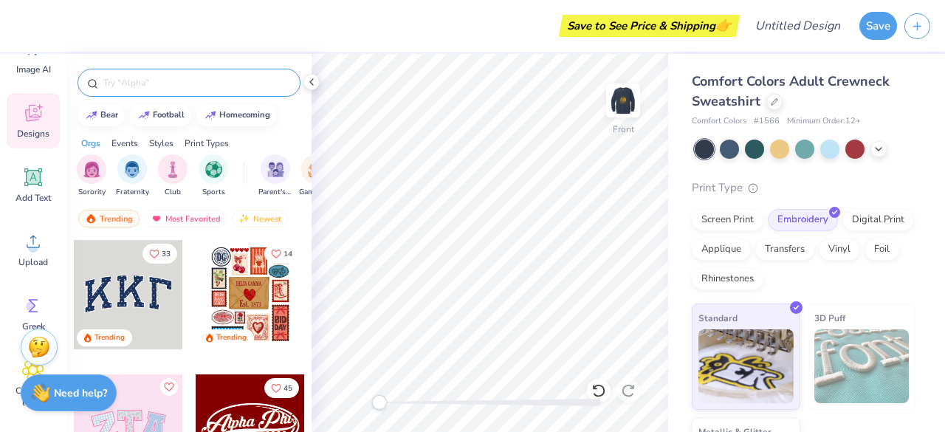
click at [190, 86] on input "text" at bounding box center [196, 82] width 189 height 15
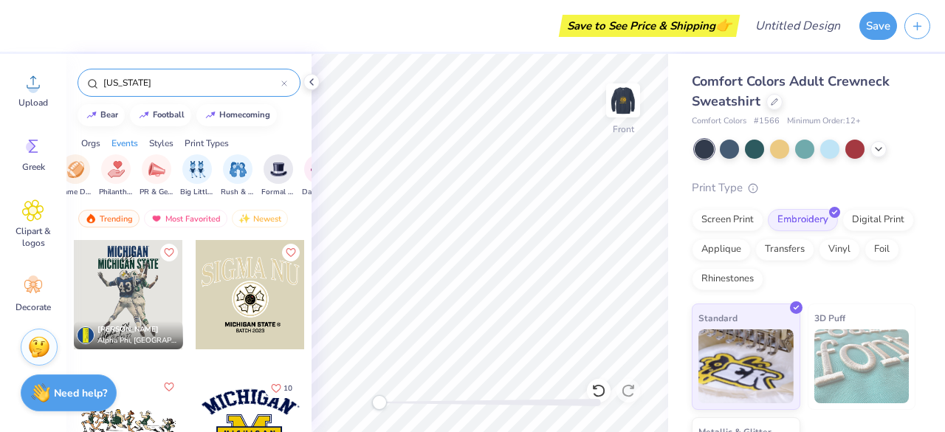
scroll to position [142, 0]
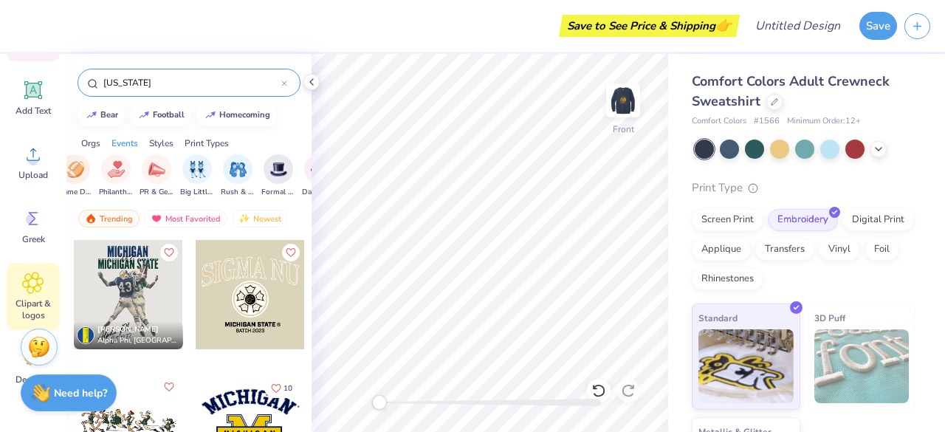
type input "[US_STATE]"
click at [35, 287] on icon at bounding box center [32, 283] width 21 height 22
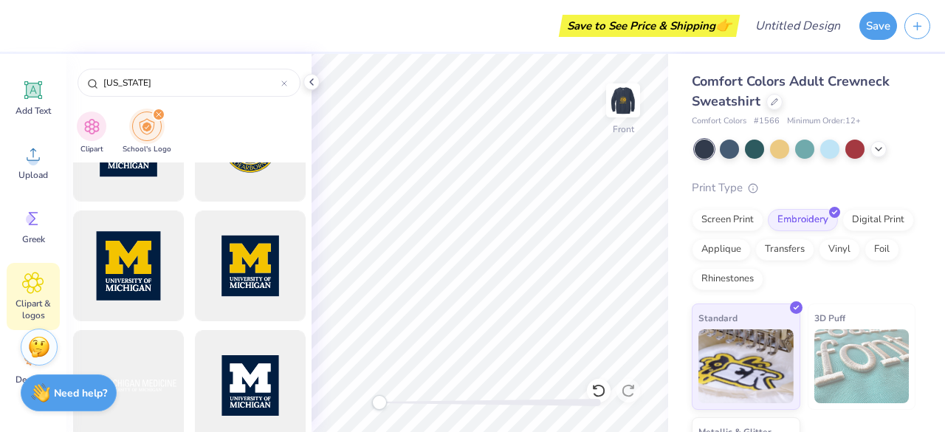
scroll to position [399, 0]
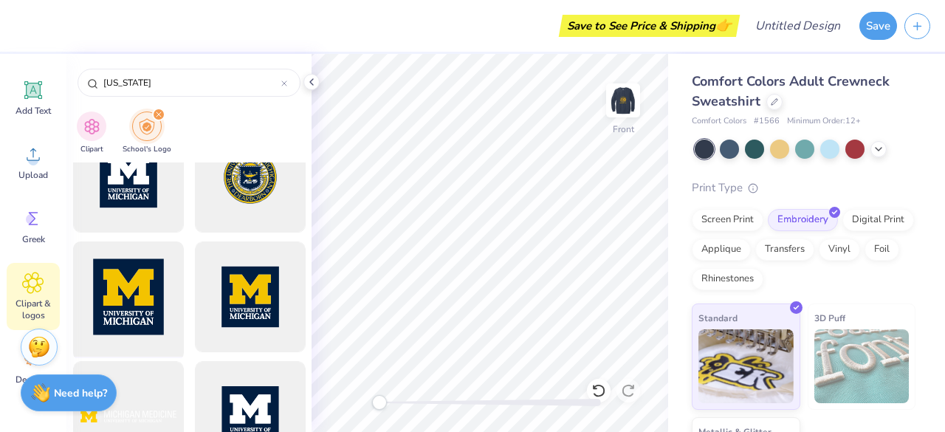
click at [130, 293] on div at bounding box center [128, 297] width 122 height 122
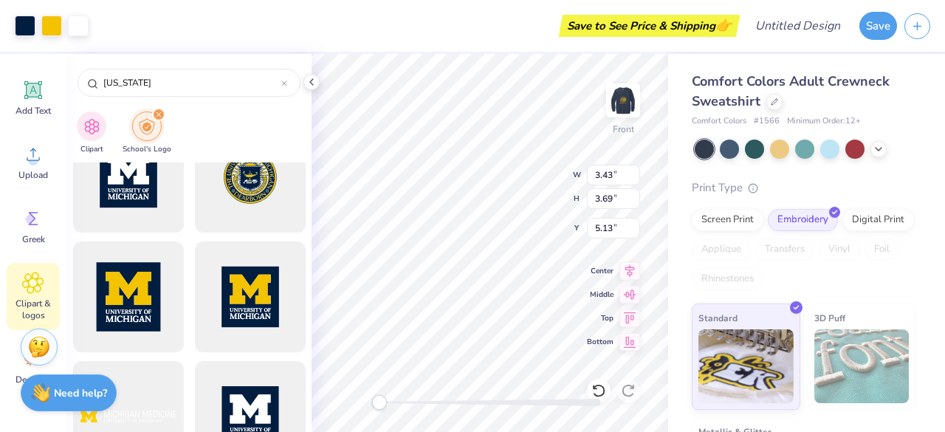
type input "3.43"
type input "3.69"
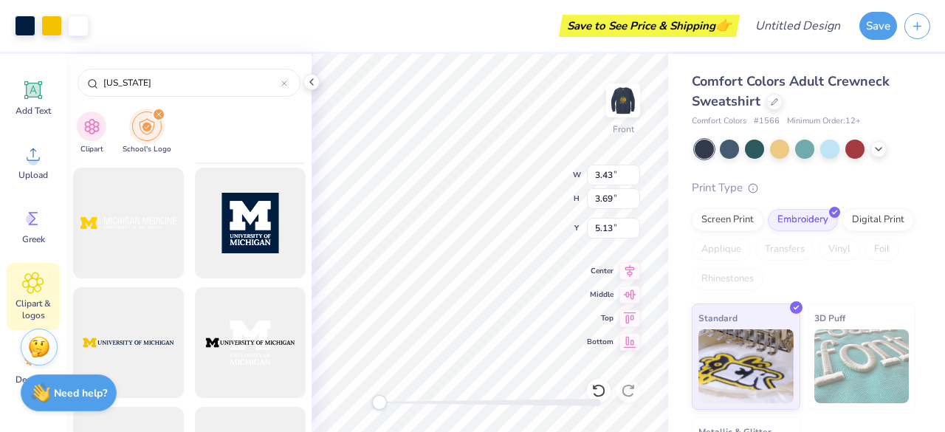
scroll to position [594, 0]
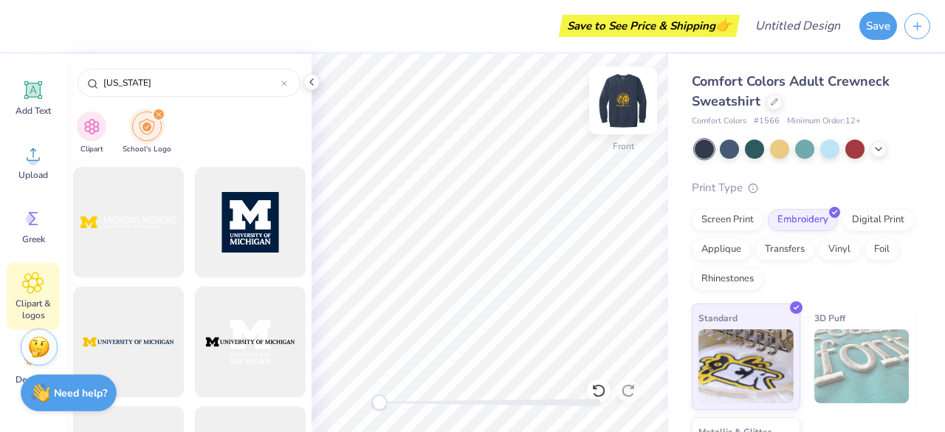
click at [629, 86] on img at bounding box center [623, 100] width 59 height 59
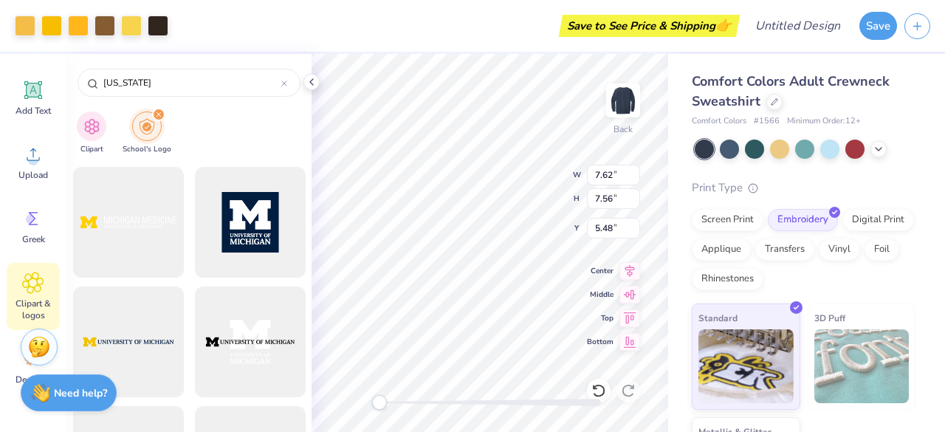
click at [683, 302] on div "Comfort Colors Adult Crewneck Sweatshirt Comfort Colors # 1566 Minimum Order: 1…" at bounding box center [806, 289] width 277 height 470
click at [313, 86] on icon at bounding box center [312, 82] width 12 height 12
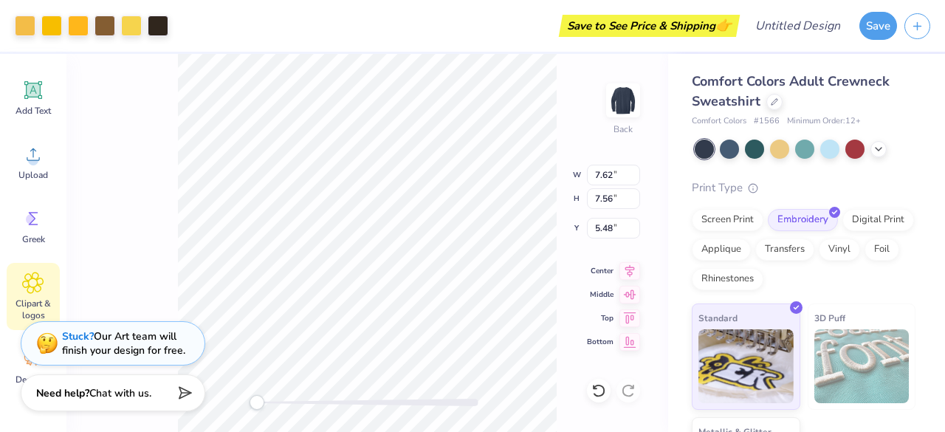
click at [672, 112] on div "Comfort Colors Adult Crewneck Sweatshirt Comfort Colors # 1566 Minimum Order: 1…" at bounding box center [806, 289] width 277 height 470
click at [577, 81] on div "Back W 7.62 7.62 " H 7.56 7.56 " Y 5.48 5.48 " Center Middle Top Bottom" at bounding box center [367, 243] width 602 height 378
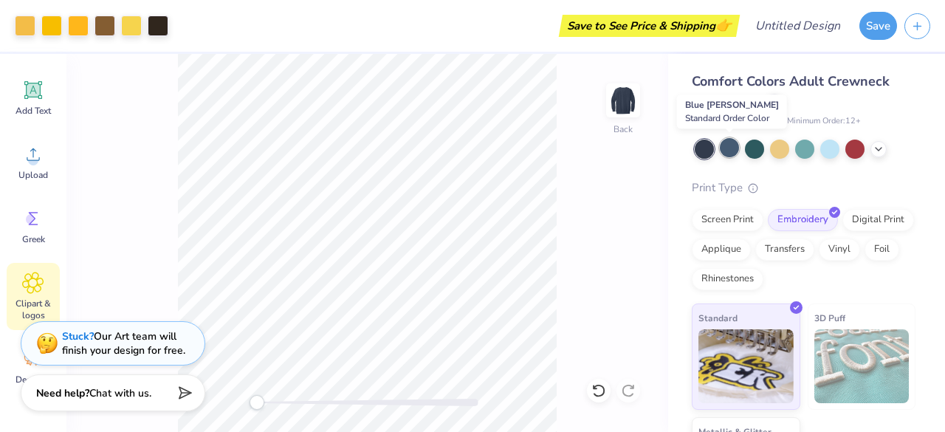
click at [732, 150] on div at bounding box center [729, 147] width 19 height 19
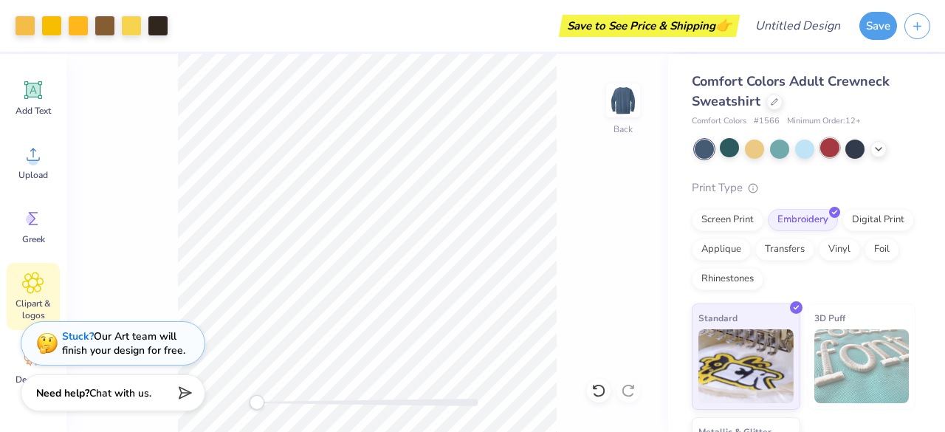
click at [834, 150] on div at bounding box center [829, 147] width 19 height 19
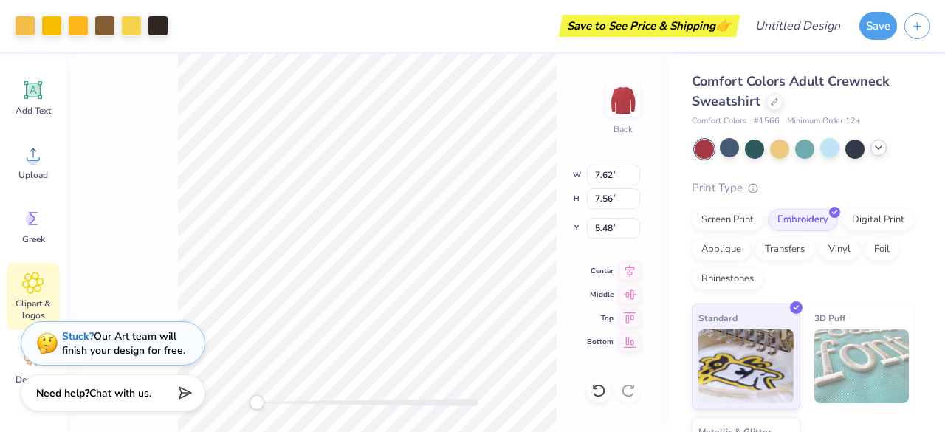
click at [880, 154] on div at bounding box center [878, 148] width 16 height 16
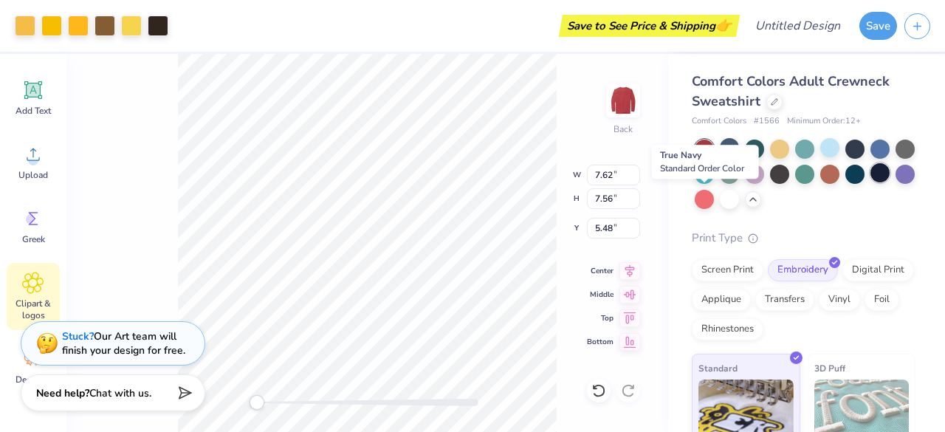
click at [870, 182] on div at bounding box center [879, 172] width 19 height 19
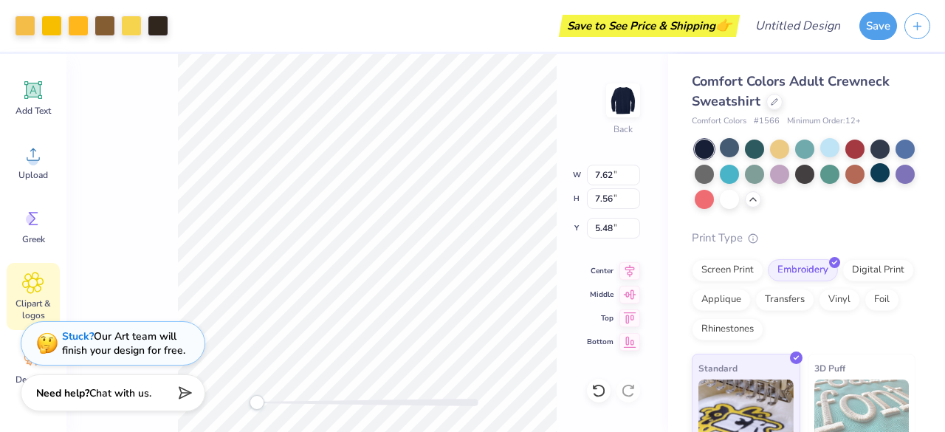
click at [898, 250] on div "Print Type Screen Print Embroidery Digital Print Applique Transfers Vinyl Foil …" at bounding box center [804, 402] width 224 height 345
click at [685, 153] on div "Comfort Colors Adult Crewneck Sweatshirt Comfort Colors # 1566 Minimum Order: 1…" at bounding box center [806, 314] width 277 height 520
click at [137, 32] on div at bounding box center [131, 24] width 21 height 21
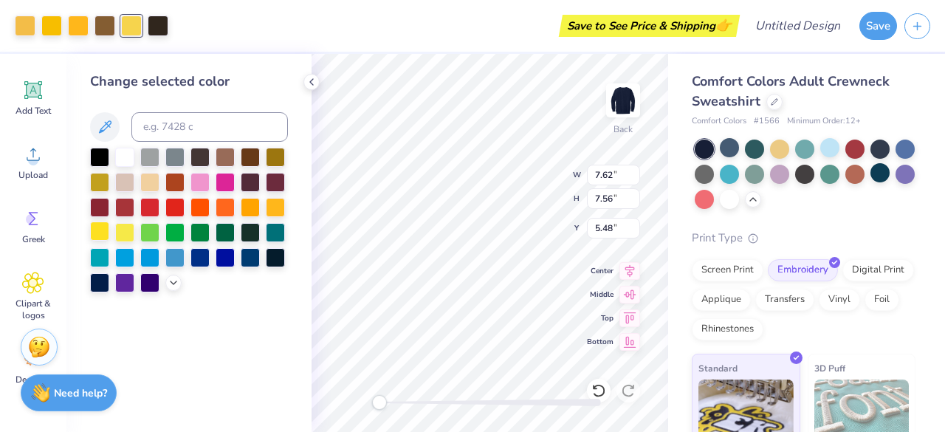
click at [97, 237] on div at bounding box center [99, 230] width 19 height 19
click at [103, 232] on div at bounding box center [99, 230] width 19 height 19
click at [124, 235] on div at bounding box center [124, 230] width 19 height 19
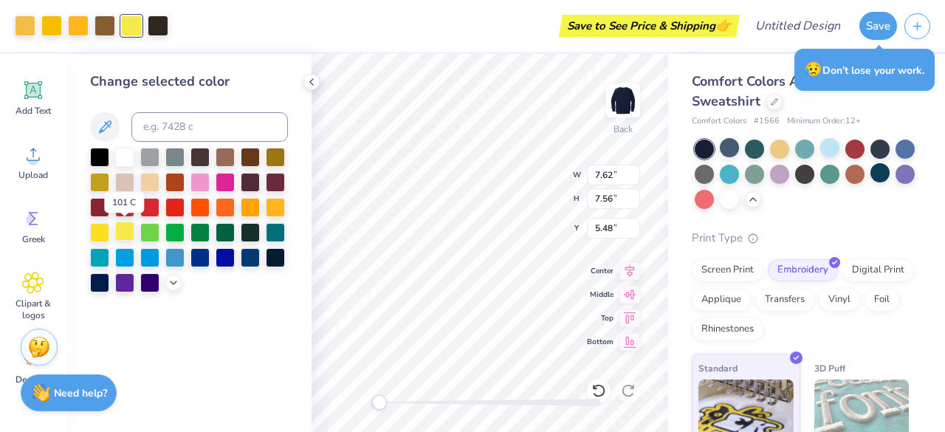
click at [123, 235] on div at bounding box center [124, 230] width 19 height 19
click at [273, 210] on div at bounding box center [275, 205] width 19 height 19
click at [50, 26] on div at bounding box center [51, 24] width 21 height 21
click at [97, 234] on div at bounding box center [99, 230] width 19 height 19
click at [276, 209] on div at bounding box center [275, 205] width 19 height 19
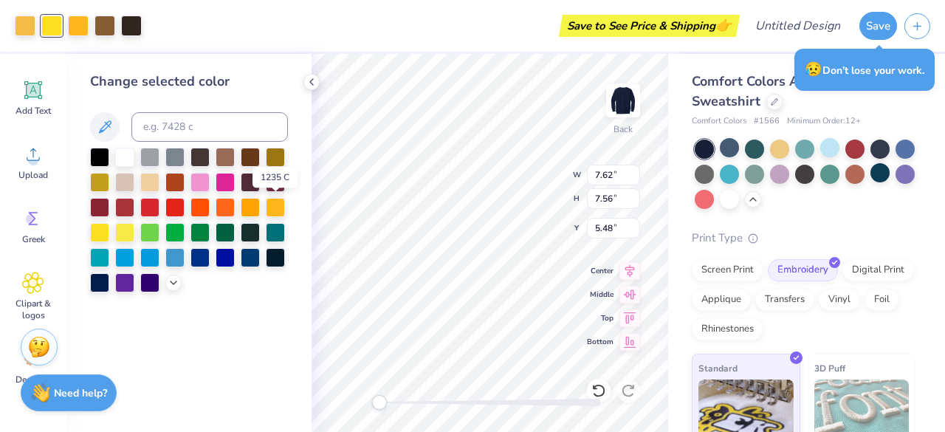
click at [28, 29] on div at bounding box center [25, 26] width 21 height 21
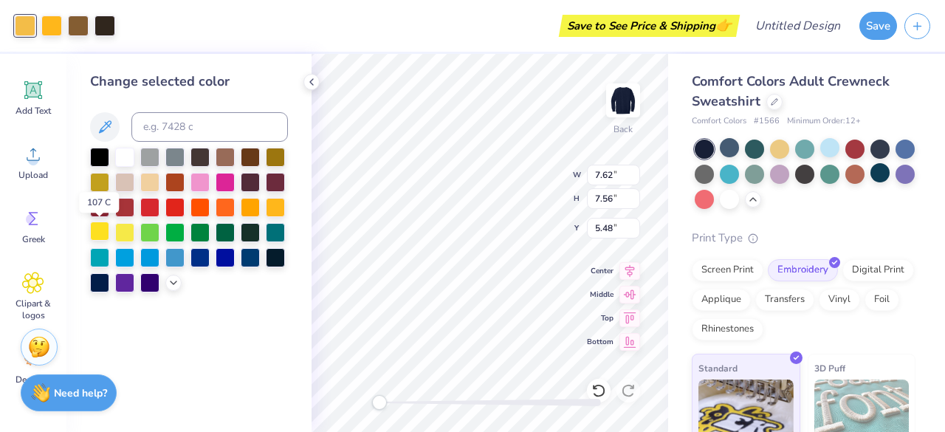
click at [100, 232] on div at bounding box center [99, 230] width 19 height 19
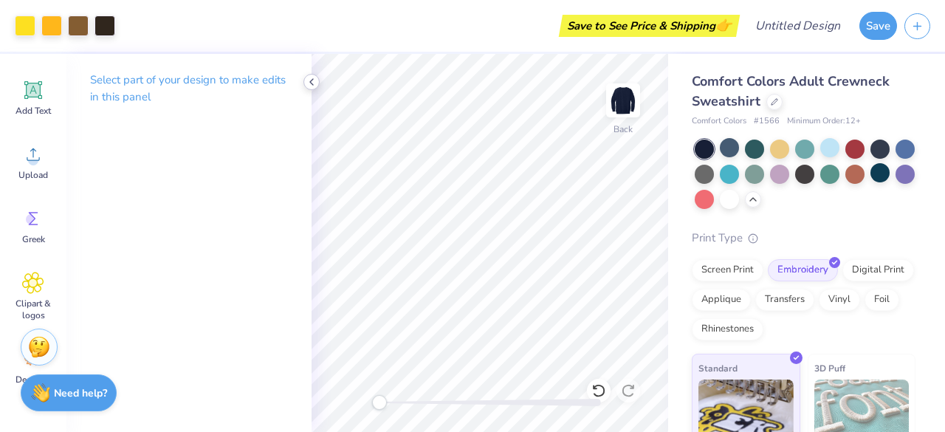
click at [314, 83] on icon at bounding box center [312, 82] width 12 height 12
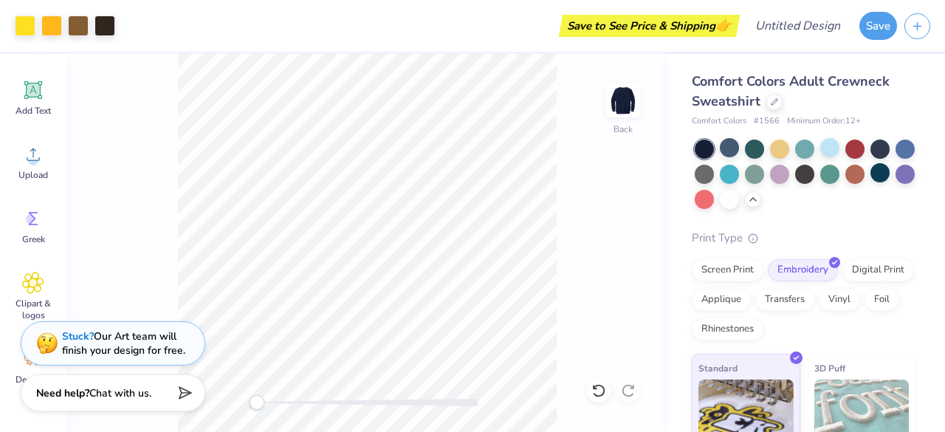
scroll to position [45, 0]
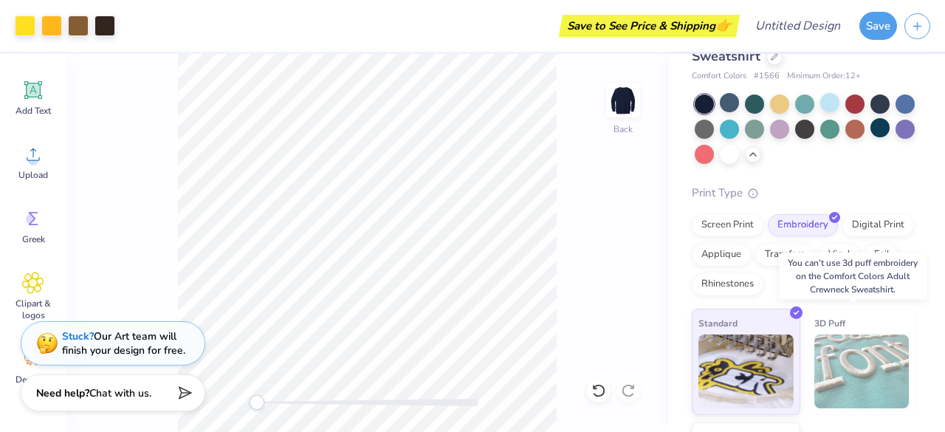
click at [846, 376] on img at bounding box center [861, 371] width 95 height 74
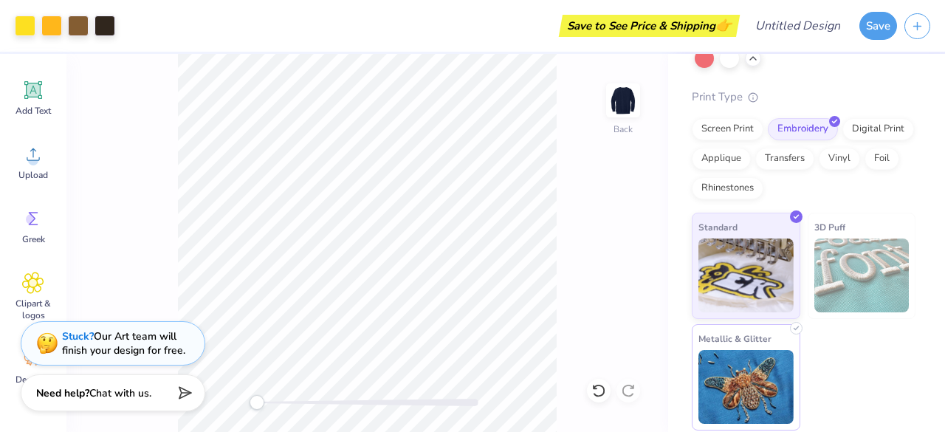
click at [772, 383] on img at bounding box center [745, 387] width 95 height 74
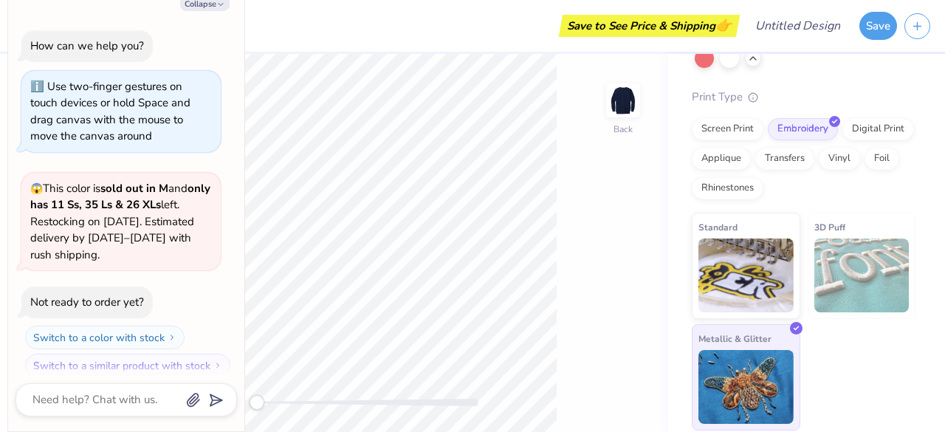
scroll to position [1911, 0]
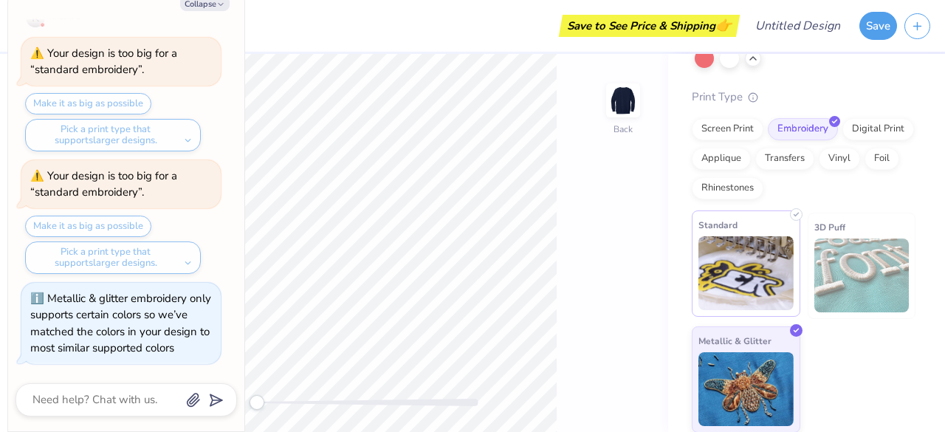
click at [745, 265] on img at bounding box center [745, 273] width 95 height 74
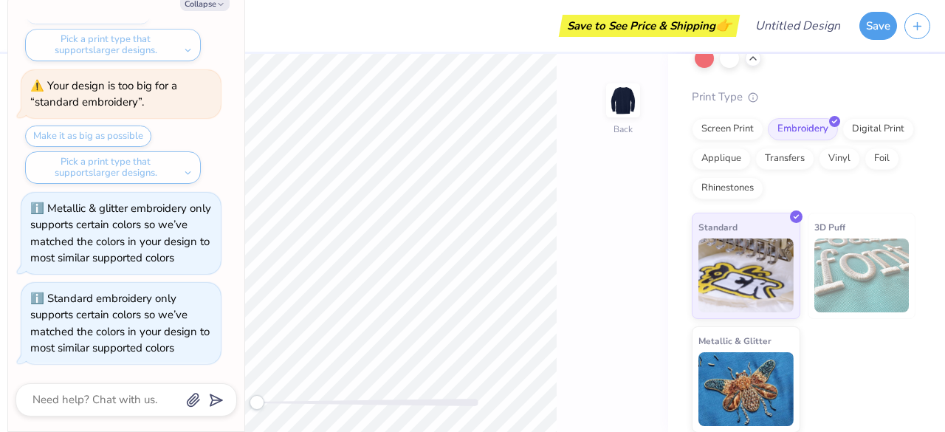
scroll to position [0, 0]
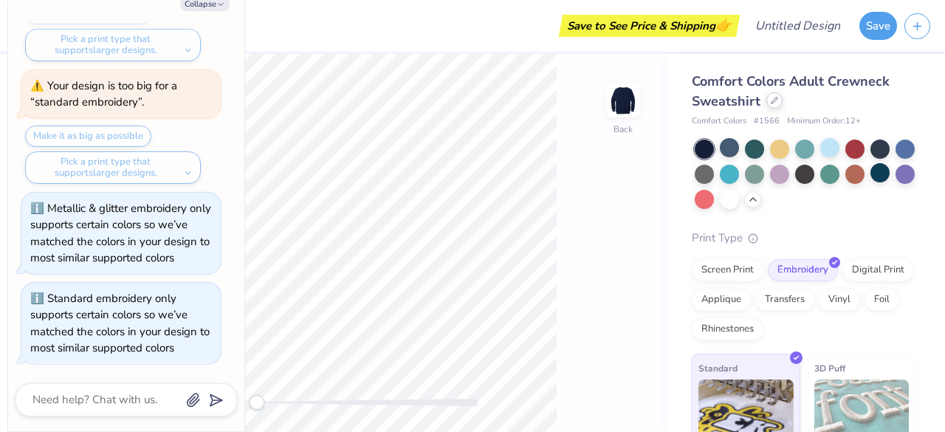
click at [774, 105] on div at bounding box center [774, 100] width 16 height 16
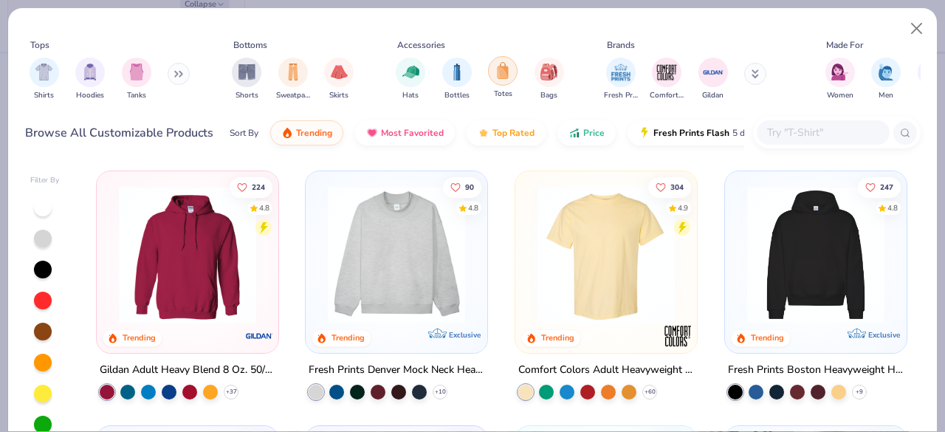
click at [501, 78] on img "filter for Totes" at bounding box center [503, 70] width 16 height 17
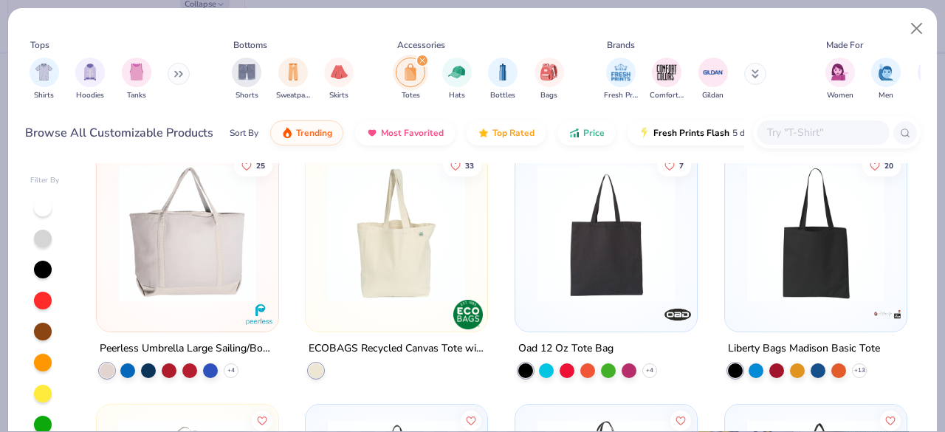
scroll to position [269, 0]
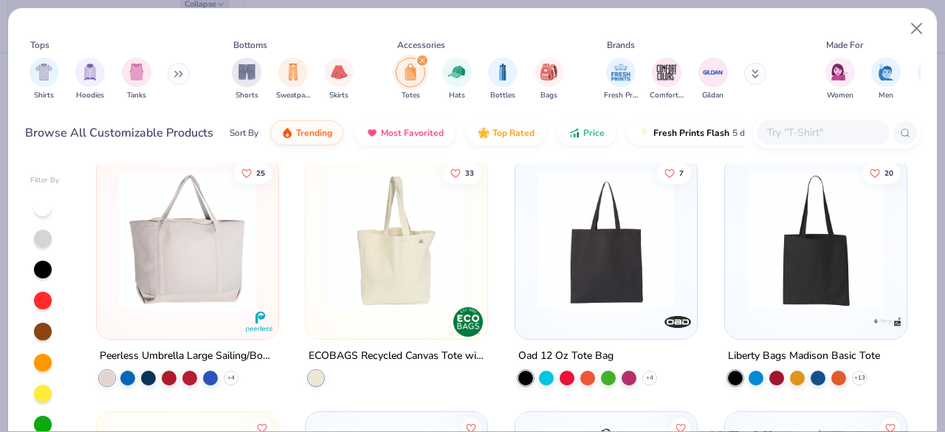
click at [365, 278] on img at bounding box center [396, 240] width 152 height 137
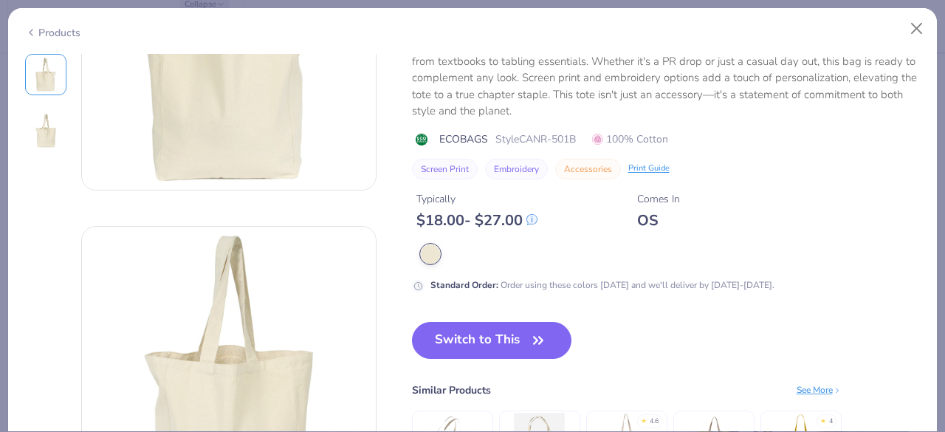
scroll to position [158, 0]
click at [527, 343] on button "Switch to This" at bounding box center [492, 341] width 160 height 37
click at [470, 340] on button "Switch to This" at bounding box center [492, 341] width 160 height 37
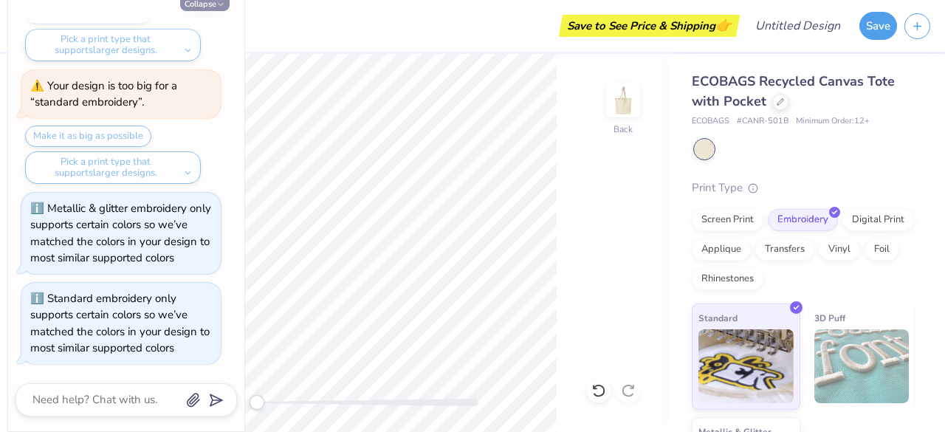
click at [212, 3] on button "Collapse" at bounding box center [204, 4] width 49 height 16
type textarea "x"
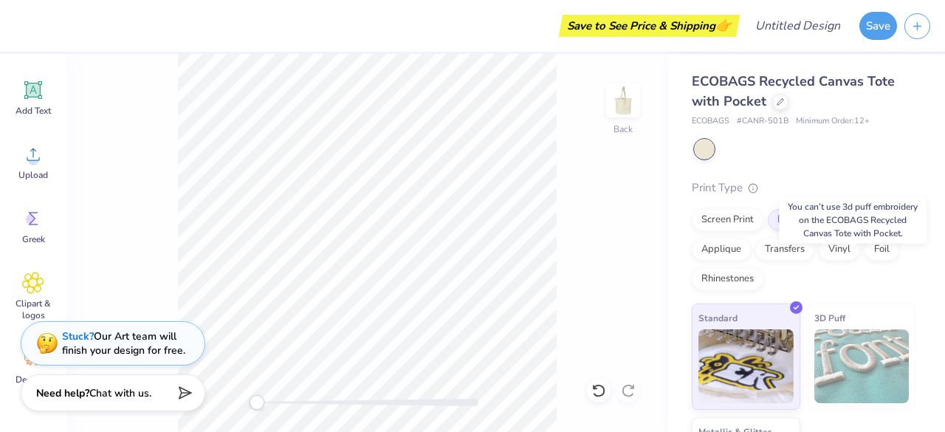
scroll to position [91, 0]
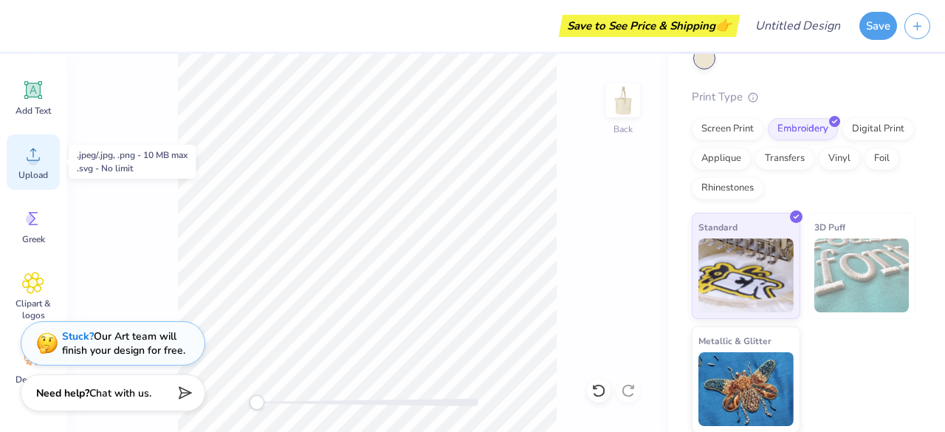
click at [30, 157] on circle at bounding box center [33, 160] width 10 height 10
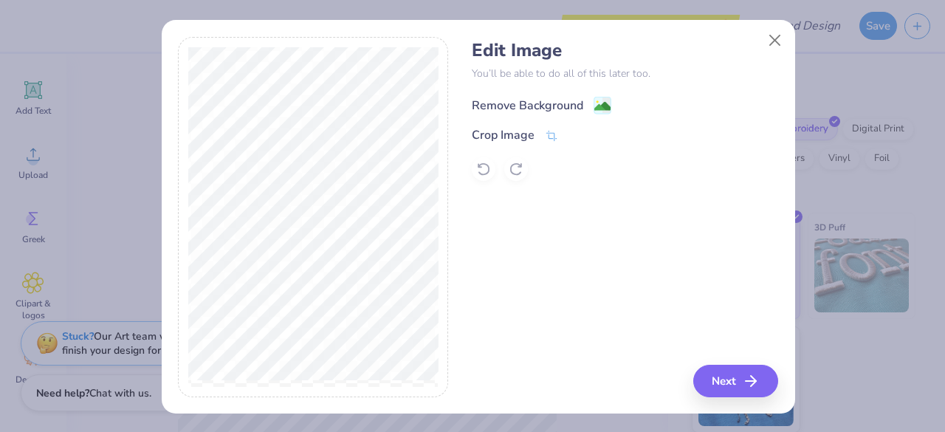
click at [544, 95] on div "Remove Background" at bounding box center [625, 103] width 306 height 18
click at [532, 109] on div "Remove Background" at bounding box center [527, 106] width 111 height 18
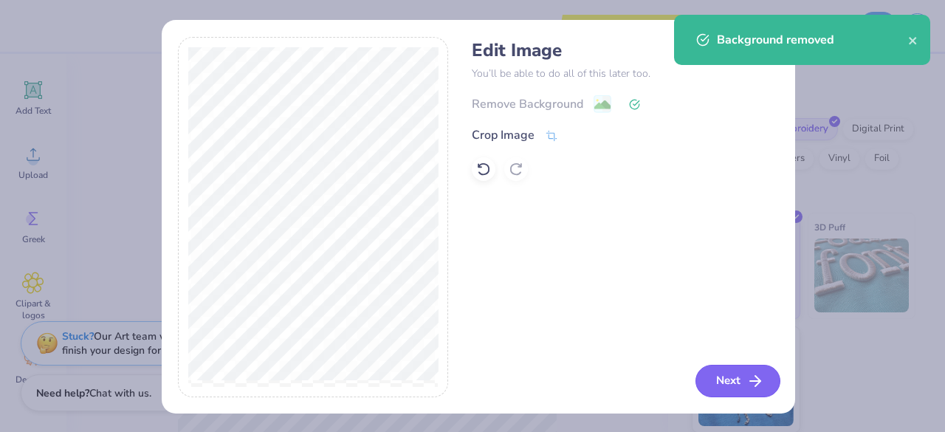
click at [722, 382] on button "Next" at bounding box center [737, 381] width 85 height 32
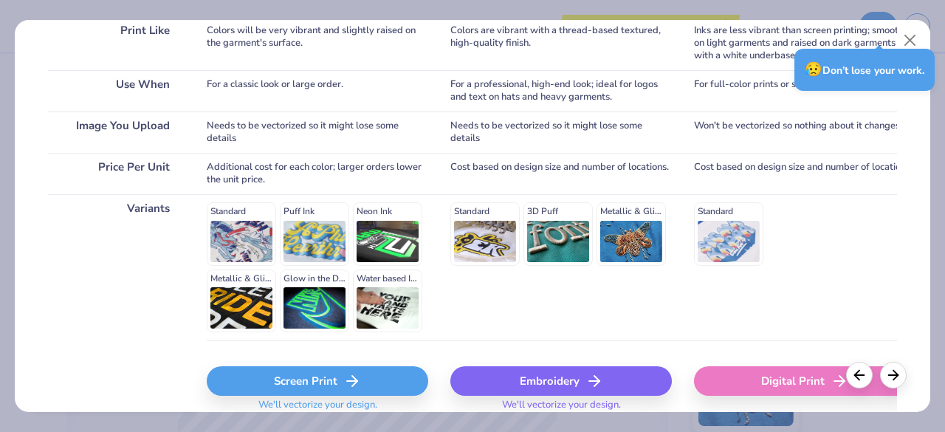
scroll to position [244, 0]
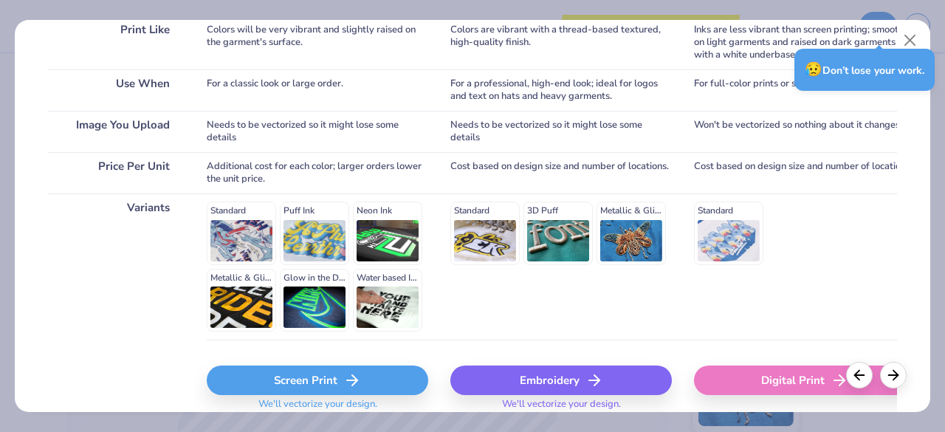
click at [329, 384] on div "Screen Print" at bounding box center [317, 380] width 221 height 30
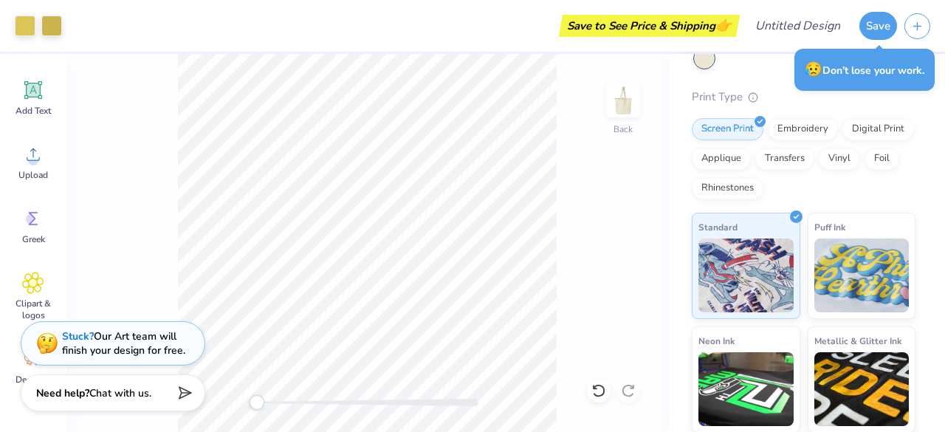
scroll to position [0, 0]
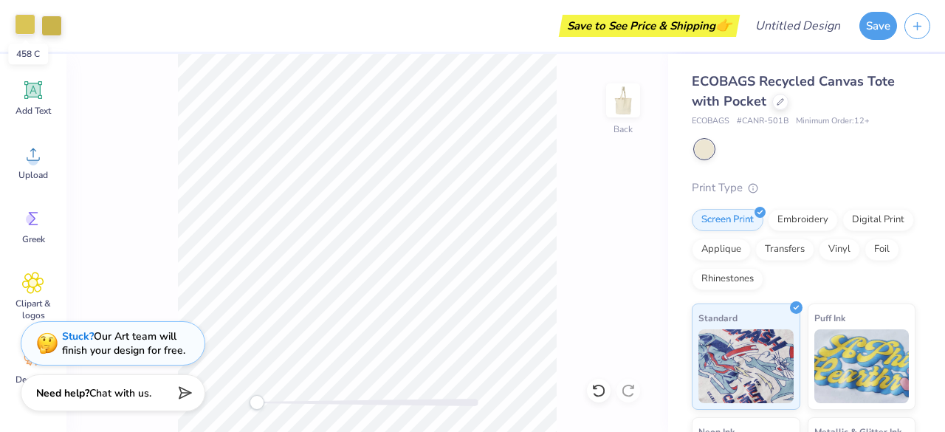
click at [21, 29] on div at bounding box center [25, 24] width 21 height 21
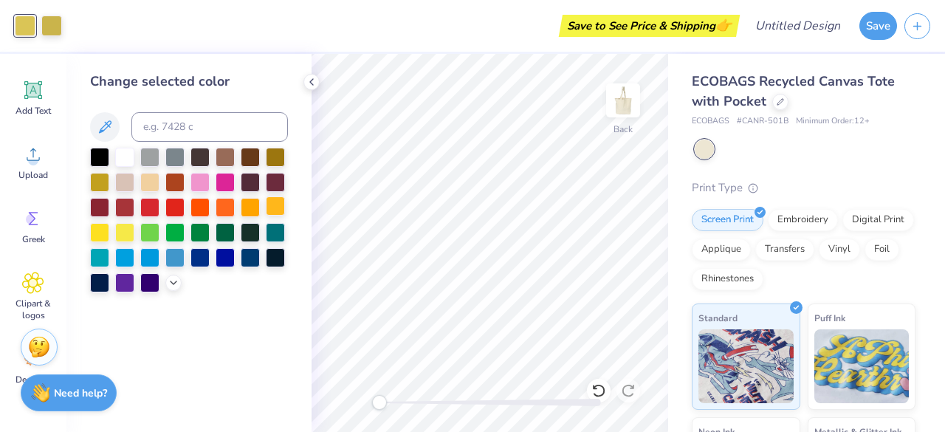
click at [276, 210] on div at bounding box center [275, 205] width 19 height 19
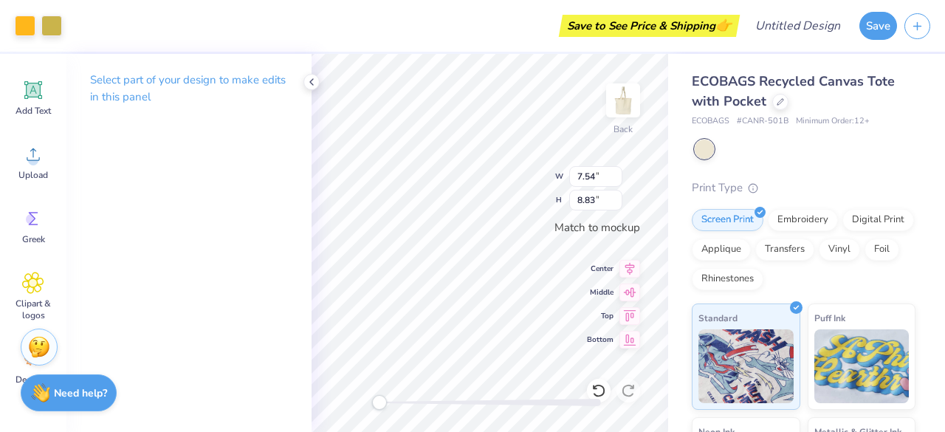
click at [680, 171] on div "ECOBAGS Recycled Canvas Tote with Pocket ECOBAGS # CANR-501B Minimum Order: 12 …" at bounding box center [806, 345] width 277 height 583
click at [52, 29] on div at bounding box center [51, 24] width 21 height 21
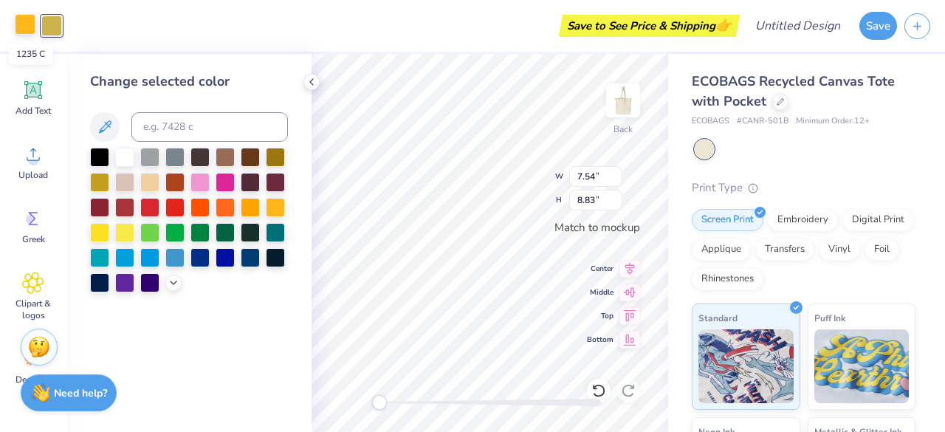
click at [24, 27] on div at bounding box center [25, 24] width 21 height 21
click at [128, 232] on div at bounding box center [124, 230] width 19 height 19
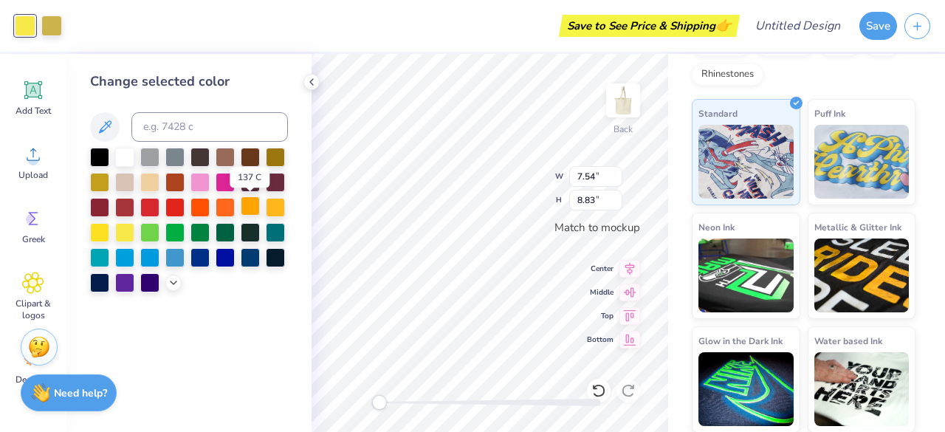
click at [248, 206] on div at bounding box center [250, 205] width 19 height 19
click at [58, 18] on div at bounding box center [51, 24] width 21 height 21
click at [101, 234] on div at bounding box center [99, 230] width 19 height 19
click at [251, 208] on div at bounding box center [250, 205] width 19 height 19
click at [283, 205] on div at bounding box center [275, 207] width 19 height 19
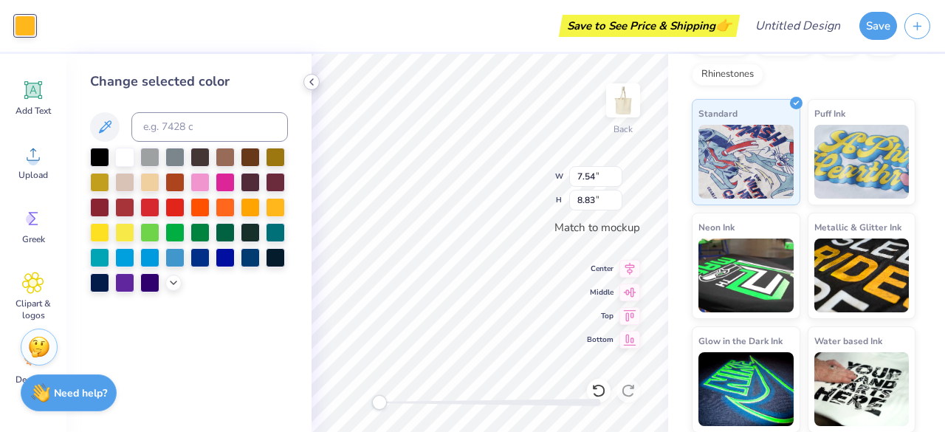
click at [312, 80] on icon at bounding box center [312, 82] width 12 height 12
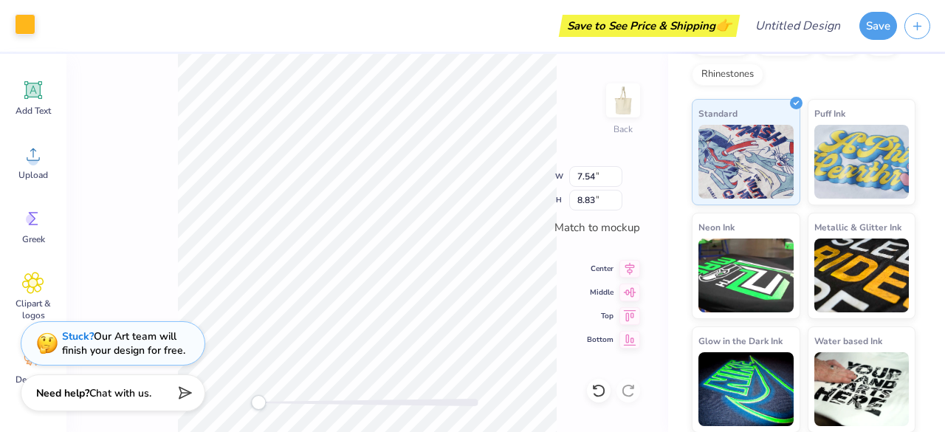
click at [24, 32] on div at bounding box center [25, 24] width 21 height 21
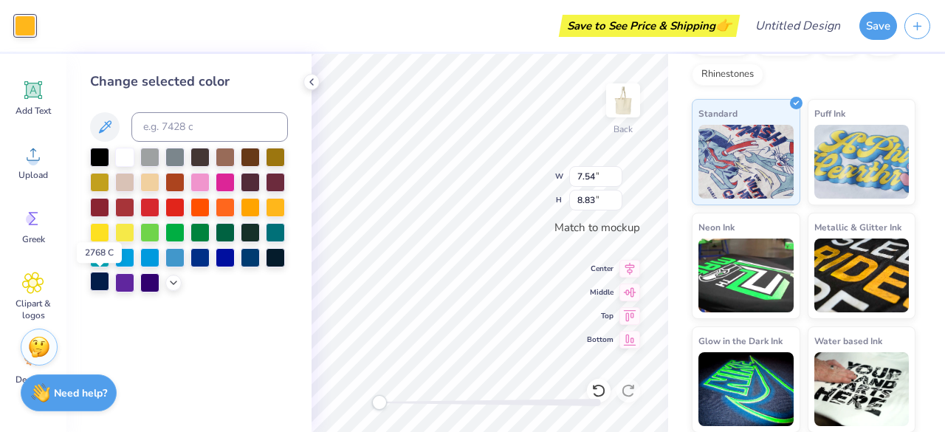
click at [100, 281] on div at bounding box center [99, 281] width 19 height 19
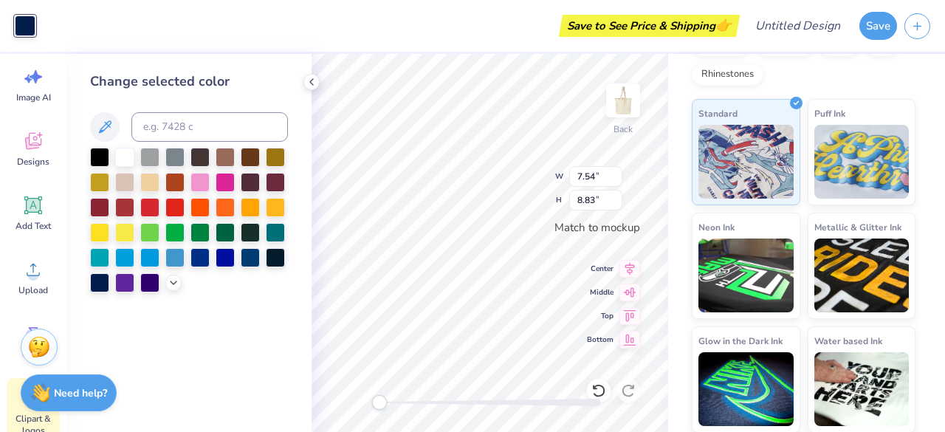
scroll to position [0, 0]
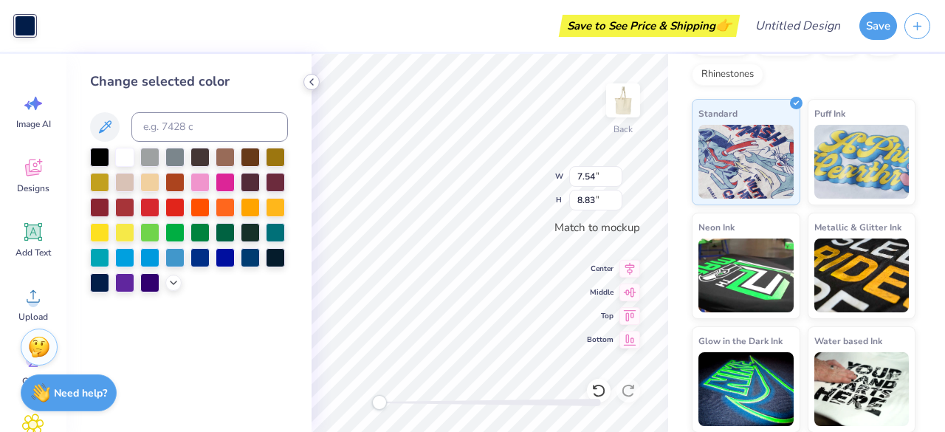
click at [316, 84] on icon at bounding box center [312, 82] width 12 height 12
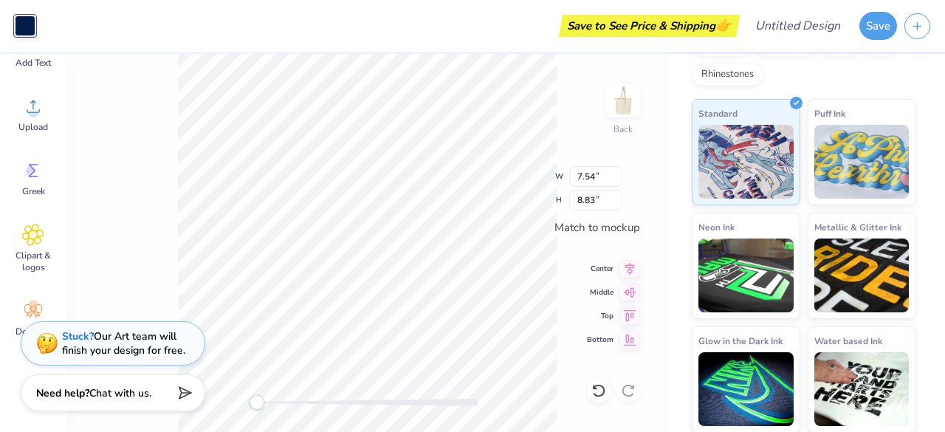
scroll to position [214, 0]
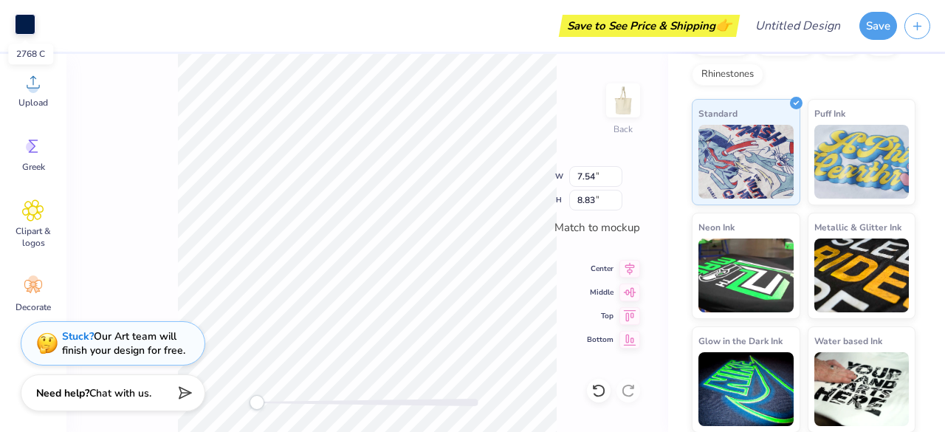
click at [26, 24] on div at bounding box center [25, 24] width 21 height 21
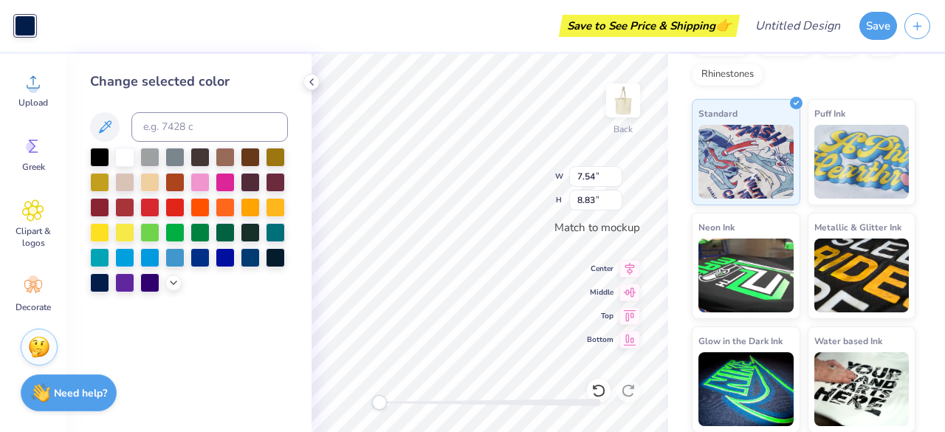
click at [289, 21] on div "Save to See Price & Shipping 👉" at bounding box center [389, 26] width 693 height 52
click at [311, 85] on icon at bounding box center [312, 82] width 12 height 12
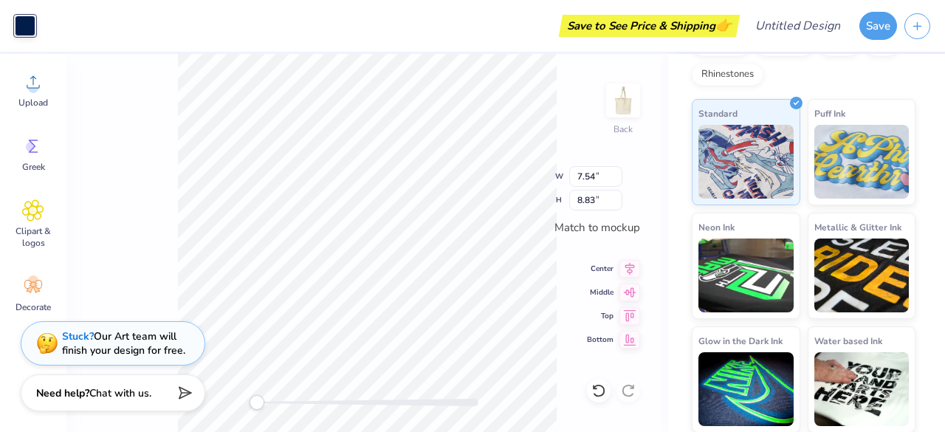
click at [651, 154] on div "Back W 7.54 7.54 " H 8.83 8.83 " Match to mockup Center Middle Top Bottom" at bounding box center [367, 243] width 602 height 378
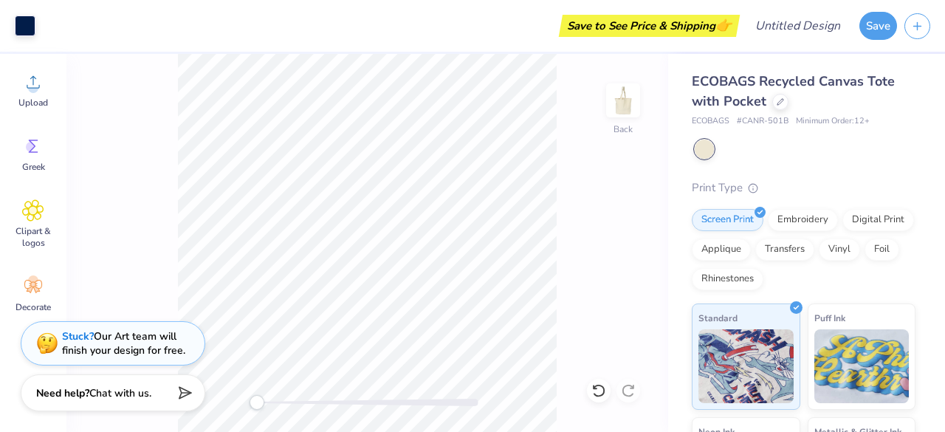
scroll to position [204, 0]
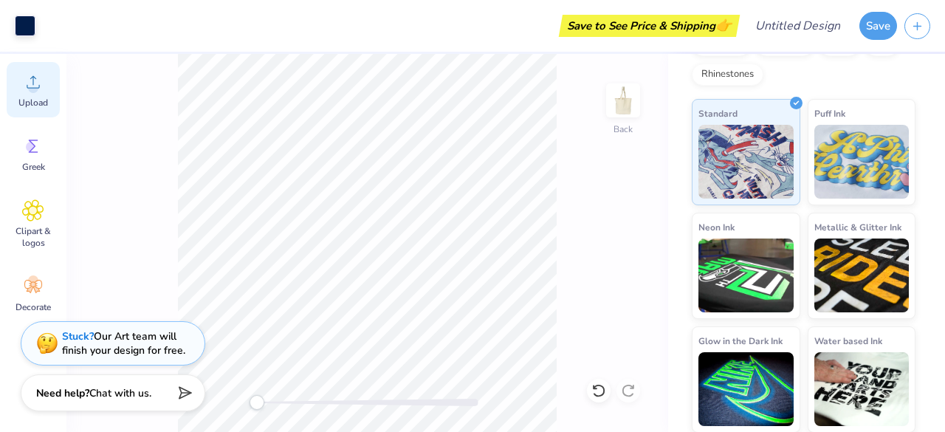
click at [35, 106] on span "Upload" at bounding box center [33, 103] width 30 height 12
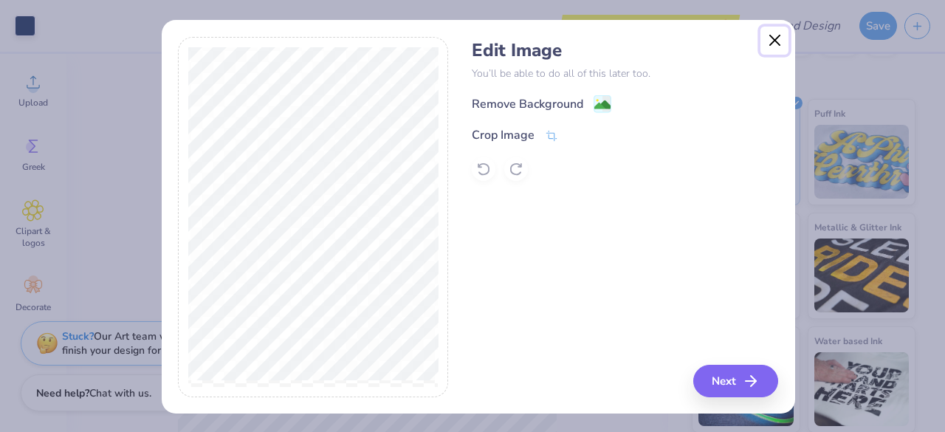
click at [768, 45] on button "Close" at bounding box center [774, 41] width 28 height 28
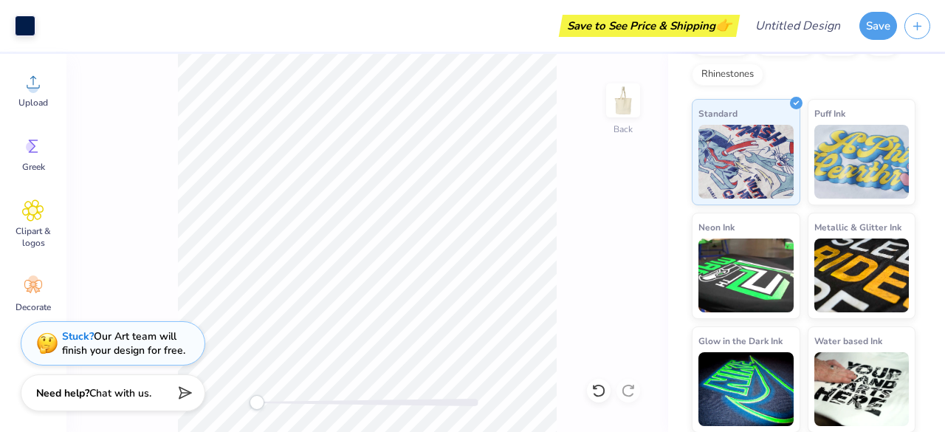
scroll to position [0, 0]
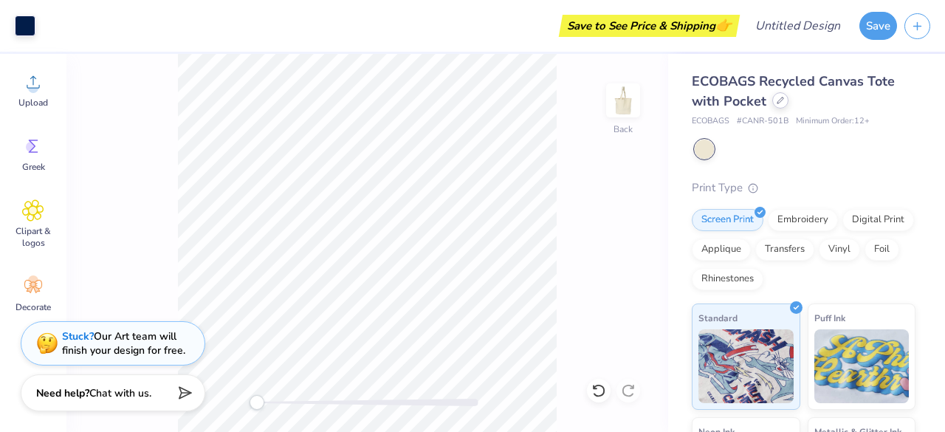
click at [776, 105] on div at bounding box center [780, 100] width 16 height 16
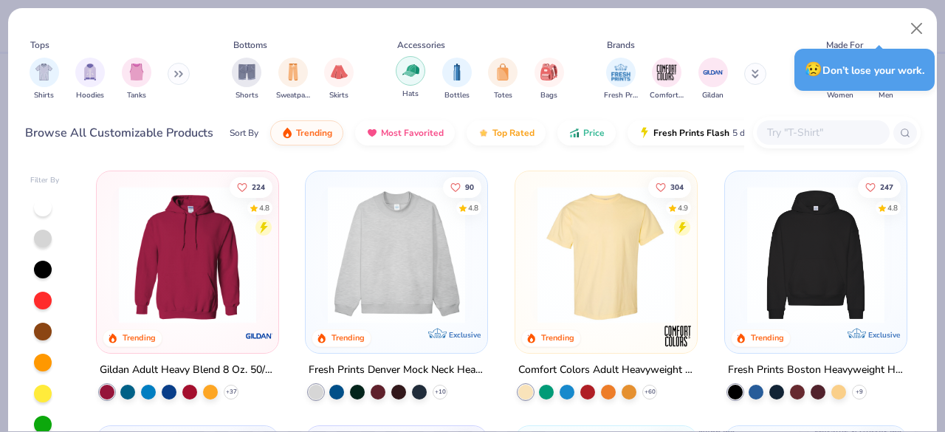
click at [401, 79] on div "filter for Hats" at bounding box center [411, 71] width 30 height 30
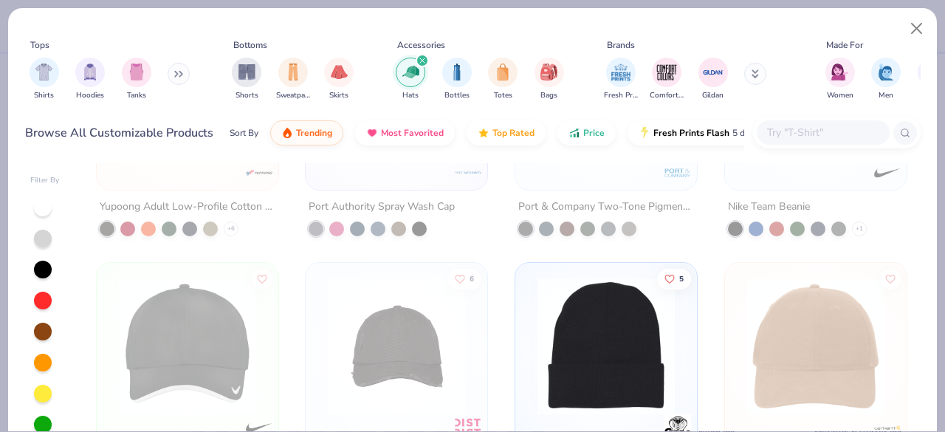
scroll to position [2083, 0]
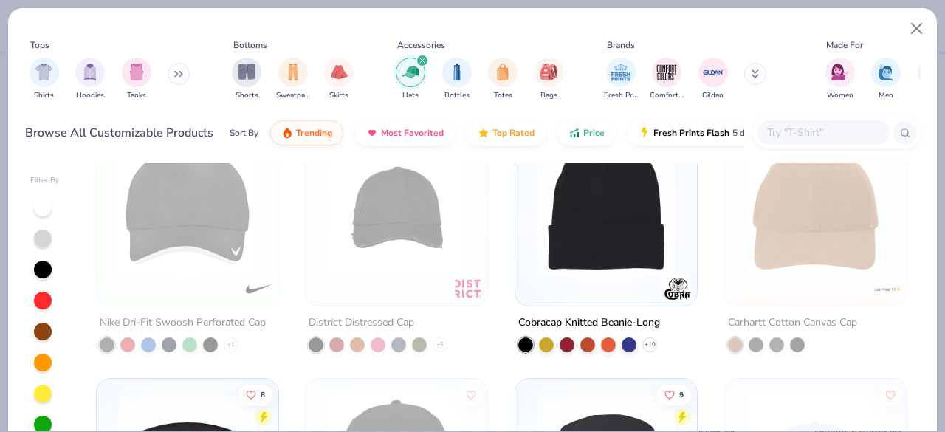
click at [604, 222] on img at bounding box center [606, 207] width 152 height 137
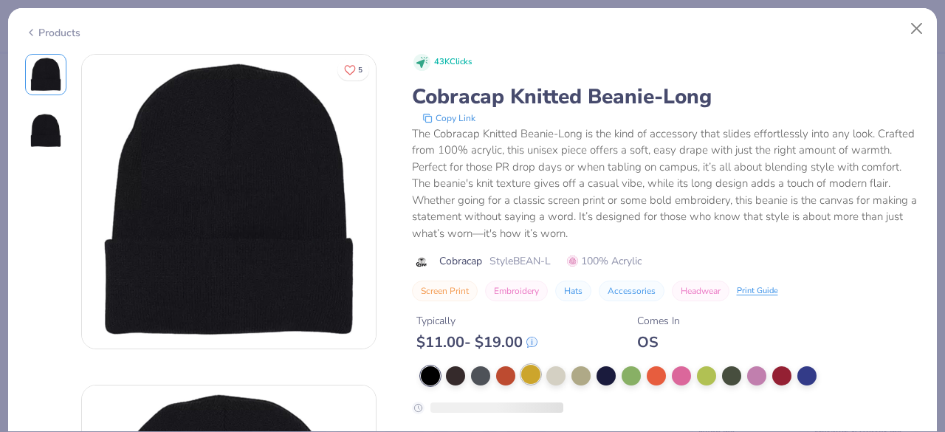
click at [534, 377] on div at bounding box center [530, 374] width 19 height 19
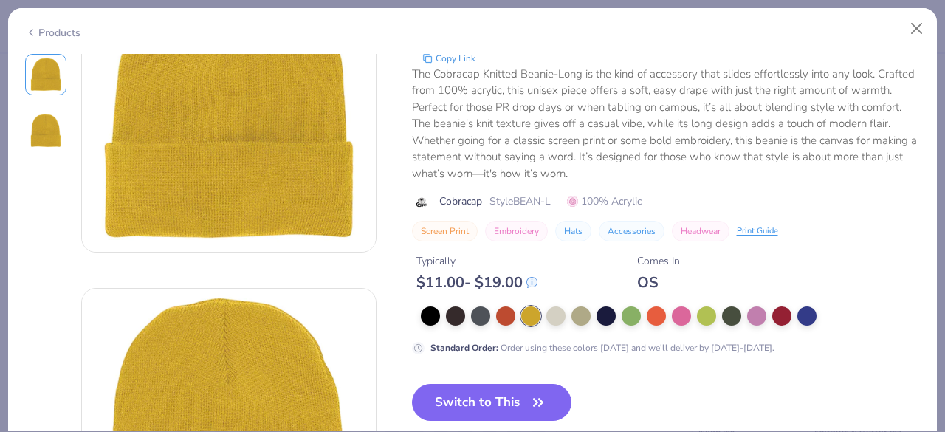
scroll to position [97, 0]
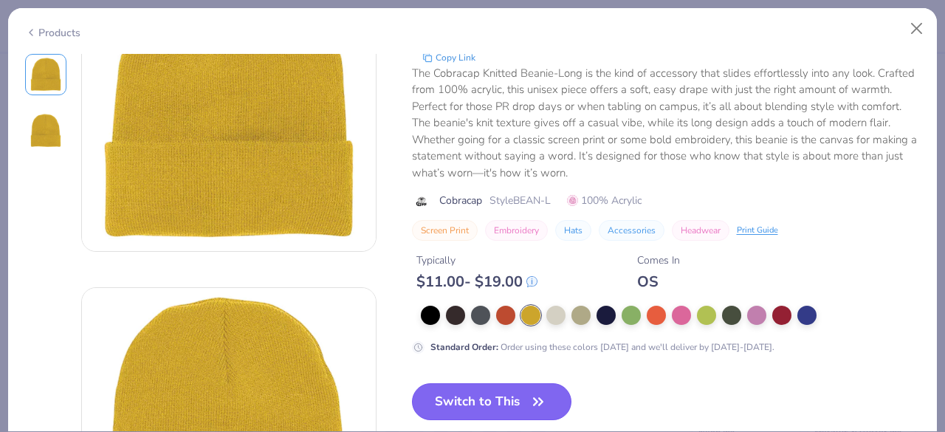
click at [490, 405] on button "Switch to This" at bounding box center [492, 401] width 160 height 37
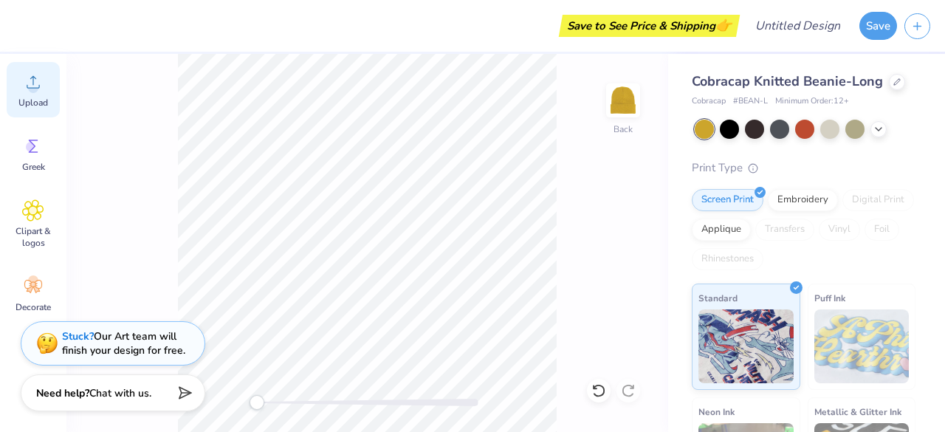
click at [34, 100] on span "Upload" at bounding box center [33, 103] width 30 height 12
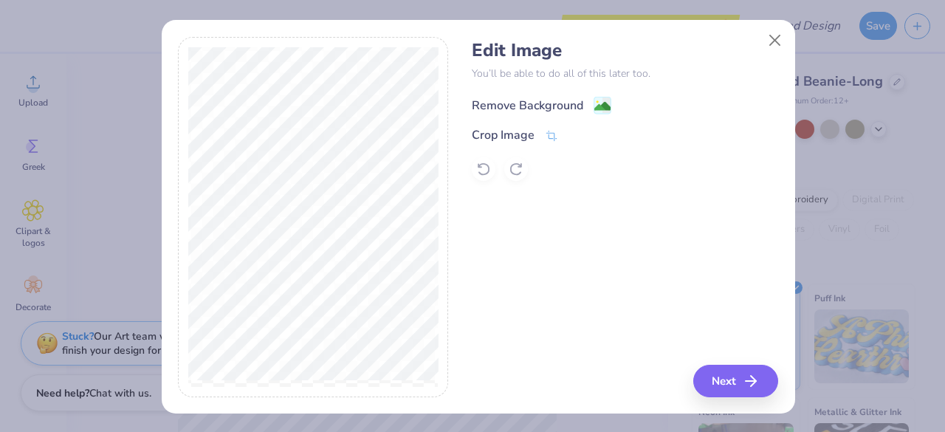
click at [543, 100] on div "Remove Background" at bounding box center [527, 106] width 111 height 18
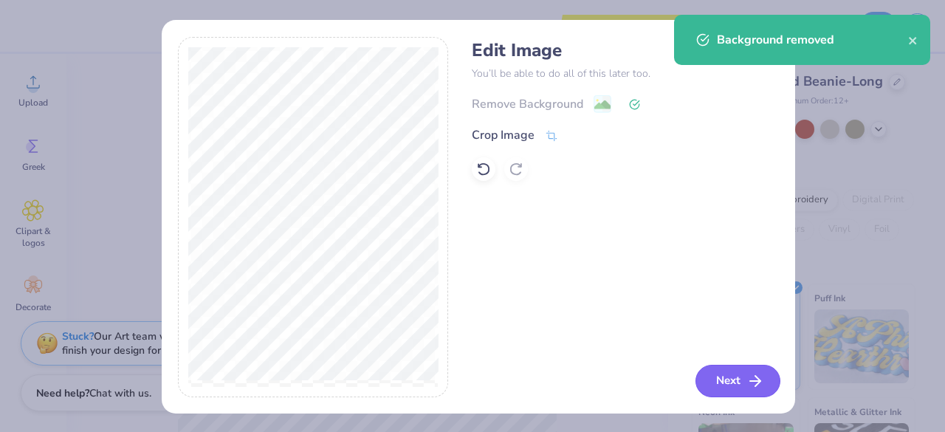
click at [725, 375] on button "Next" at bounding box center [737, 381] width 85 height 32
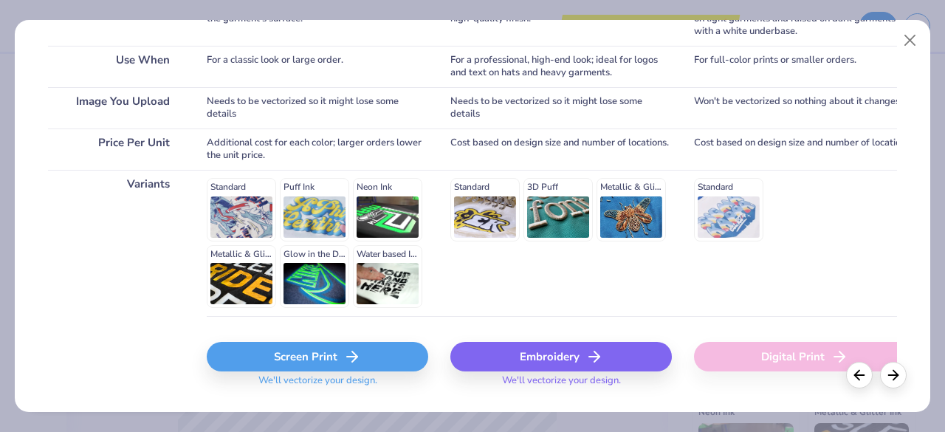
scroll to position [275, 0]
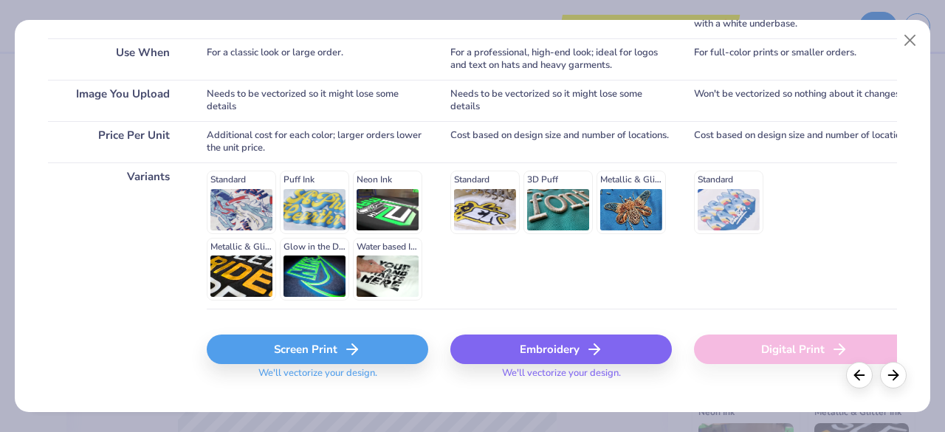
click at [565, 343] on div "Embroidery" at bounding box center [560, 349] width 221 height 30
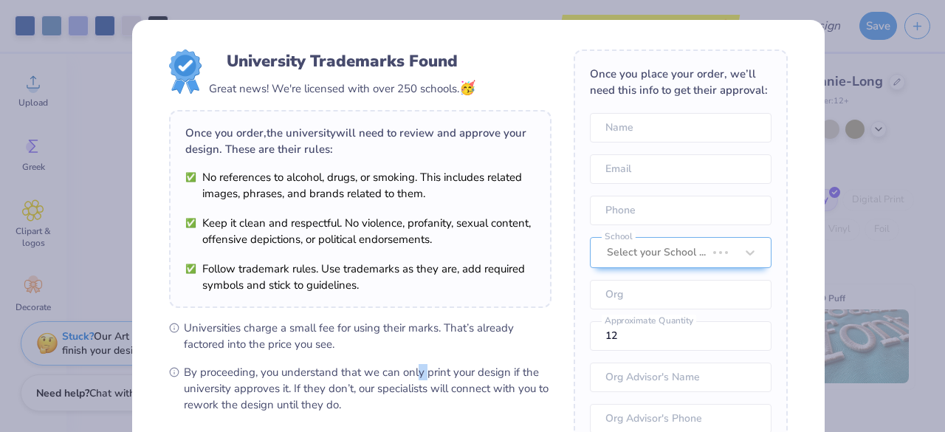
drag, startPoint x: 558, startPoint y: 320, endPoint x: 420, endPoint y: 376, distance: 149.0
click at [420, 376] on span "By proceeding, you understand that we can only print your design if the univers…" at bounding box center [368, 388] width 368 height 49
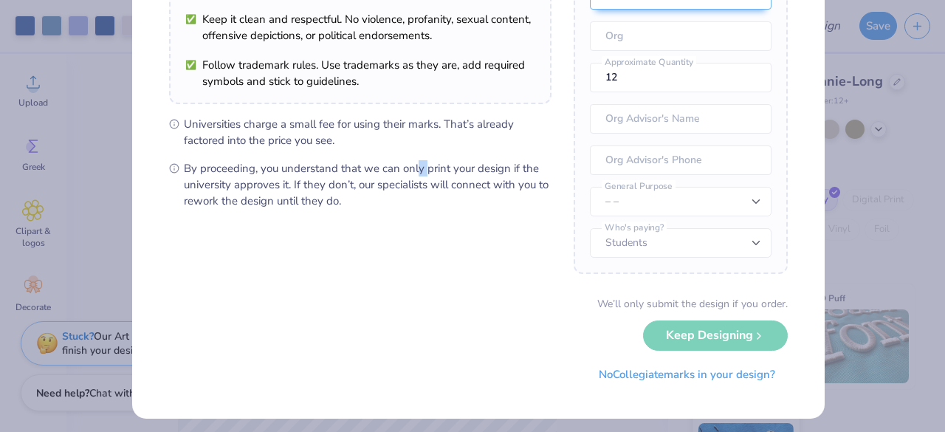
scroll to position [203, 0]
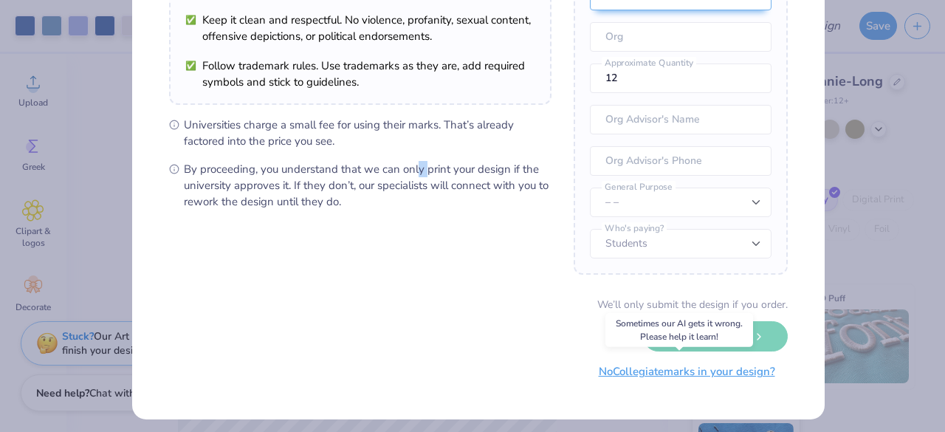
click at [672, 377] on button "No Collegiate marks in your design?" at bounding box center [687, 372] width 202 height 30
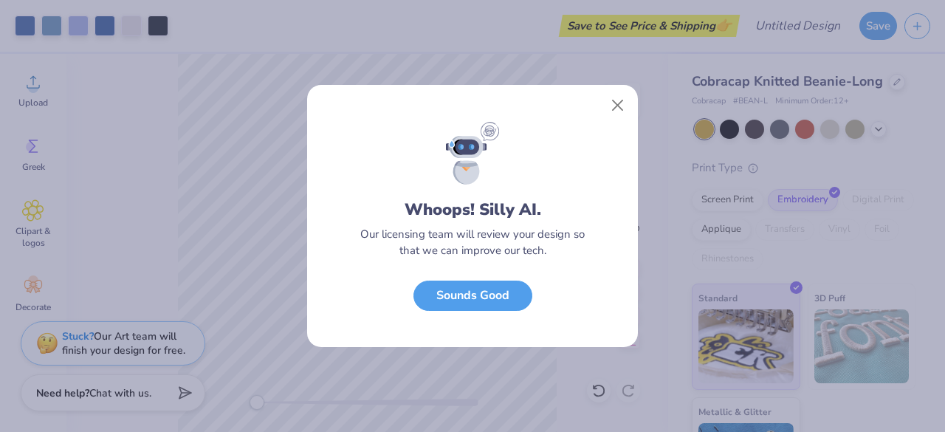
scroll to position [41, 0]
click at [478, 295] on button "Sounds Good" at bounding box center [472, 292] width 119 height 30
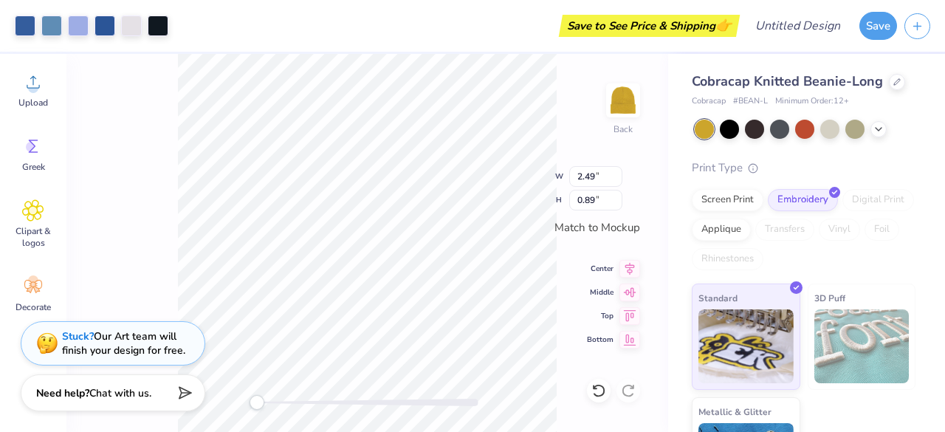
type input "2.49"
type input "0.89"
type input "2.70"
type input "0.97"
click at [579, 259] on div "Back W 2.70 2.70 " H 0.97 0.97 " Match to Mockup Center Middle Top Bottom" at bounding box center [367, 243] width 602 height 378
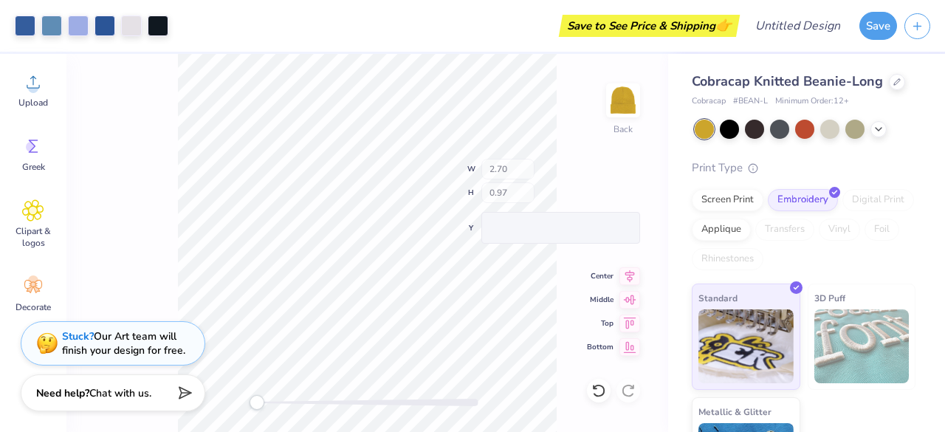
click at [521, 196] on div "Back W 2.70 H 0.97 Y Center Middle Top Bottom" at bounding box center [367, 243] width 602 height 378
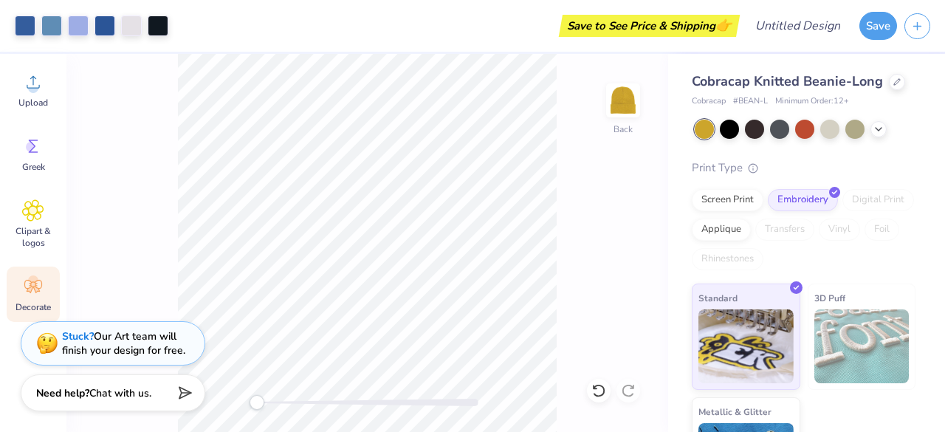
click at [32, 288] on icon at bounding box center [33, 286] width 22 height 22
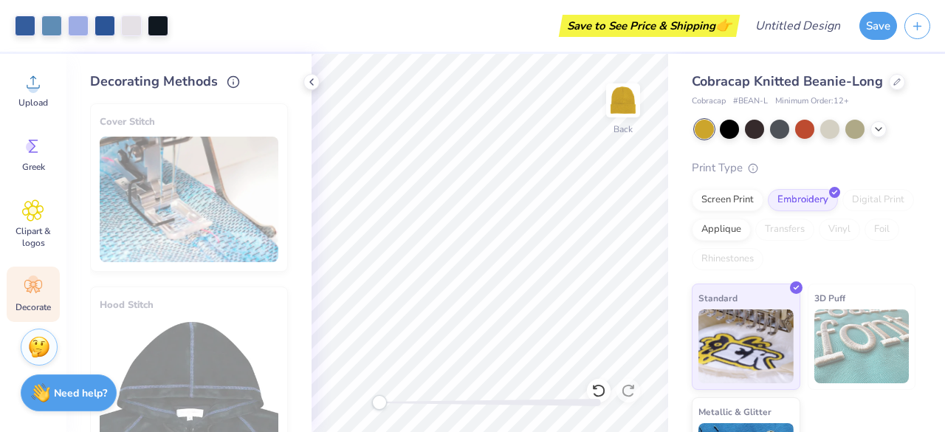
click at [161, 176] on div "Cover Stitch" at bounding box center [189, 187] width 198 height 168
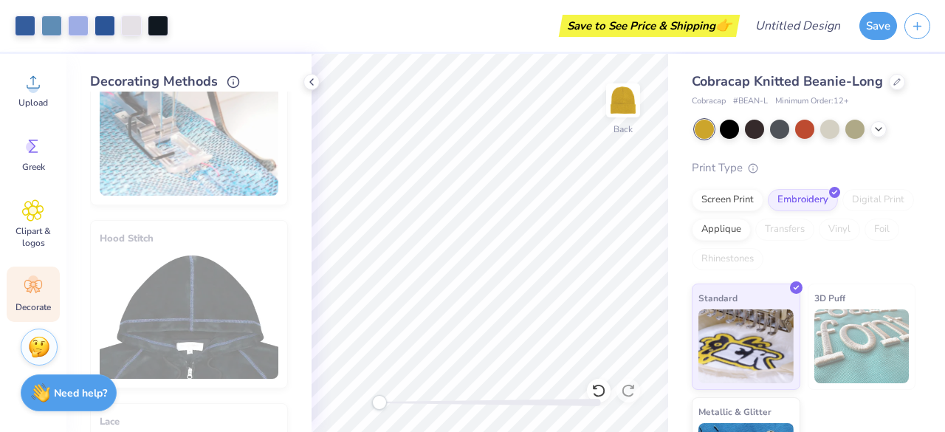
scroll to position [0, 0]
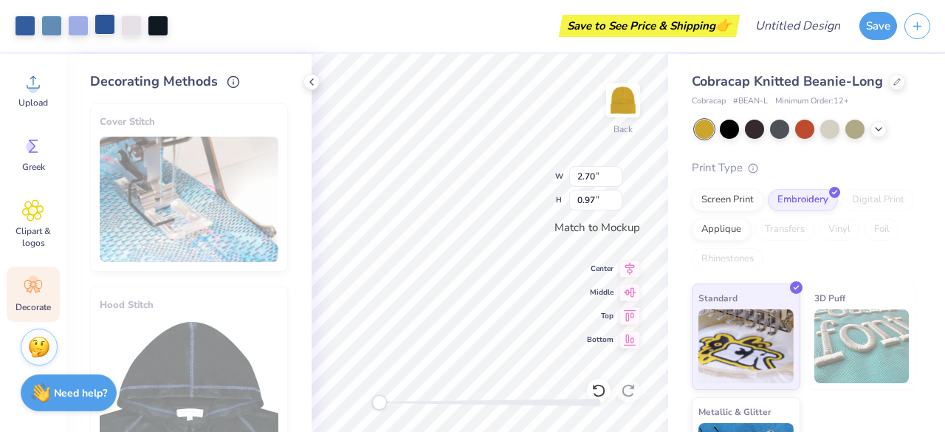
click at [107, 24] on div at bounding box center [104, 24] width 21 height 21
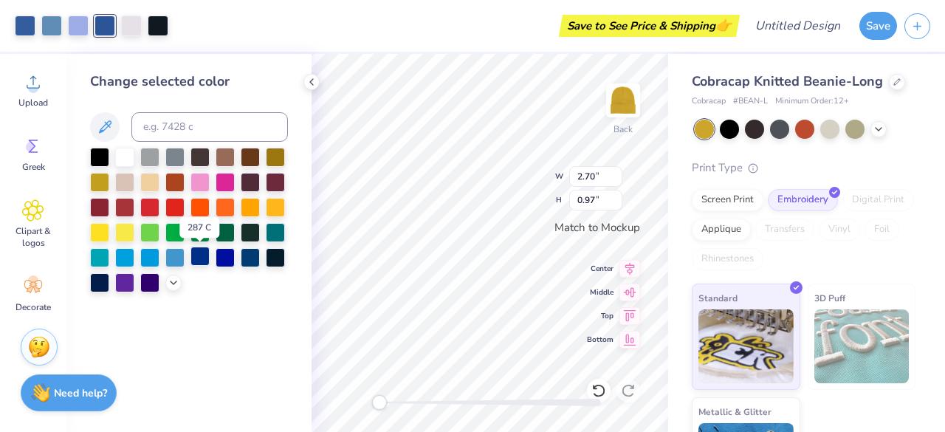
click at [202, 262] on div at bounding box center [199, 256] width 19 height 19
click at [75, 30] on div at bounding box center [78, 24] width 21 height 21
click at [201, 256] on div at bounding box center [199, 256] width 19 height 19
click at [51, 23] on div at bounding box center [51, 24] width 21 height 21
click at [204, 258] on div at bounding box center [199, 256] width 19 height 19
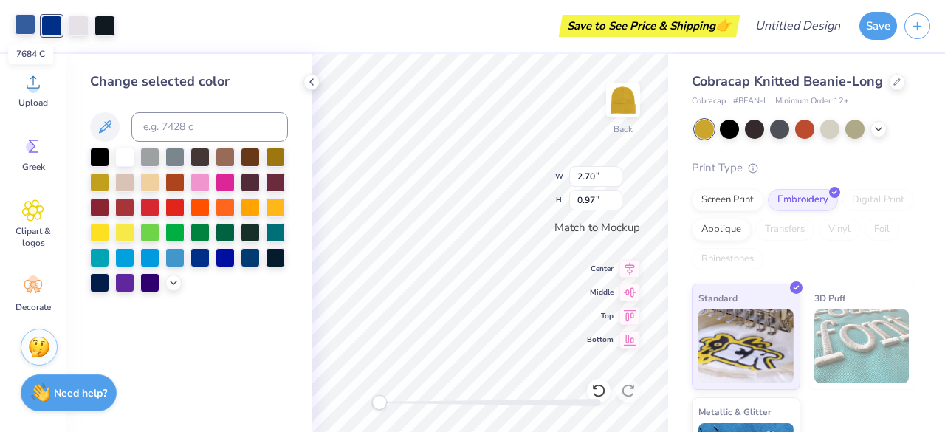
click at [30, 23] on div at bounding box center [25, 24] width 21 height 21
click at [200, 259] on div at bounding box center [199, 256] width 19 height 19
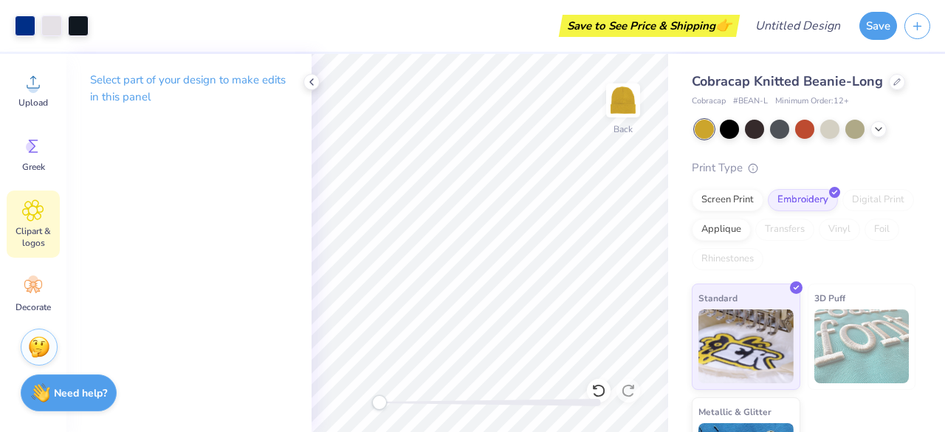
click at [32, 223] on div "Clipart & logos" at bounding box center [33, 223] width 53 height 67
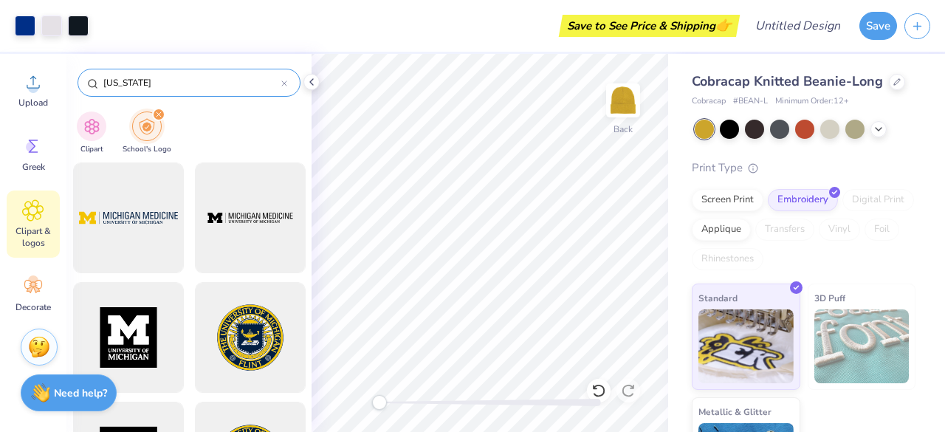
click at [288, 86] on div "[US_STATE]" at bounding box center [189, 83] width 223 height 28
click at [286, 86] on icon at bounding box center [284, 83] width 6 height 6
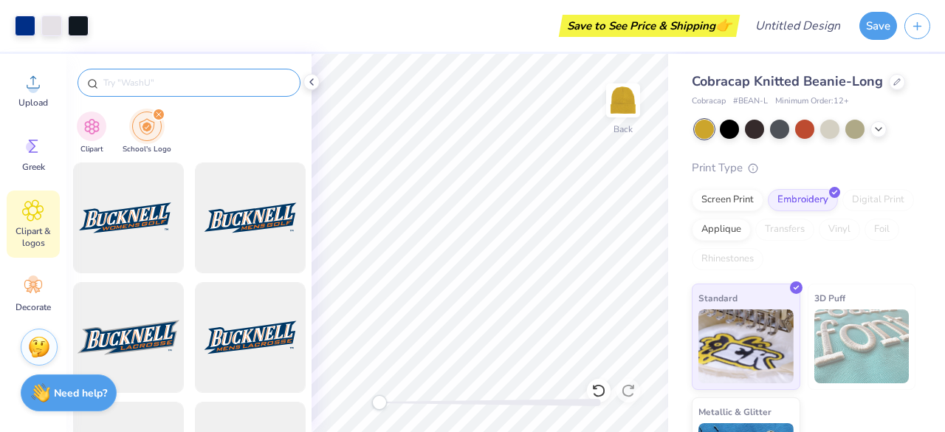
click at [174, 80] on input "text" at bounding box center [196, 82] width 189 height 15
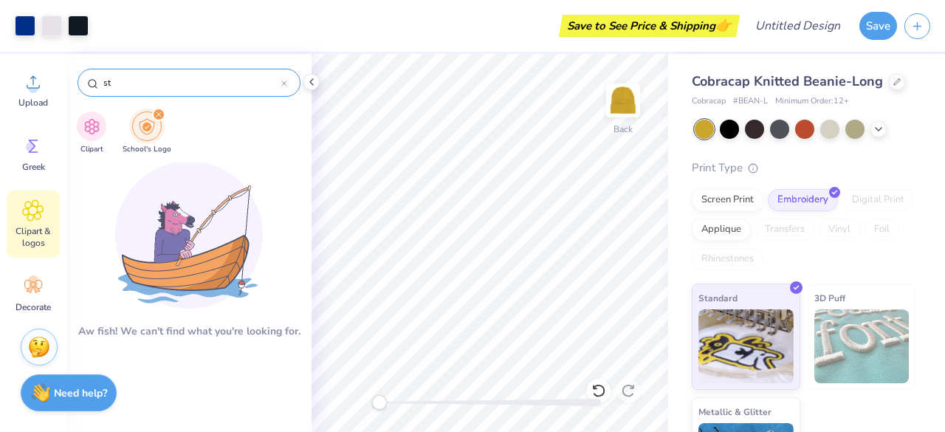
type input "s"
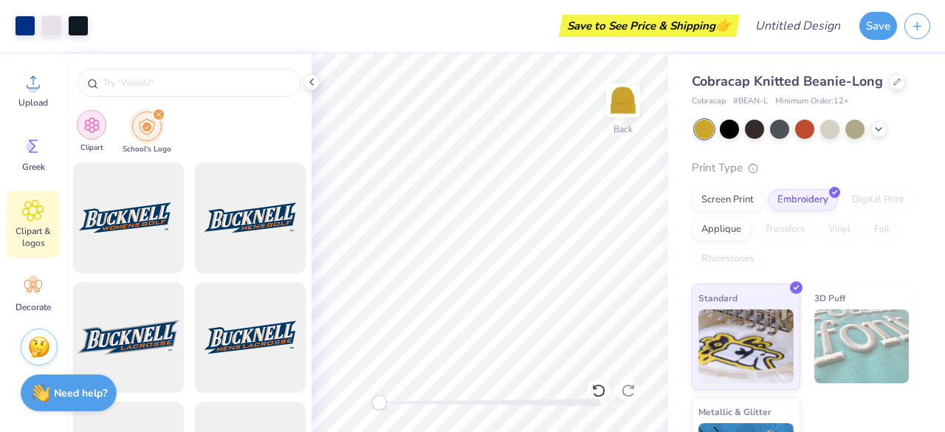
click at [92, 117] on img "filter for Clipart" at bounding box center [91, 125] width 17 height 17
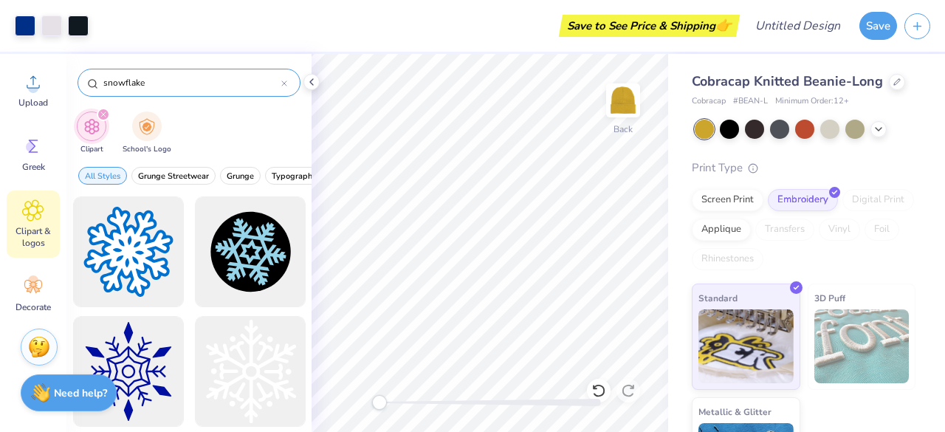
click at [161, 85] on input "snowflake" at bounding box center [191, 82] width 179 height 15
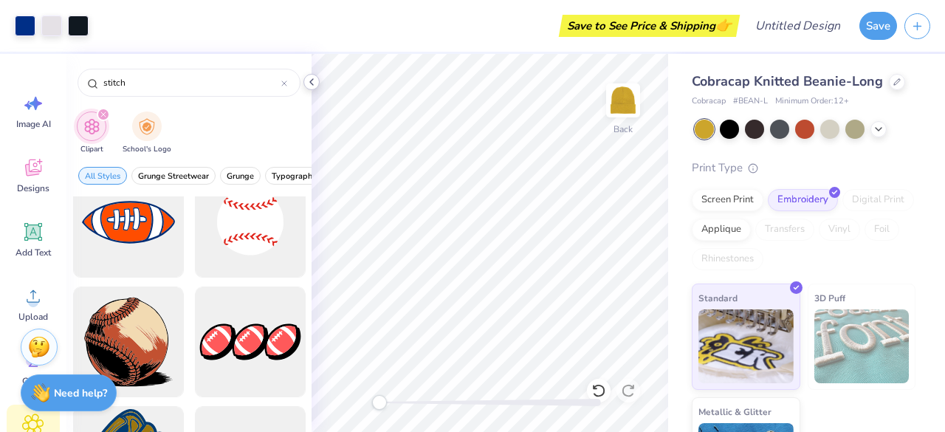
type input "stitch"
click at [312, 82] on icon at bounding box center [312, 82] width 12 height 12
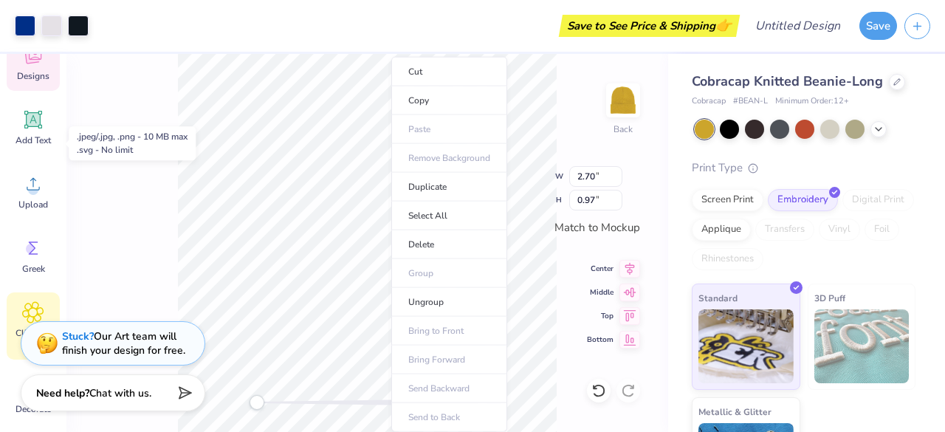
scroll to position [214, 0]
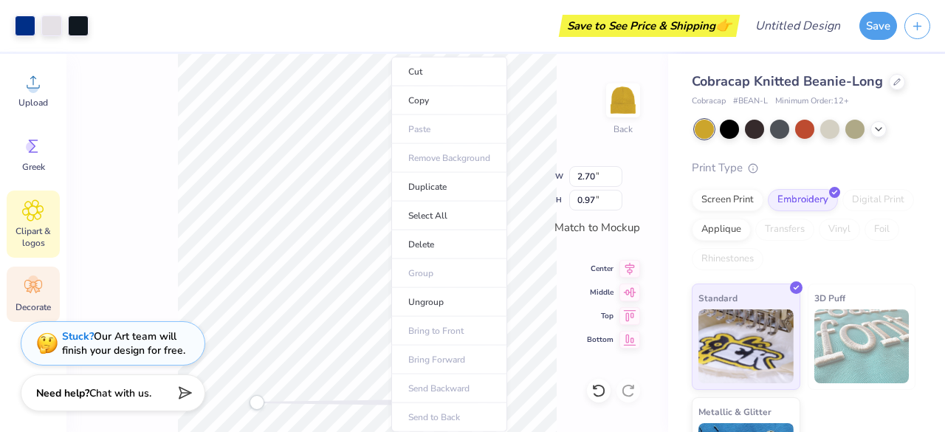
click at [40, 292] on icon at bounding box center [33, 286] width 22 height 22
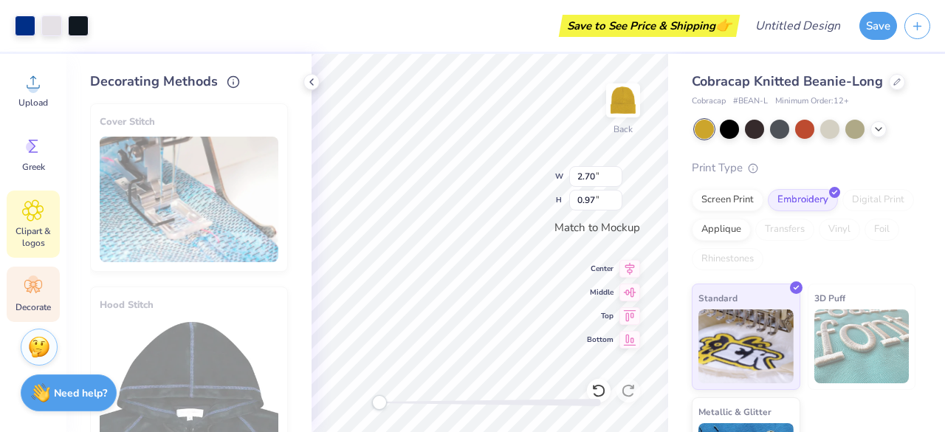
click at [32, 228] on span "Clipart & logos" at bounding box center [33, 237] width 49 height 24
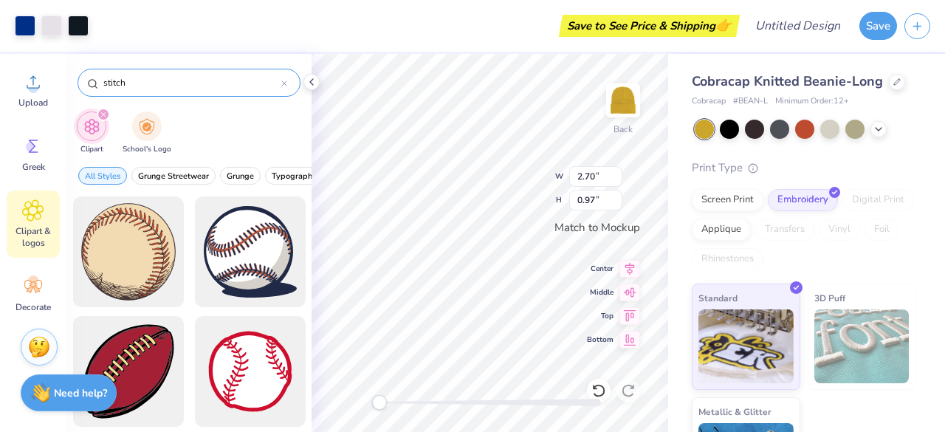
click at [146, 78] on input "stitch" at bounding box center [191, 82] width 179 height 15
type input "s"
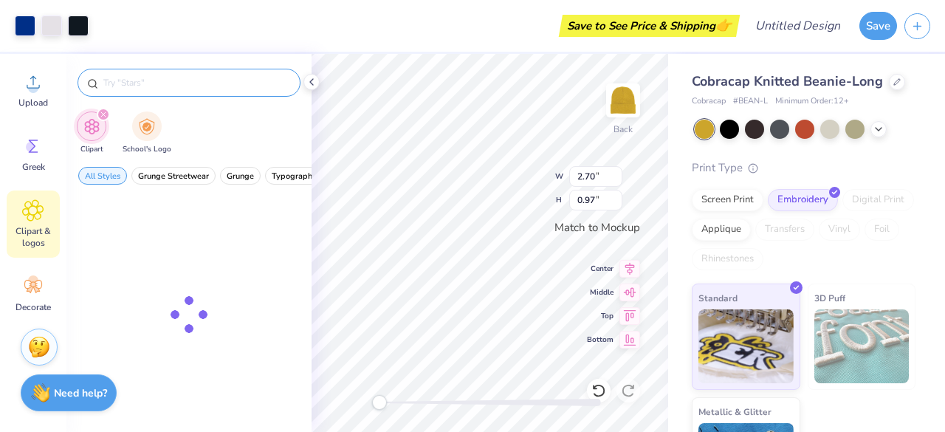
type input "b"
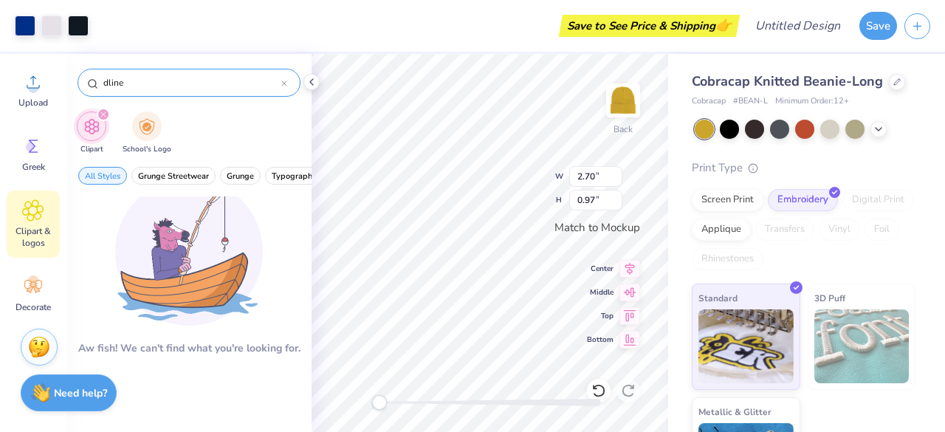
type input "line"
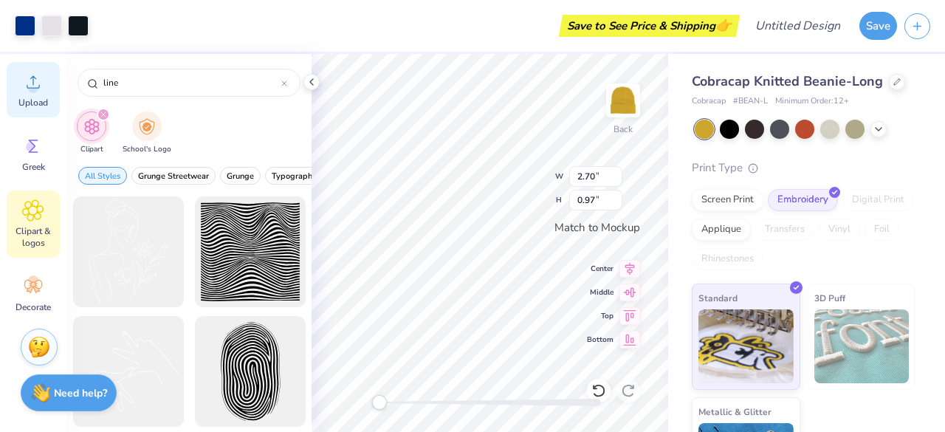
drag, startPoint x: 168, startPoint y: 84, endPoint x: 32, endPoint y: 109, distance: 138.1
click at [32, 109] on div "Art colors Save to See Price & Shipping 👉 Design Title Save Image AI Designs Ad…" at bounding box center [472, 216] width 945 height 432
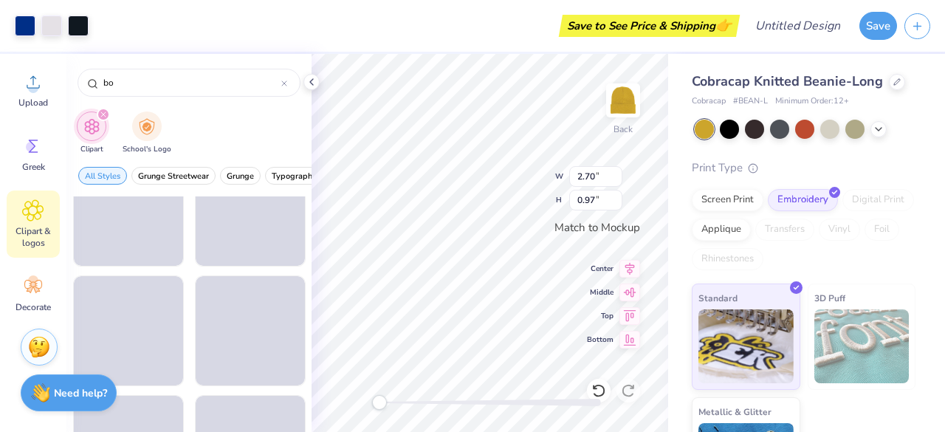
scroll to position [400, 0]
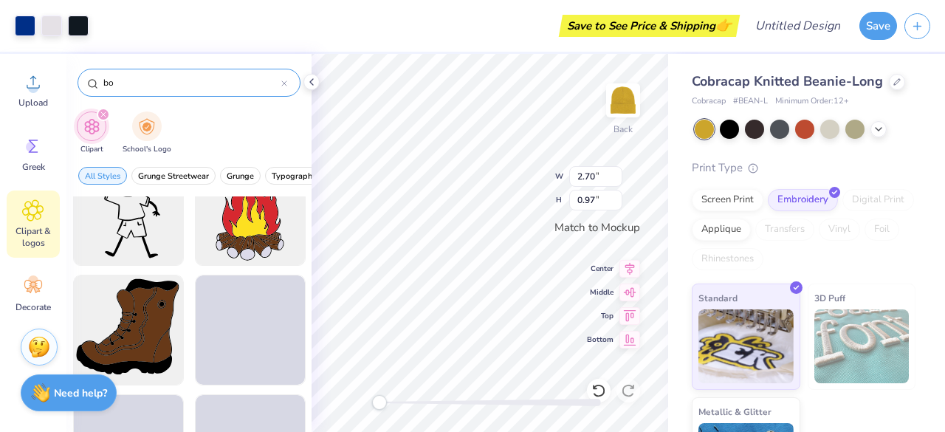
type input "b"
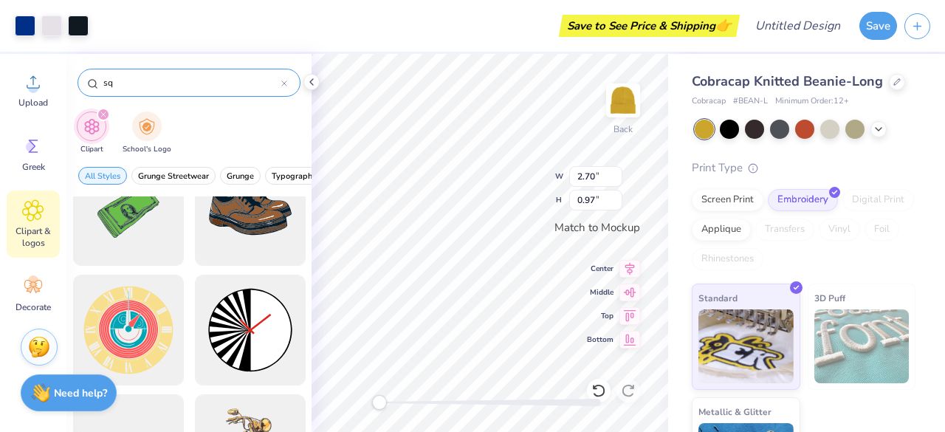
type input "s"
type input "e"
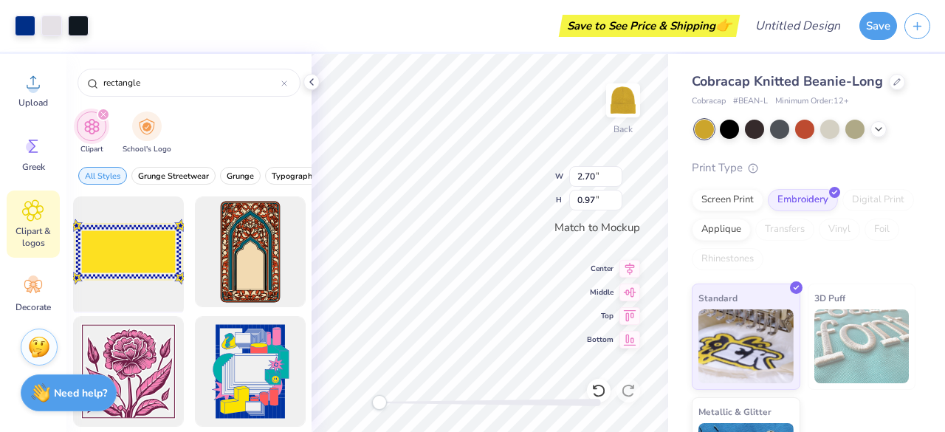
type input "rectangle"
click at [130, 259] on div at bounding box center [128, 252] width 122 height 122
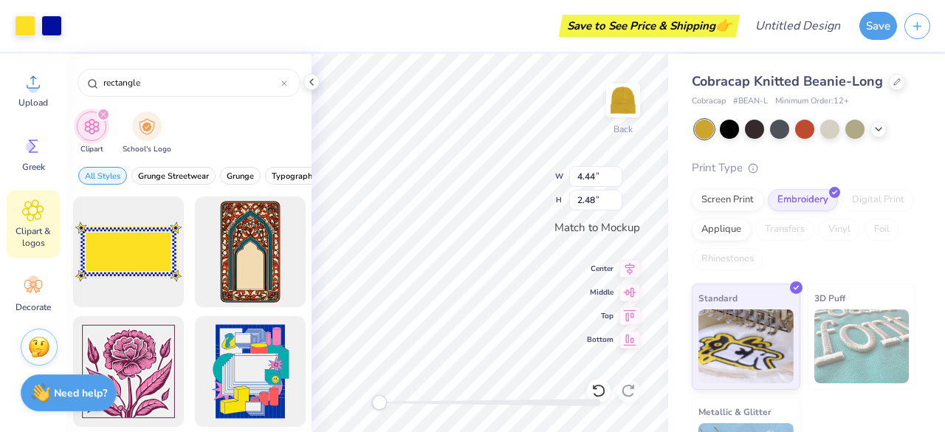
type input "4.44"
type input "2.48"
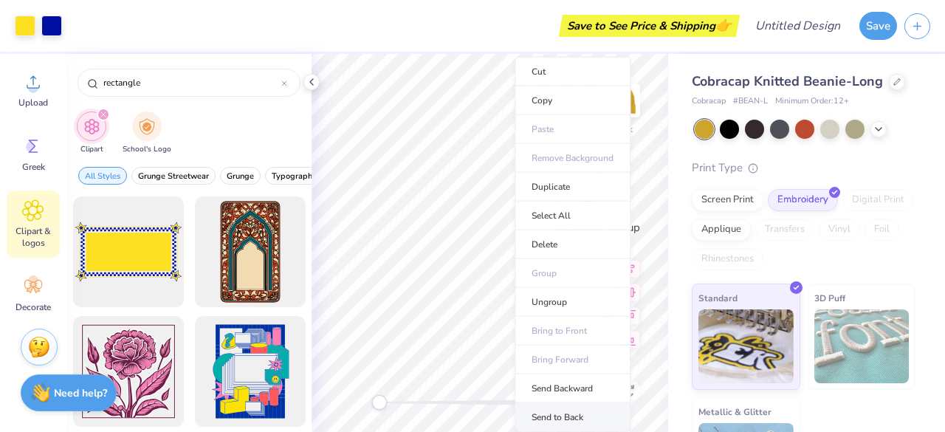
click at [576, 411] on li "Send to Back" at bounding box center [573, 417] width 116 height 29
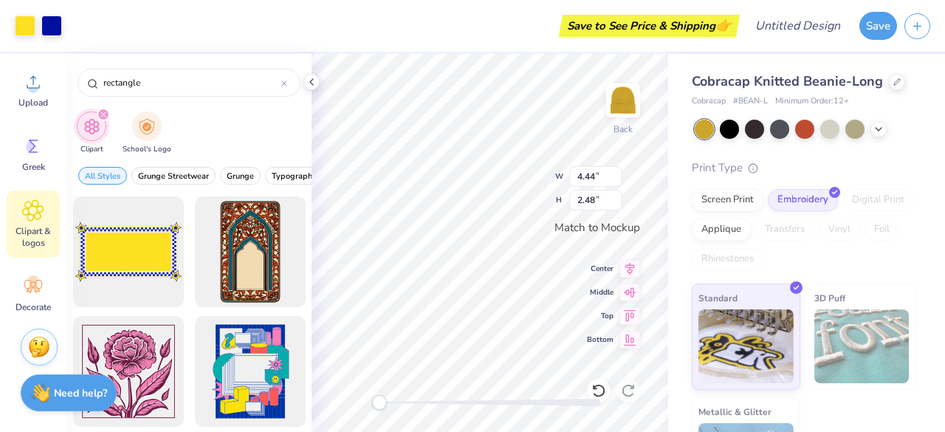
type input "4.12"
type input "2.30"
click at [675, 298] on div "Cobracap Knitted Beanie-Long Cobracap # BEAN-L Minimum Order: 12 + Print Type S…" at bounding box center [806, 279] width 277 height 450
type input "3.67"
type input "2.05"
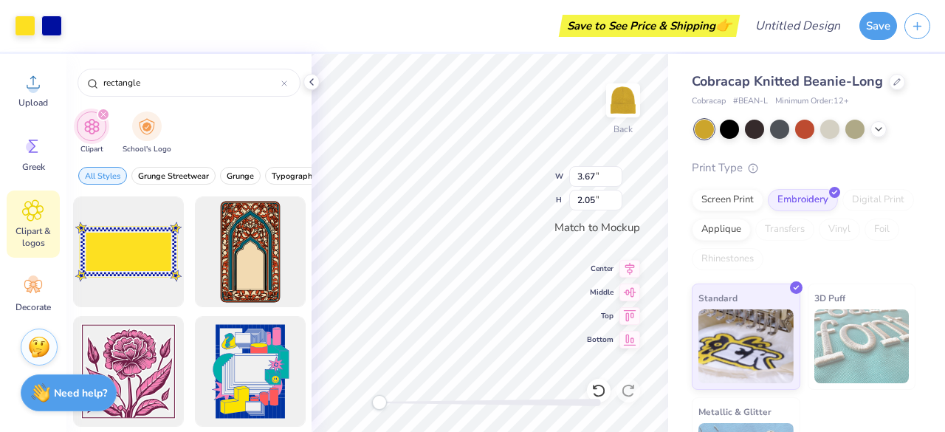
scroll to position [30, 0]
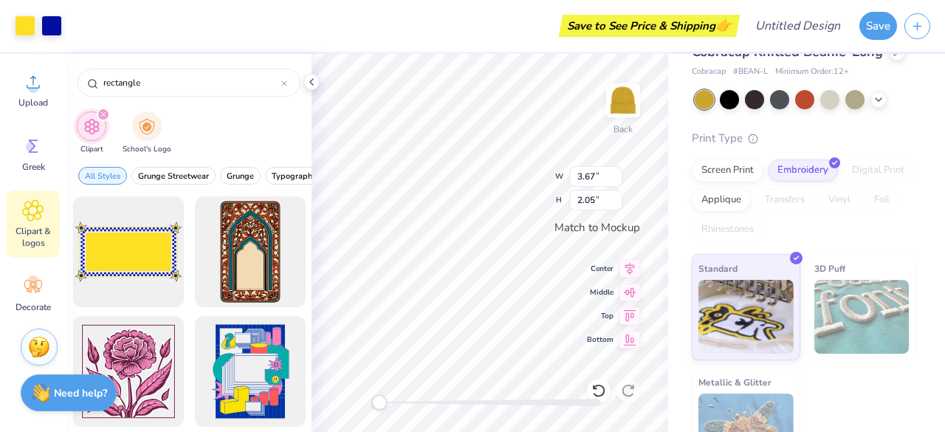
click at [678, 240] on div "Cobracap Knitted Beanie-Long Cobracap # BEAN-L Minimum Order: 12 + Print Type S…" at bounding box center [806, 249] width 277 height 450
type input "2.70"
type input "0.97"
type input "3.67"
type input "2.05"
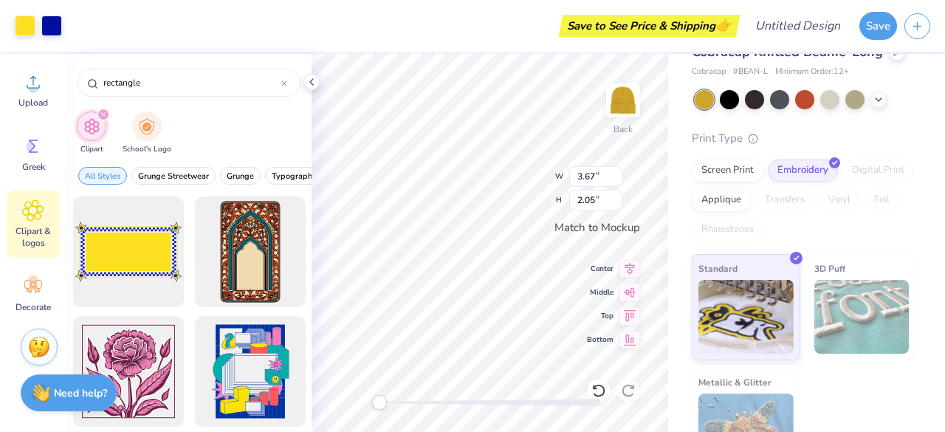
click at [678, 213] on div "Cobracap Knitted Beanie-Long Cobracap # BEAN-L Minimum Order: 12 + Print Type S…" at bounding box center [806, 249] width 277 height 450
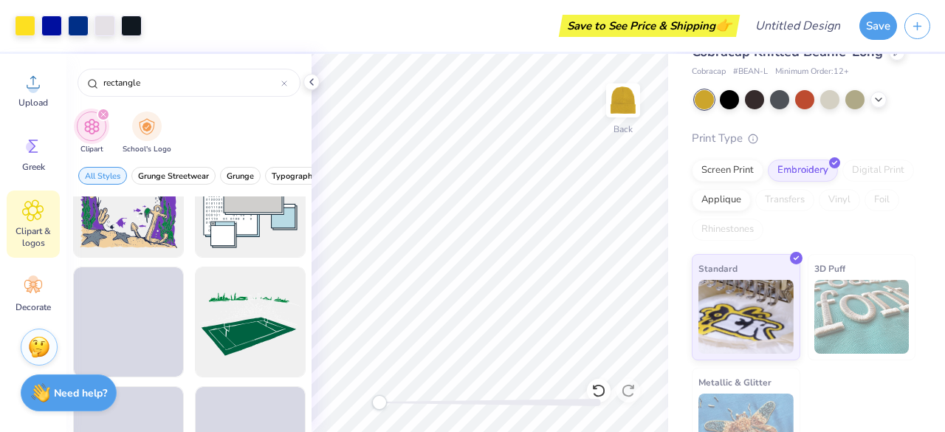
scroll to position [1246, 0]
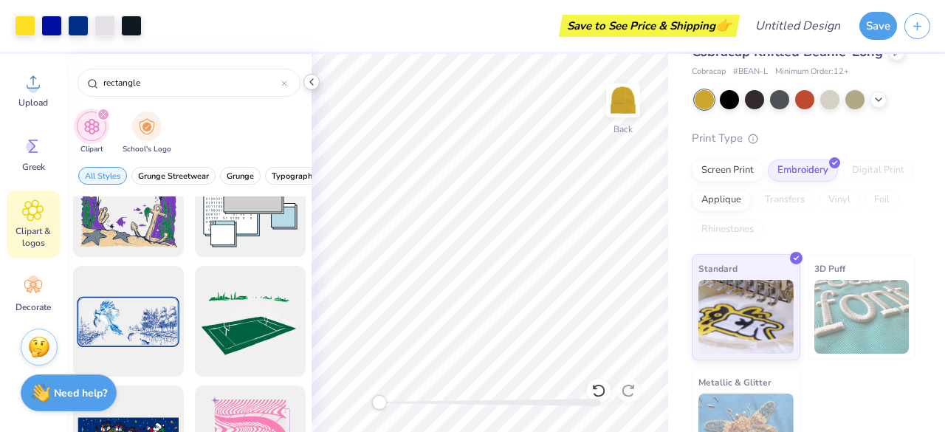
click at [312, 84] on polyline at bounding box center [311, 82] width 3 height 6
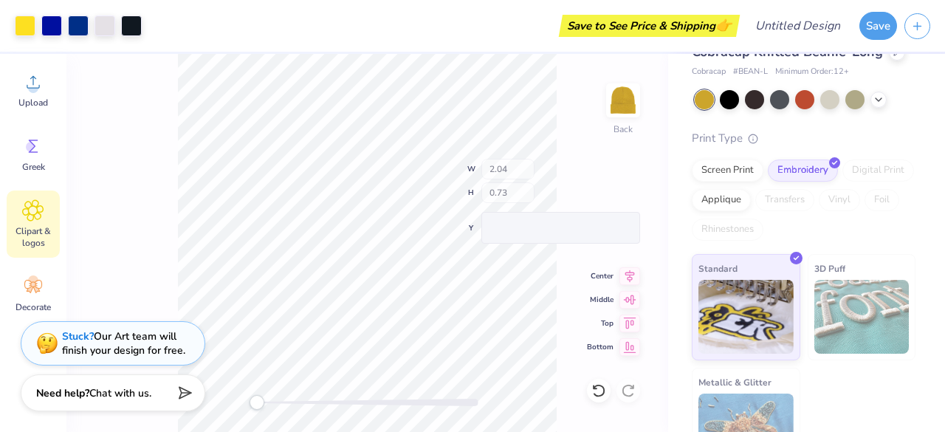
type input "2.04"
type input "0.73"
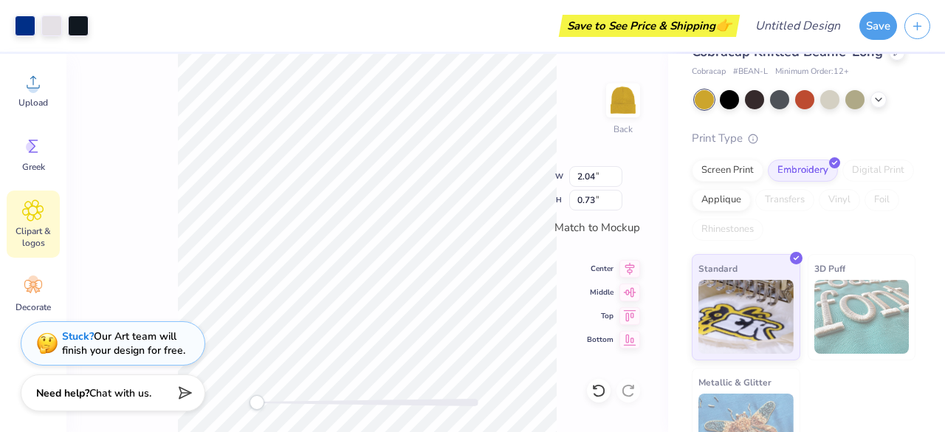
type input "3.67"
type input "2.05"
type input "2.88"
type input "1.61"
click at [44, 230] on span "Clipart & logos" at bounding box center [33, 237] width 49 height 24
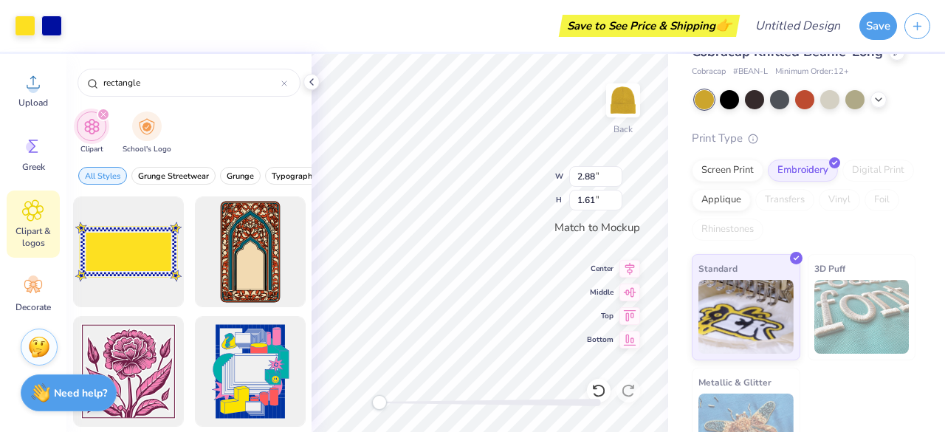
click at [670, 194] on div "Cobracap Knitted Beanie-Long Cobracap # BEAN-L Minimum Order: 12 + Print Type S…" at bounding box center [806, 249] width 277 height 450
click at [314, 79] on icon at bounding box center [312, 82] width 12 height 12
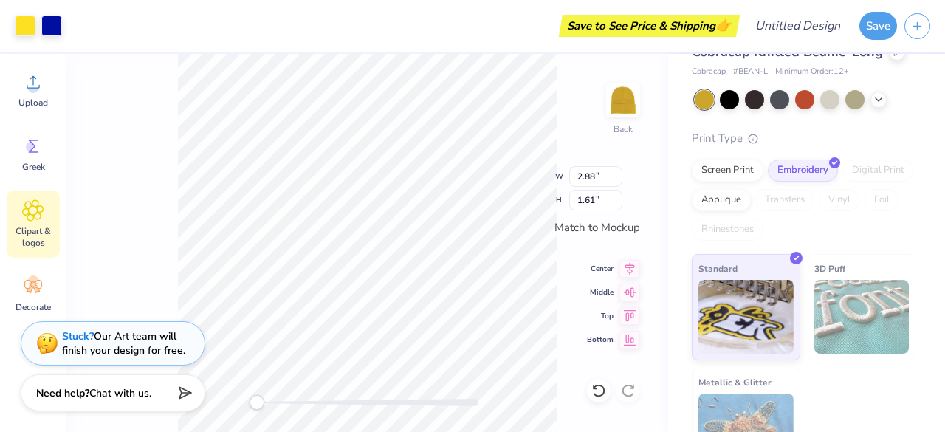
click at [83, 134] on div "Back W 2.88 2.88 " H 1.61 1.61 " Match to Mockup Center Middle Top Bottom" at bounding box center [367, 243] width 602 height 378
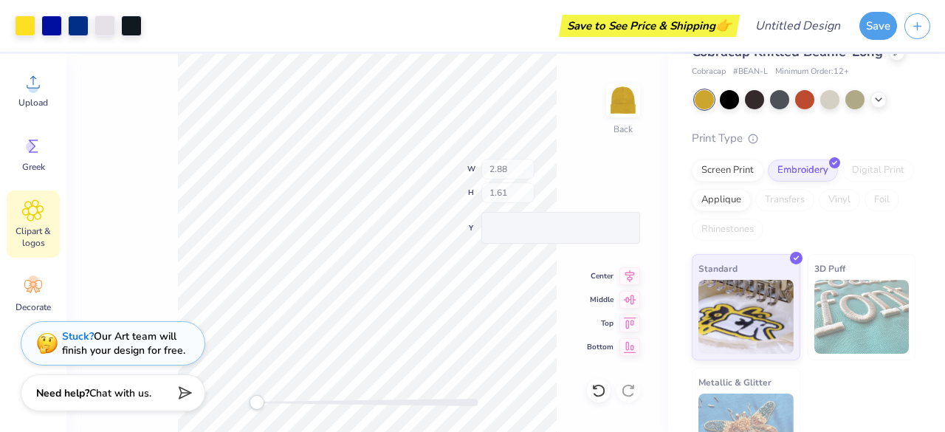
click at [393, 18] on div "Save to See Price & Shipping 👉" at bounding box center [442, 26] width 587 height 52
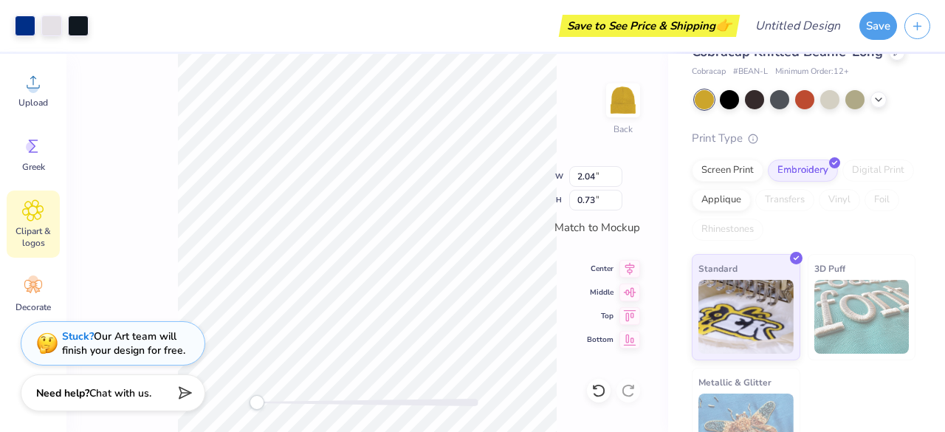
type input "2.88"
type input "1.61"
click at [27, 32] on div at bounding box center [25, 24] width 21 height 21
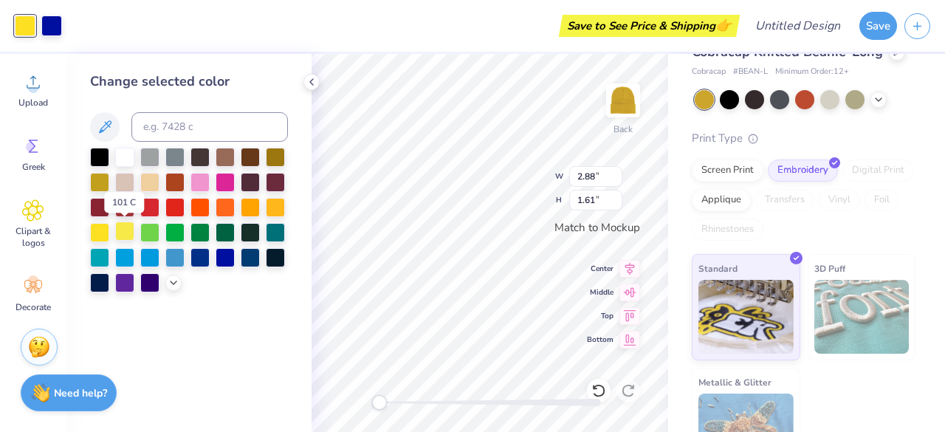
click at [126, 233] on div at bounding box center [124, 230] width 19 height 19
click at [216, 358] on div "Change selected color" at bounding box center [188, 243] width 245 height 378
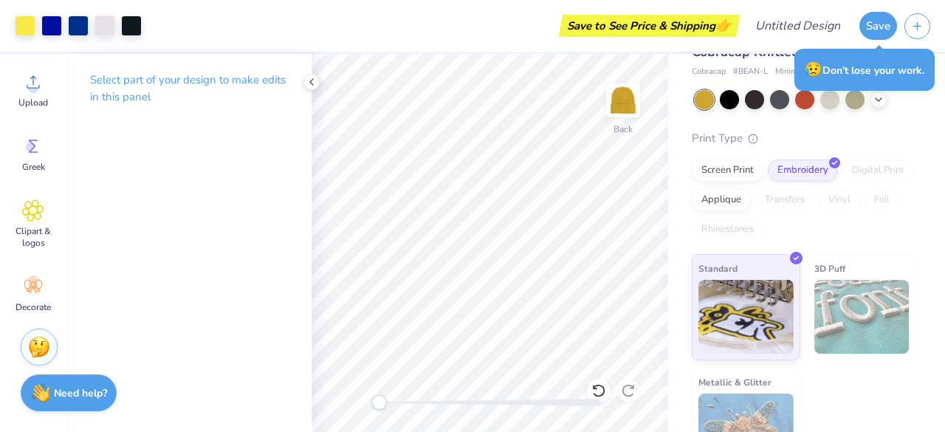
click at [159, 83] on p "Select part of your design to make edits in this panel" at bounding box center [189, 89] width 198 height 34
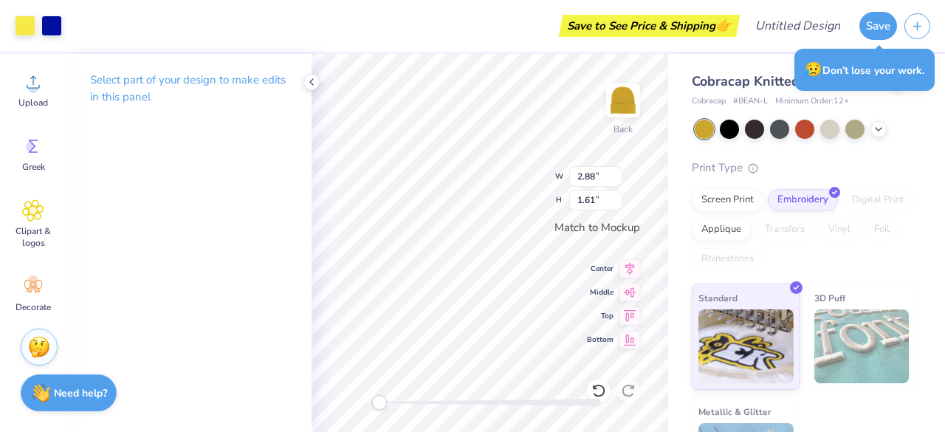
scroll to position [71, 0]
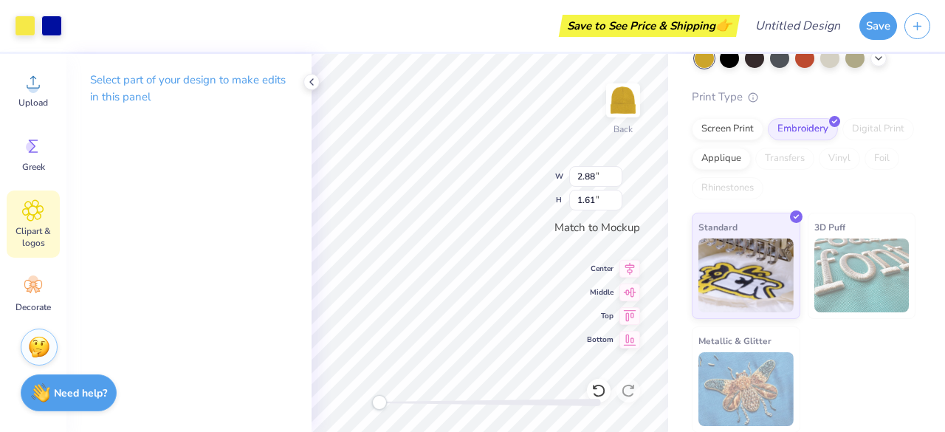
click at [27, 237] on span "Clipart & logos" at bounding box center [33, 237] width 49 height 24
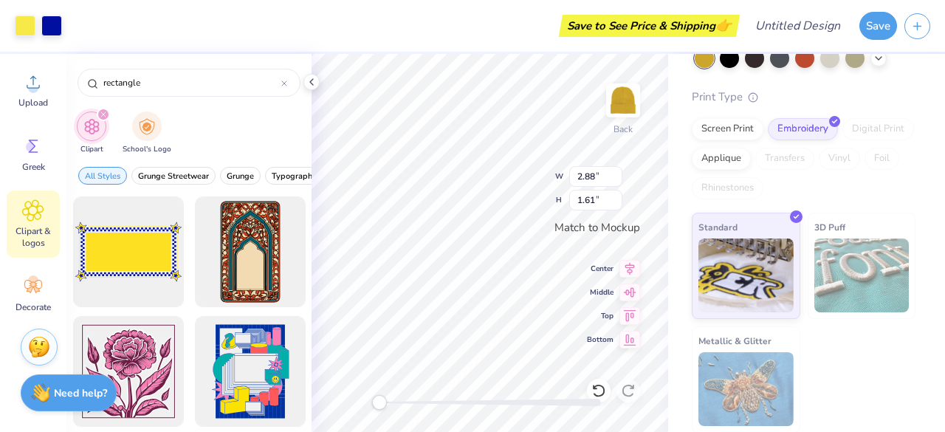
click at [684, 157] on div "Cobracap Knitted Beanie-Long Cobracap # BEAN-L Minimum Order: 12 + Print Type S…" at bounding box center [806, 208] width 277 height 450
click at [898, 110] on div "Print Type Screen Print Embroidery Digital Print Applique Transfers Vinyl Foil …" at bounding box center [804, 261] width 224 height 345
click at [390, 42] on div "Save to See Price & Shipping 👉" at bounding box center [402, 26] width 667 height 52
